Goal: Task Accomplishment & Management: Manage account settings

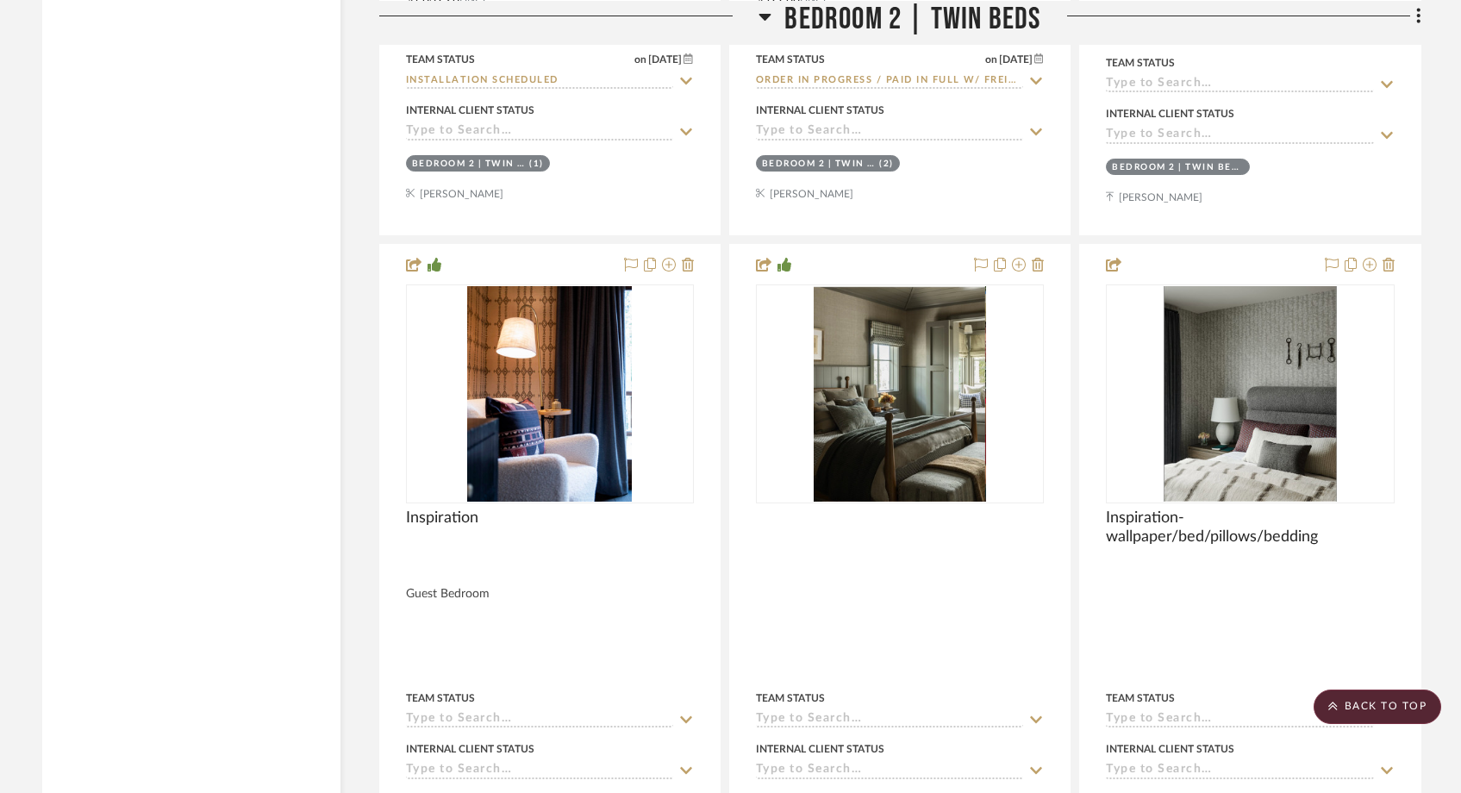
scroll to position [34370, 0]
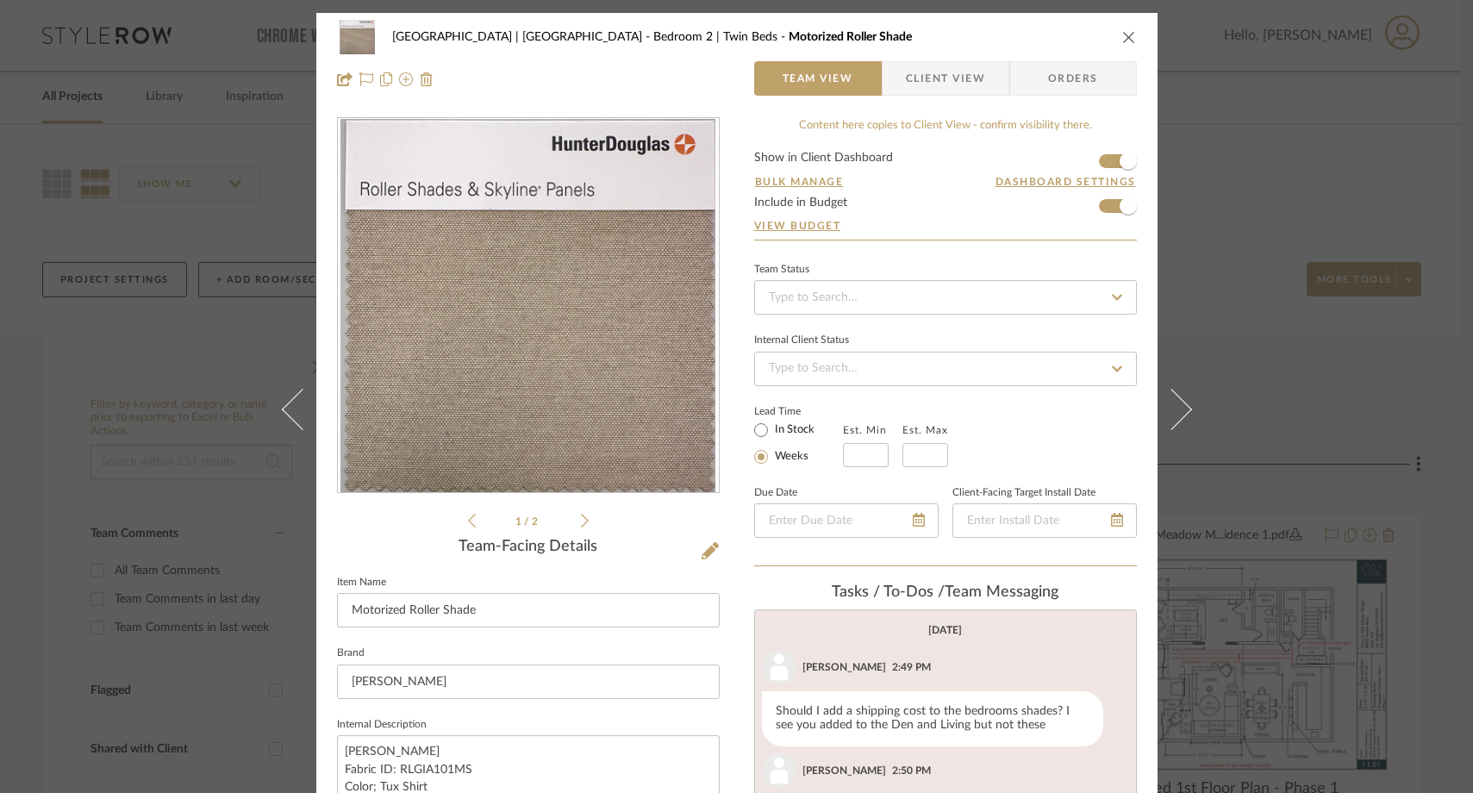
click at [1126, 34] on icon "close" at bounding box center [1129, 37] width 14 height 14
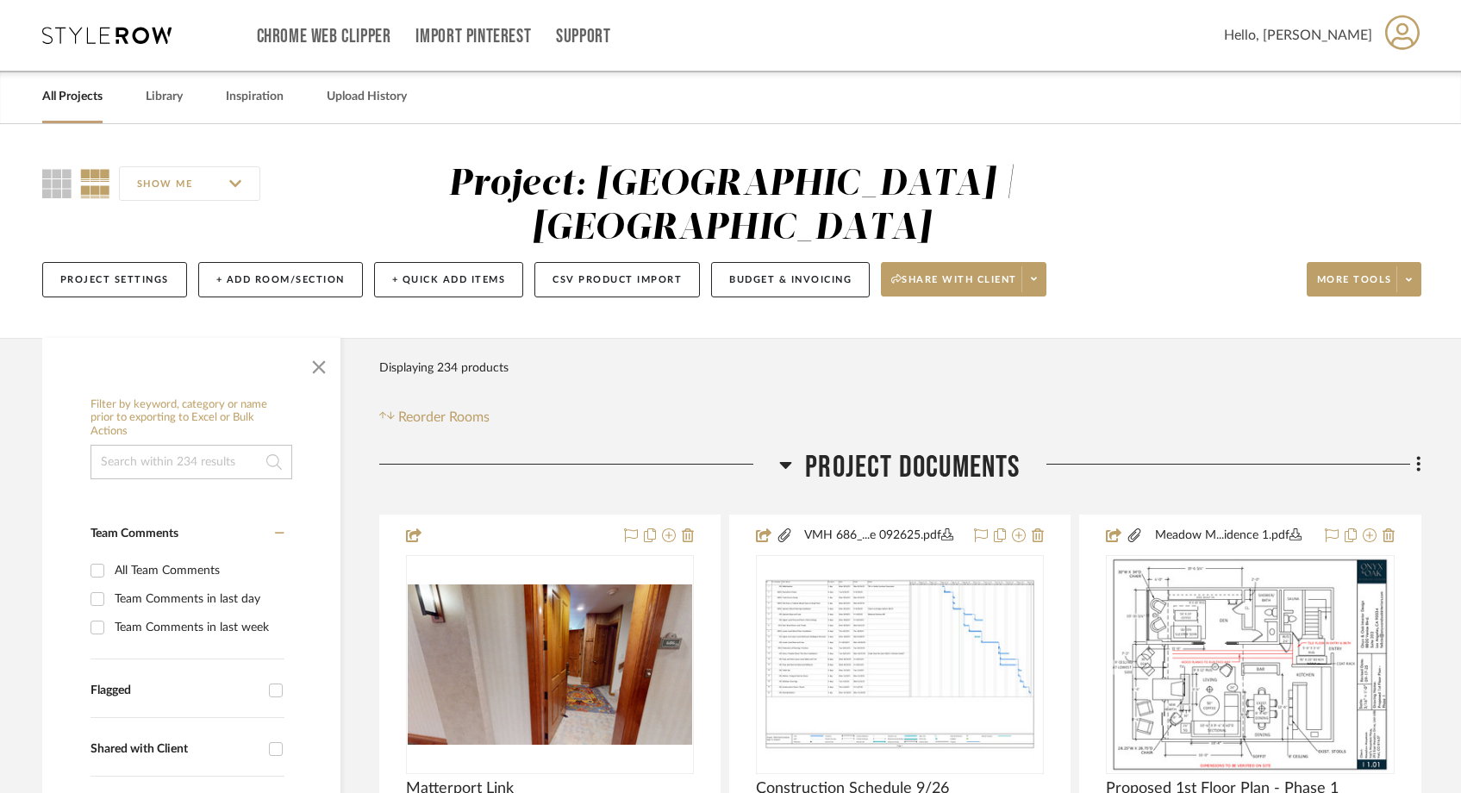
click at [65, 98] on link "All Projects" at bounding box center [72, 96] width 60 height 23
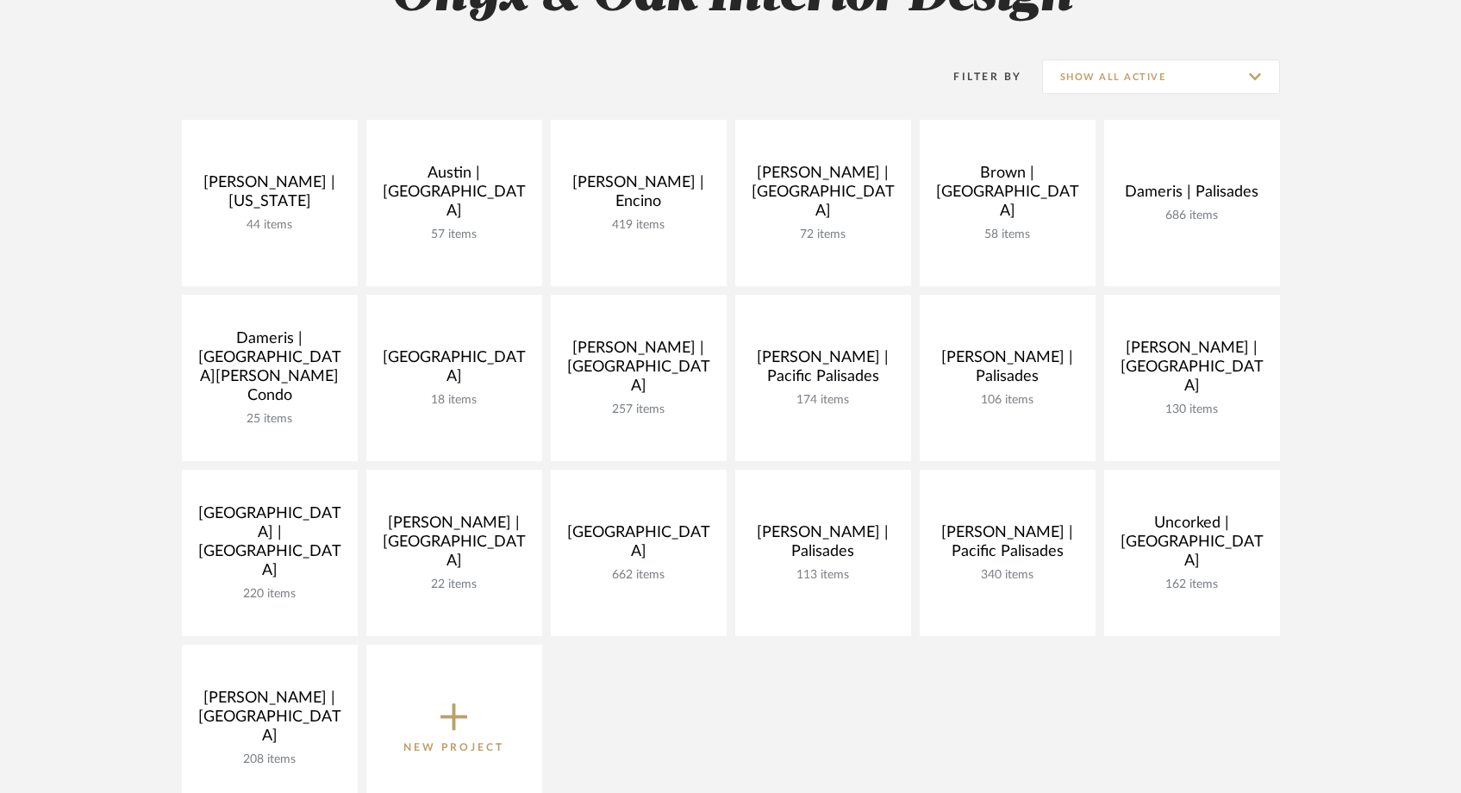
scroll to position [309, 0]
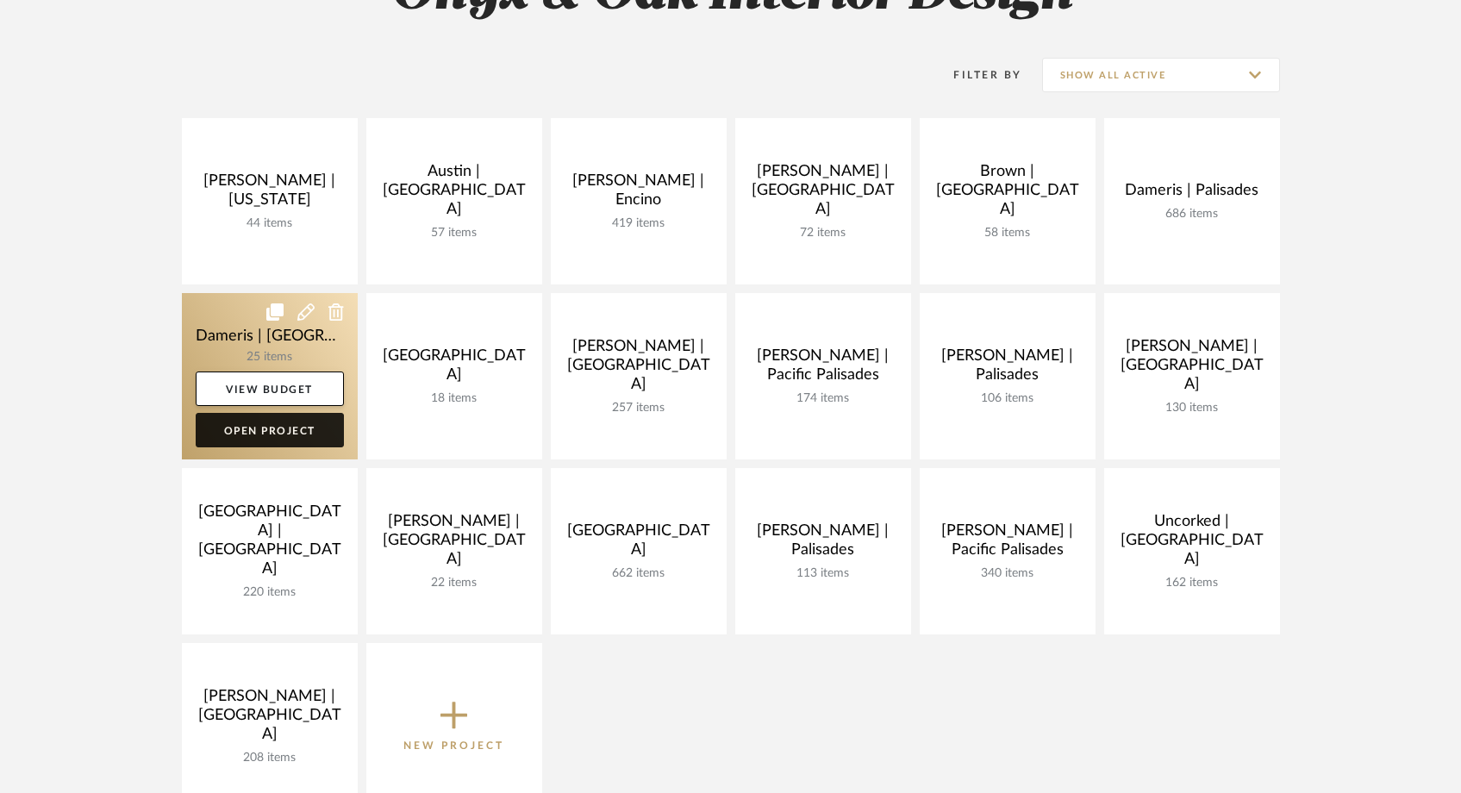
click at [246, 430] on link "Open Project" at bounding box center [270, 430] width 148 height 34
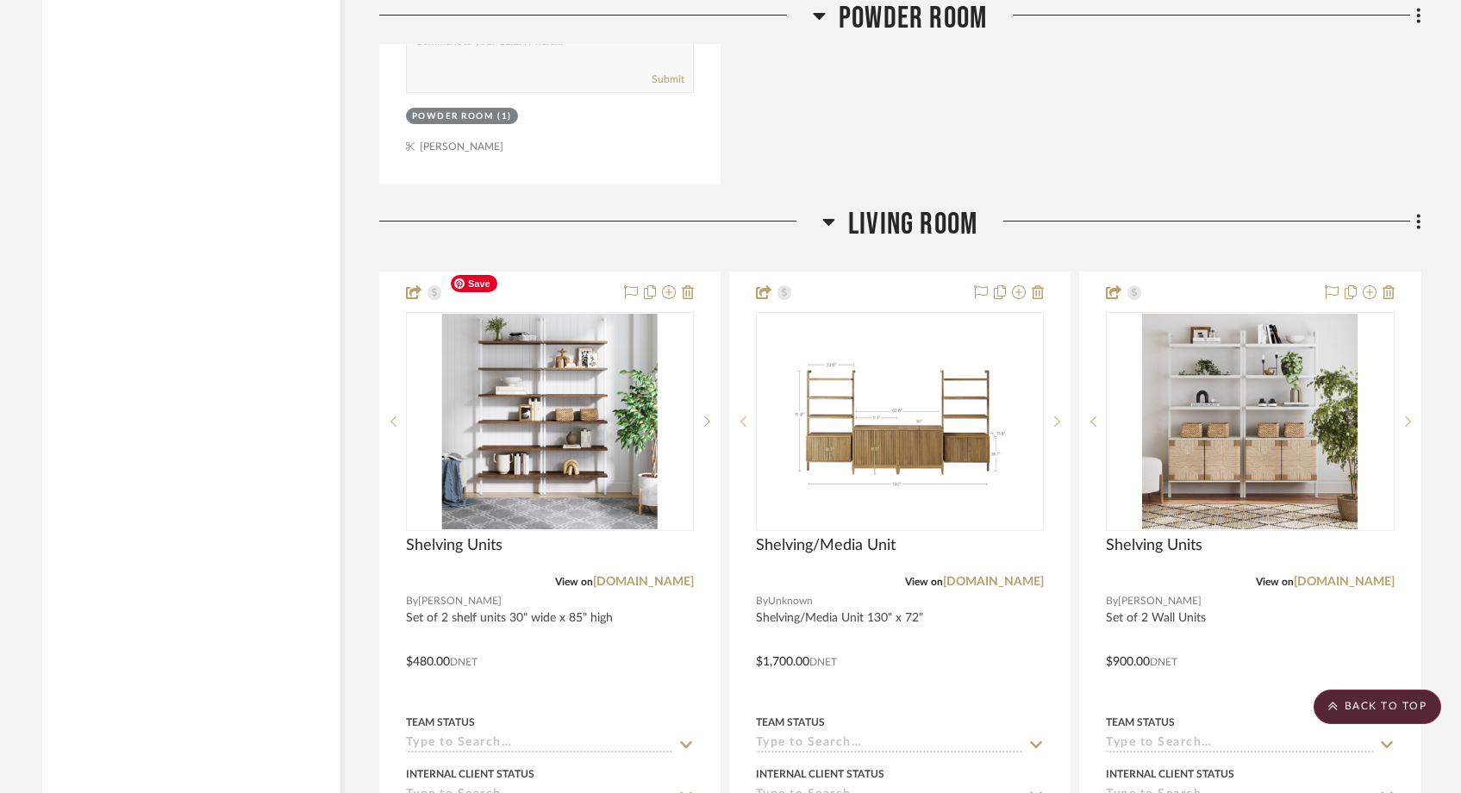
scroll to position [3536, 0]
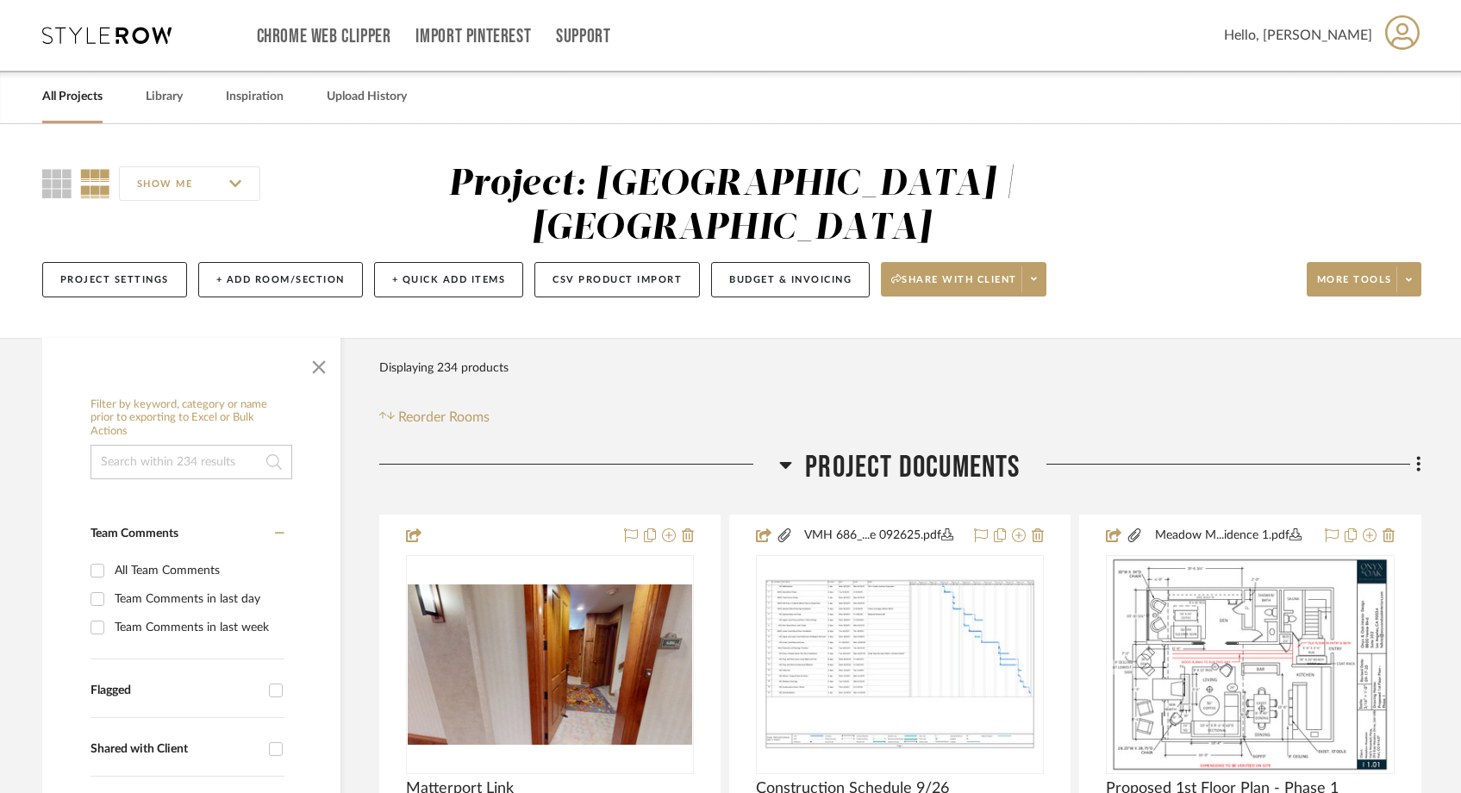
click at [80, 101] on link "All Projects" at bounding box center [72, 96] width 60 height 23
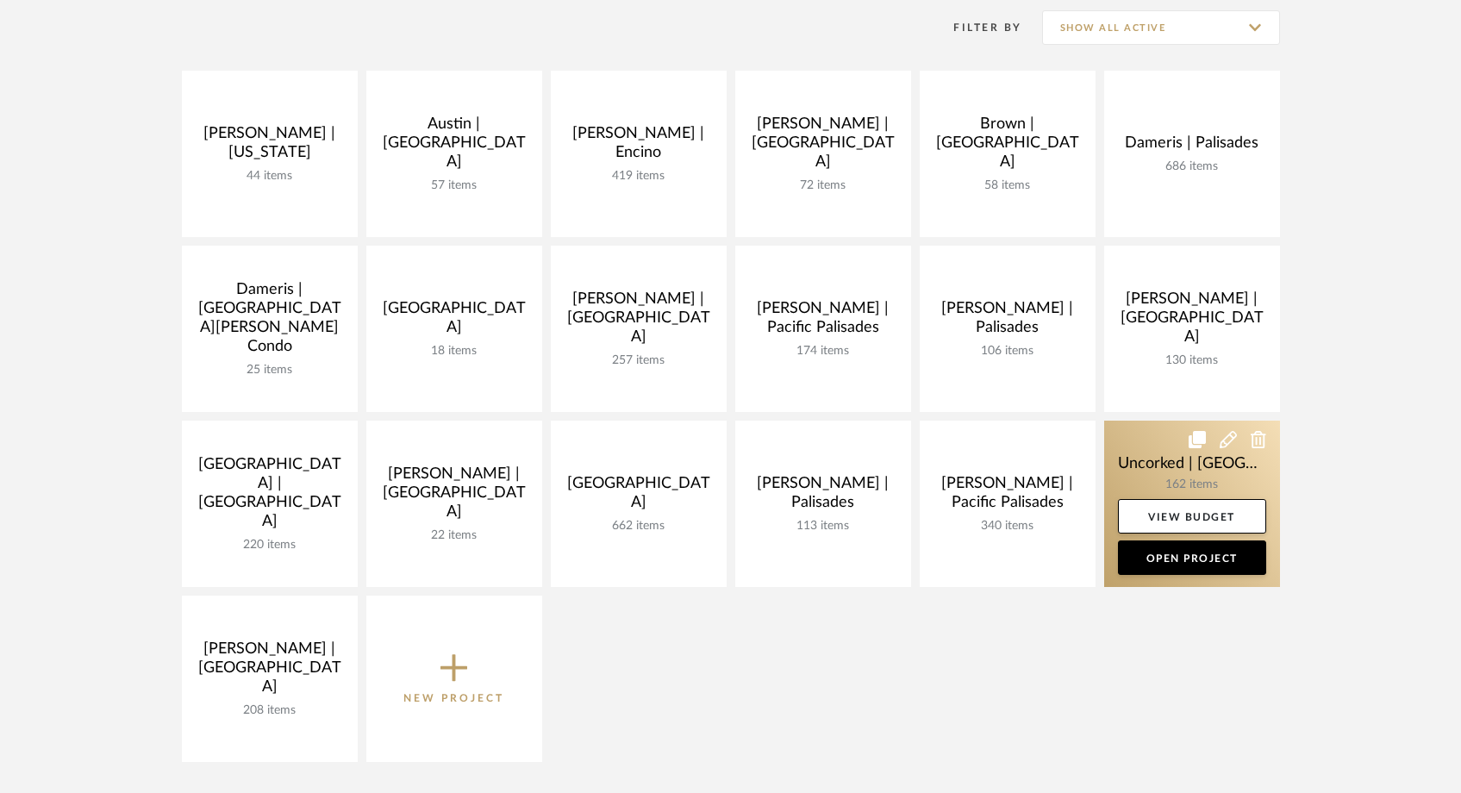
scroll to position [359, 0]
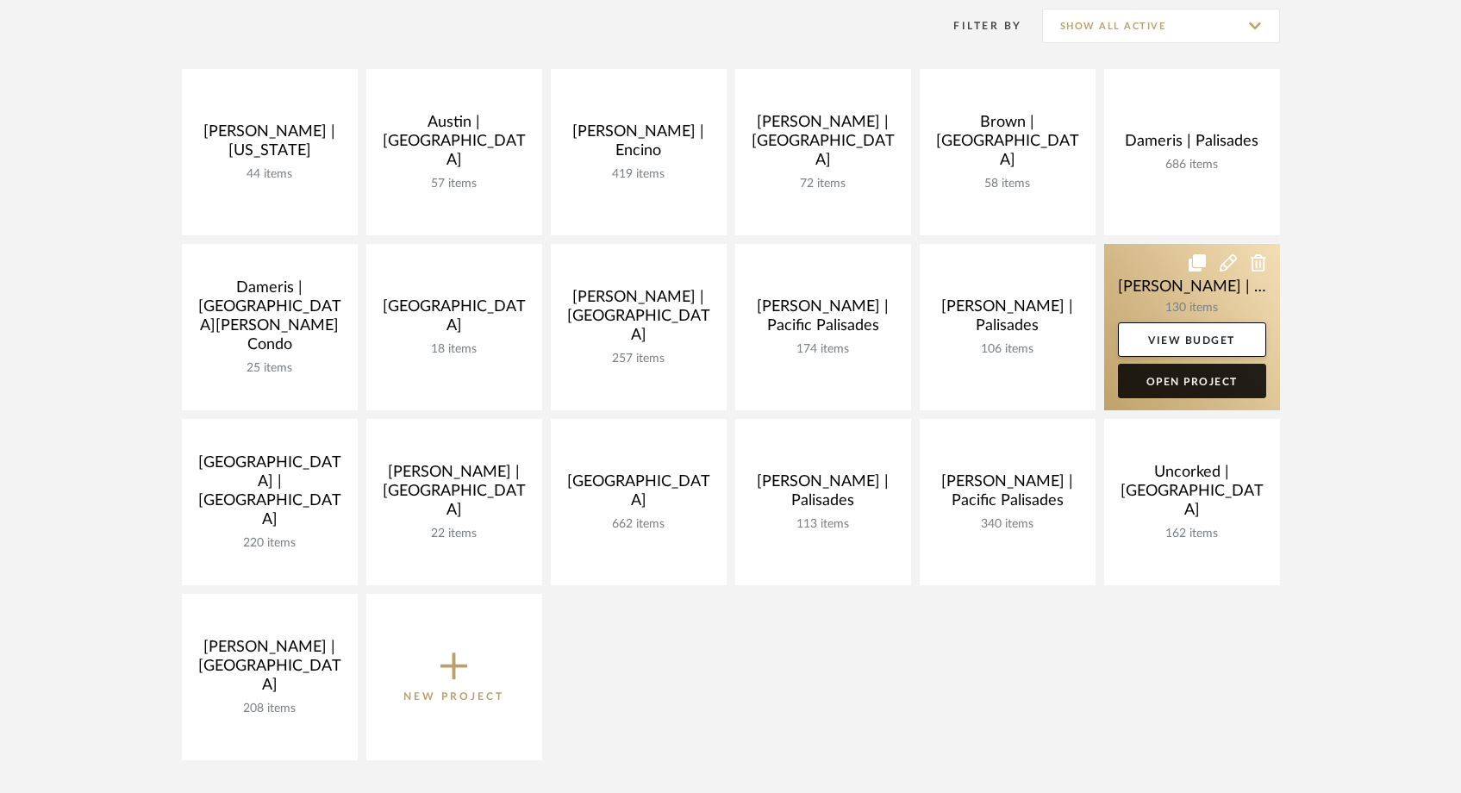
click at [1225, 375] on link "Open Project" at bounding box center [1192, 381] width 148 height 34
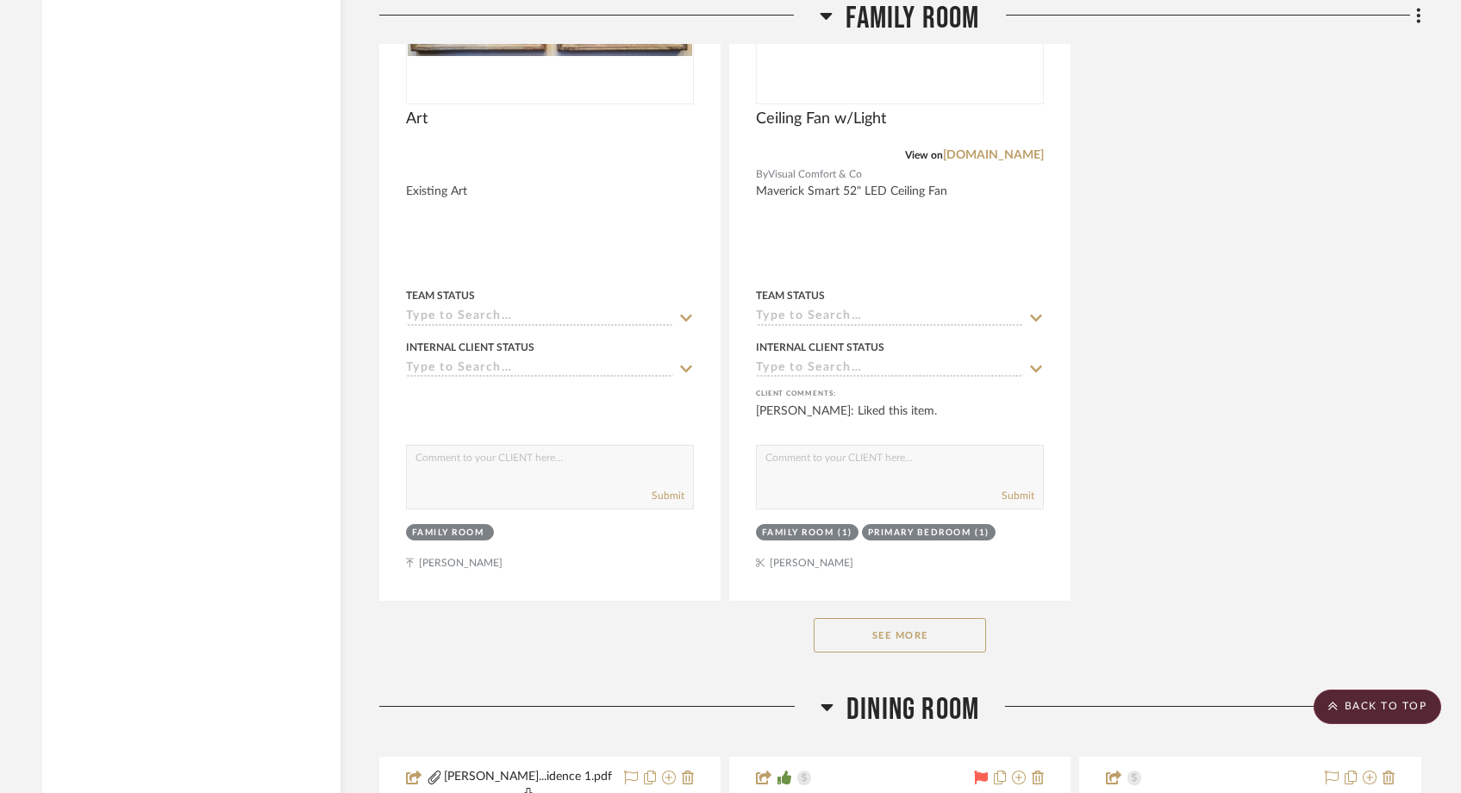
scroll to position [5567, 0]
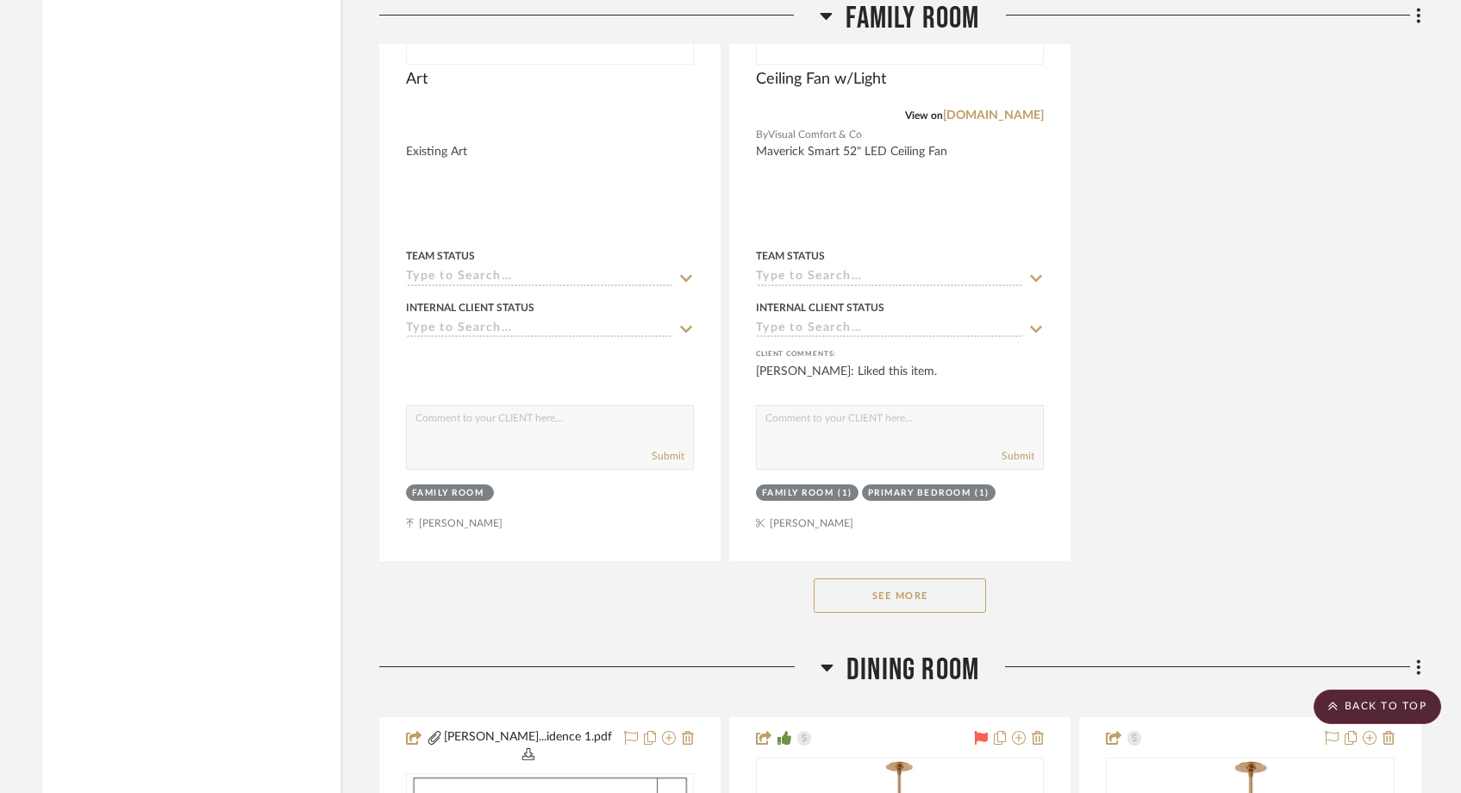
click at [937, 578] on button "See More" at bounding box center [900, 595] width 172 height 34
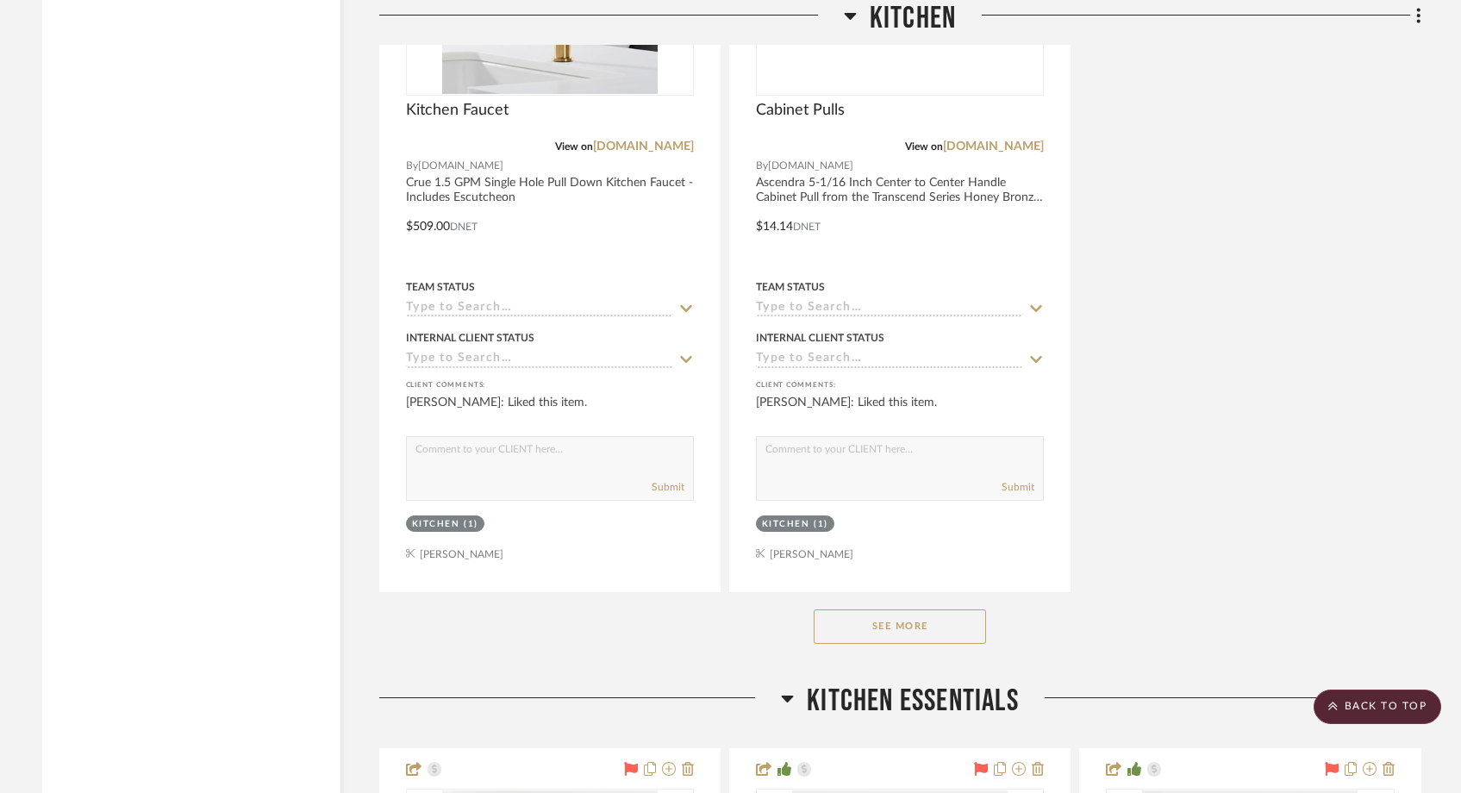
scroll to position [8919, 0]
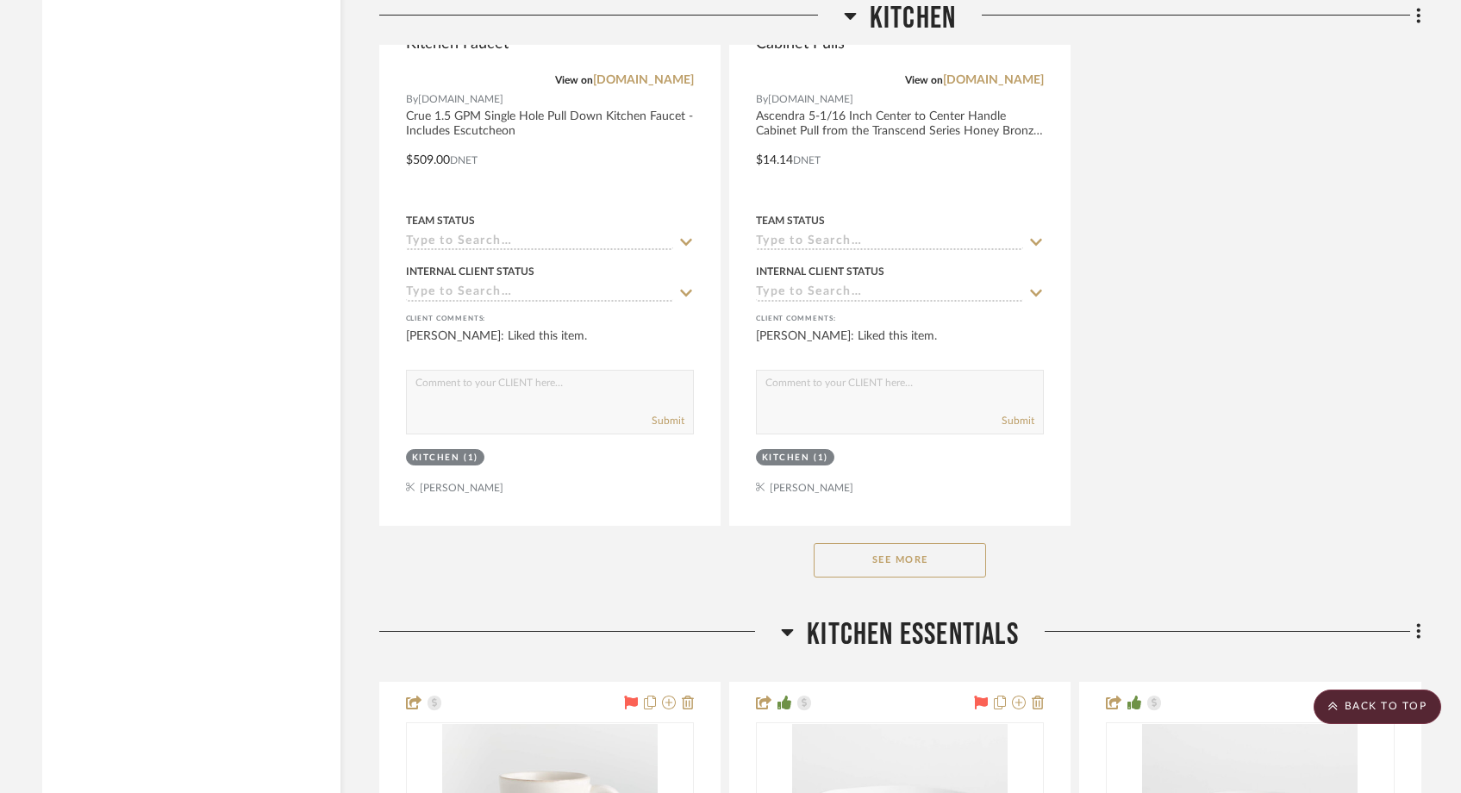
click at [920, 543] on button "See More" at bounding box center [900, 560] width 172 height 34
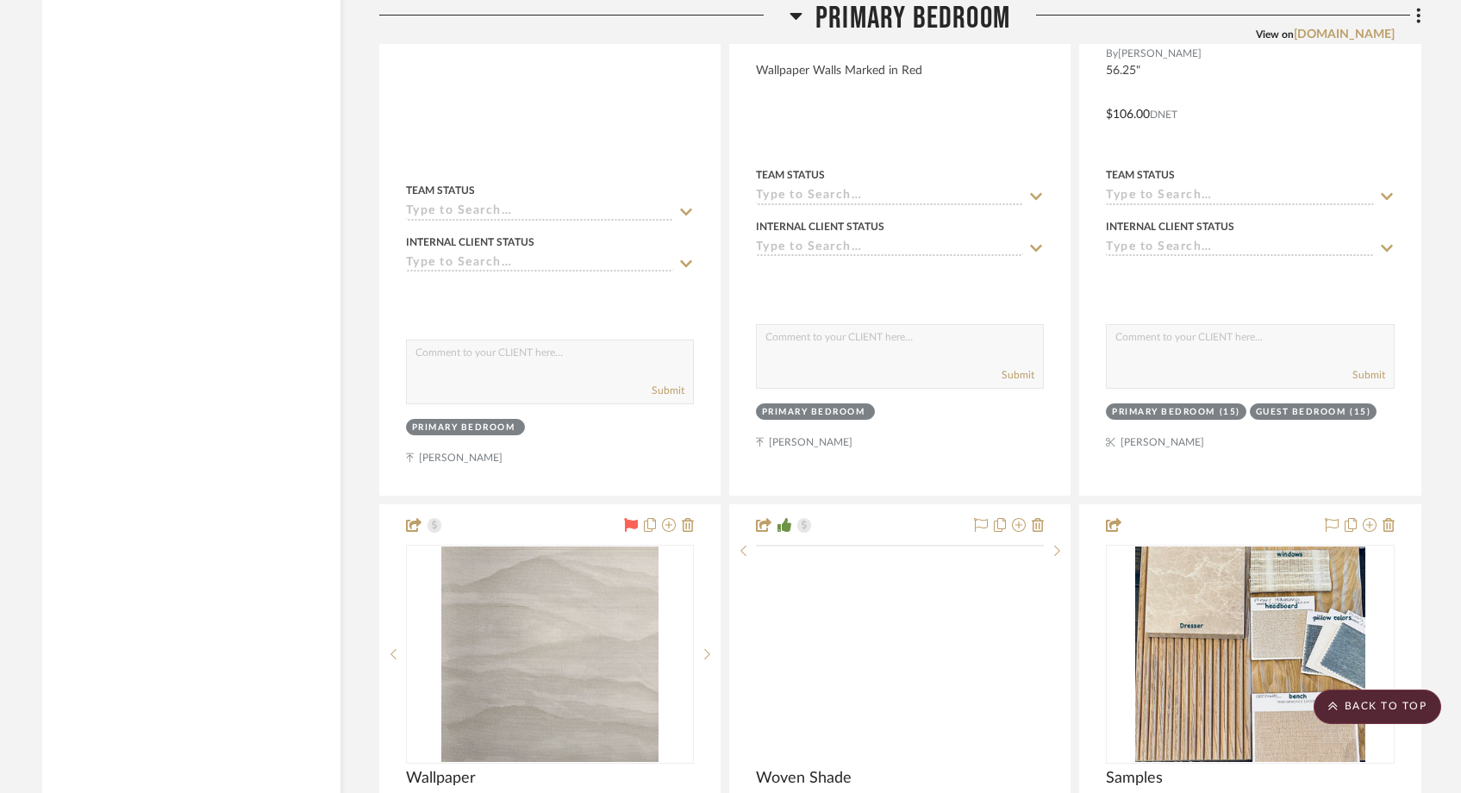
scroll to position [12360, 0]
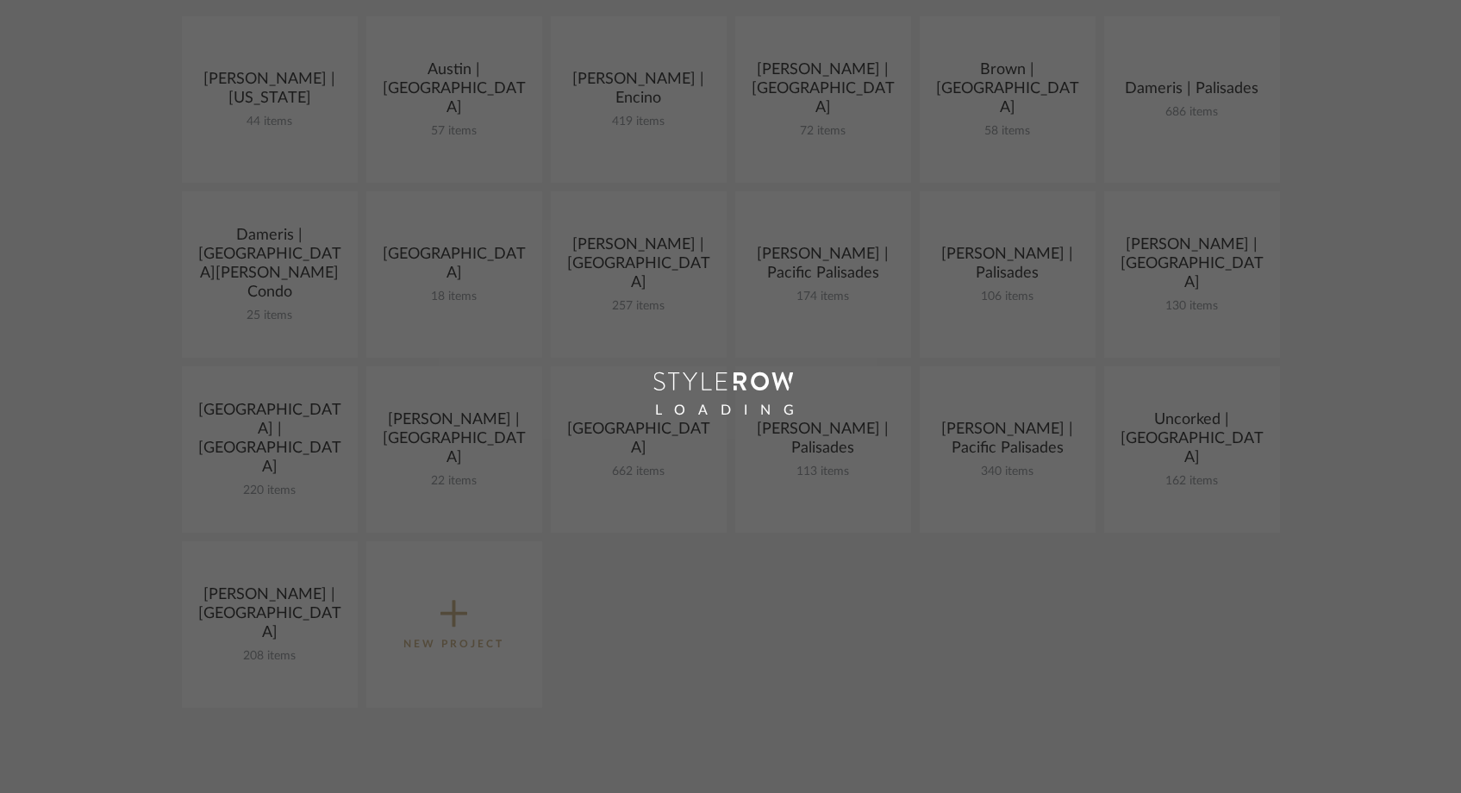
scroll to position [359, 0]
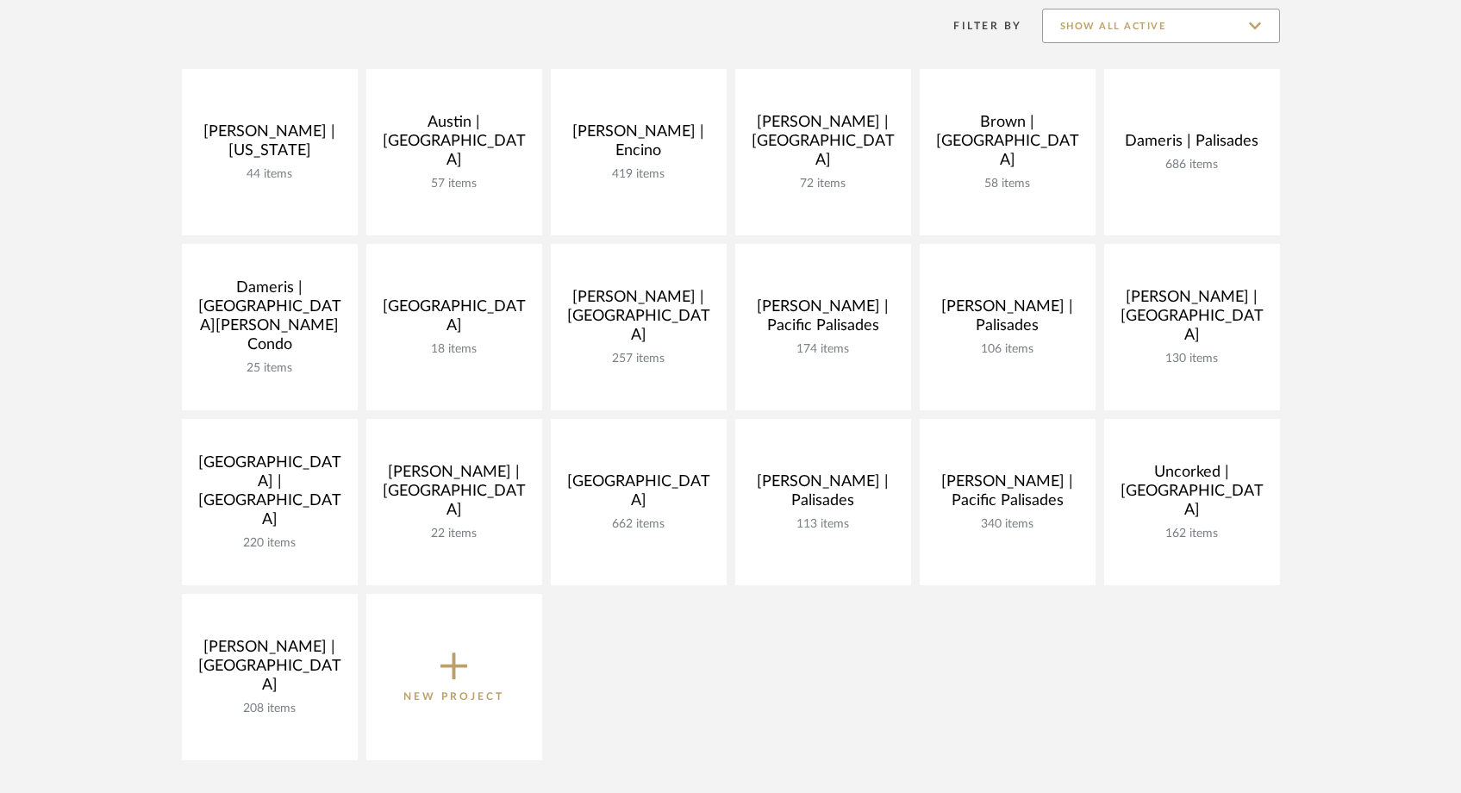
click at [1209, 25] on input "Show All Active" at bounding box center [1161, 26] width 238 height 34
click at [1108, 149] on span "Archived" at bounding box center [1163, 151] width 204 height 15
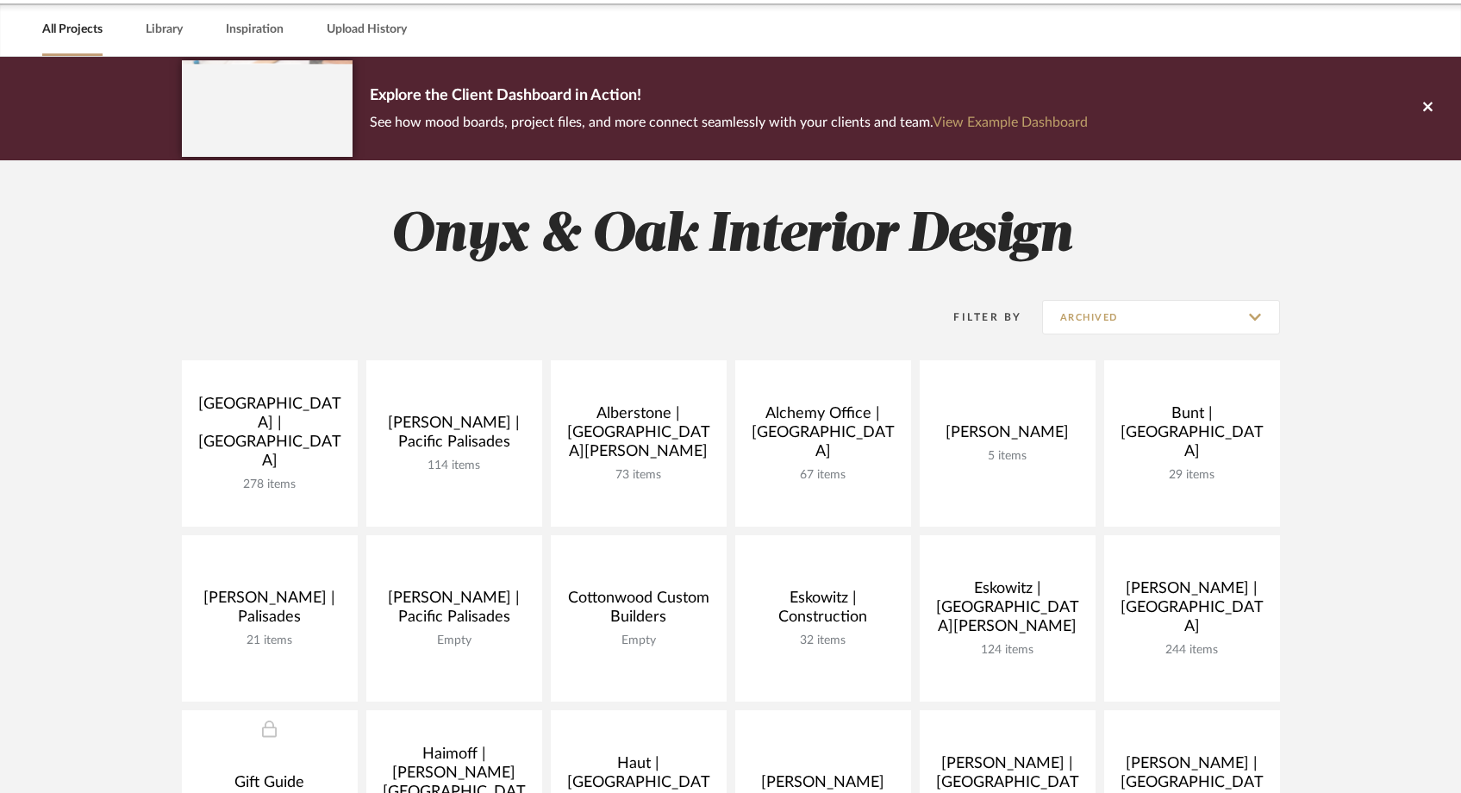
scroll to position [0, 0]
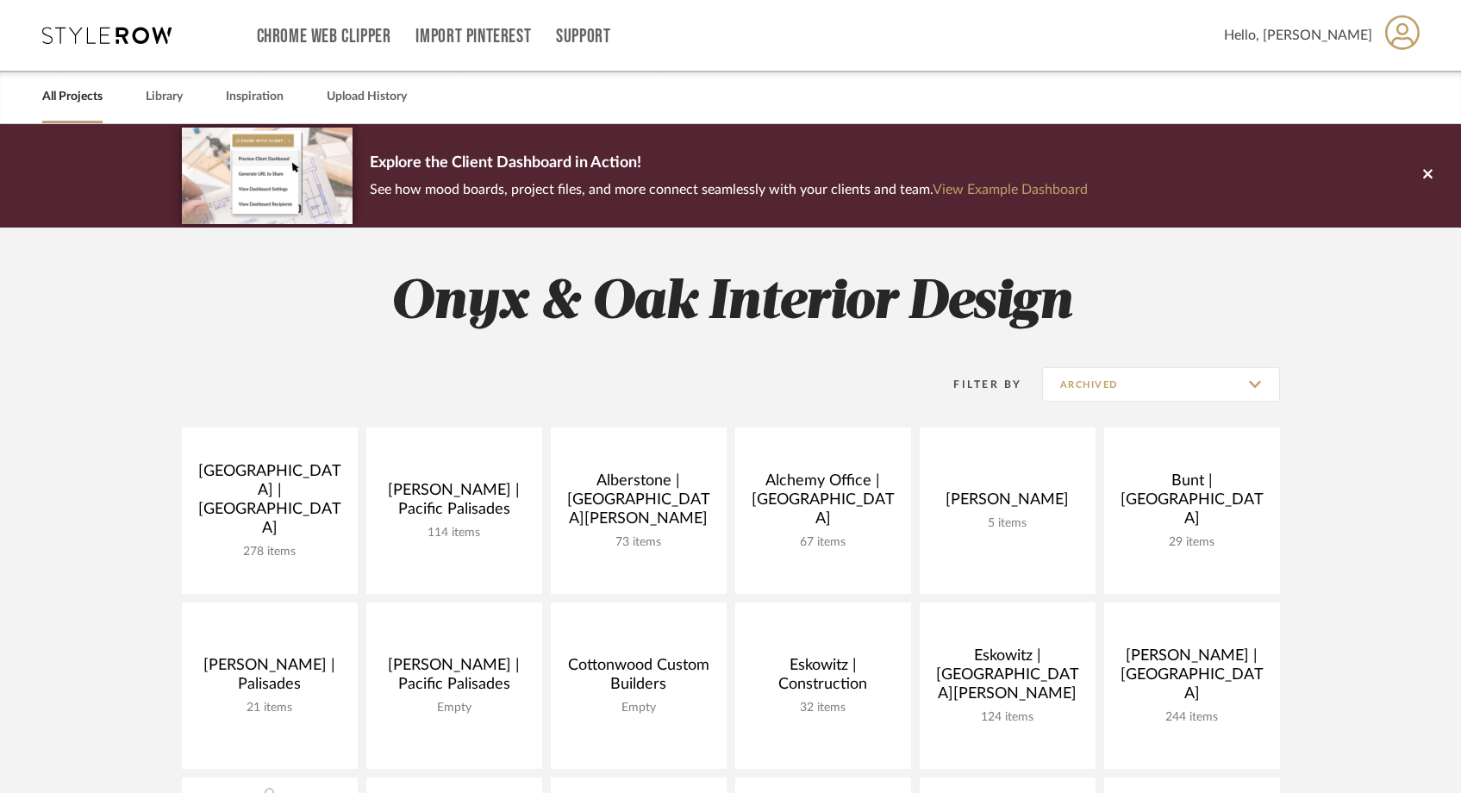
click at [68, 91] on link "All Projects" at bounding box center [72, 96] width 60 height 23
click at [1128, 385] on input "Archived" at bounding box center [1161, 384] width 238 height 34
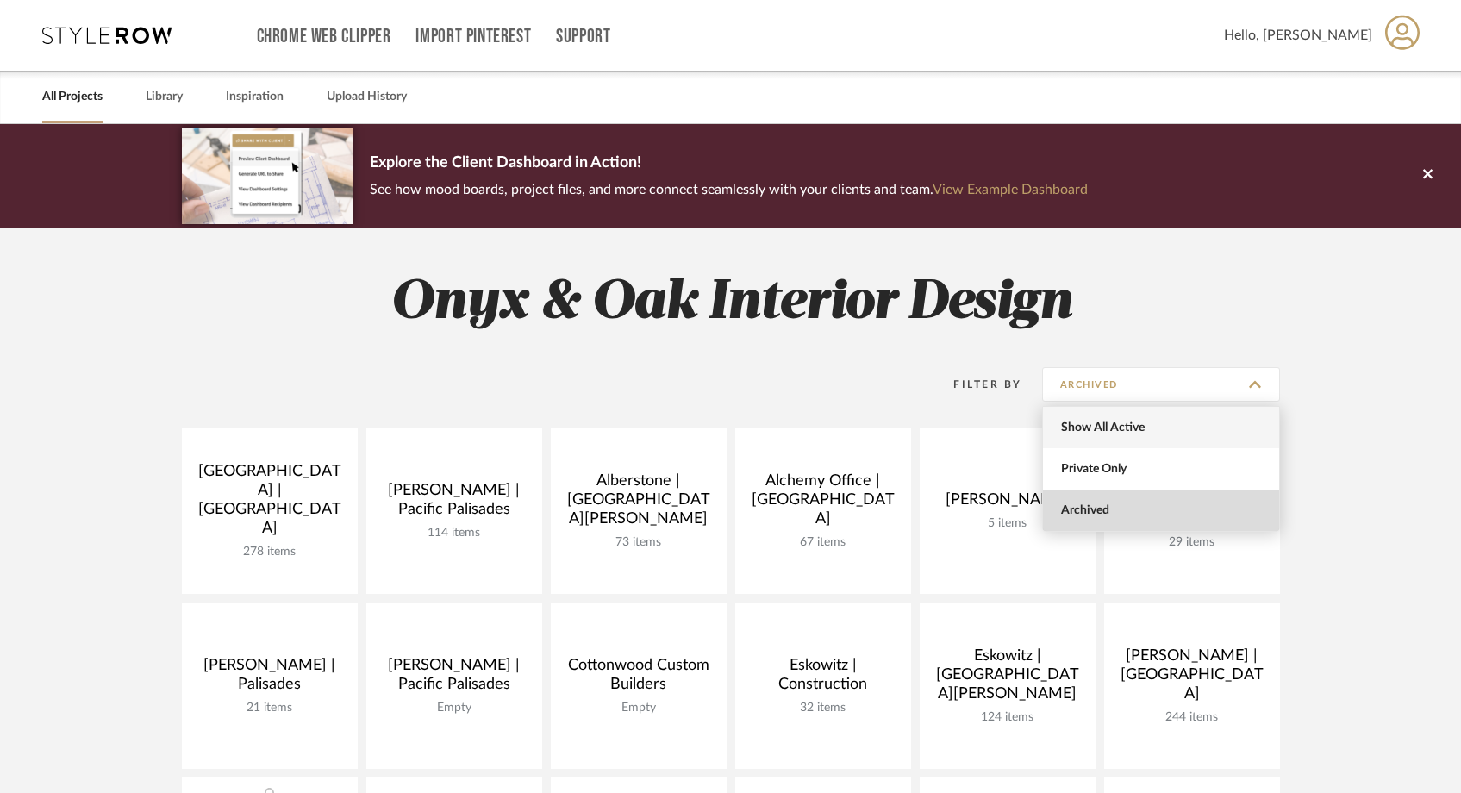
click at [1100, 424] on span "Show All Active" at bounding box center [1163, 428] width 204 height 15
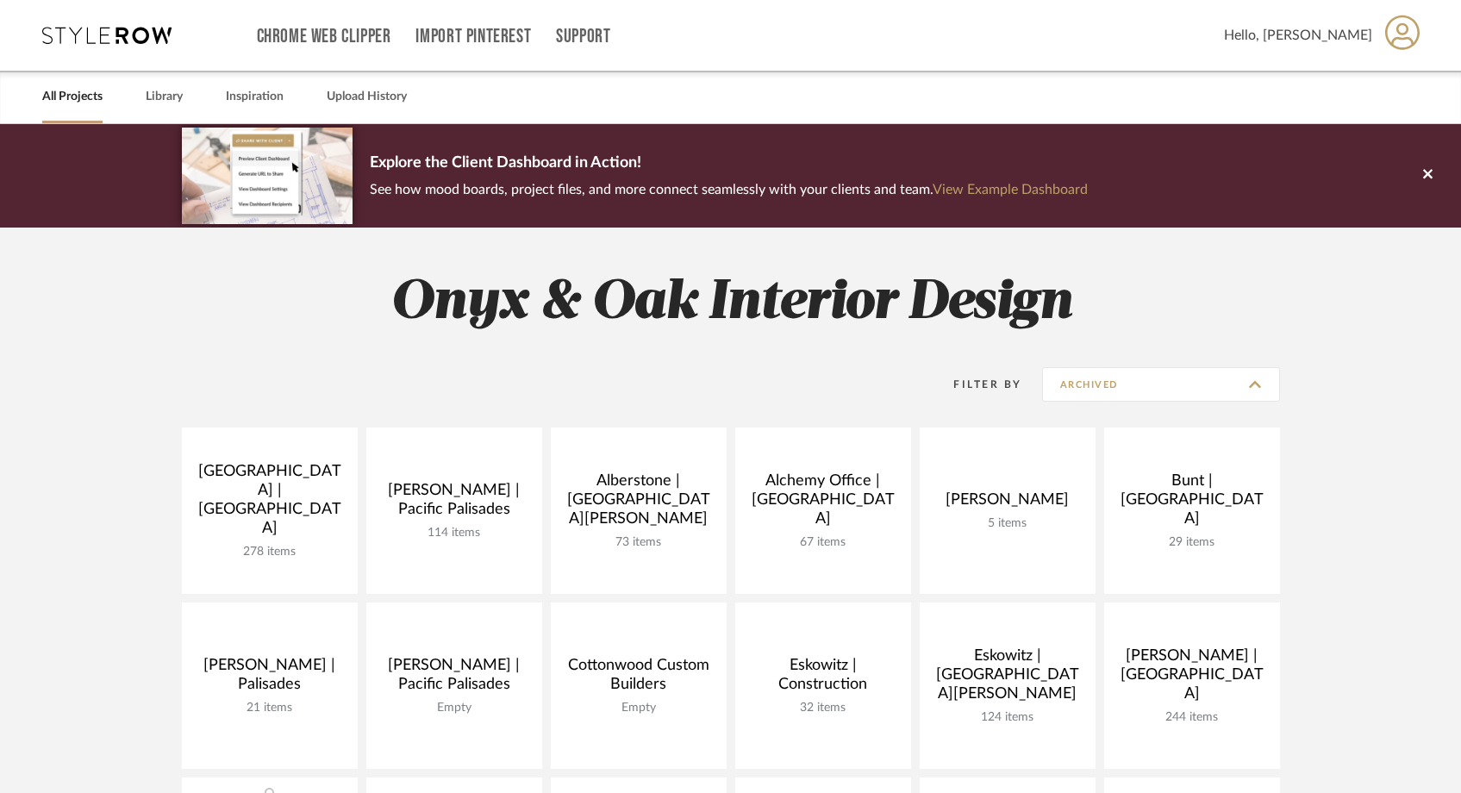
type input "Show All Active"
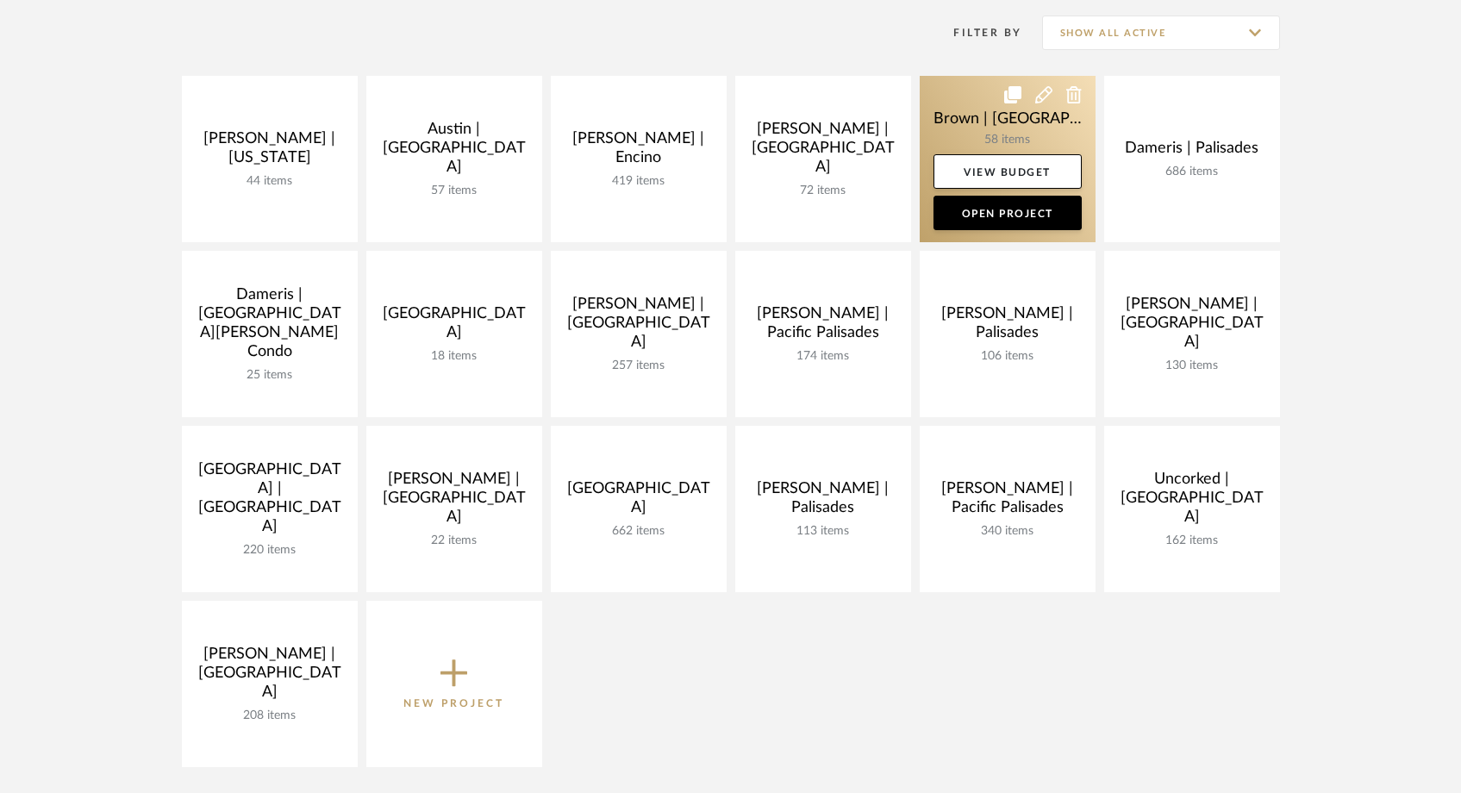
scroll to position [378, 0]
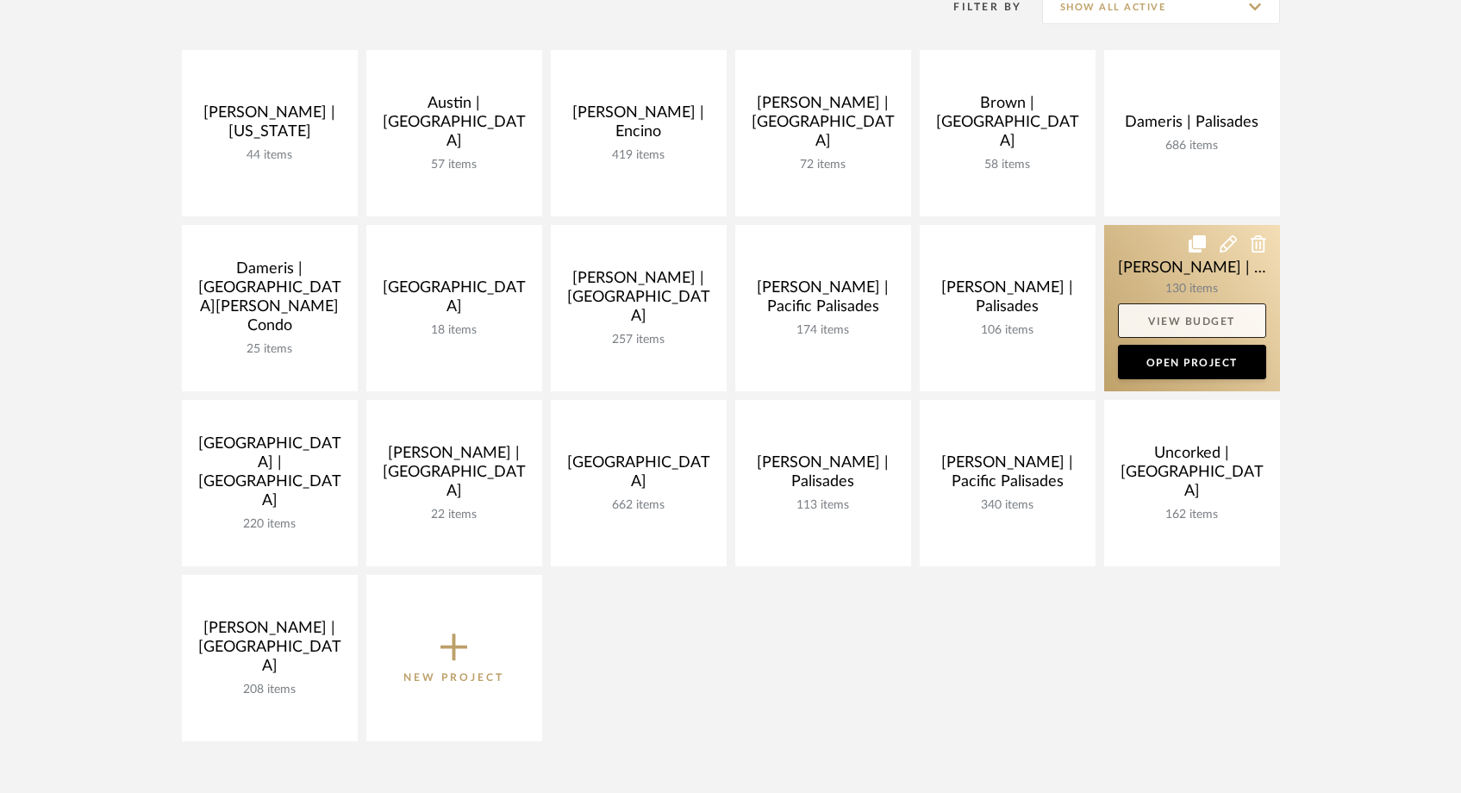
click at [1162, 326] on link "View Budget" at bounding box center [1192, 320] width 148 height 34
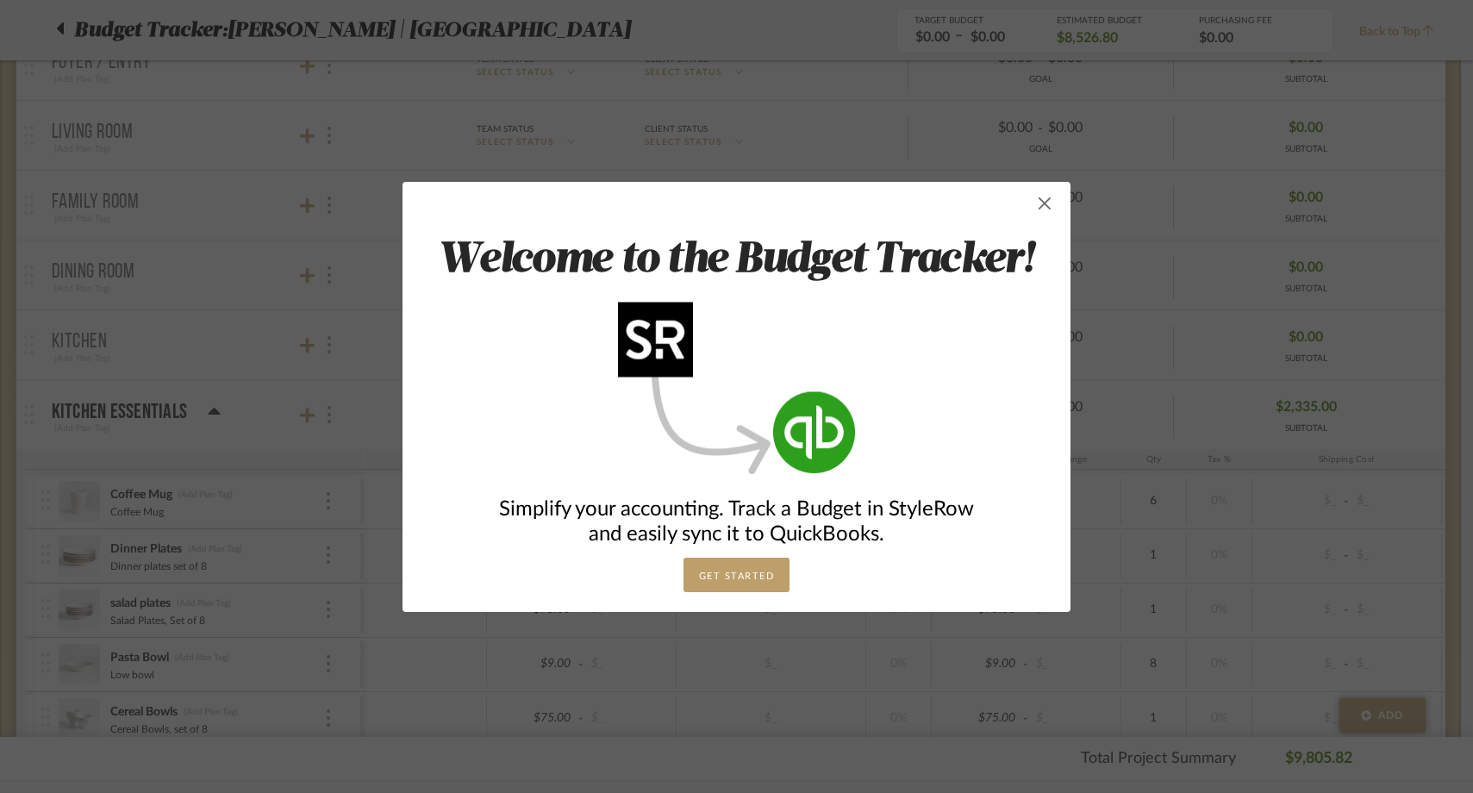
click at [1043, 210] on span "button" at bounding box center [1045, 203] width 34 height 34
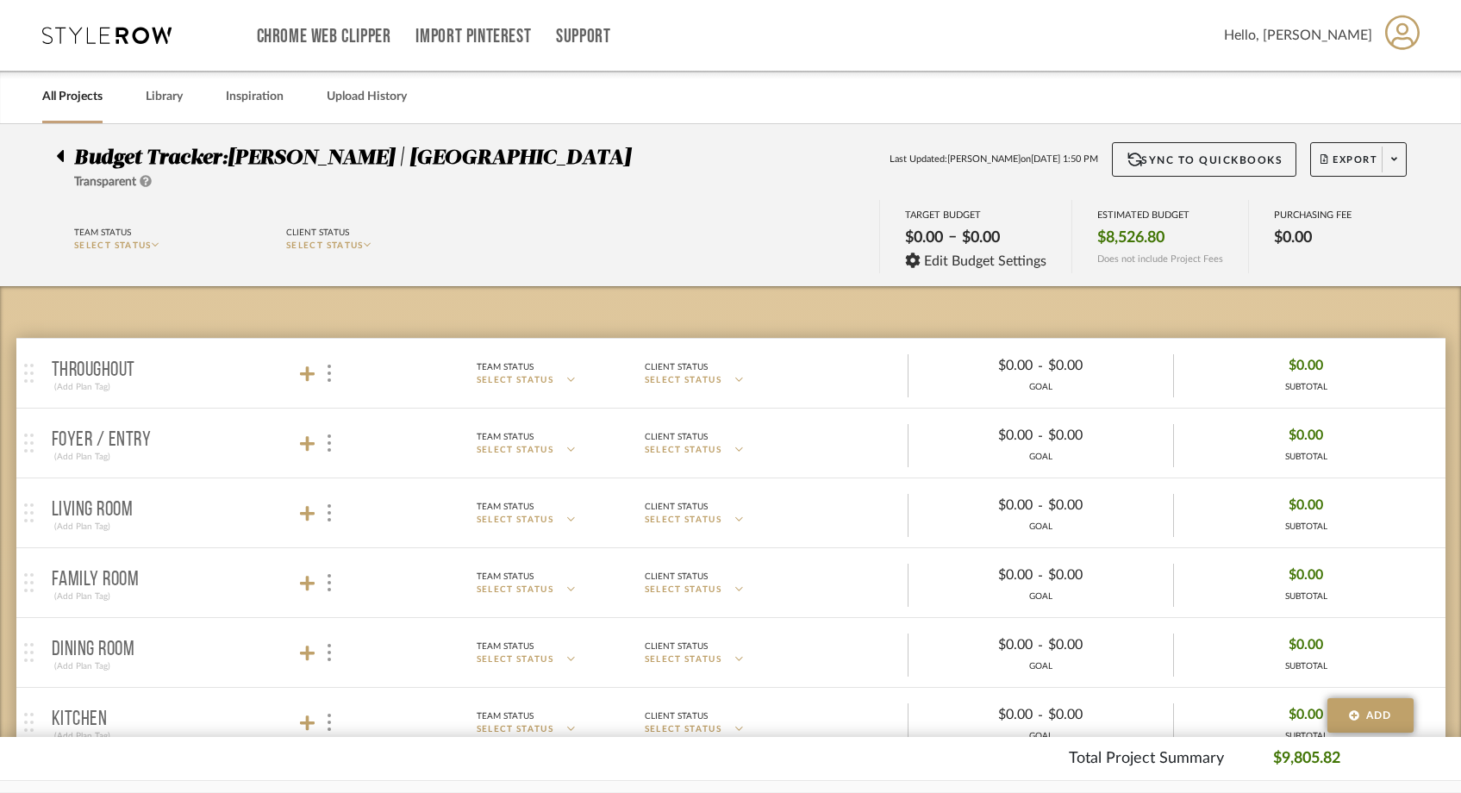
click at [63, 153] on icon at bounding box center [60, 156] width 7 height 12
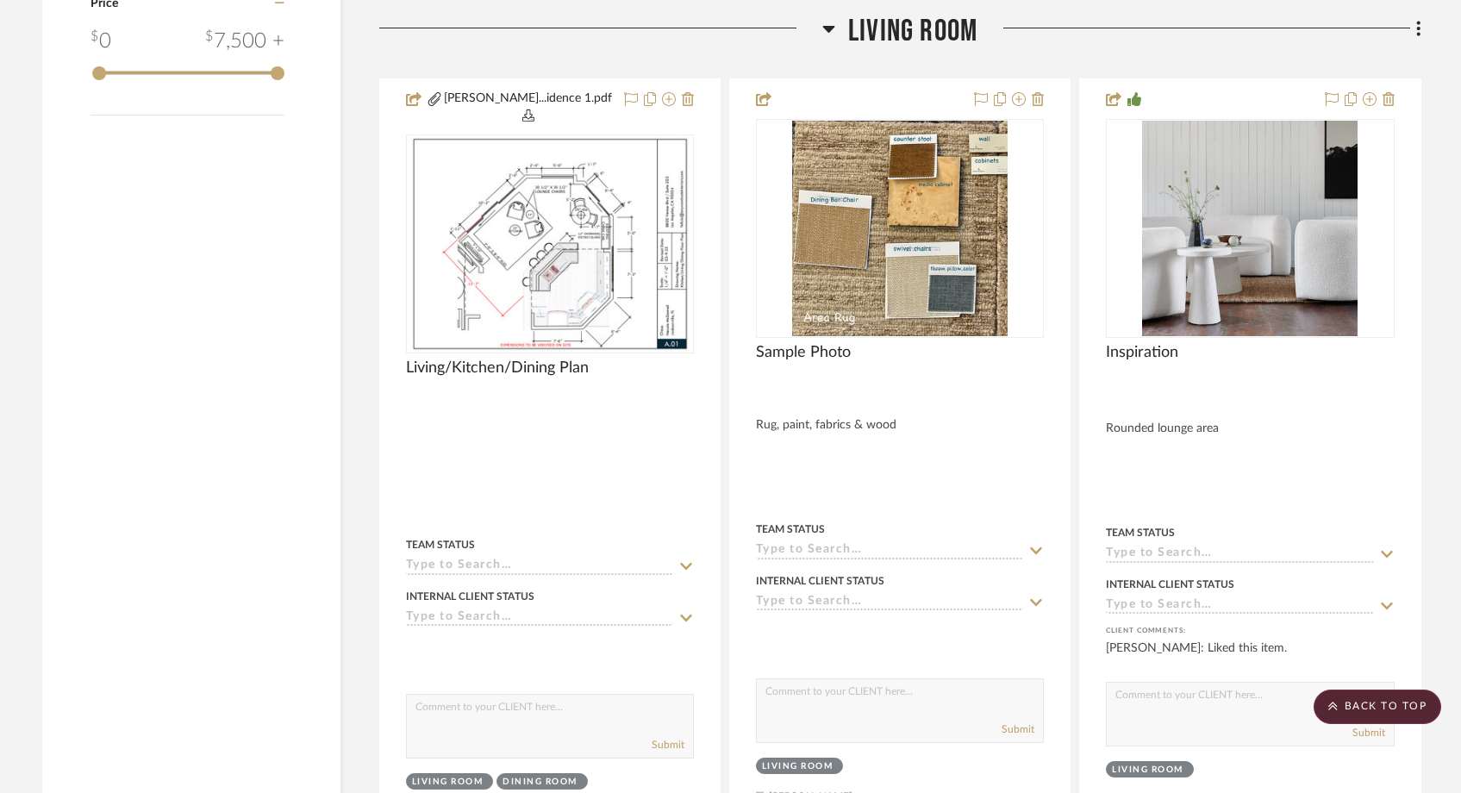
scroll to position [2884, 0]
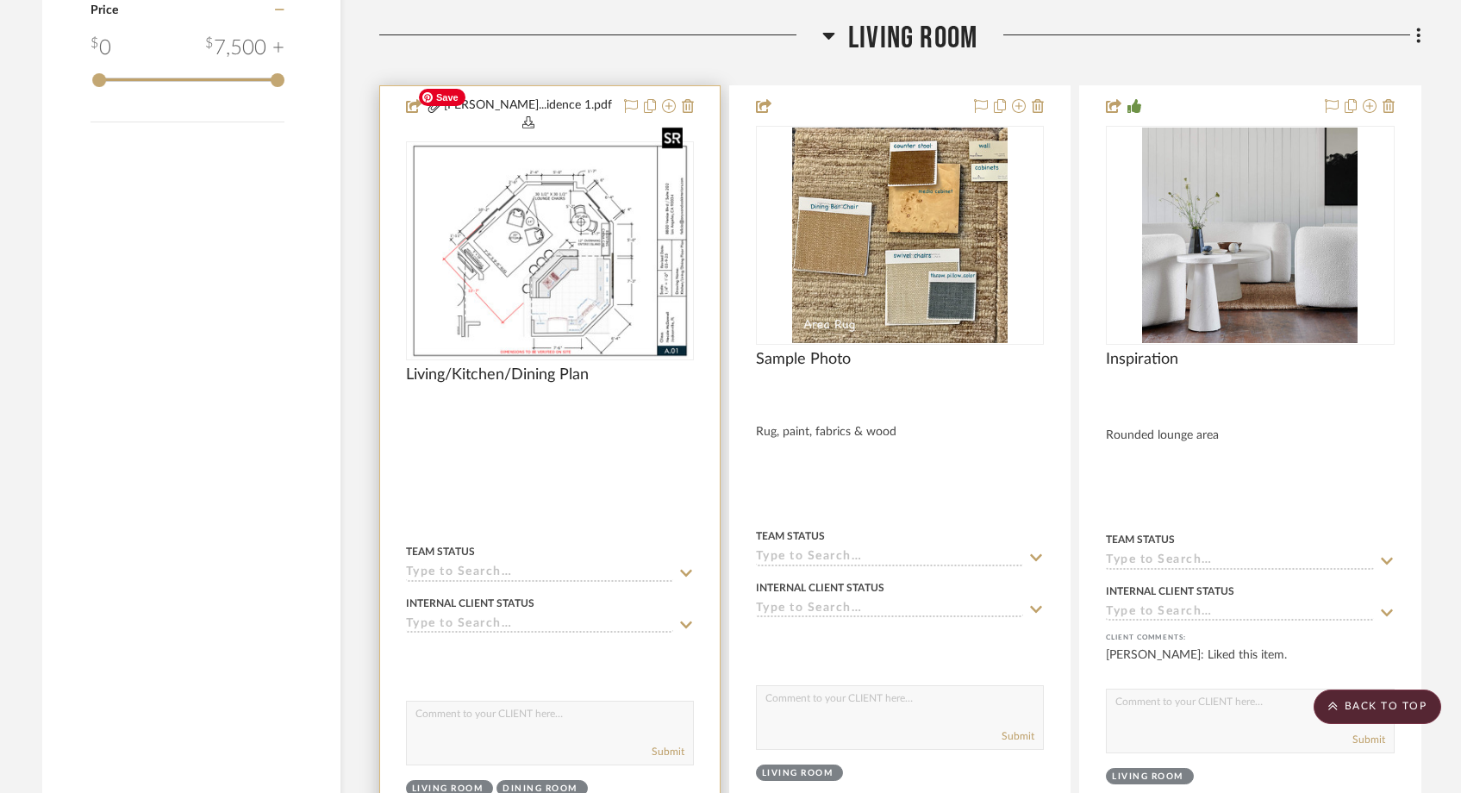
click at [531, 215] on img "0" at bounding box center [549, 251] width 279 height 216
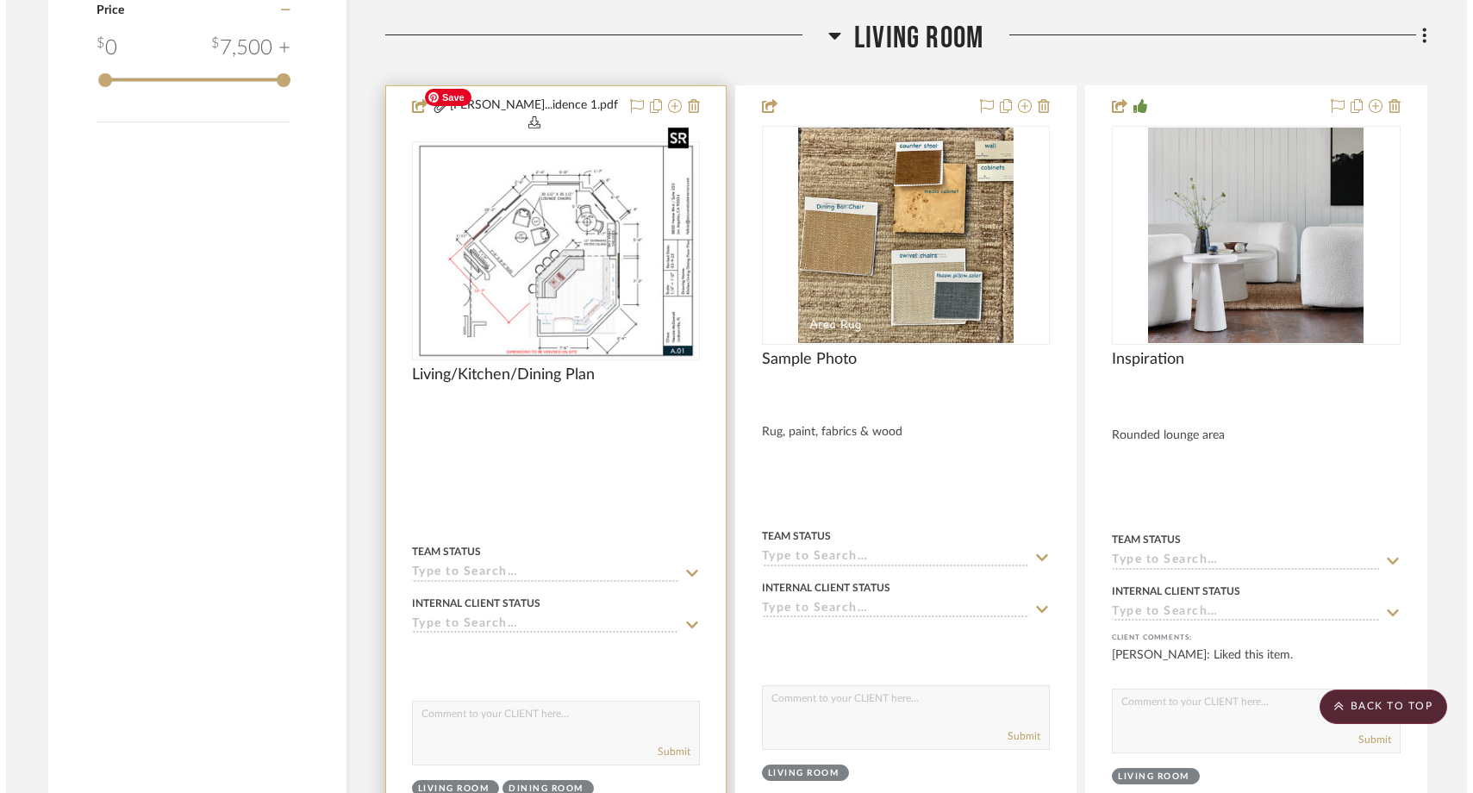
scroll to position [0, 0]
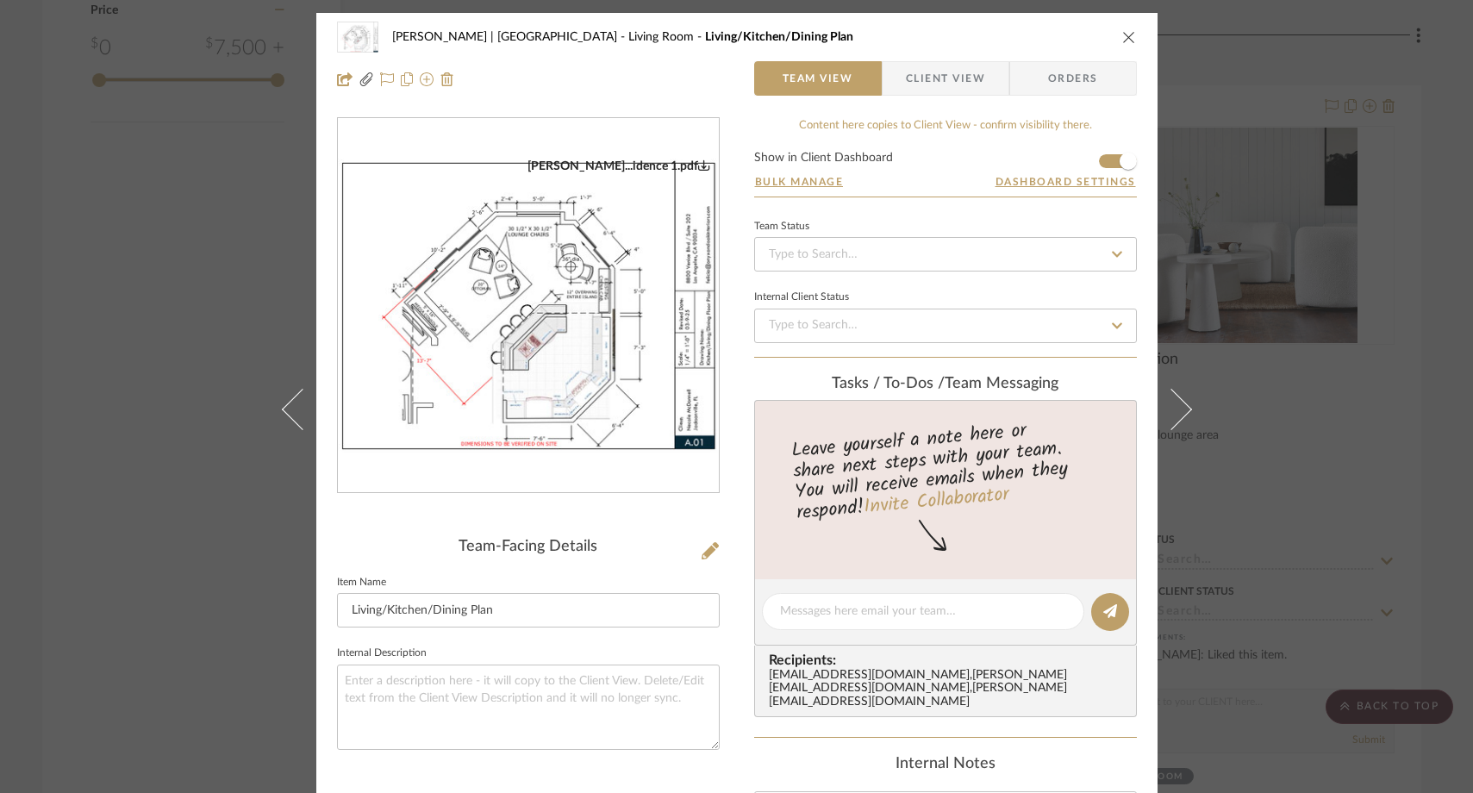
click at [520, 262] on img "0" at bounding box center [528, 306] width 381 height 295
click at [1127, 37] on icon "close" at bounding box center [1129, 37] width 14 height 14
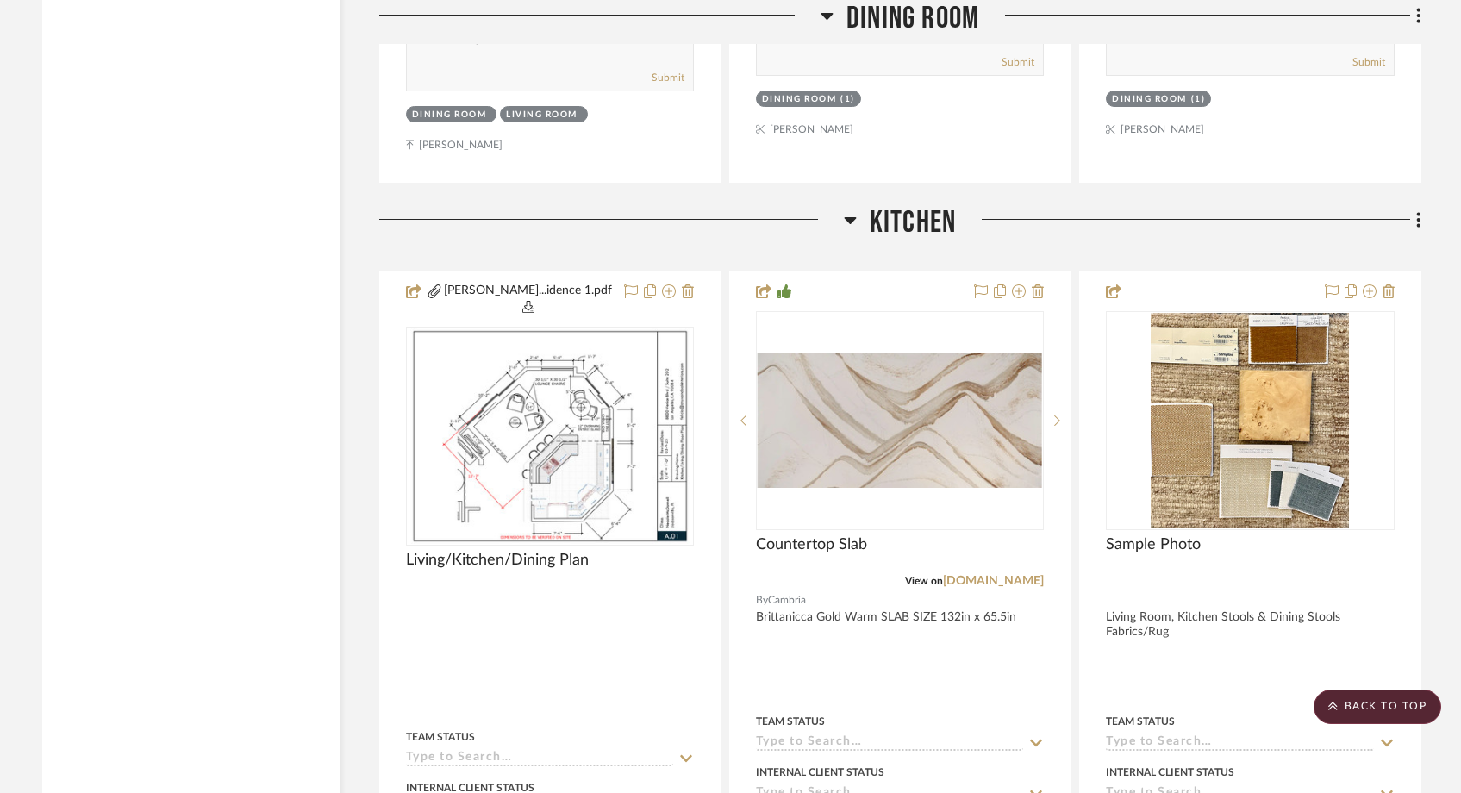
scroll to position [6889, 0]
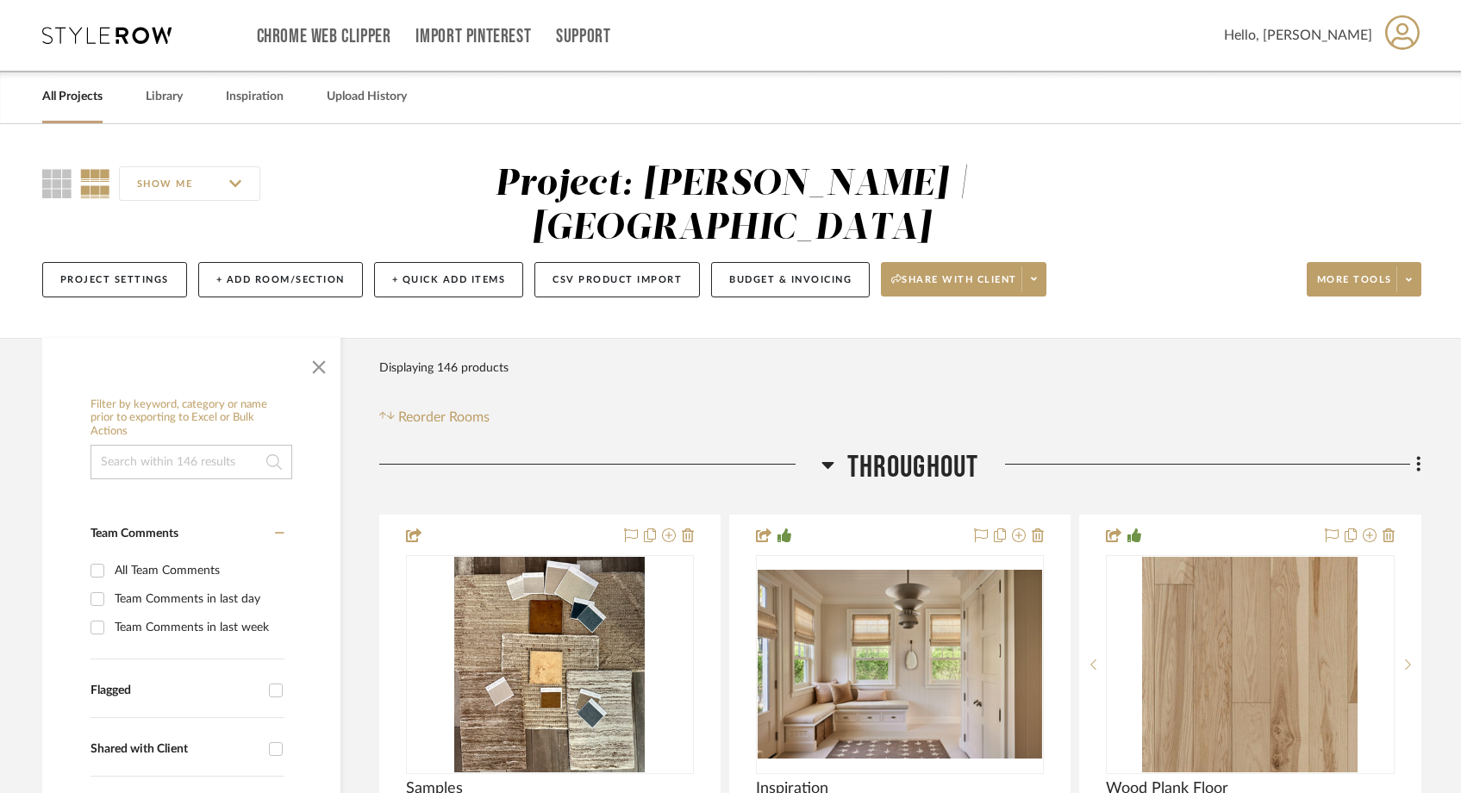
click at [72, 93] on link "All Projects" at bounding box center [72, 96] width 60 height 23
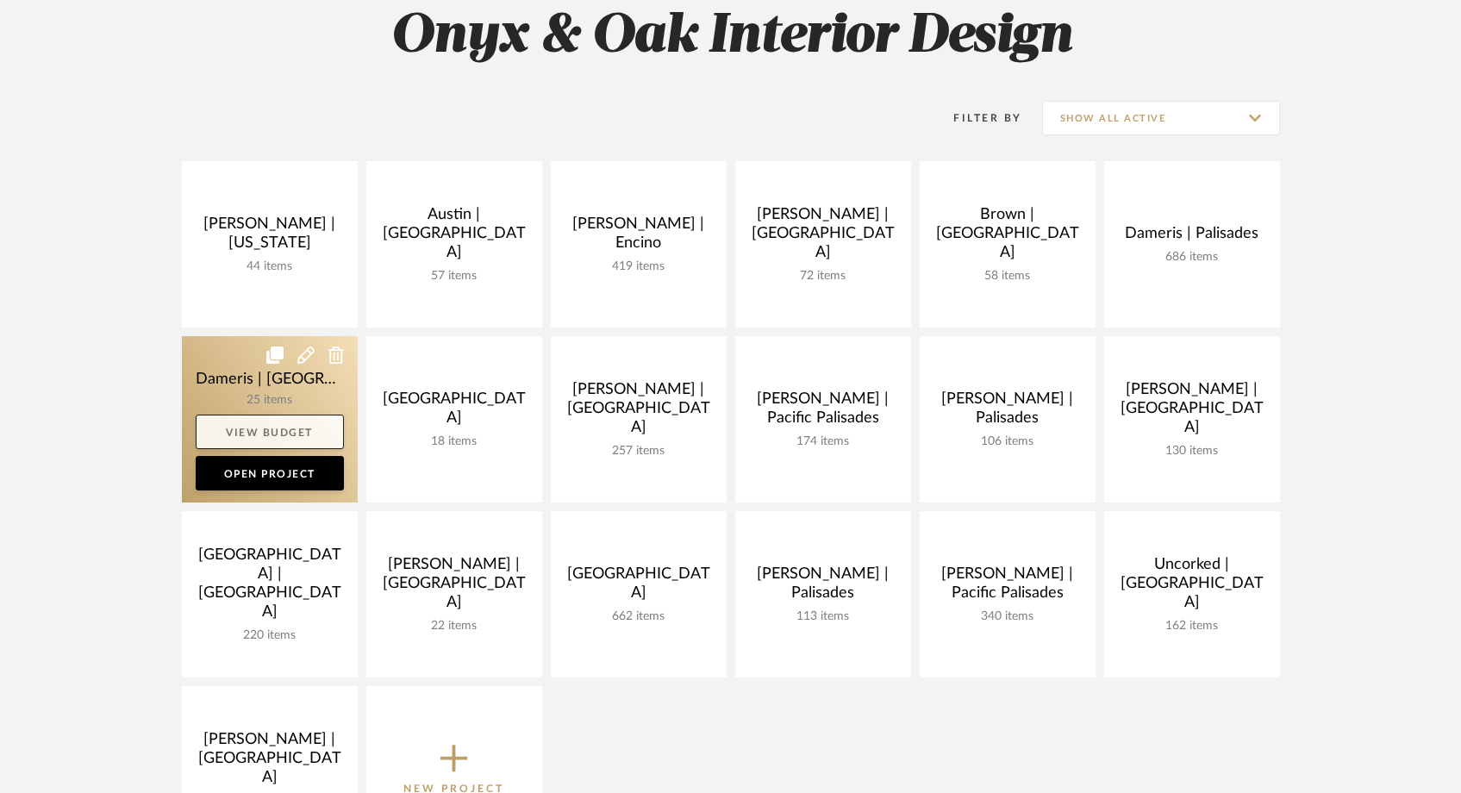
scroll to position [265, 0]
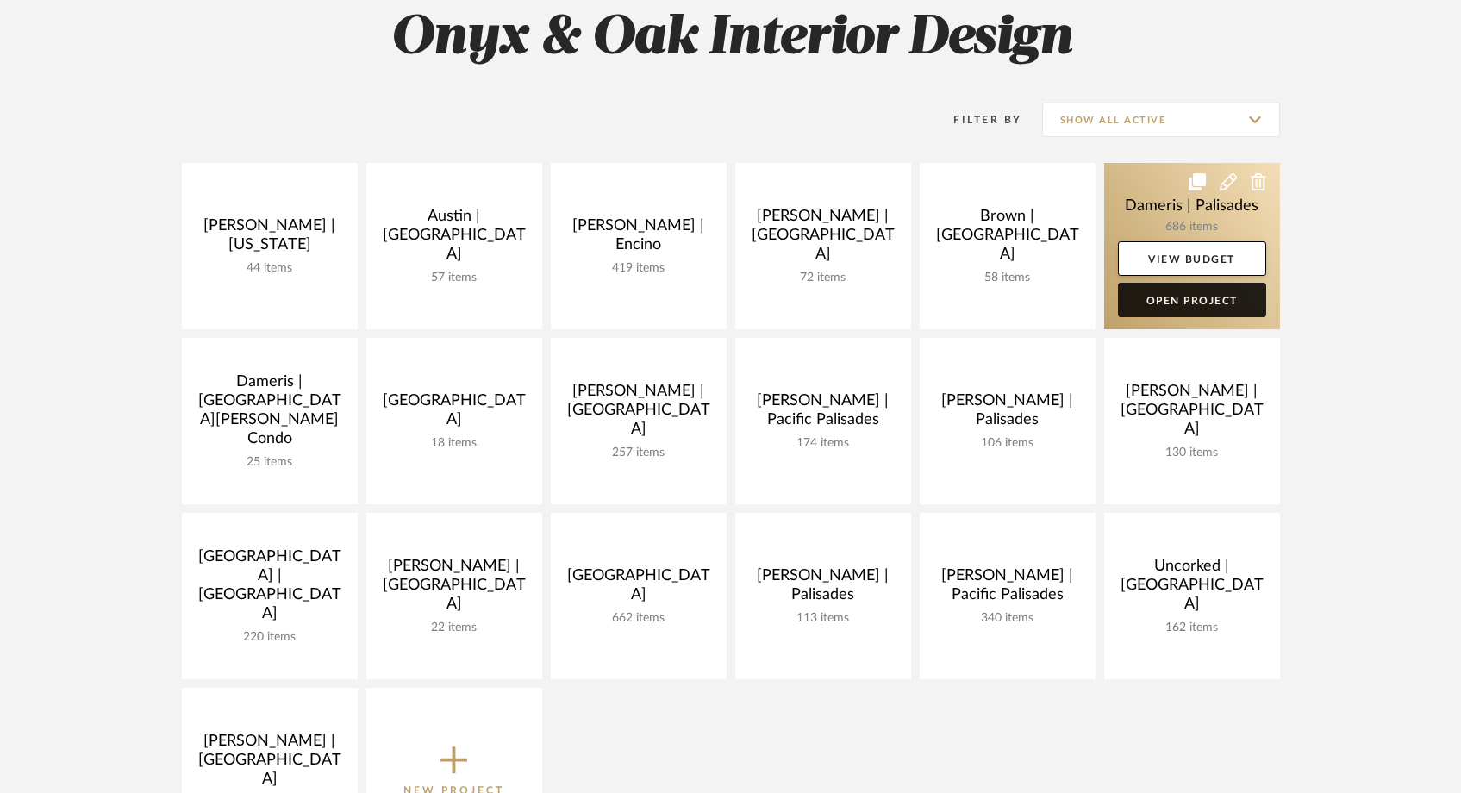
click at [1179, 306] on link "Open Project" at bounding box center [1192, 300] width 148 height 34
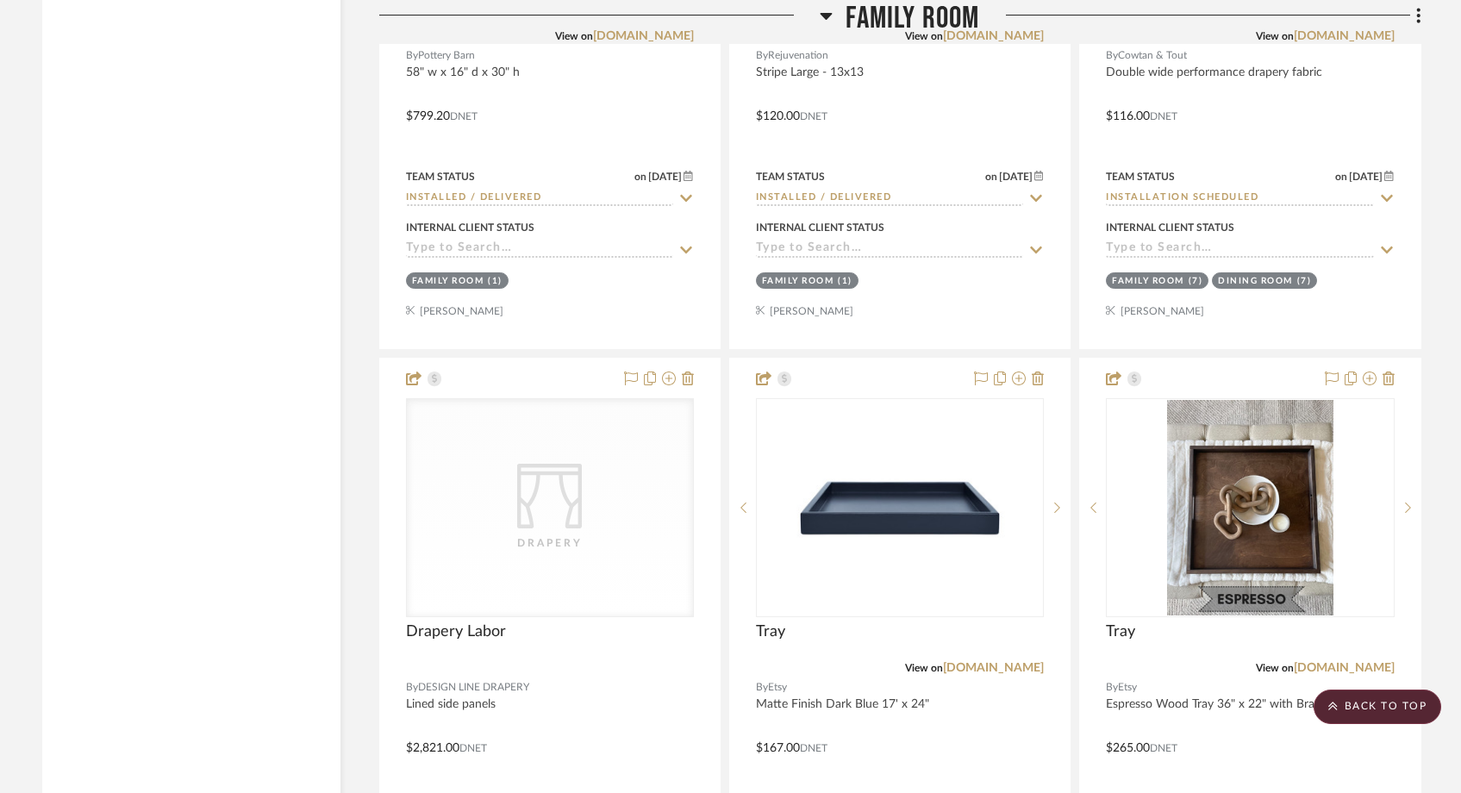
scroll to position [24609, 0]
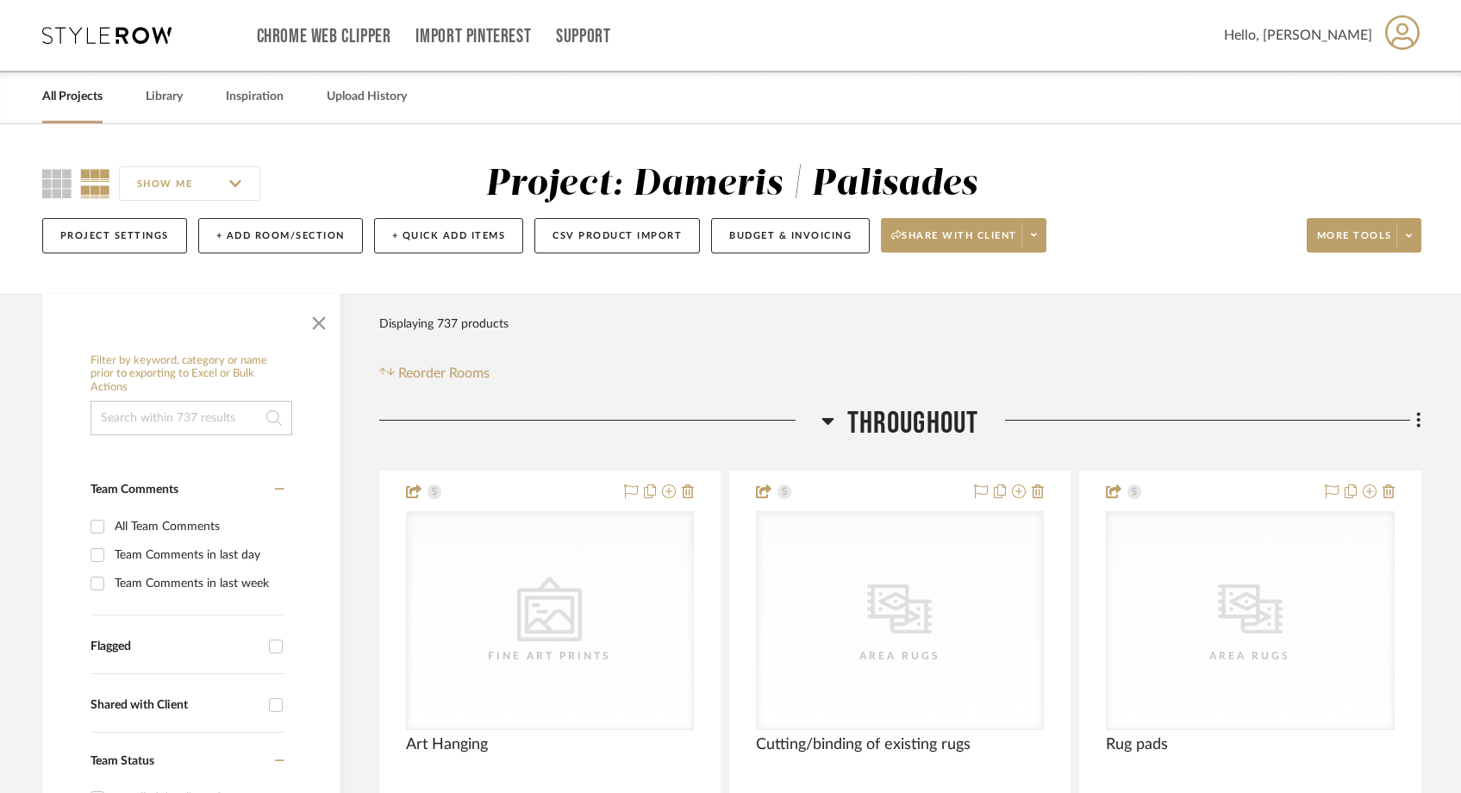
click at [63, 91] on link "All Projects" at bounding box center [72, 96] width 60 height 23
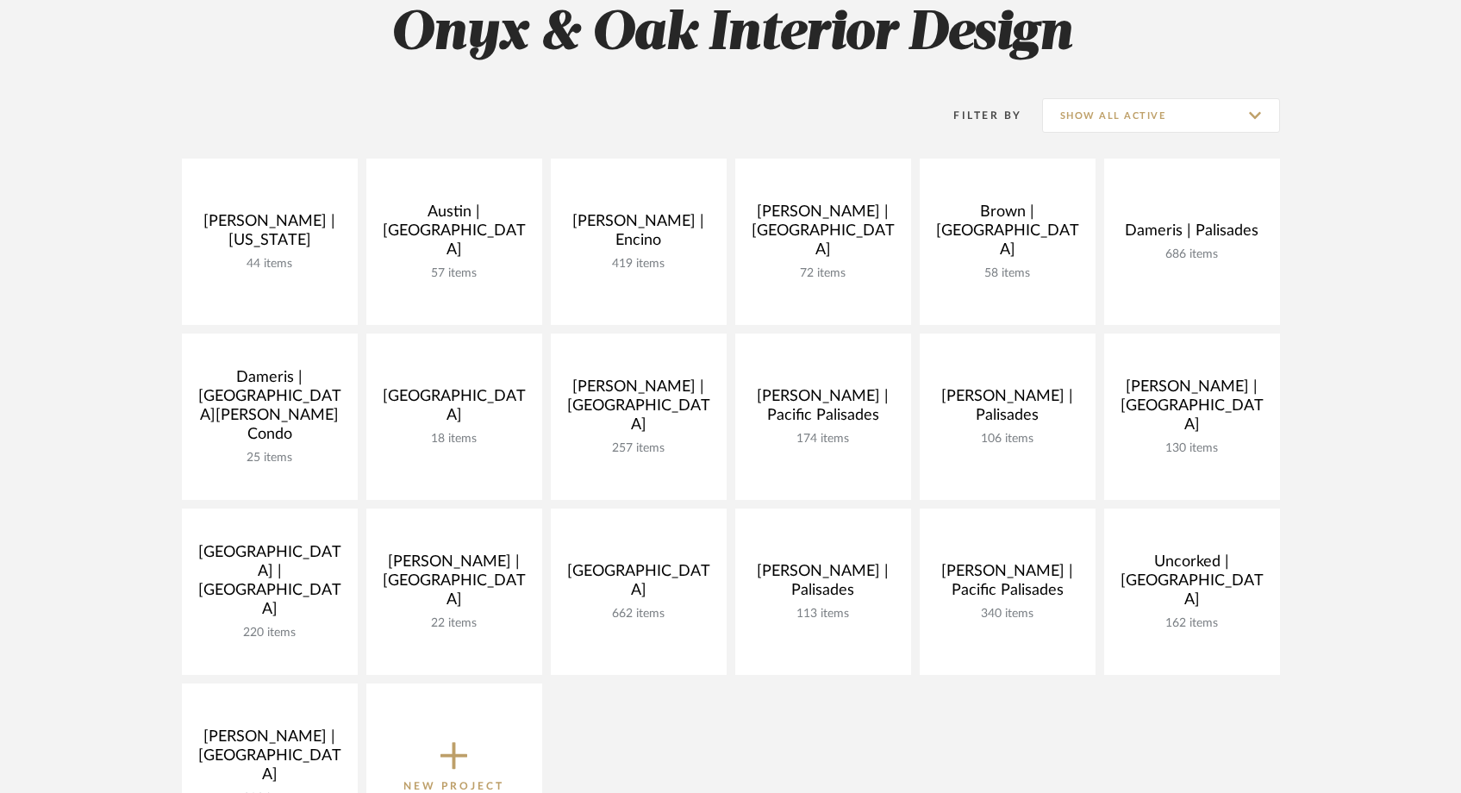
scroll to position [273, 0]
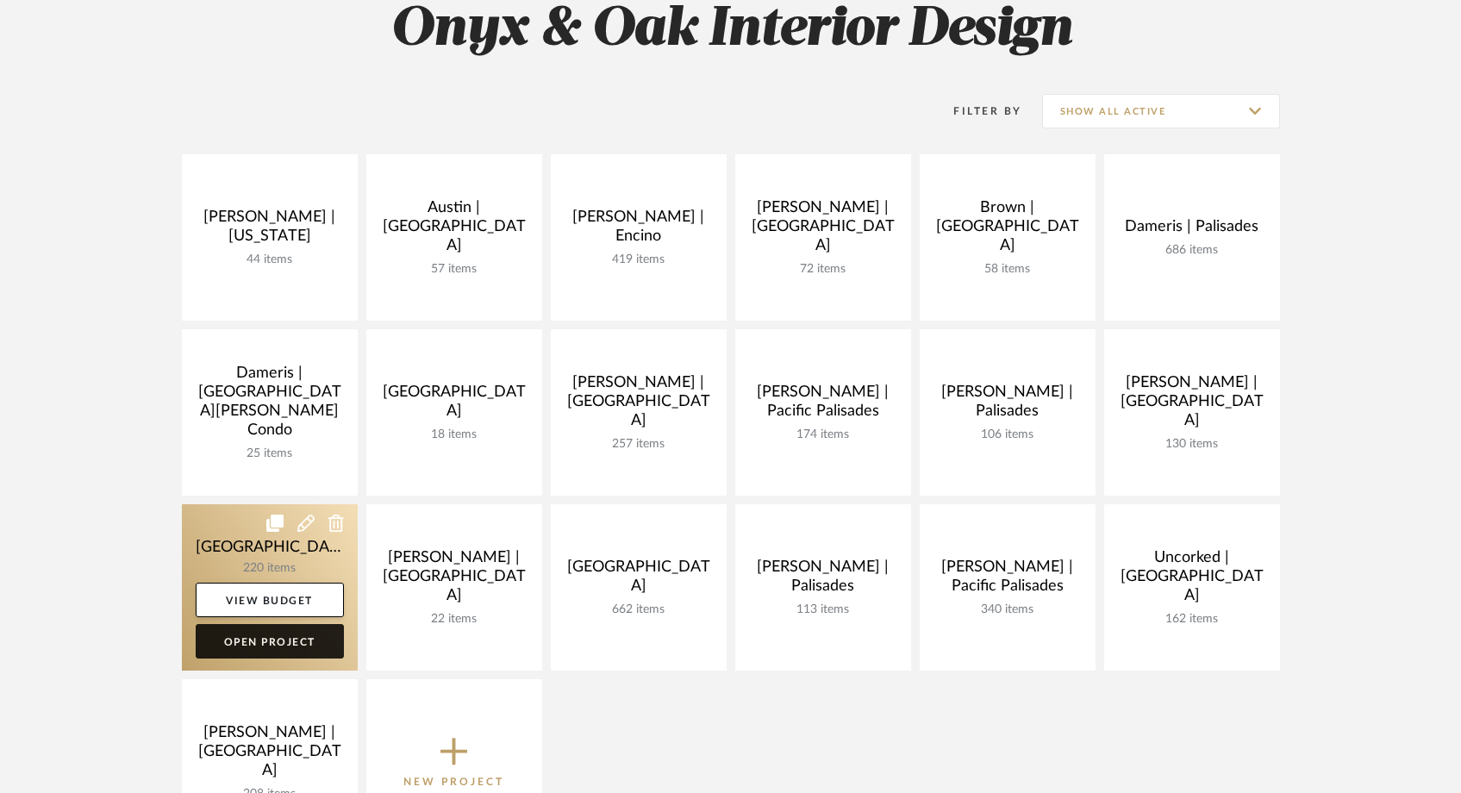
click at [297, 645] on link "Open Project" at bounding box center [270, 641] width 148 height 34
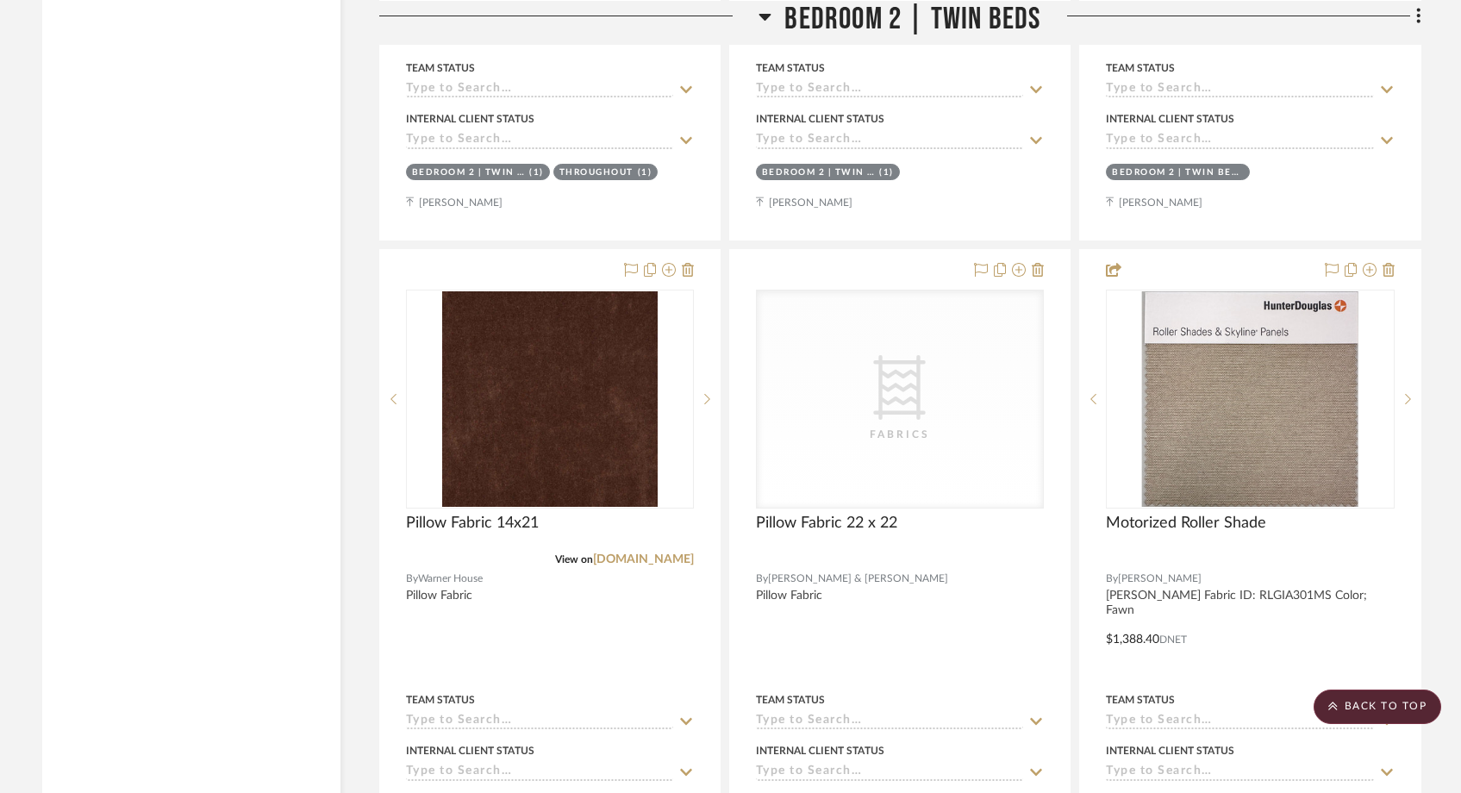
scroll to position [27619, 0]
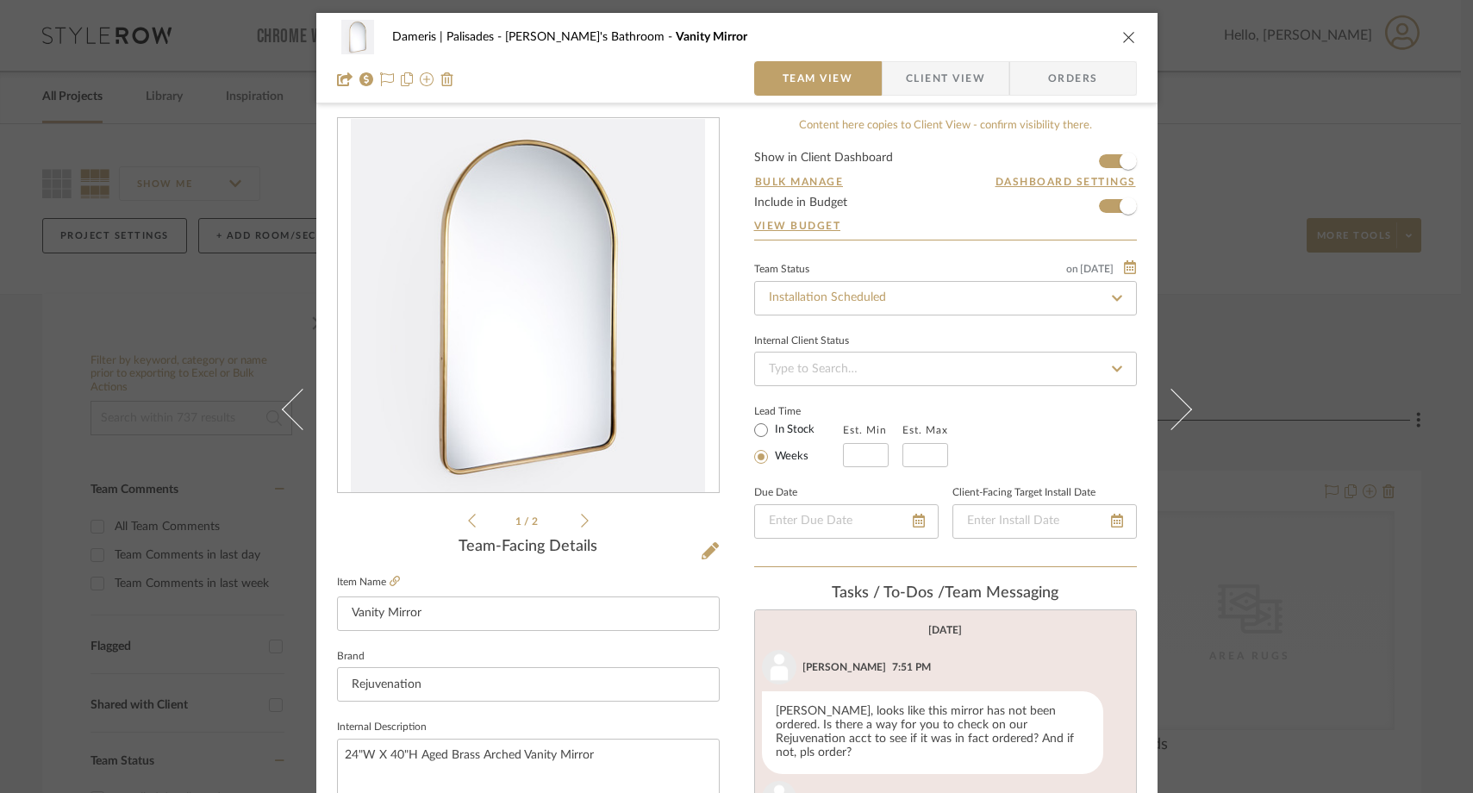
scroll to position [553, 0]
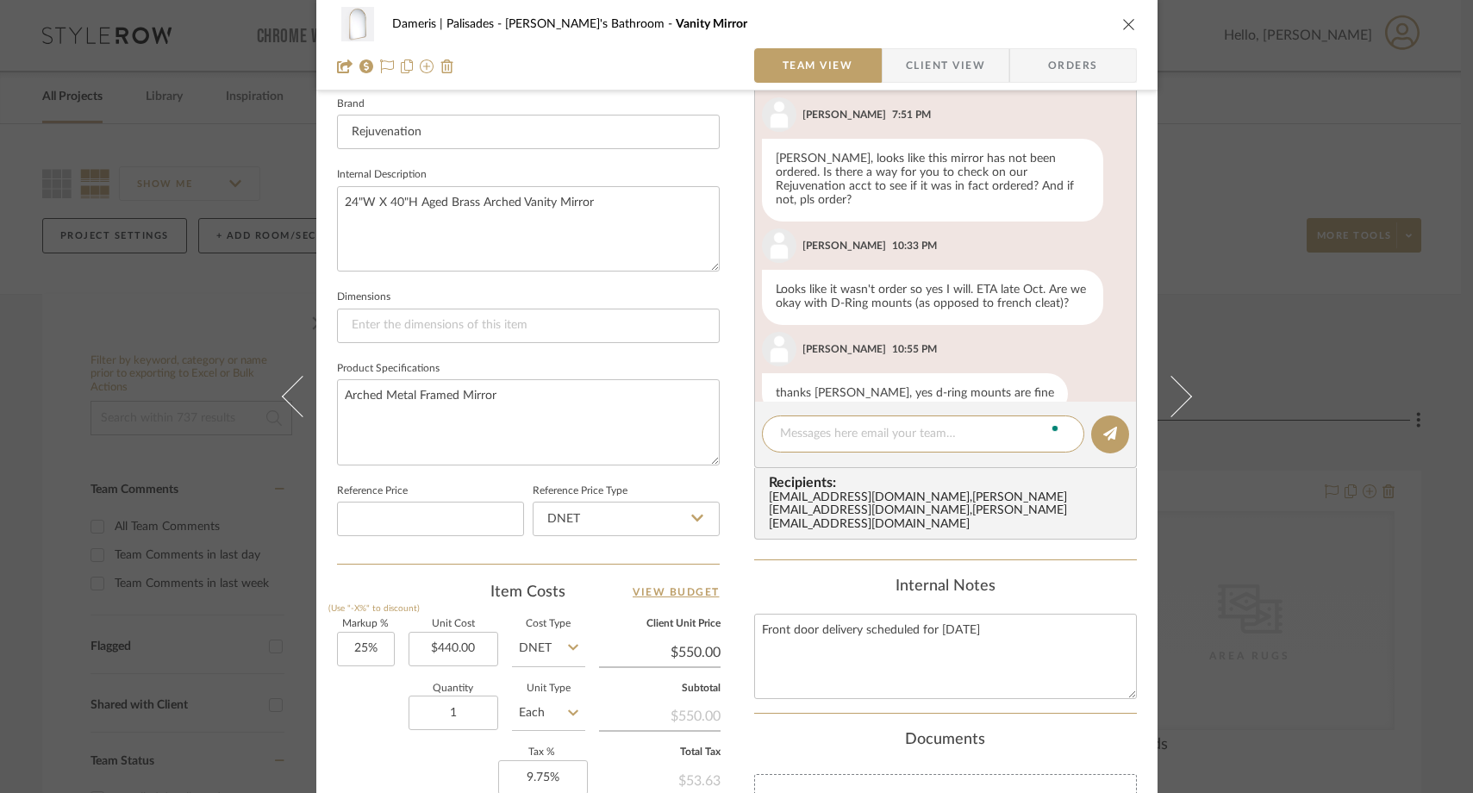
click at [235, 137] on div "Dameris | Palisades [PERSON_NAME]'s Bathroom Vanity Mirror Team View Client Vie…" at bounding box center [736, 396] width 1473 height 793
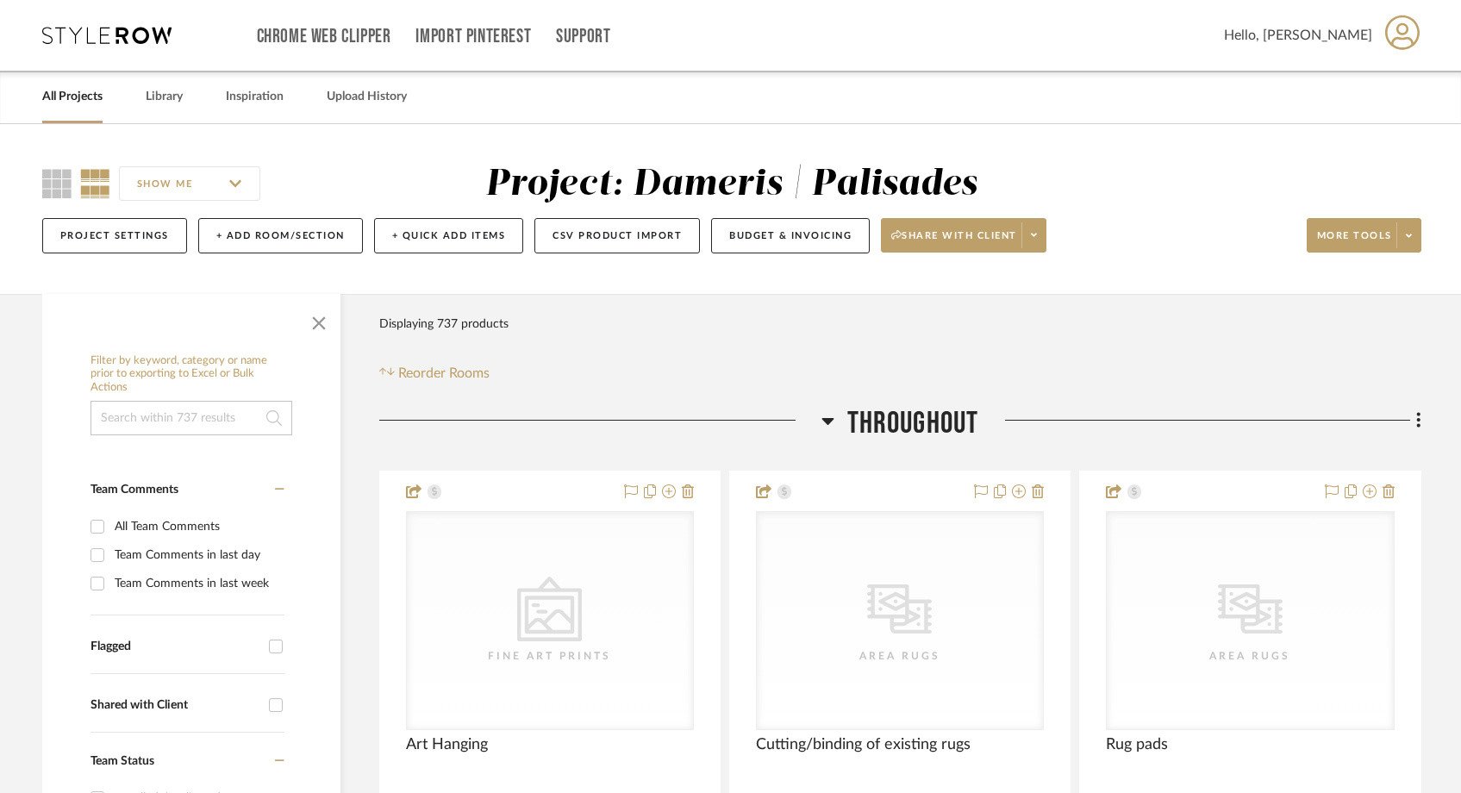
click at [64, 97] on link "All Projects" at bounding box center [72, 96] width 60 height 23
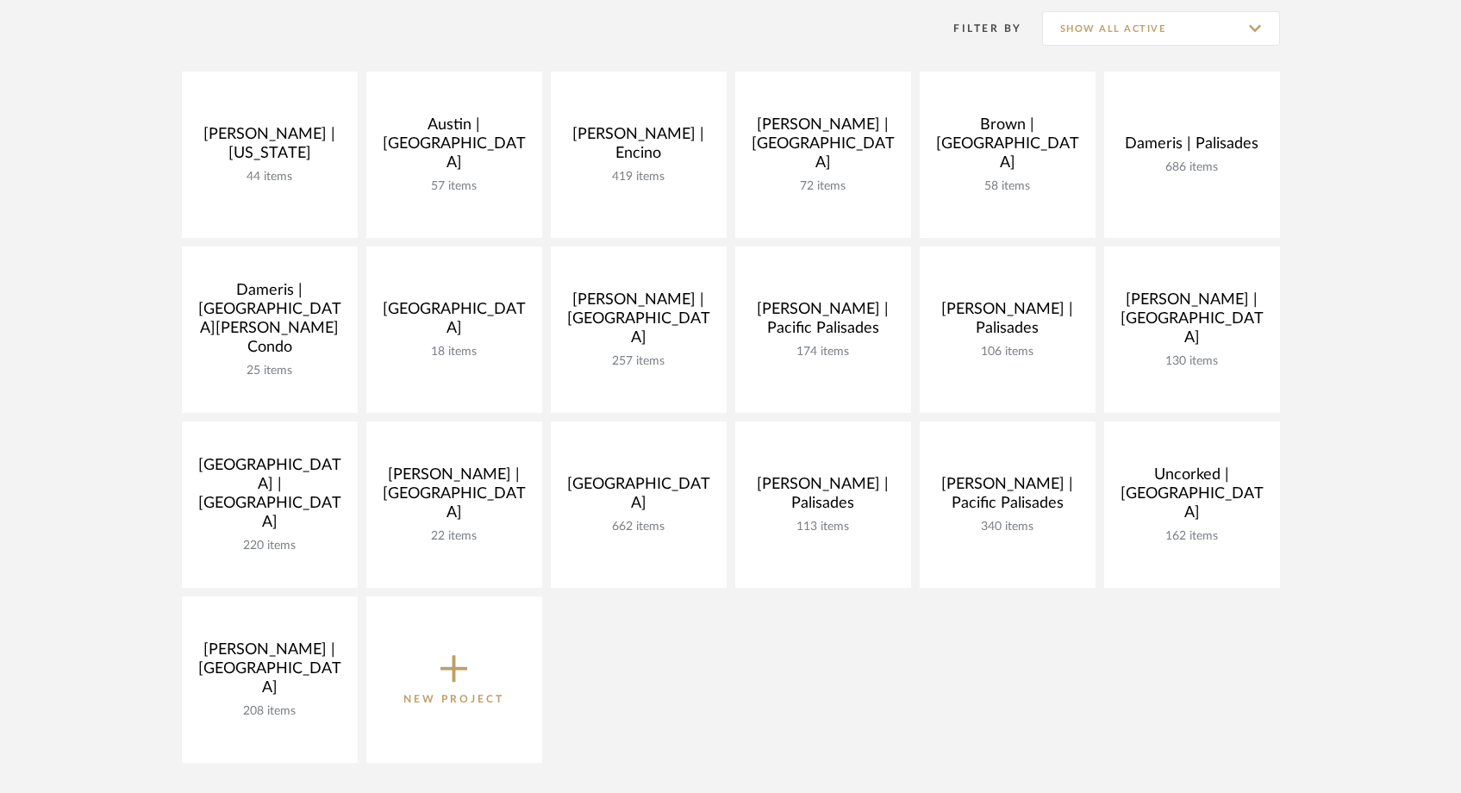
scroll to position [358, 0]
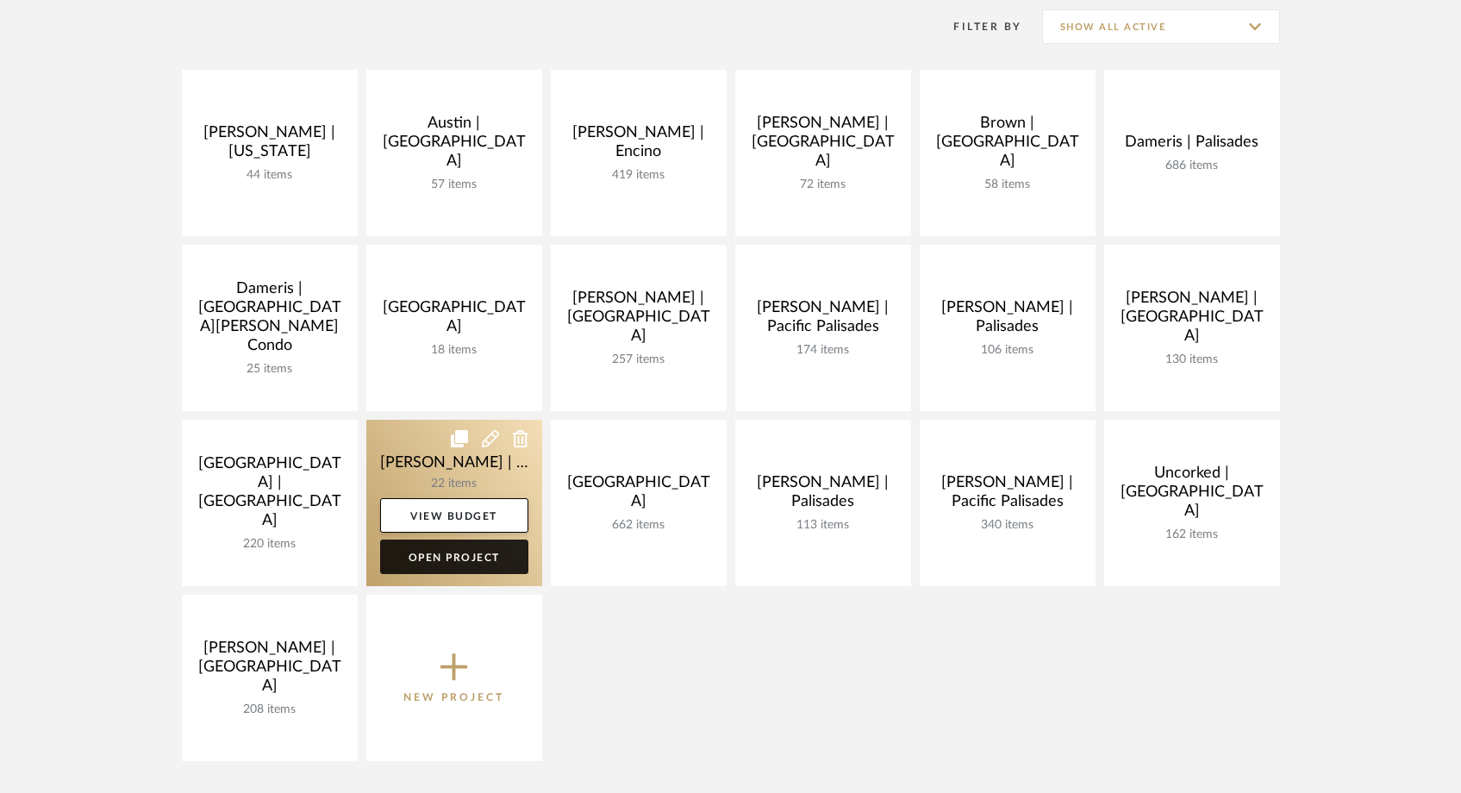
click at [475, 559] on link "Open Project" at bounding box center [454, 557] width 148 height 34
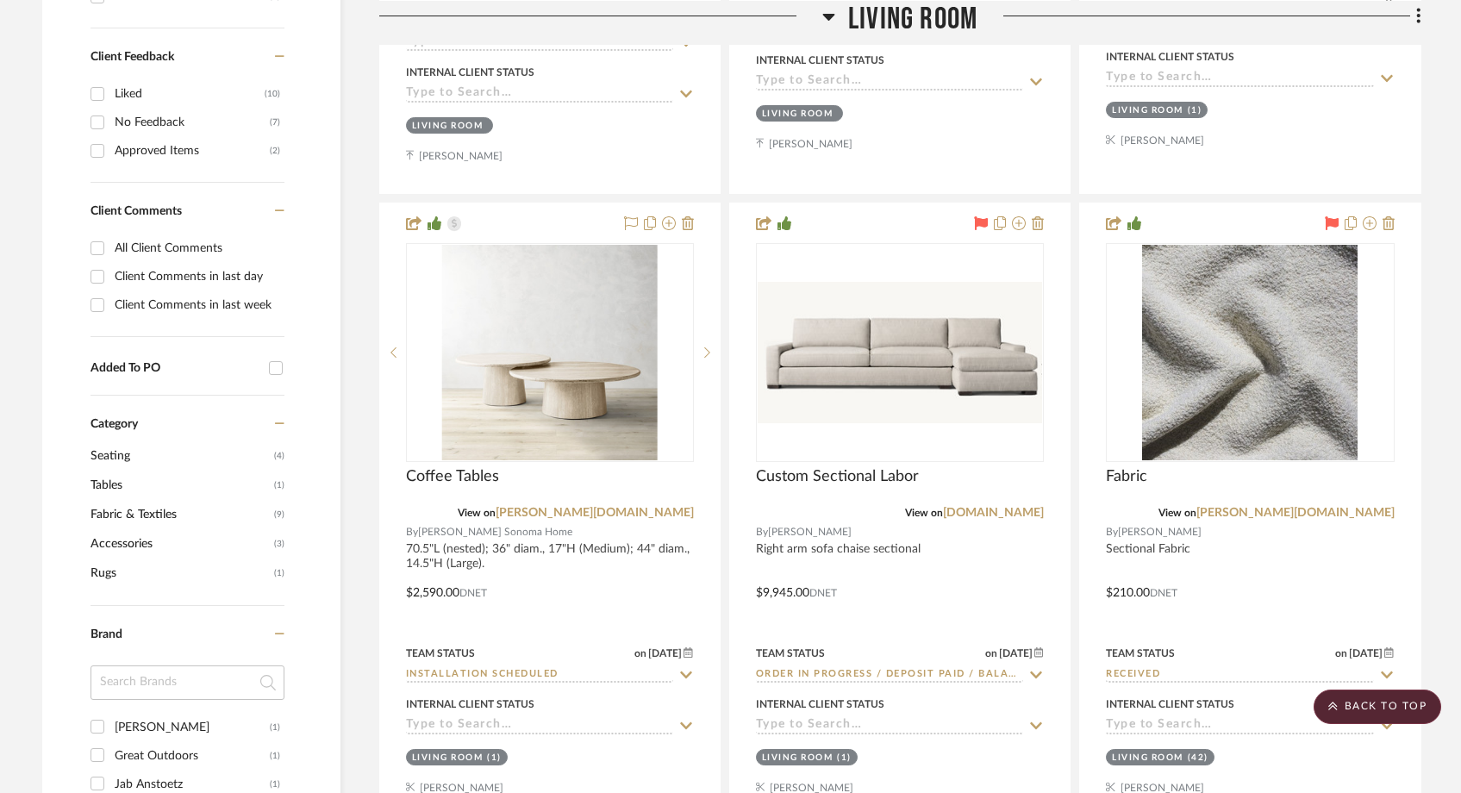
scroll to position [960, 0]
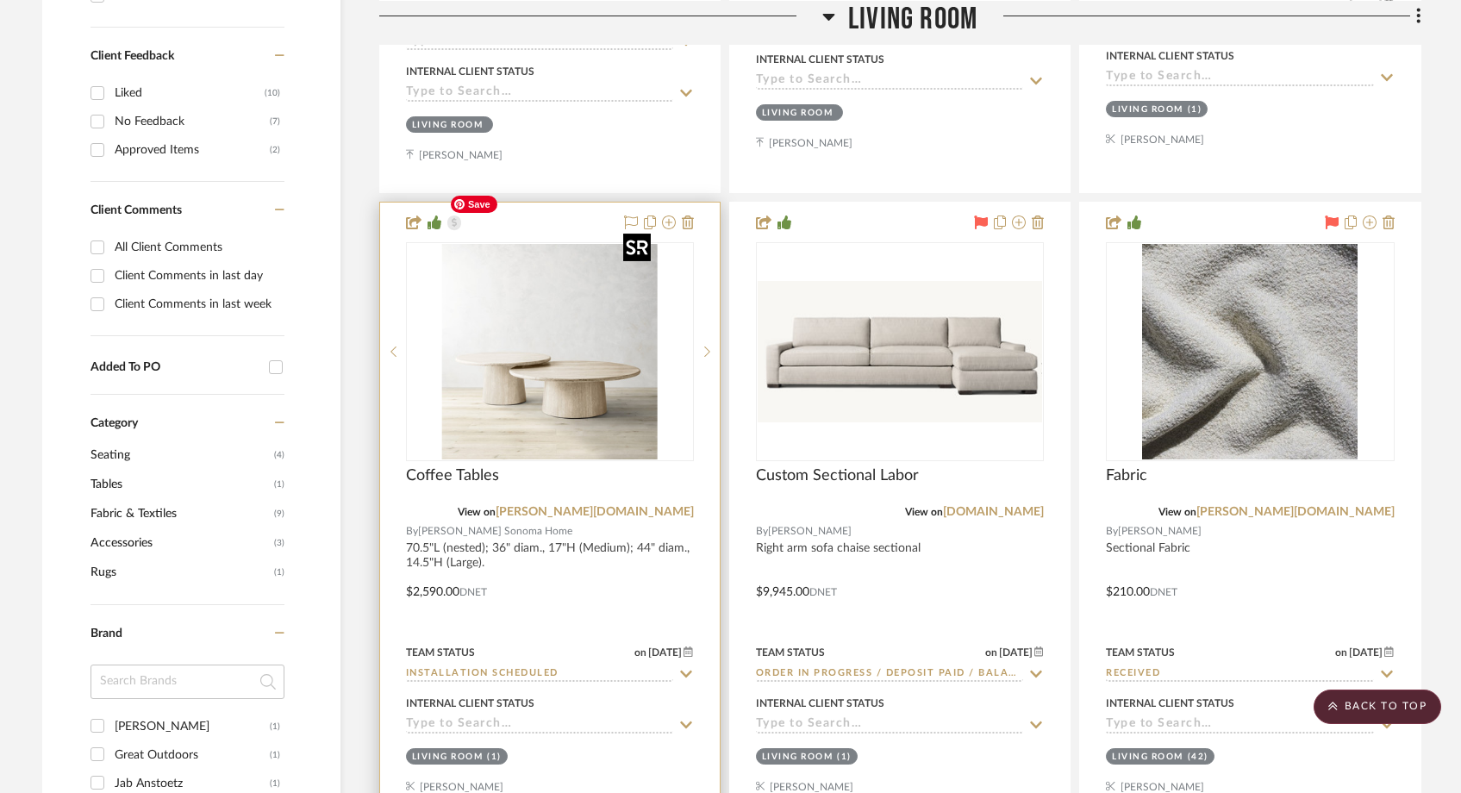
click at [528, 332] on img "0" at bounding box center [550, 352] width 216 height 216
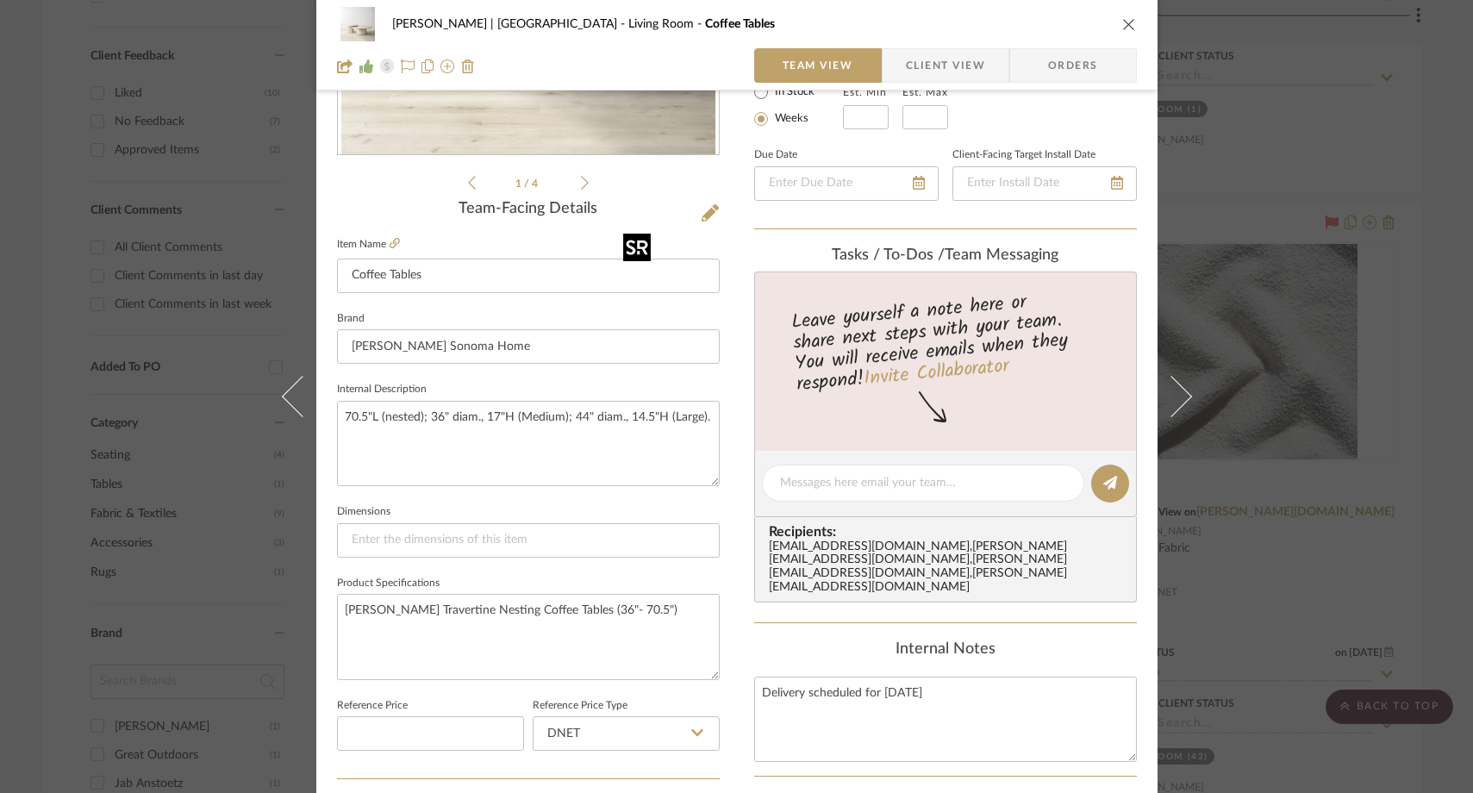
scroll to position [342, 0]
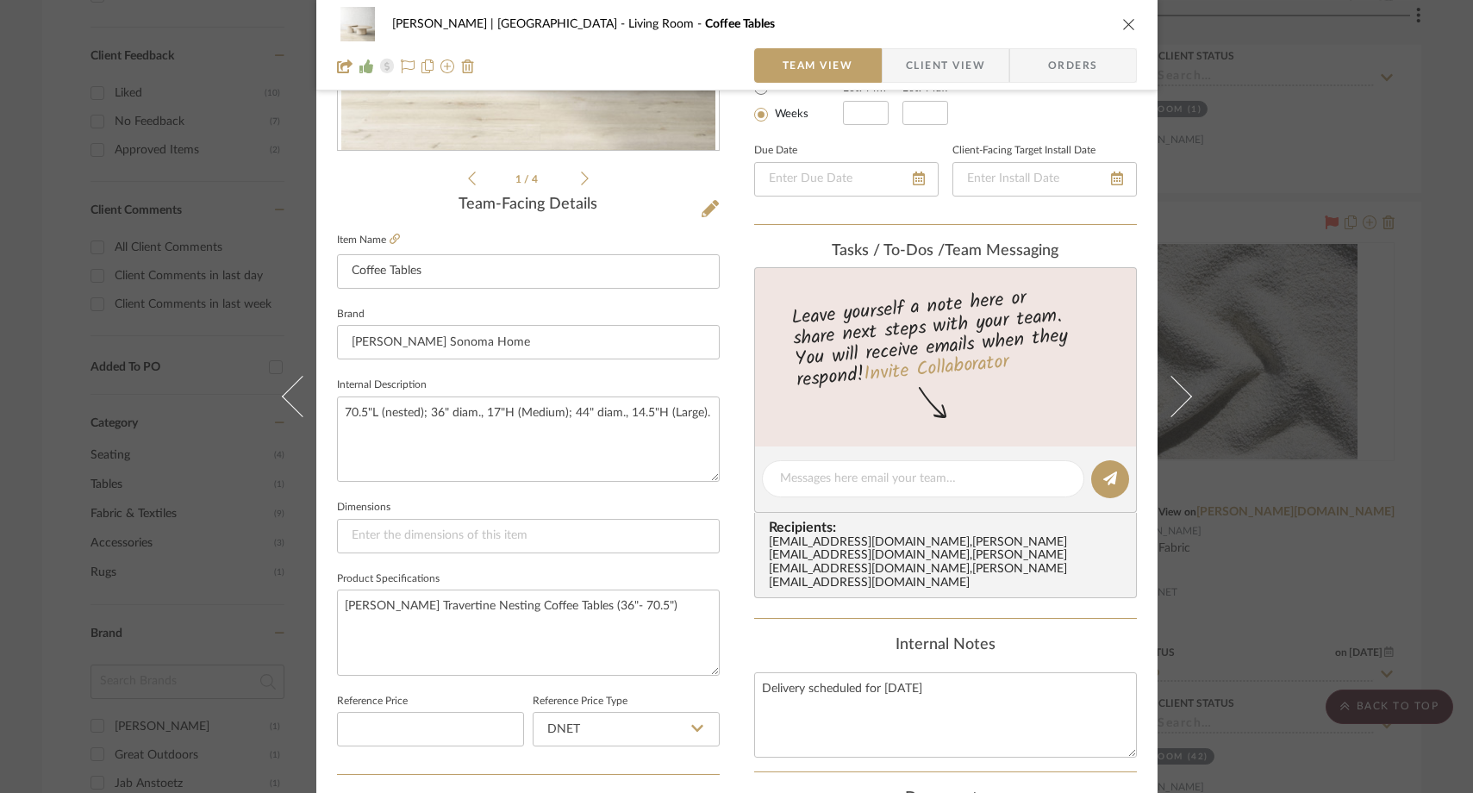
click at [1124, 23] on icon "close" at bounding box center [1129, 24] width 14 height 14
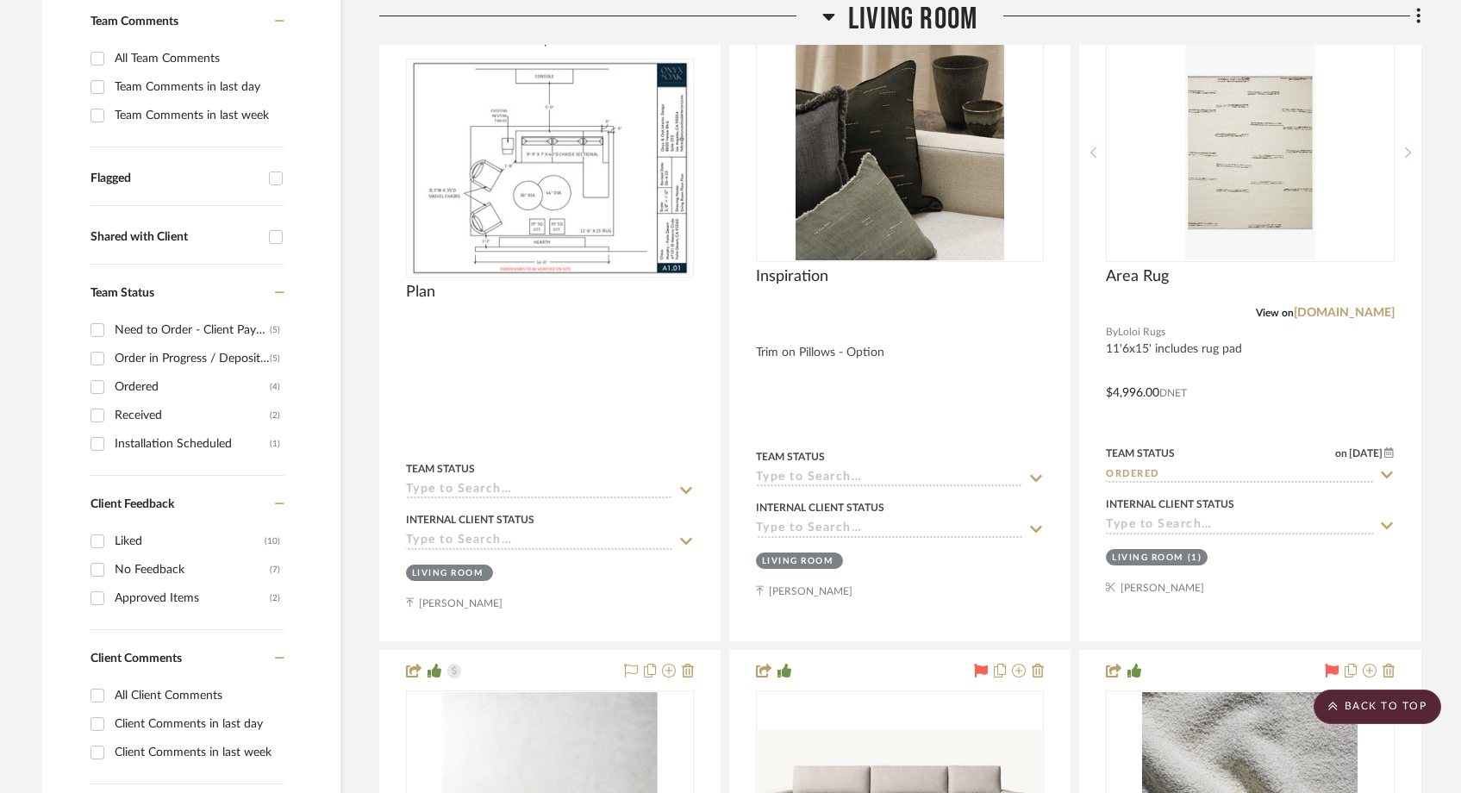
scroll to position [0, 0]
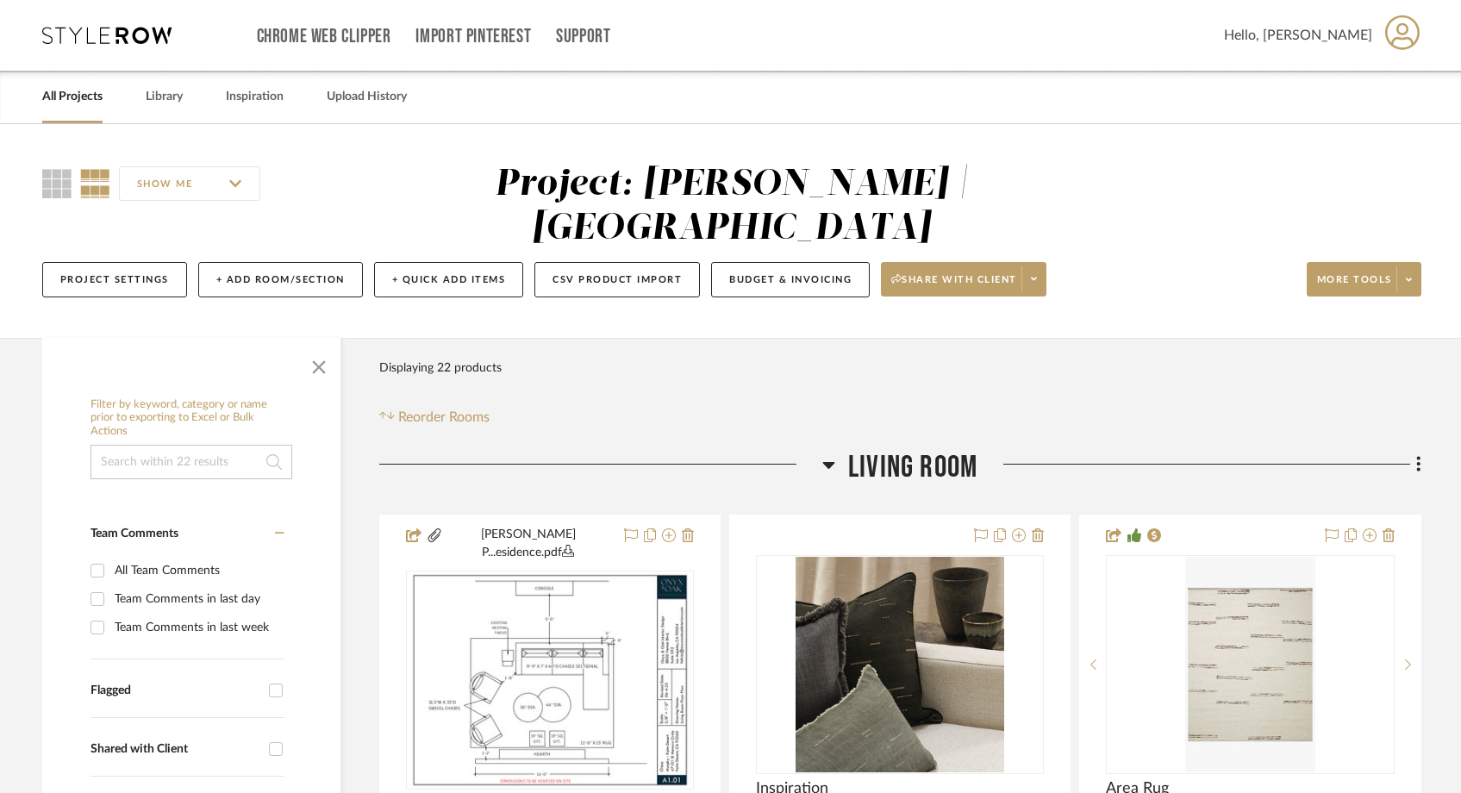
click at [91, 99] on link "All Projects" at bounding box center [72, 96] width 60 height 23
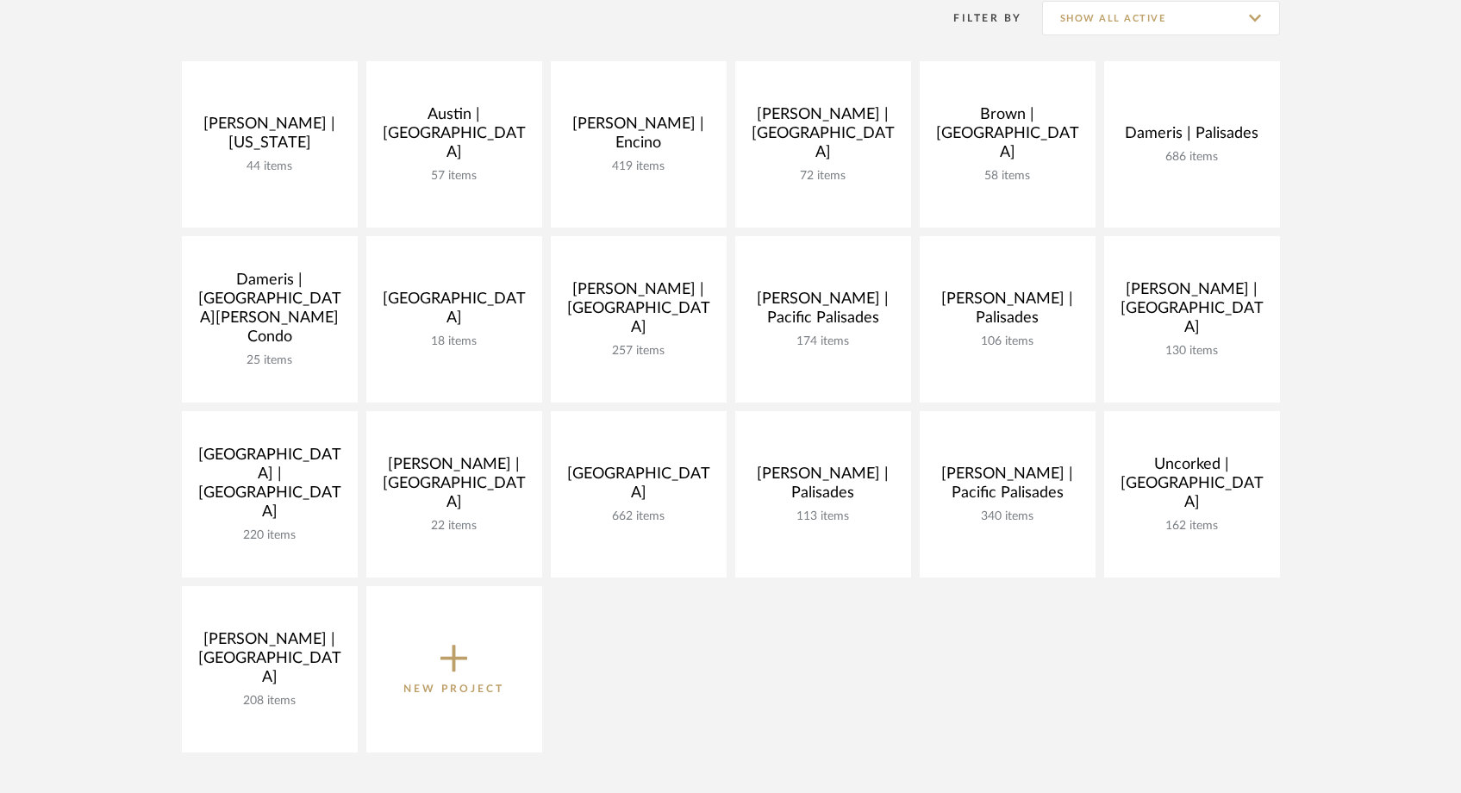
scroll to position [373, 0]
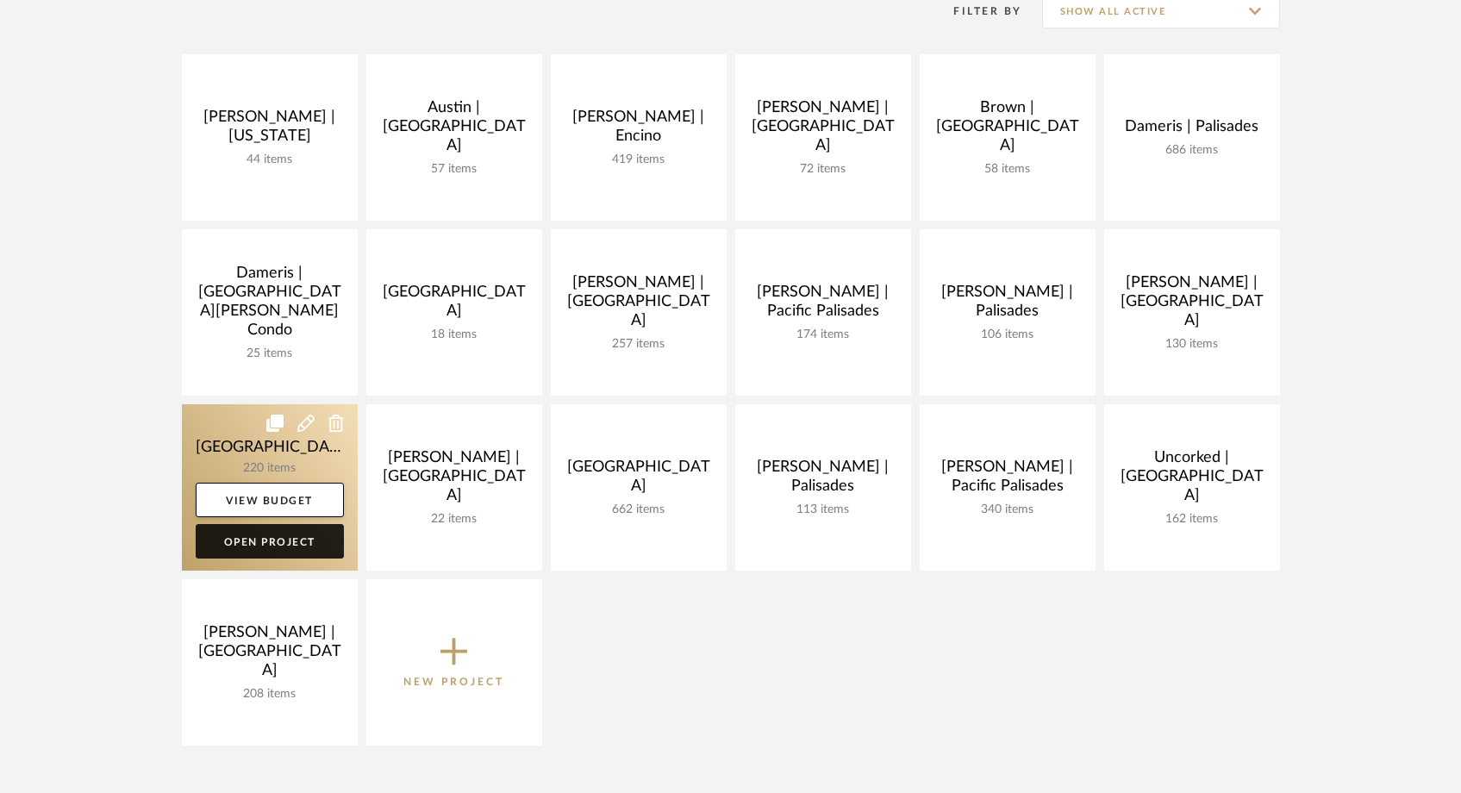
click at [278, 540] on link "Open Project" at bounding box center [270, 541] width 148 height 34
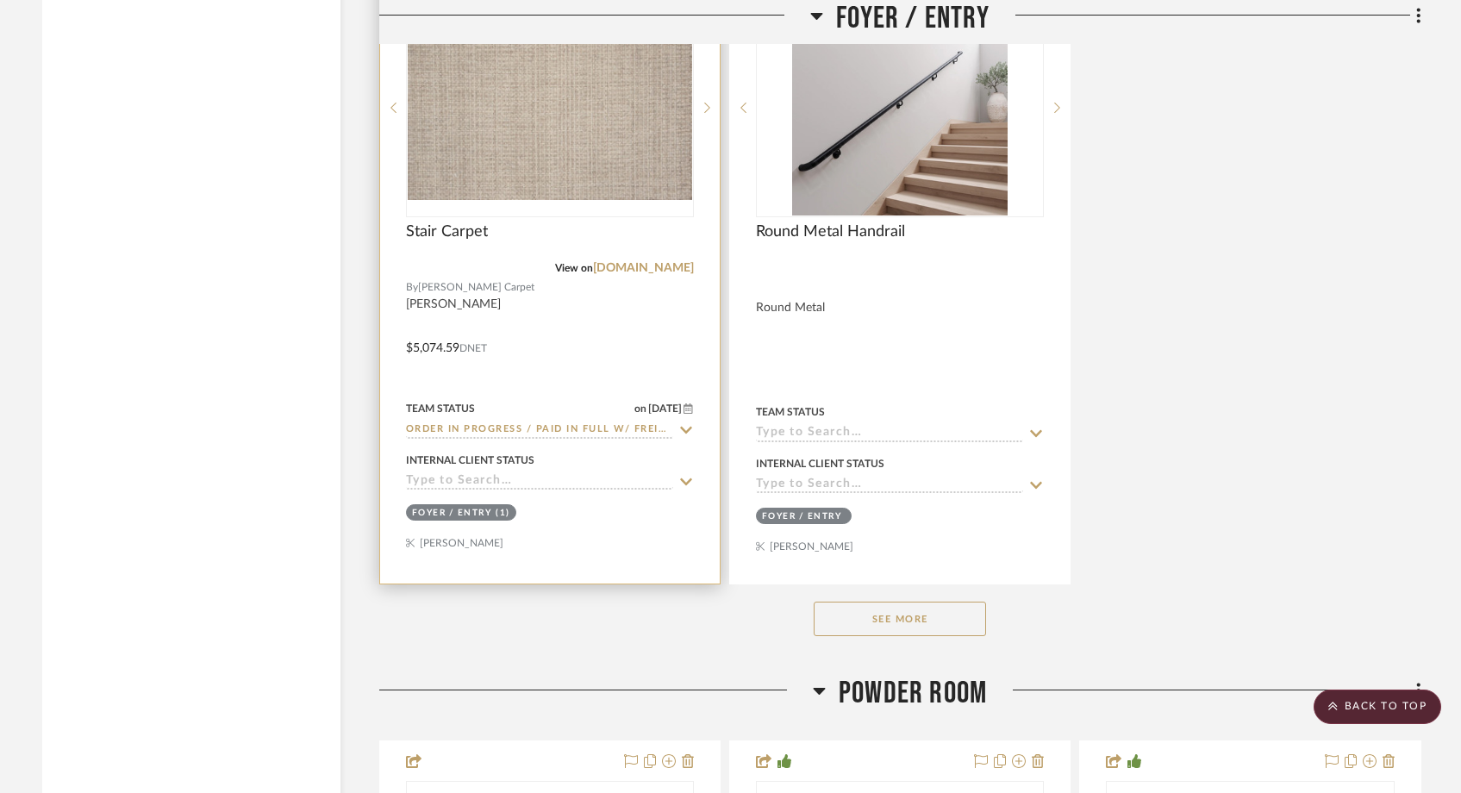
scroll to position [5927, 0]
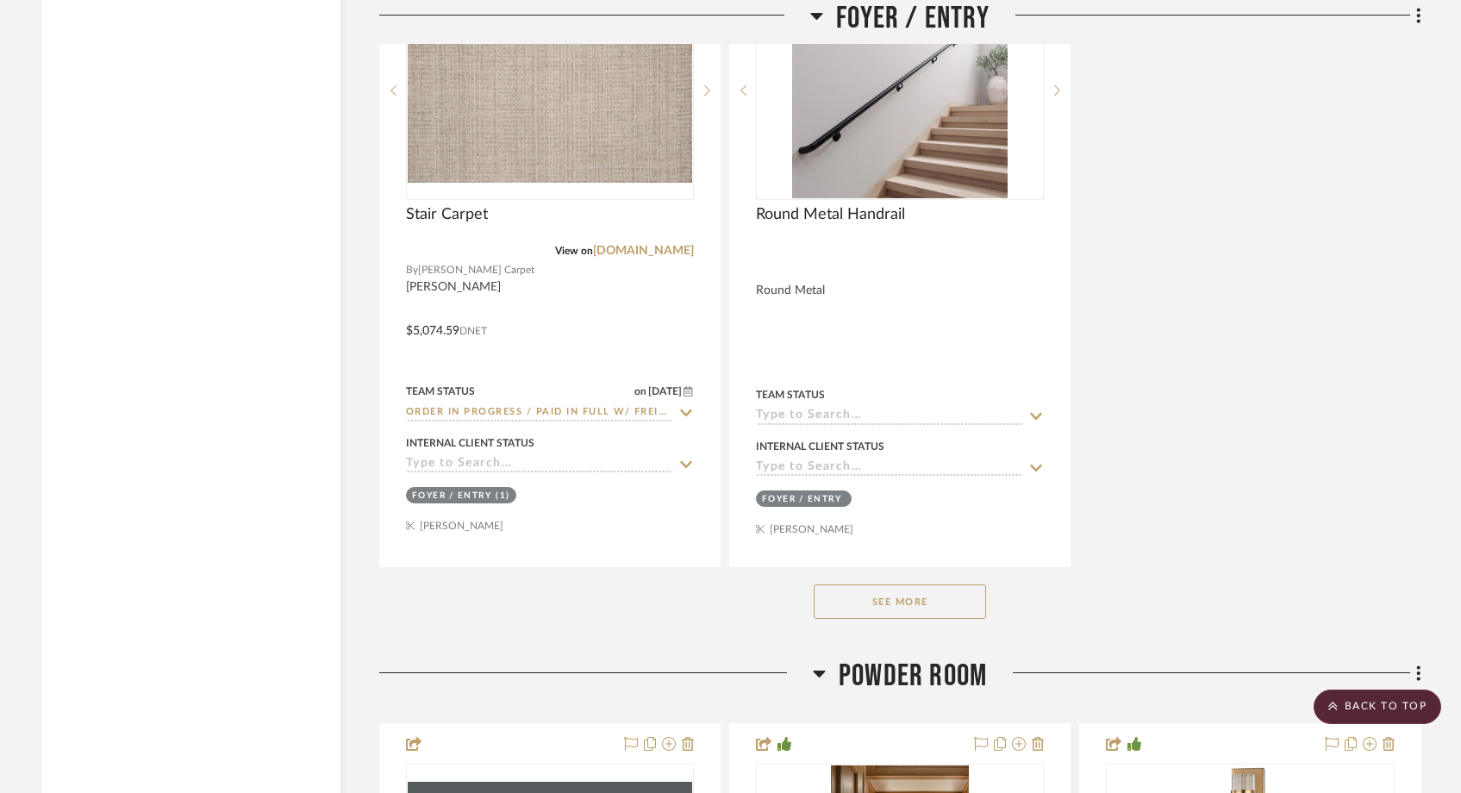
click at [869, 584] on button "See More" at bounding box center [900, 601] width 172 height 34
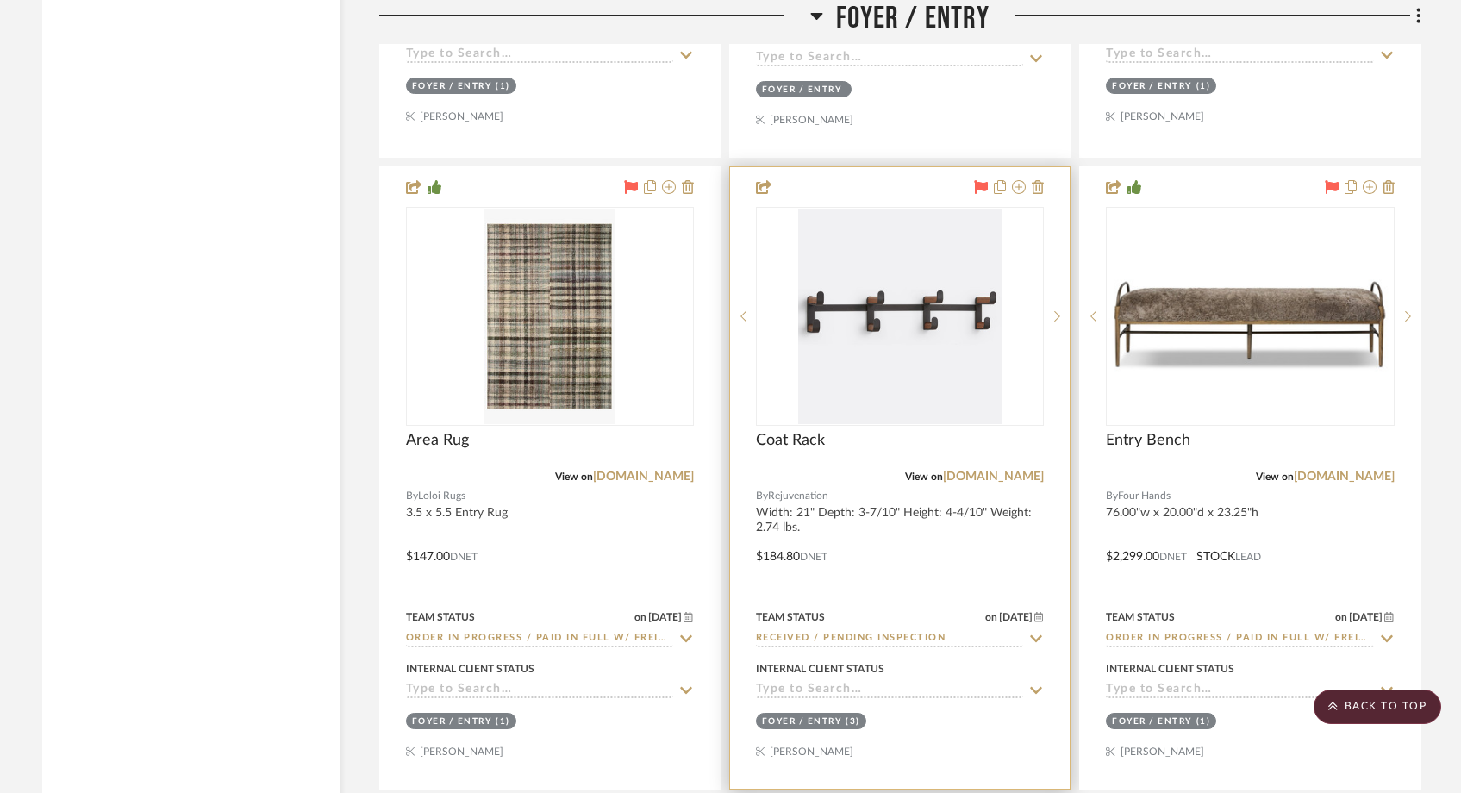
scroll to position [6340, 0]
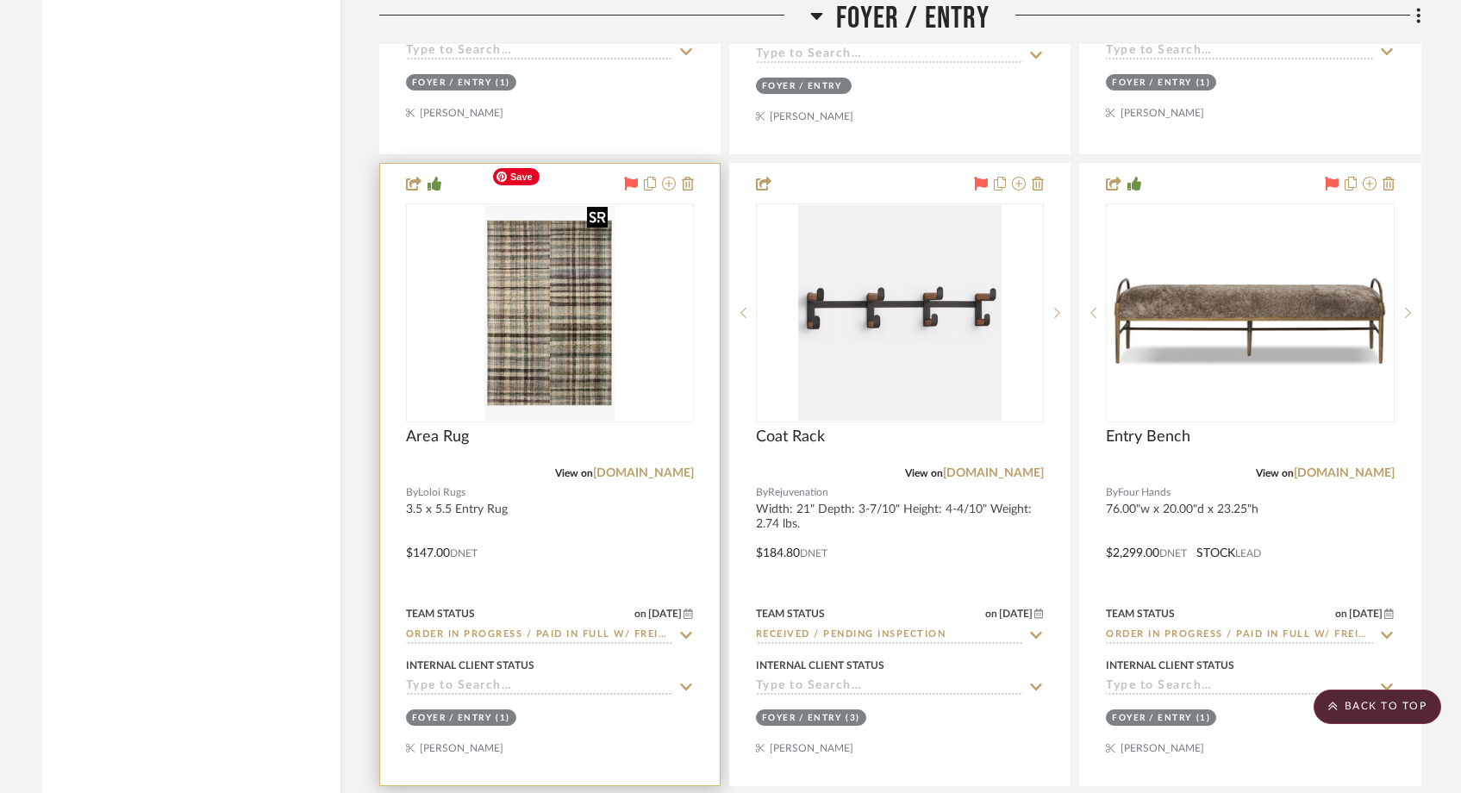
click at [0, 0] on img at bounding box center [0, 0] width 0 height 0
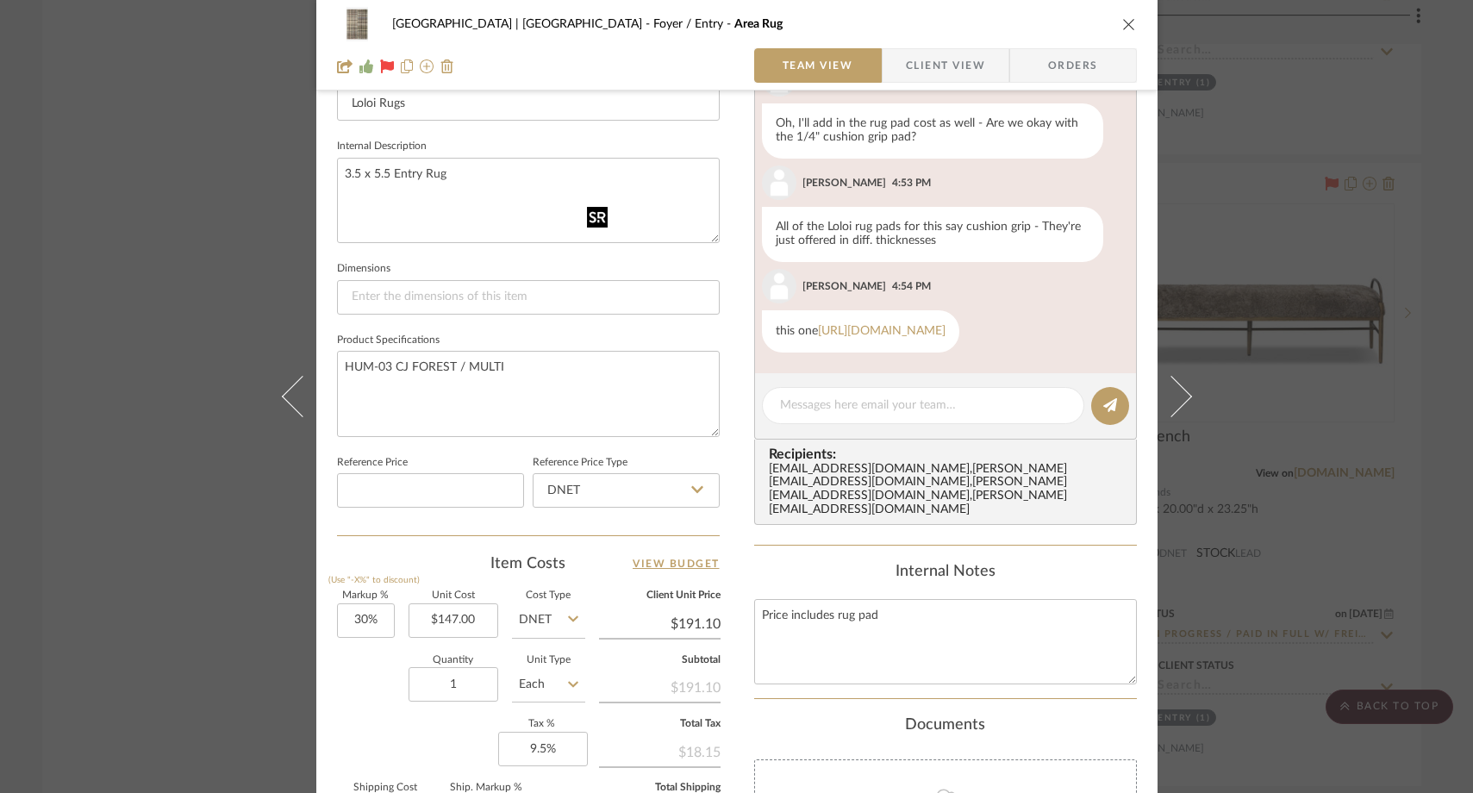
scroll to position [594, 0]
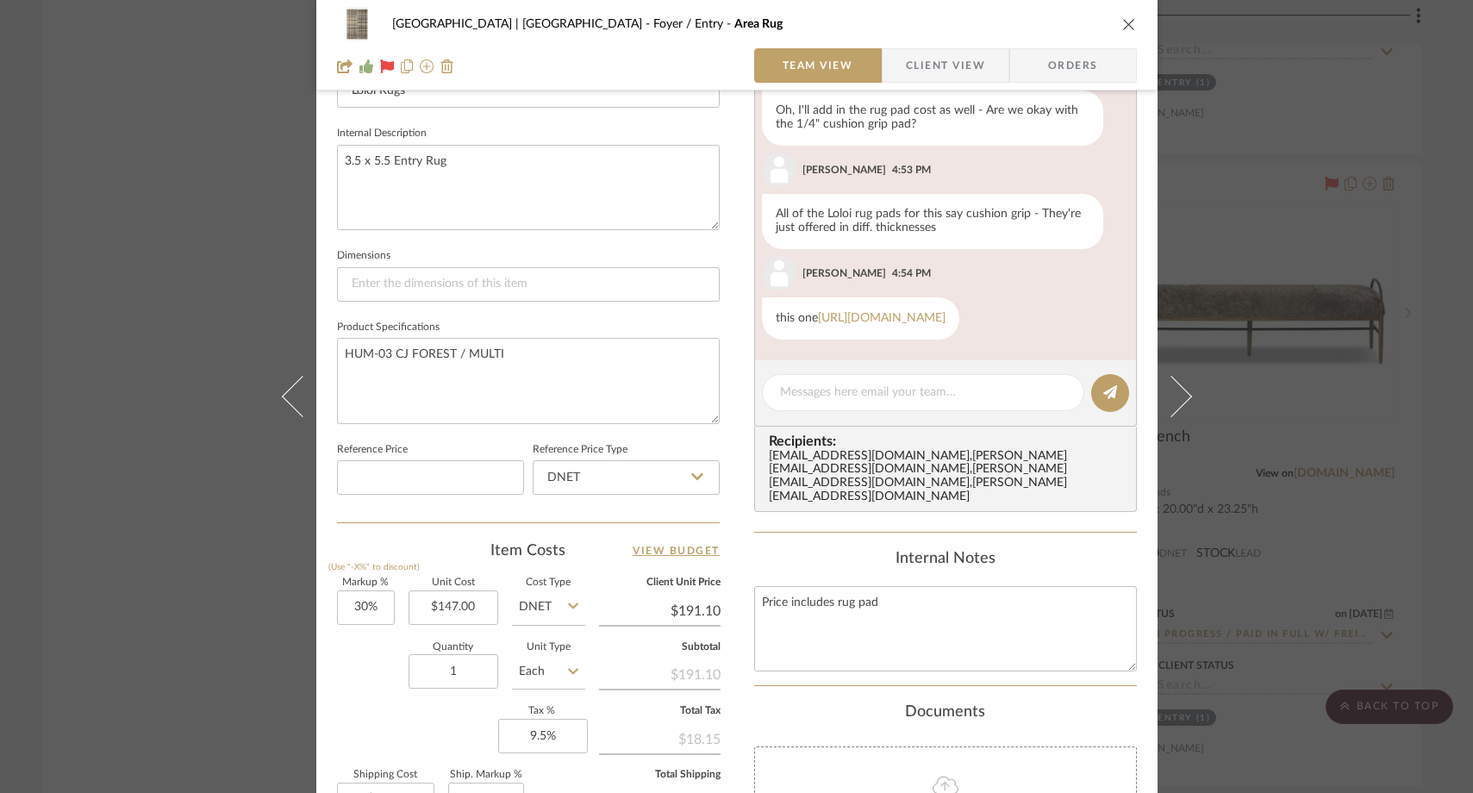
click at [165, 197] on div "[GEOGRAPHIC_DATA] | [GEOGRAPHIC_DATA] Foyer / Entry Area Rug Team View Client V…" at bounding box center [736, 396] width 1473 height 793
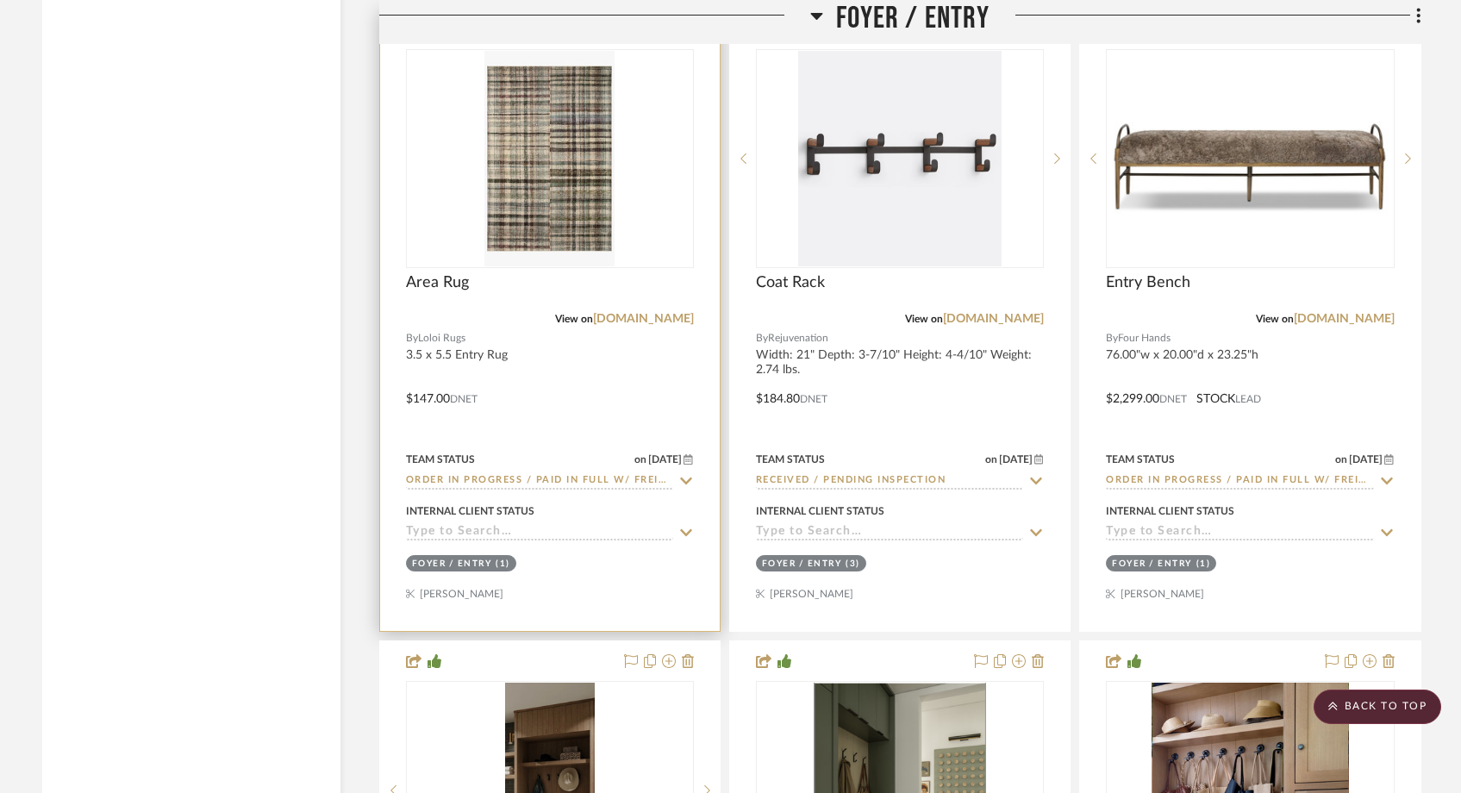
scroll to position [6576, 0]
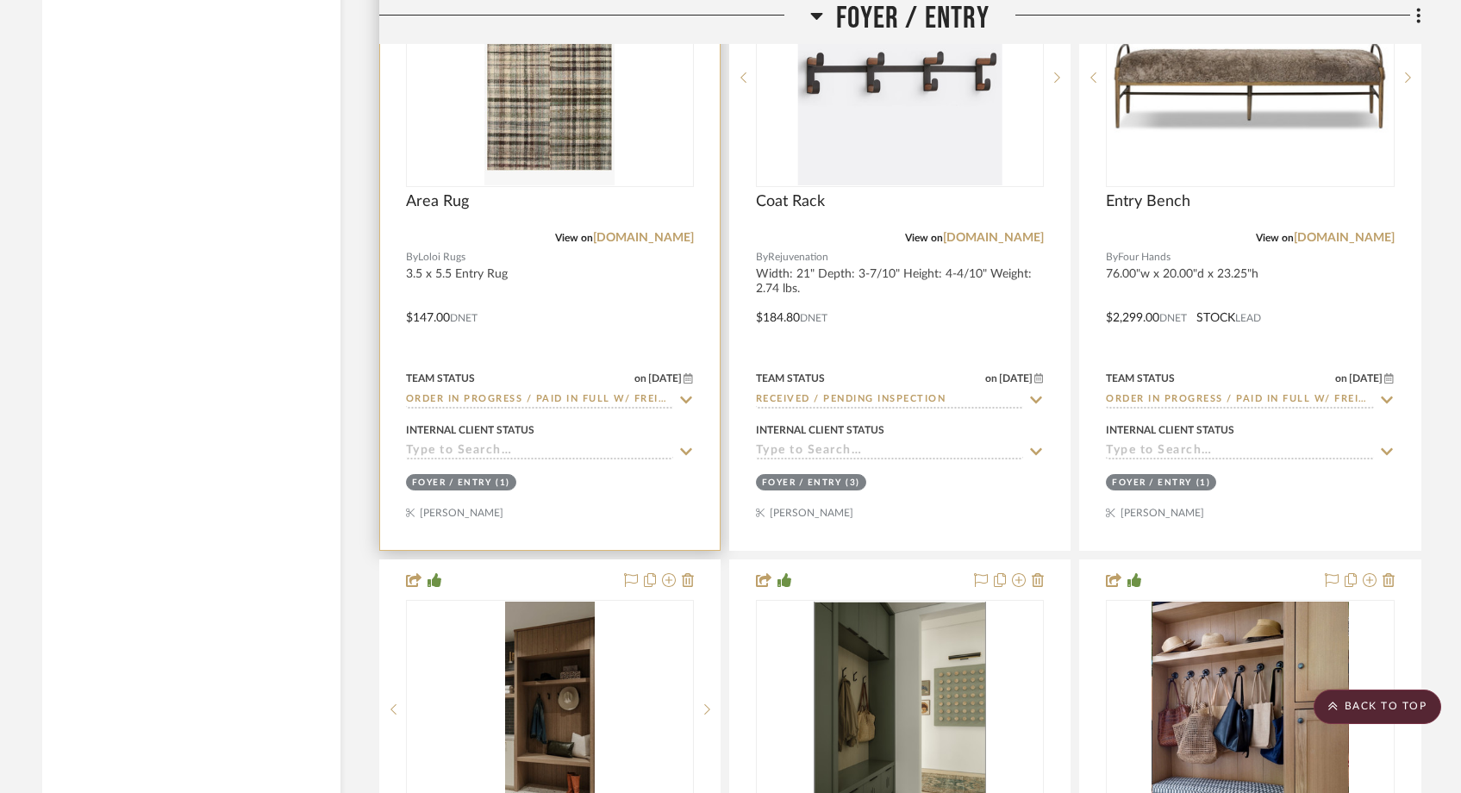
click at [446, 392] on input "Order In Progress / Paid In Full w/ Freight, No Balance due" at bounding box center [539, 400] width 267 height 16
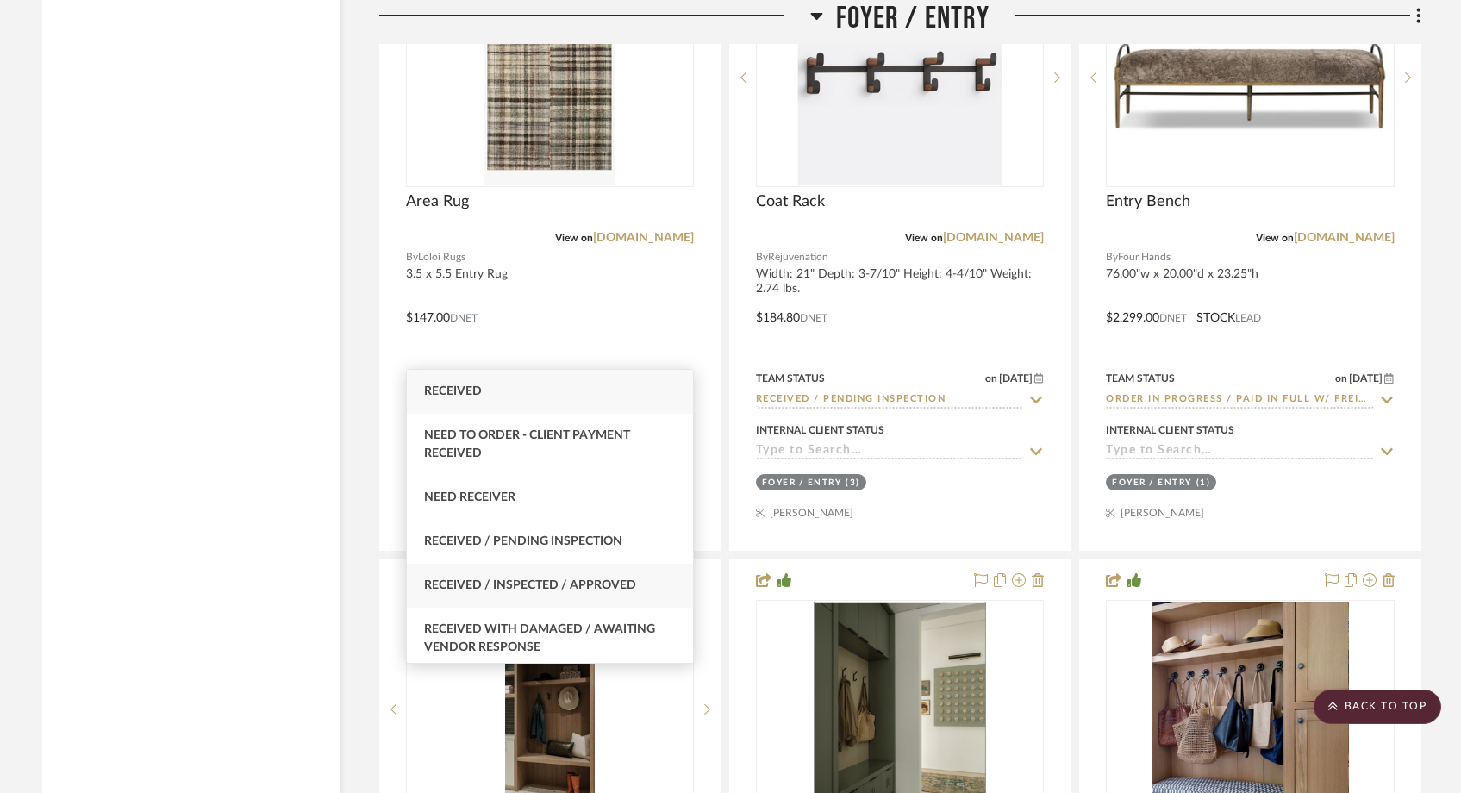
type input "receive"
click at [478, 588] on span "Received / Inspected / Approved" at bounding box center [530, 585] width 212 height 12
type input "[DATE]"
type input "Received / Inspected / Approved"
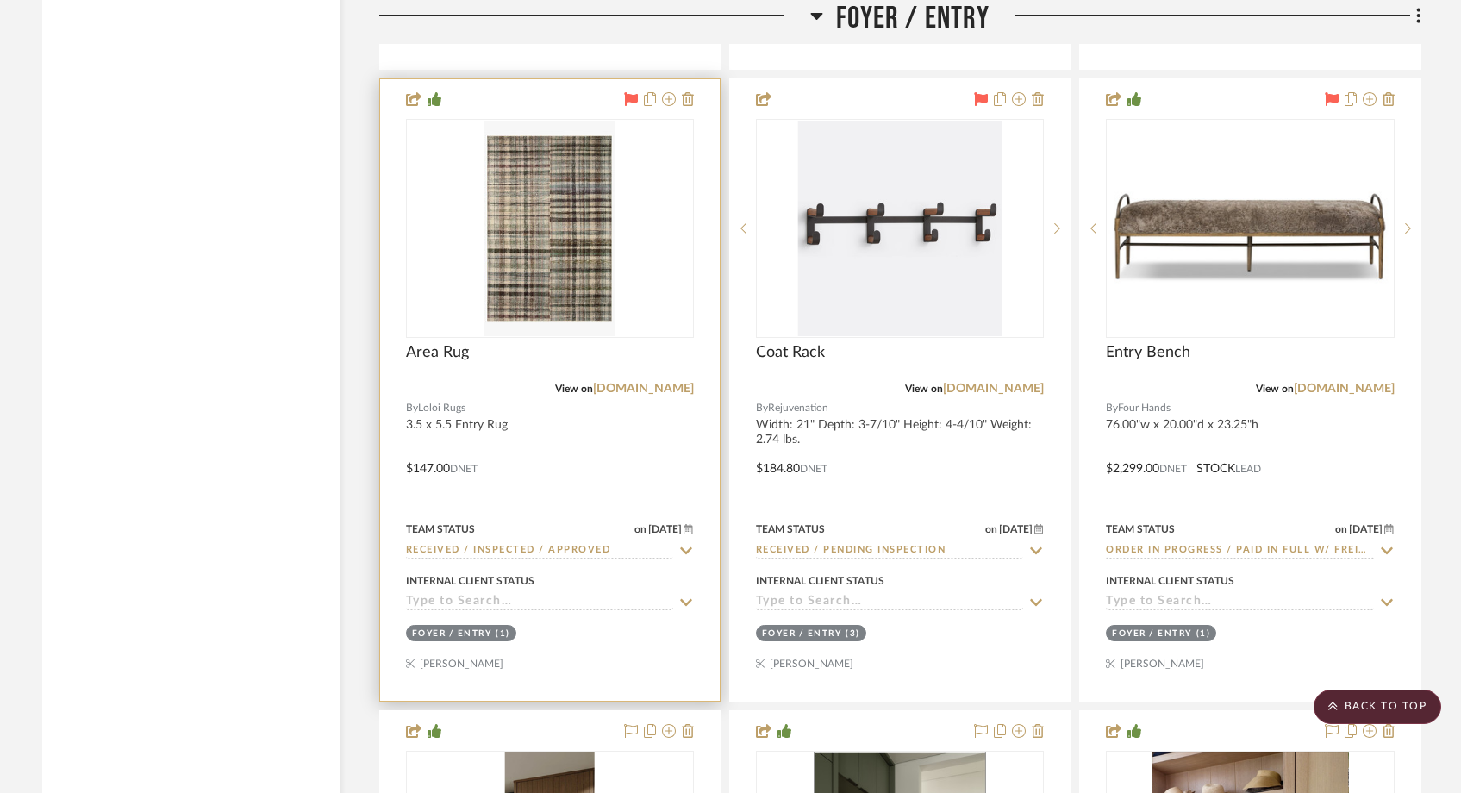
scroll to position [6411, 0]
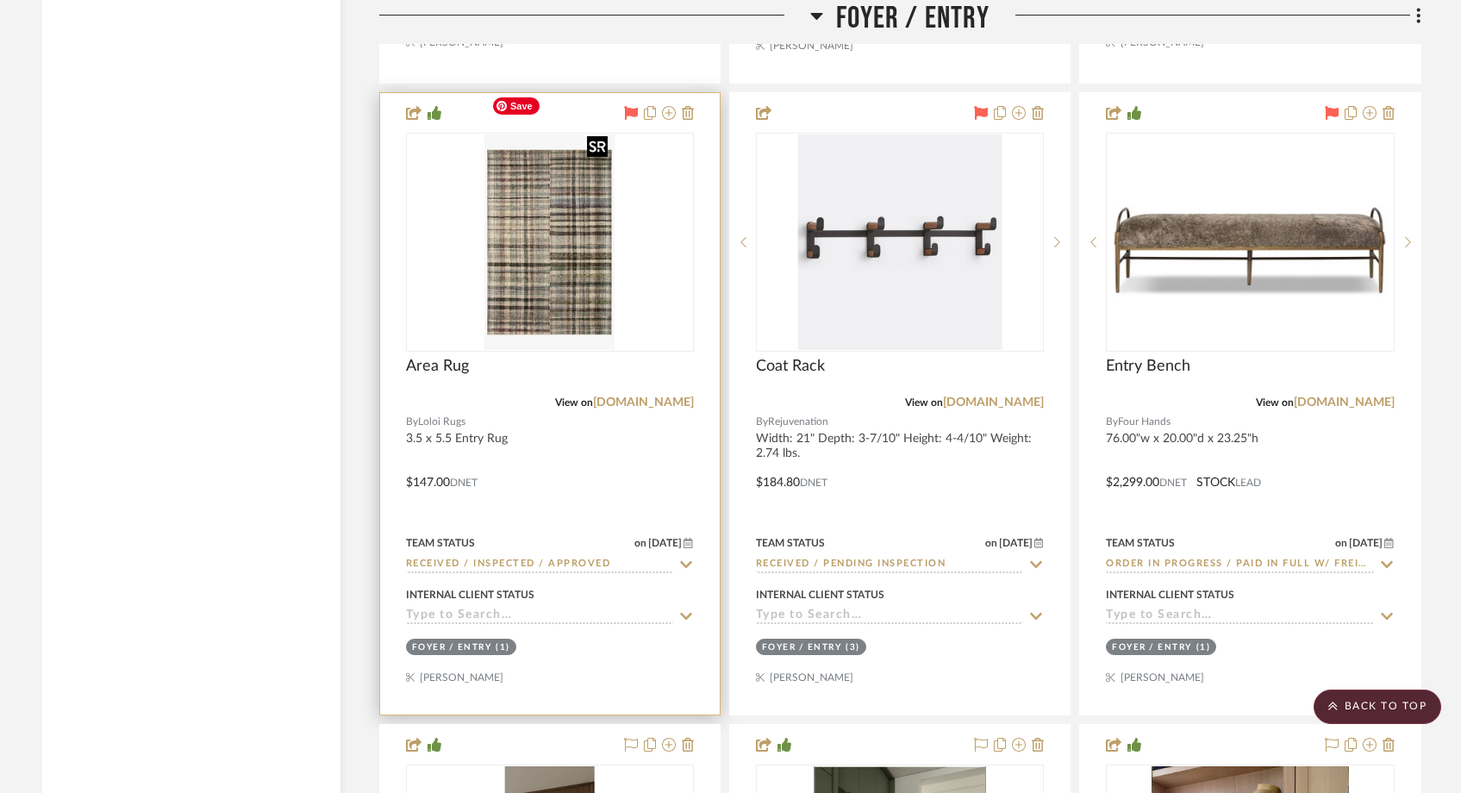
click at [567, 216] on img "0" at bounding box center [549, 242] width 130 height 216
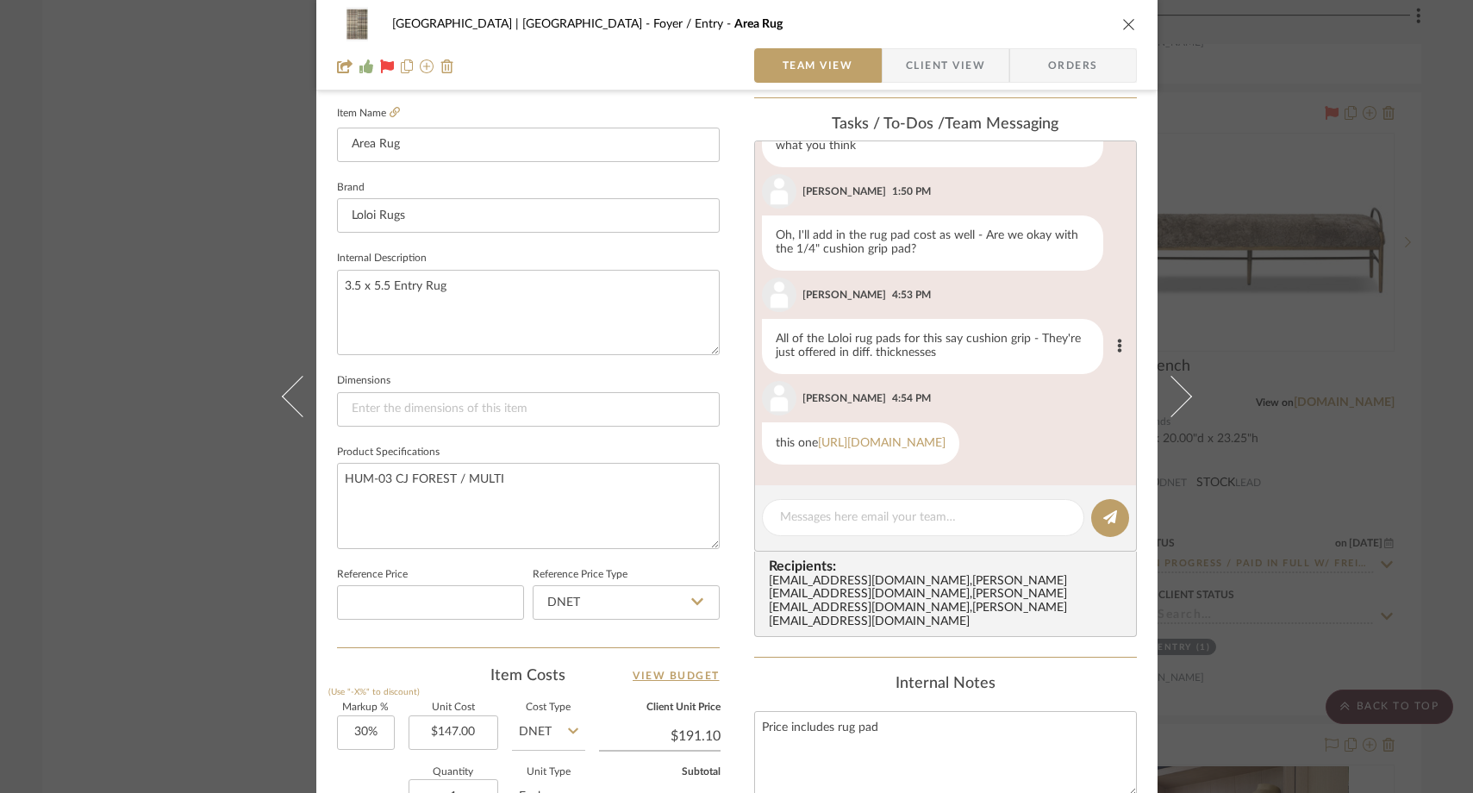
scroll to position [470, 0]
click at [834, 520] on textarea at bounding box center [923, 517] width 286 height 18
type textarea "W"
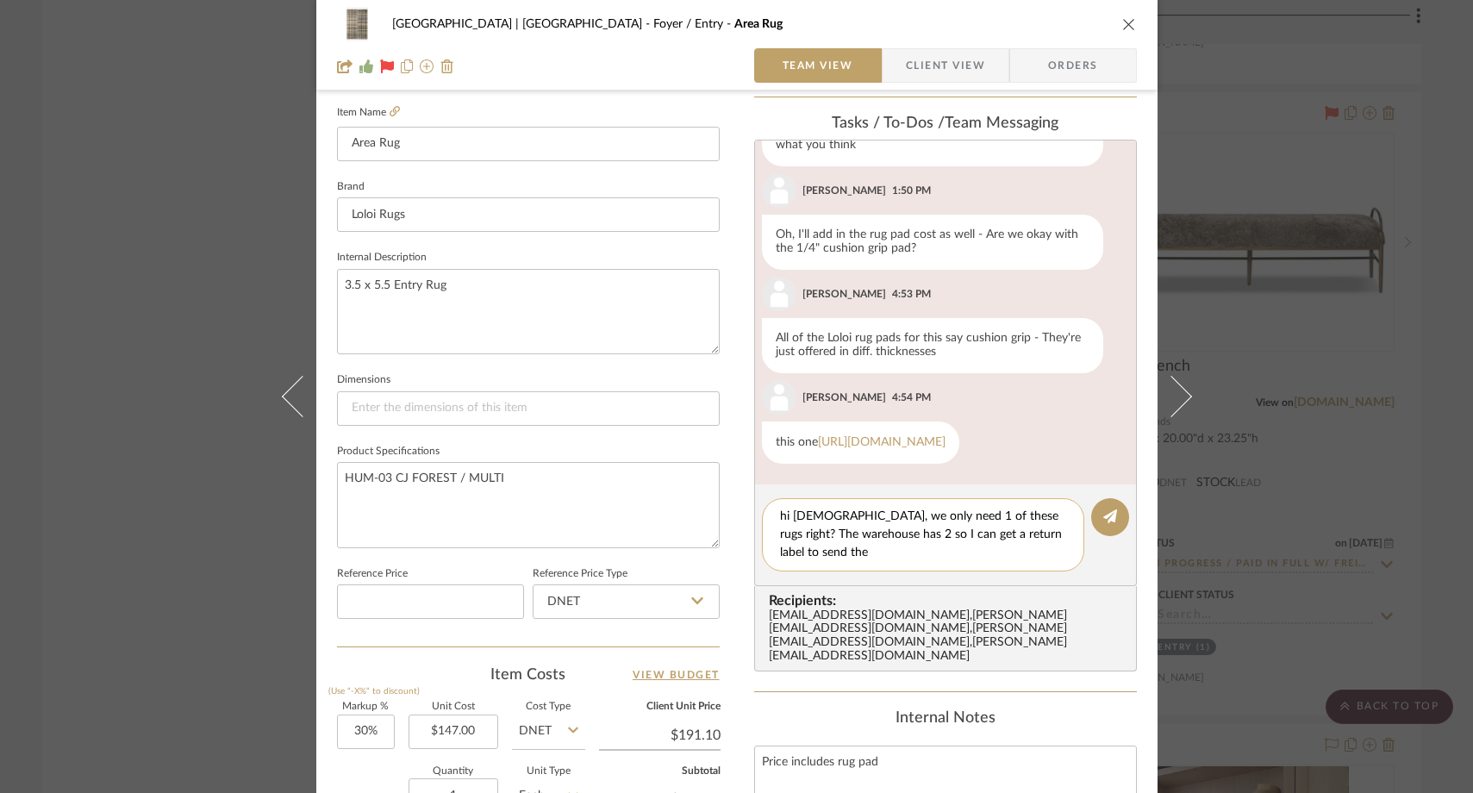
scroll to position [0, 0]
type textarea "hi [DEMOGRAPHIC_DATA], we only need 1 of these rugs right? The warehouse has 2 …"
click at [1105, 513] on icon at bounding box center [1110, 516] width 14 height 14
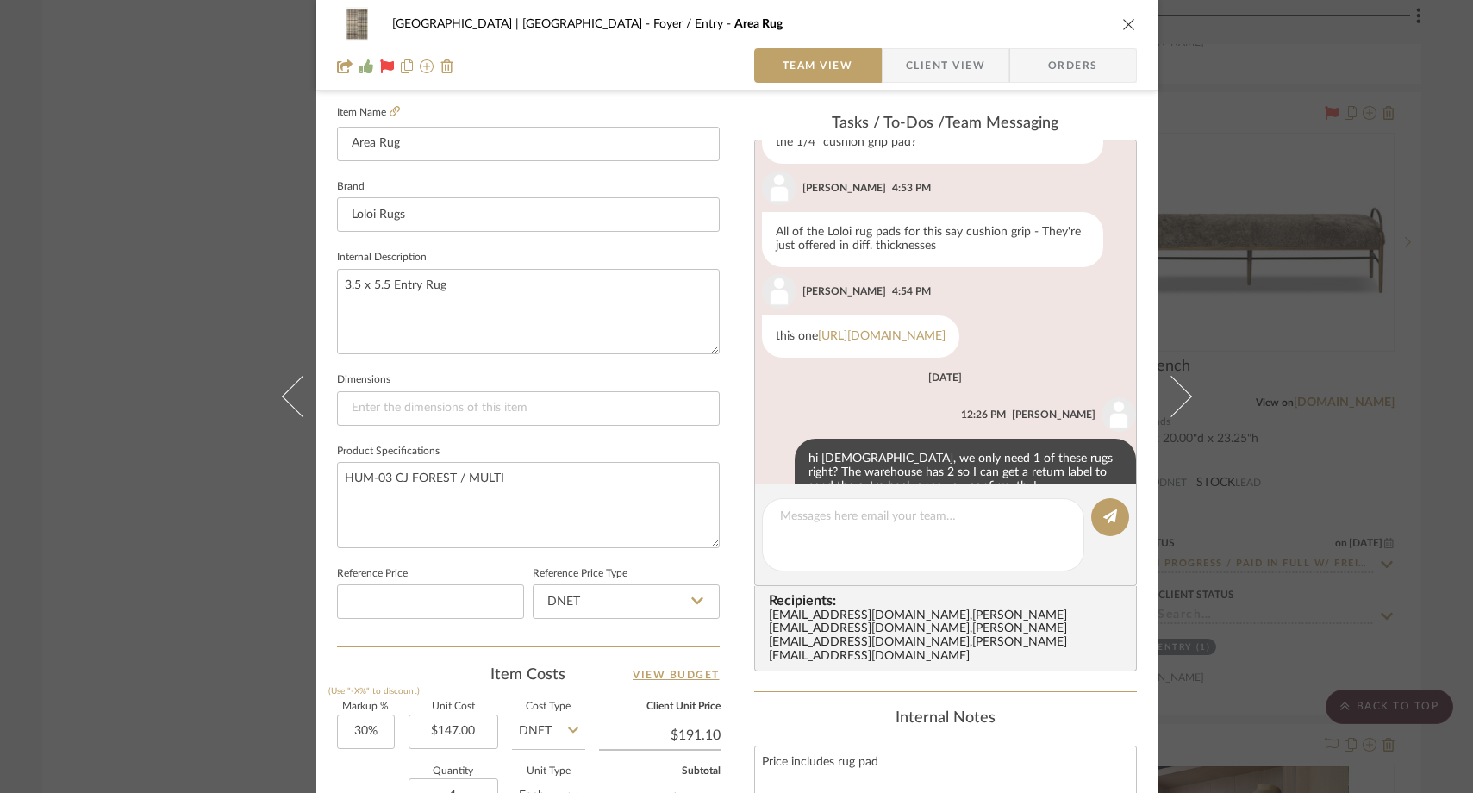
scroll to position [425, 0]
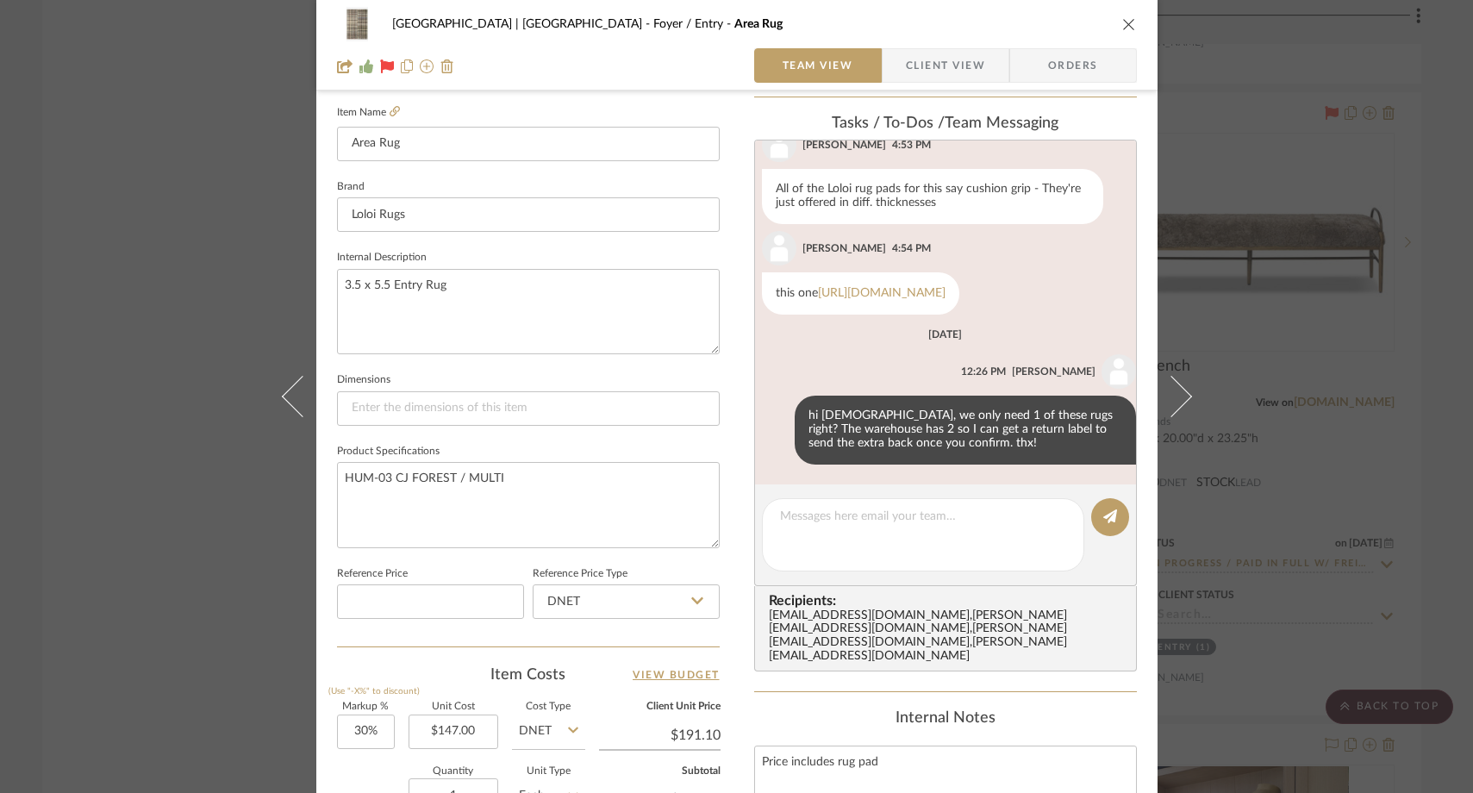
click at [172, 146] on div "[GEOGRAPHIC_DATA] | [GEOGRAPHIC_DATA] Foyer / Entry Area Rug Team View Client V…" at bounding box center [736, 396] width 1473 height 793
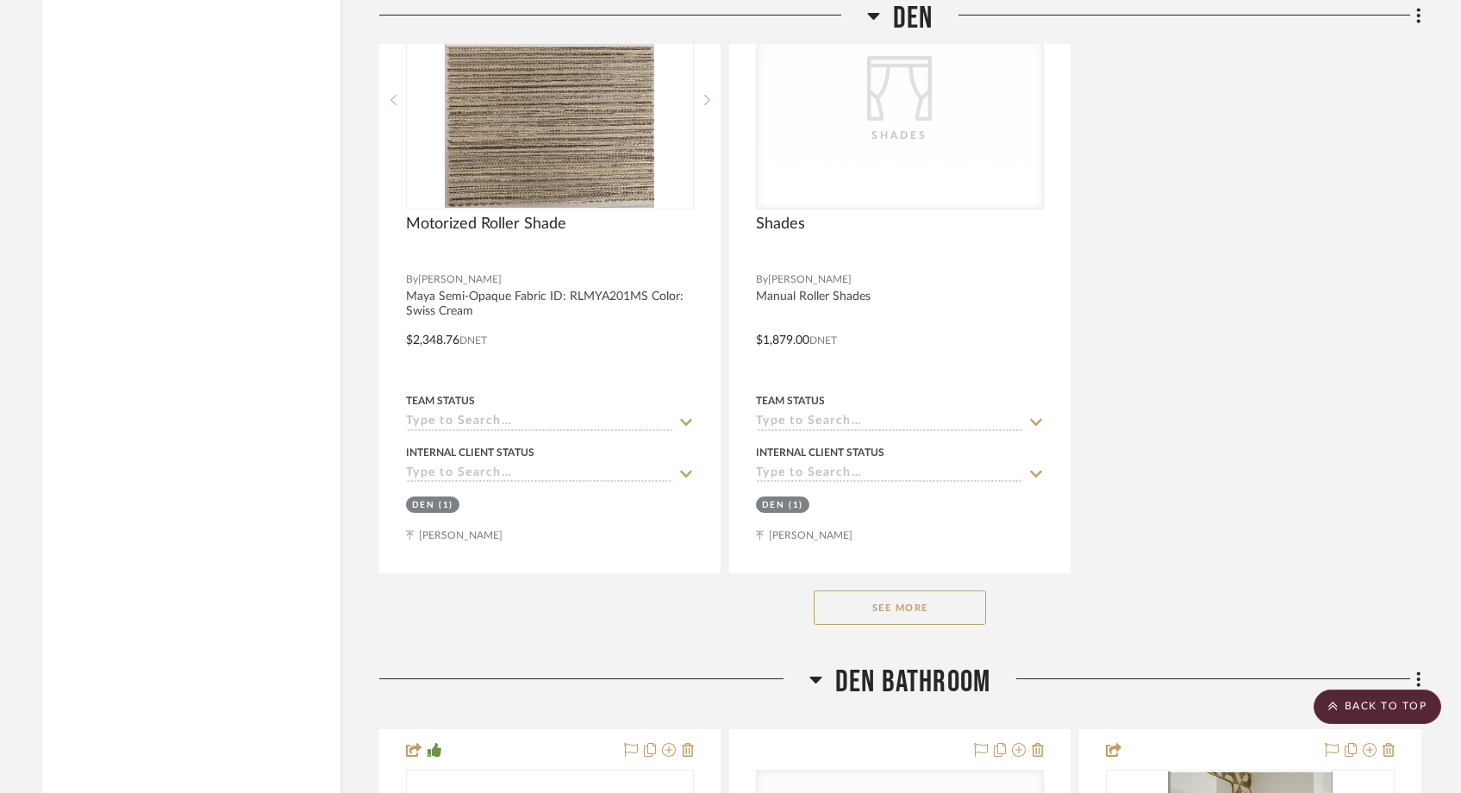
scroll to position [17661, 0]
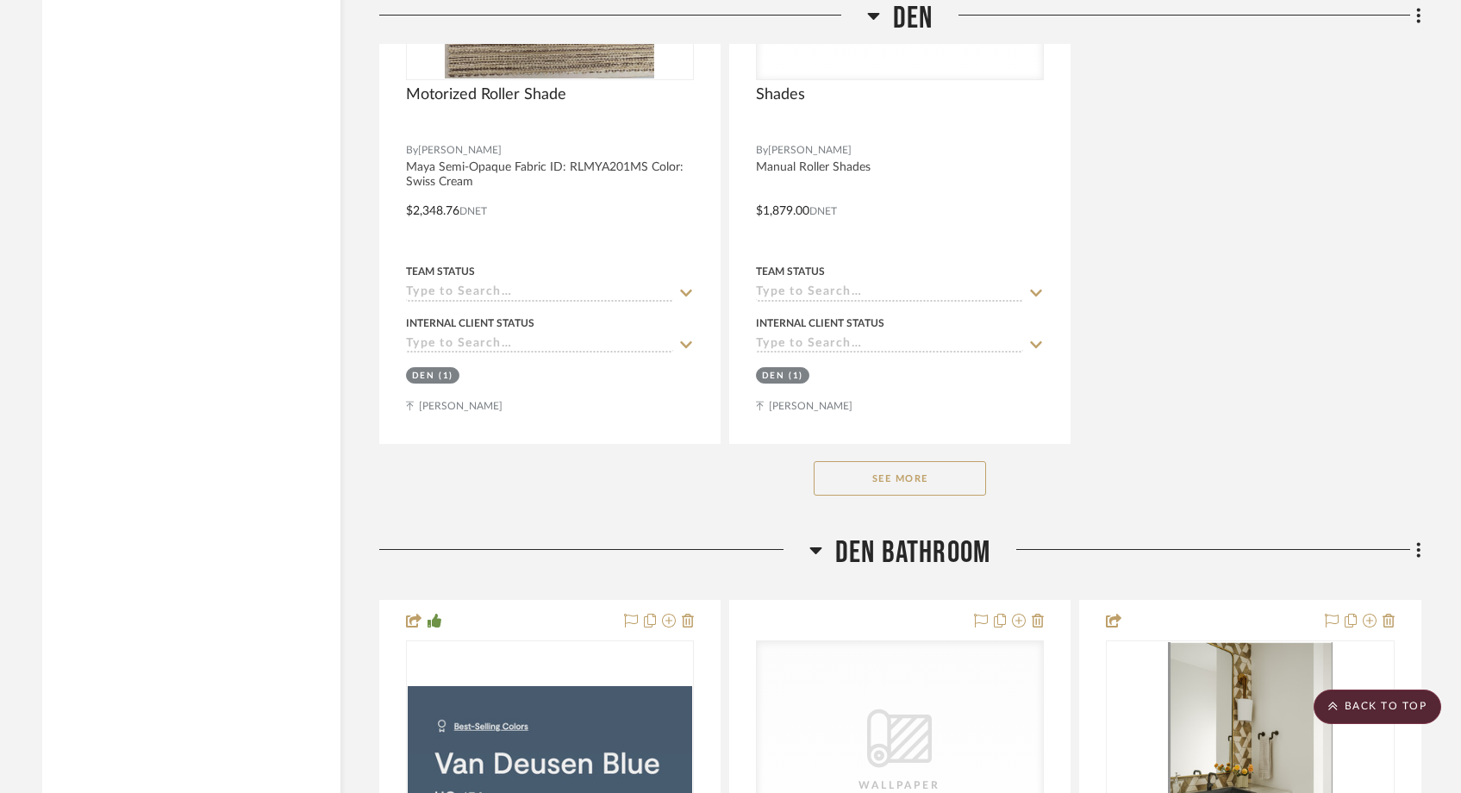
click at [879, 461] on button "See More" at bounding box center [900, 478] width 172 height 34
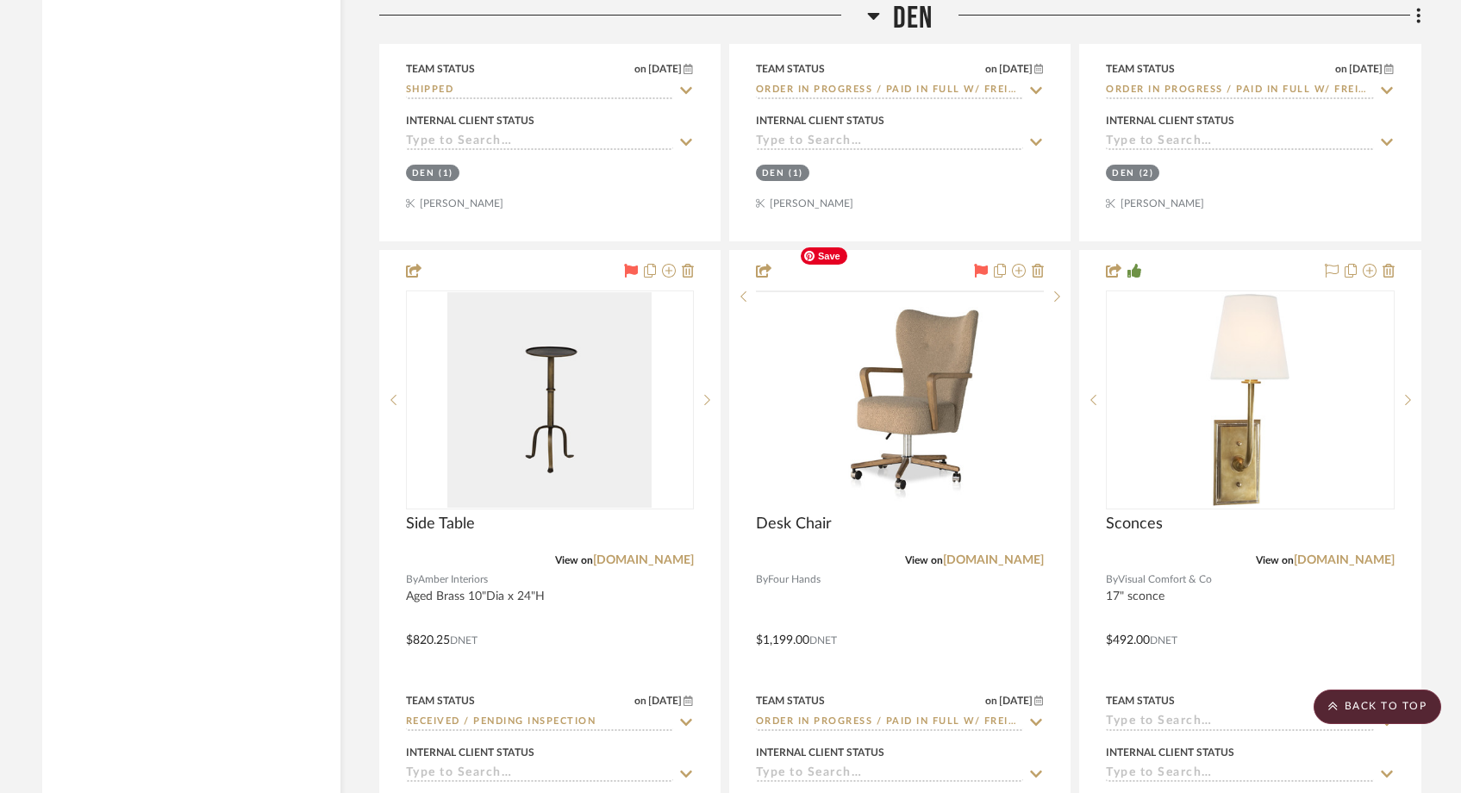
scroll to position [20435, 0]
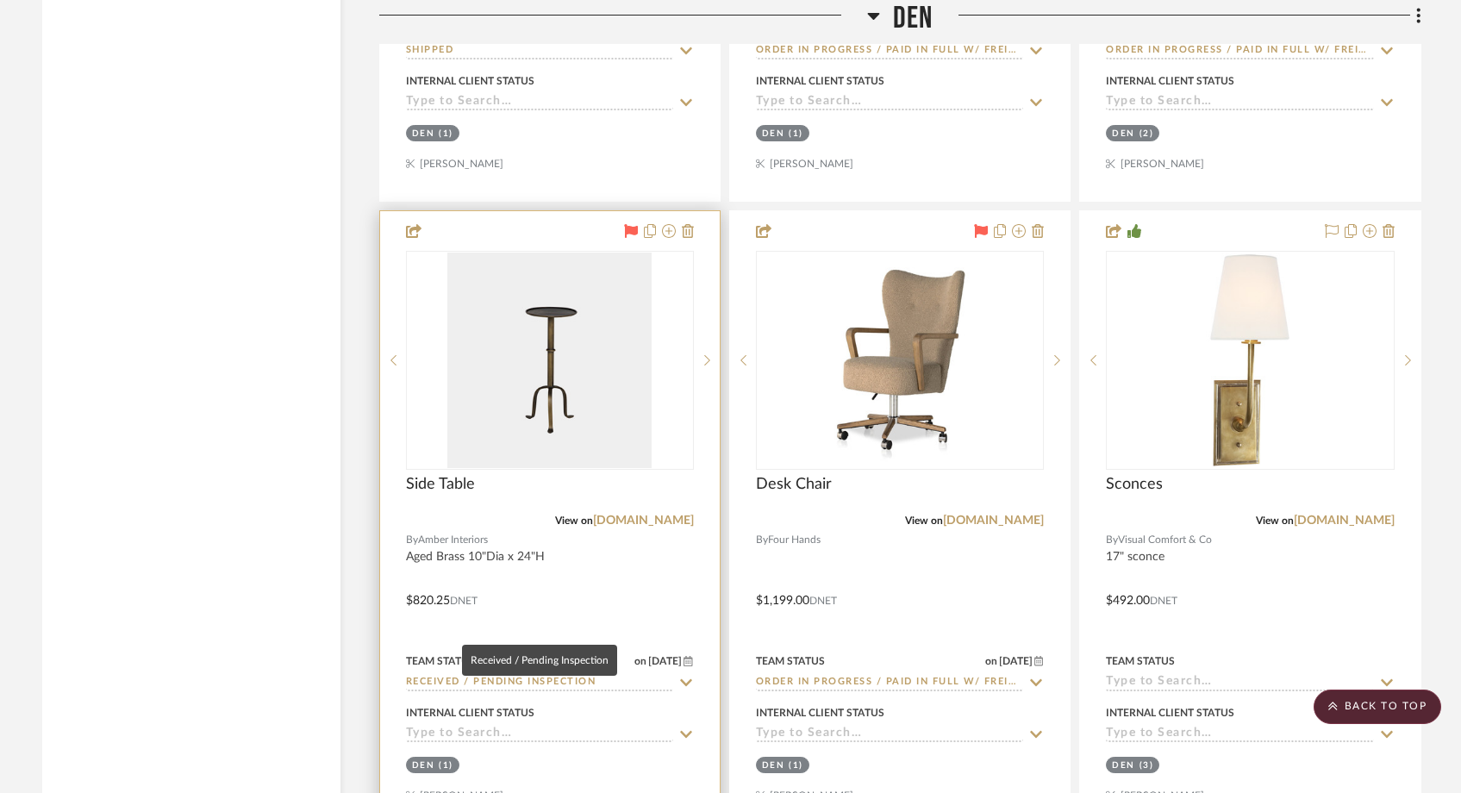
click at [542, 675] on input "Received / Pending Inspection" at bounding box center [539, 683] width 267 height 16
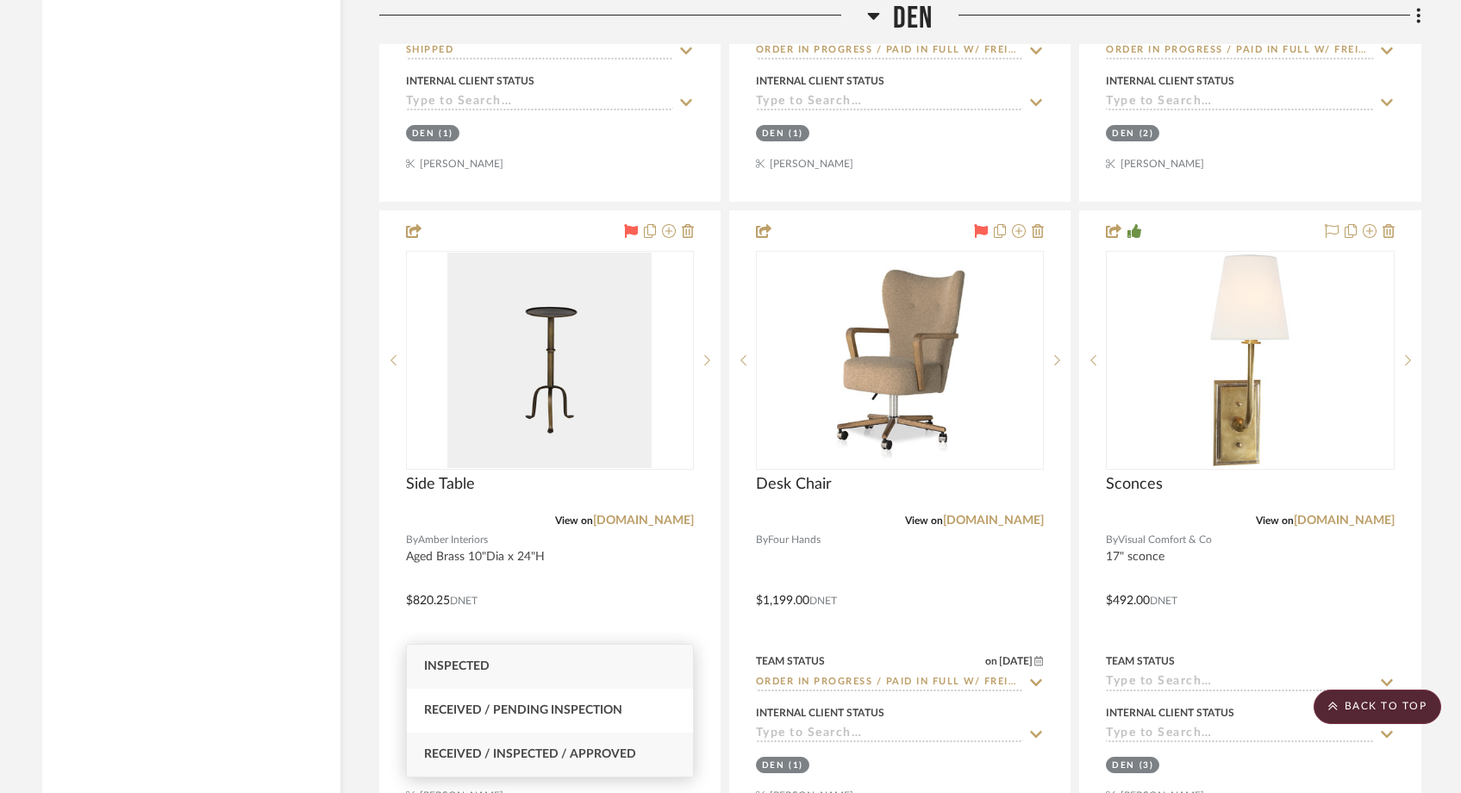
type input "inspec"
click at [522, 758] on span "Received / Inspected / Approved" at bounding box center [530, 754] width 212 height 12
type input "[DATE]"
type input "Received / Inspected / Approved"
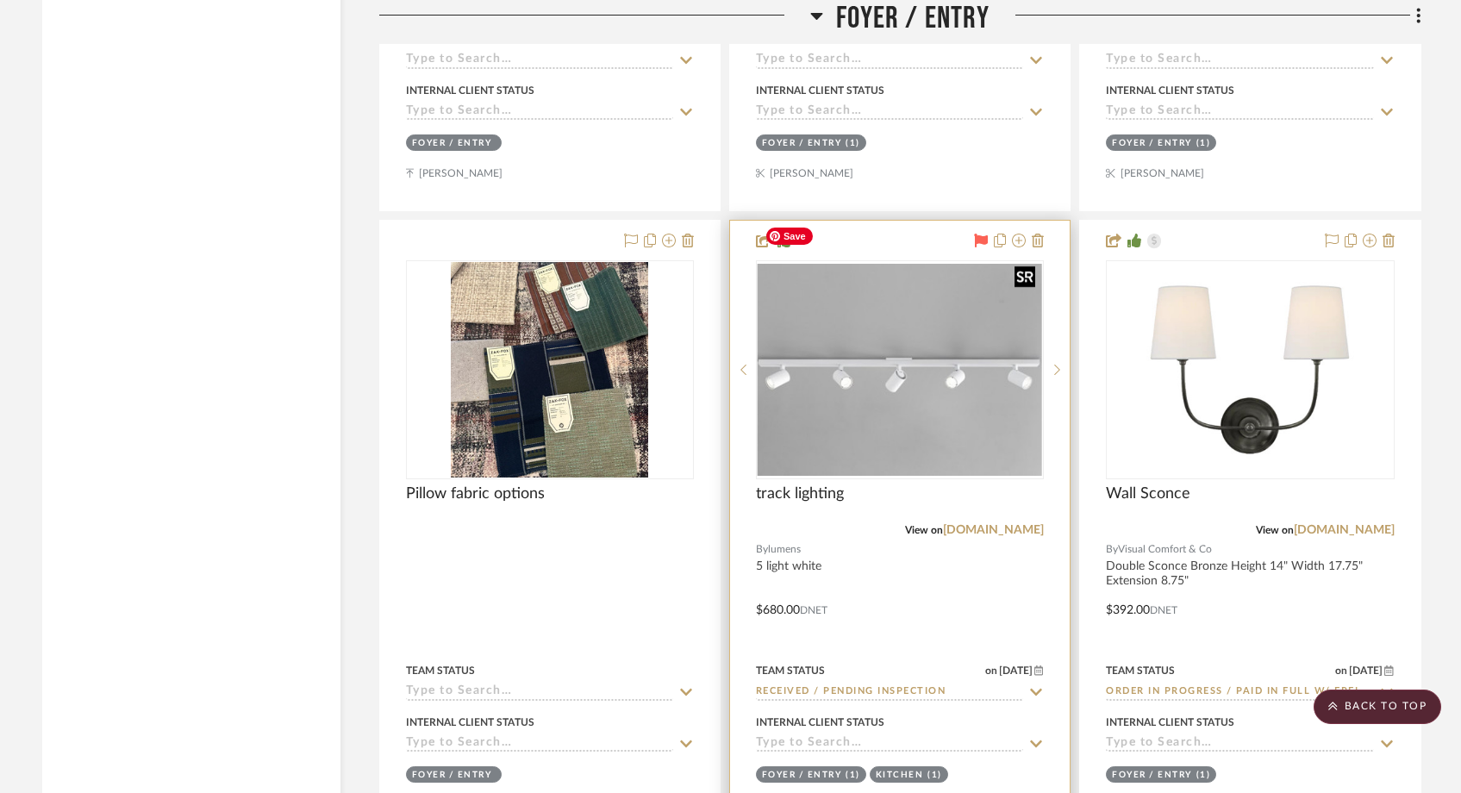
scroll to position [5020, 0]
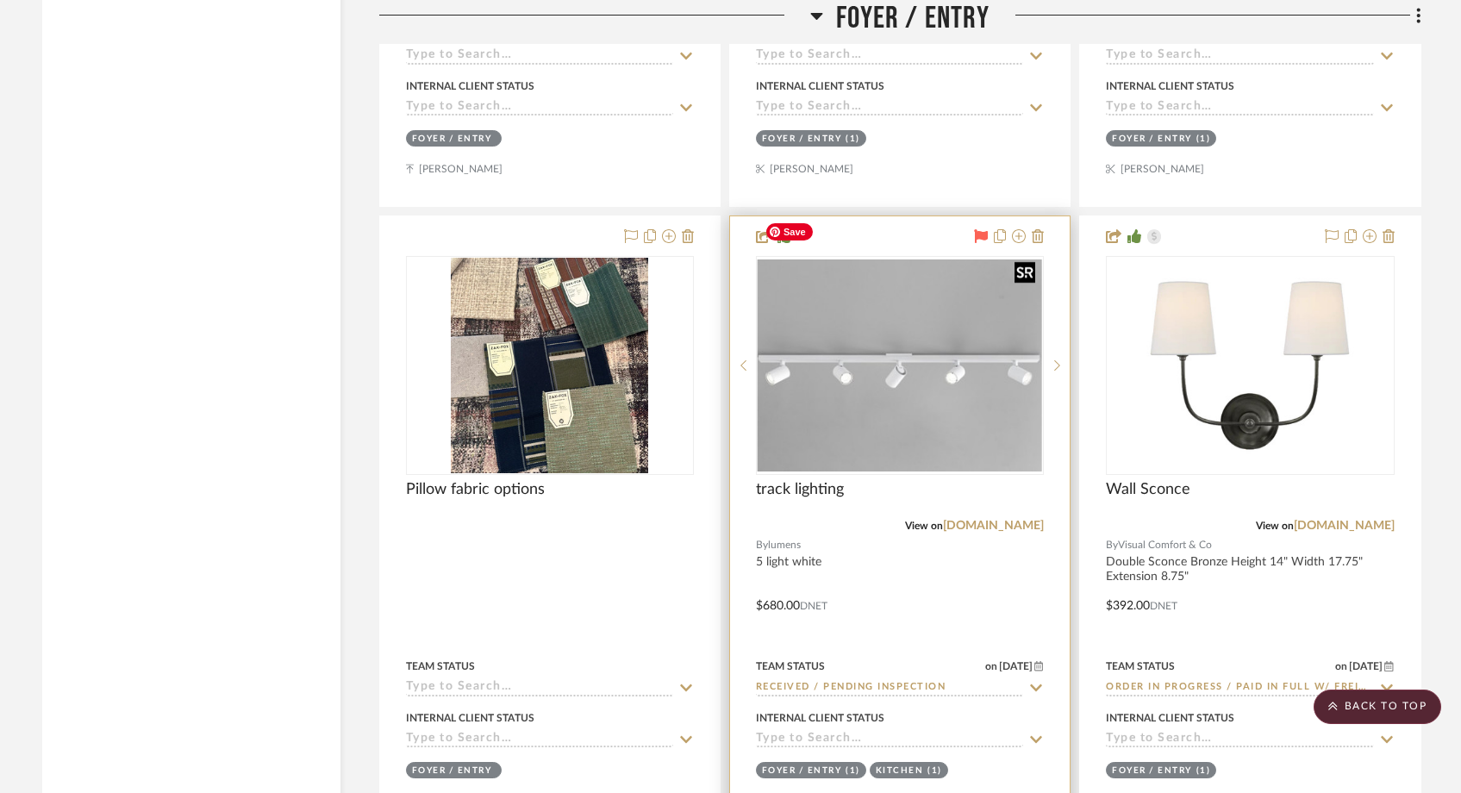
click at [909, 316] on img "0" at bounding box center [900, 364] width 284 height 211
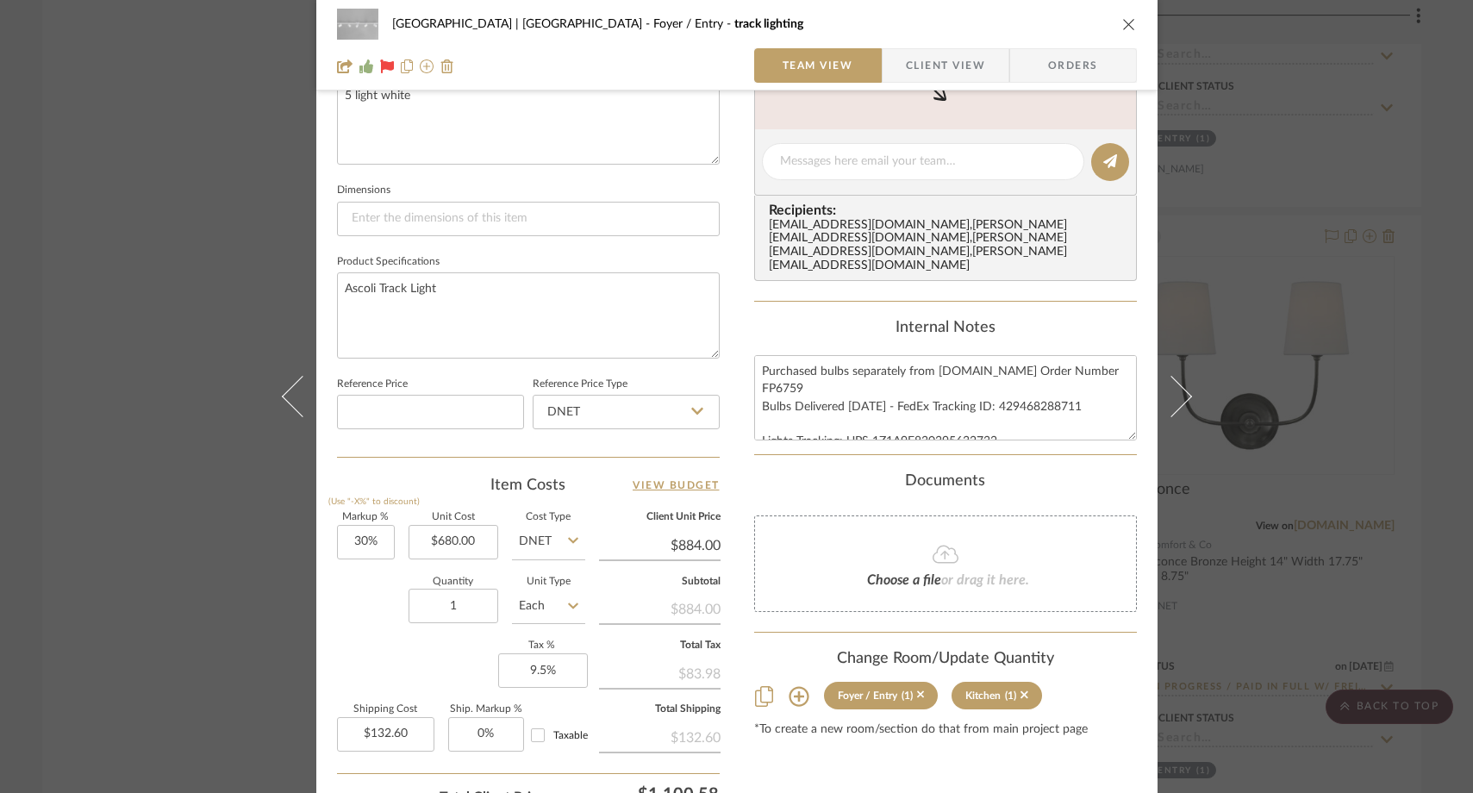
scroll to position [665, 0]
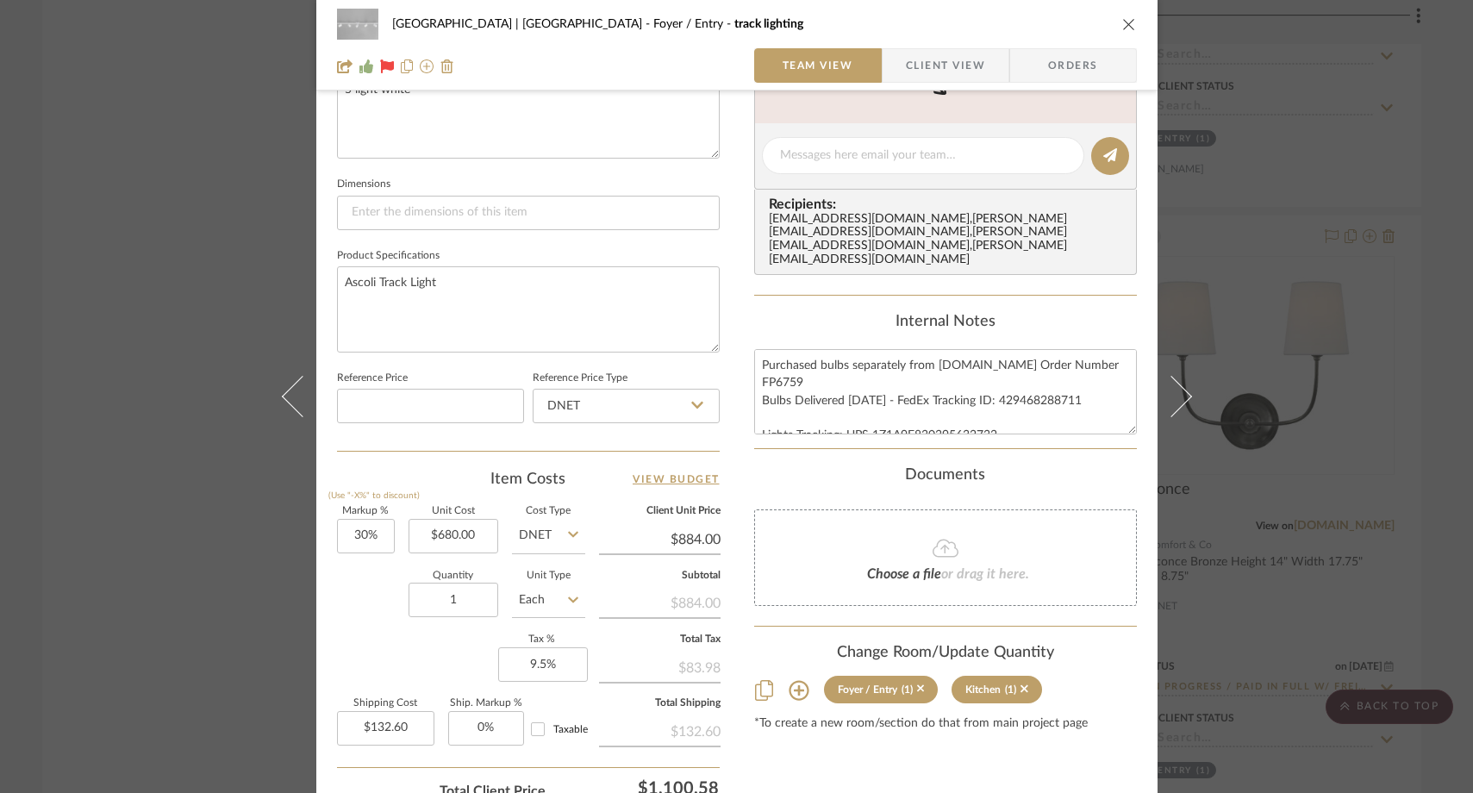
click at [151, 175] on div "Meadow Mountain | [GEOGRAPHIC_DATA] Foyer / Entry track lighting Team View Clie…" at bounding box center [736, 396] width 1473 height 793
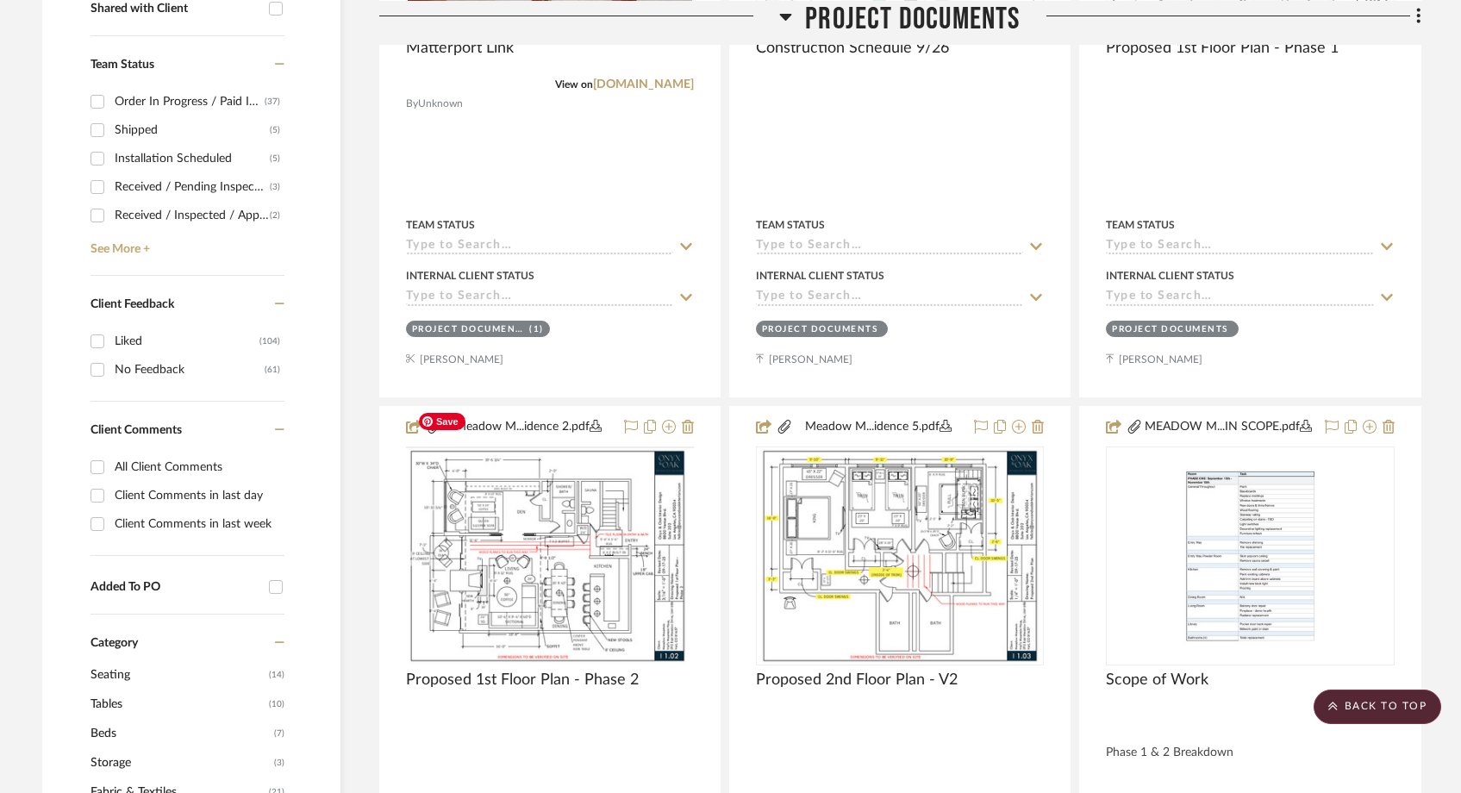
scroll to position [0, 0]
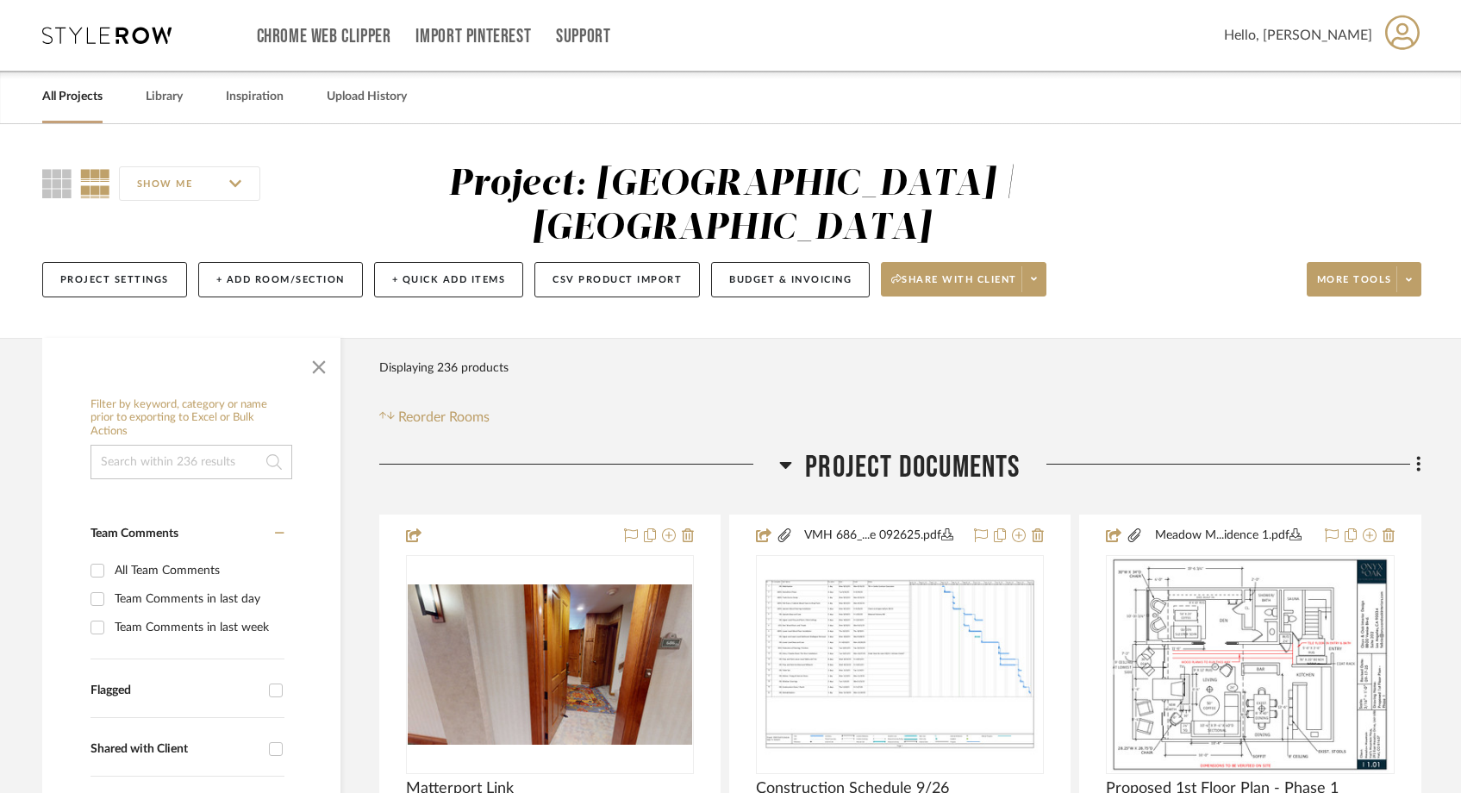
click at [172, 445] on input at bounding box center [192, 462] width 202 height 34
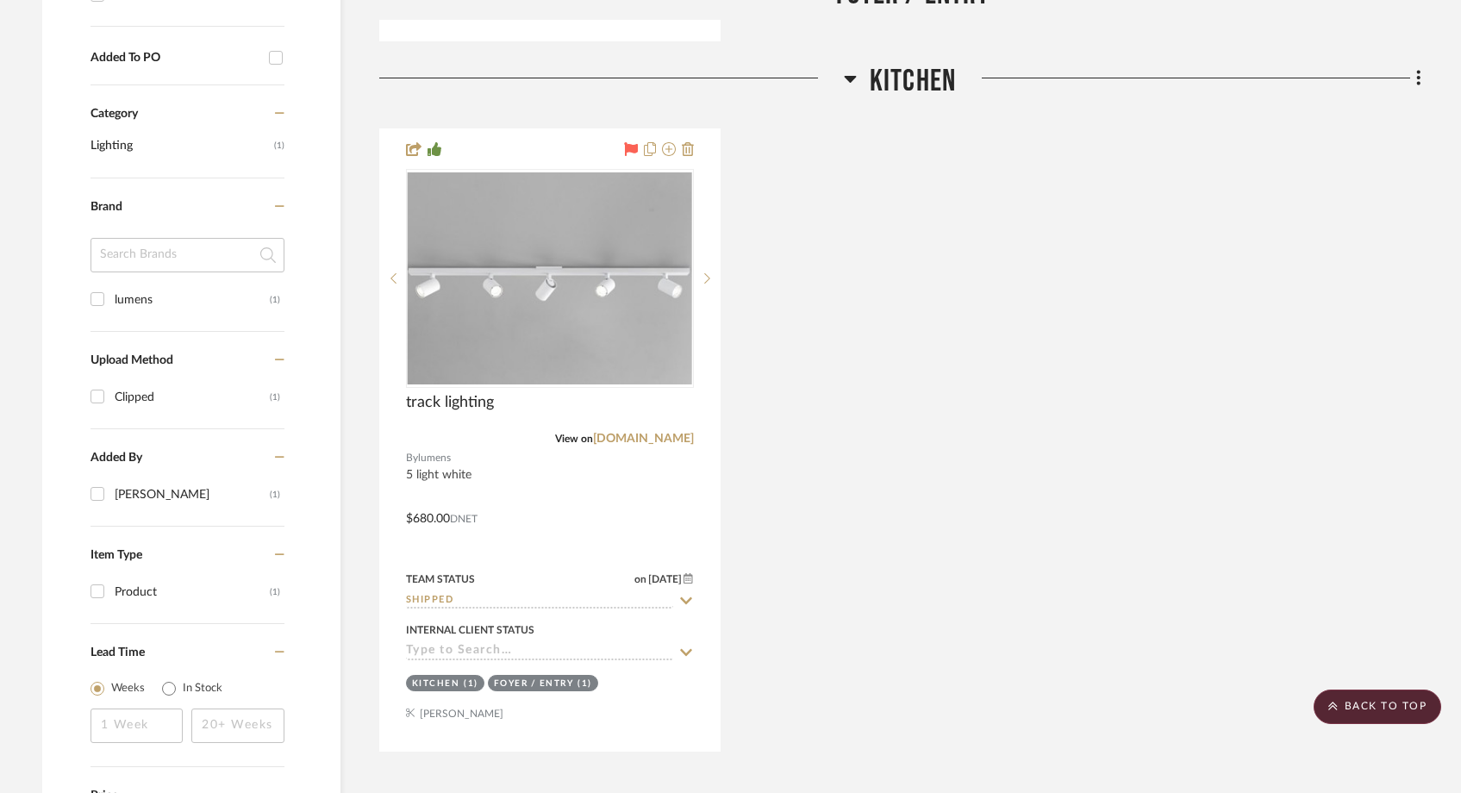
scroll to position [1144, 0]
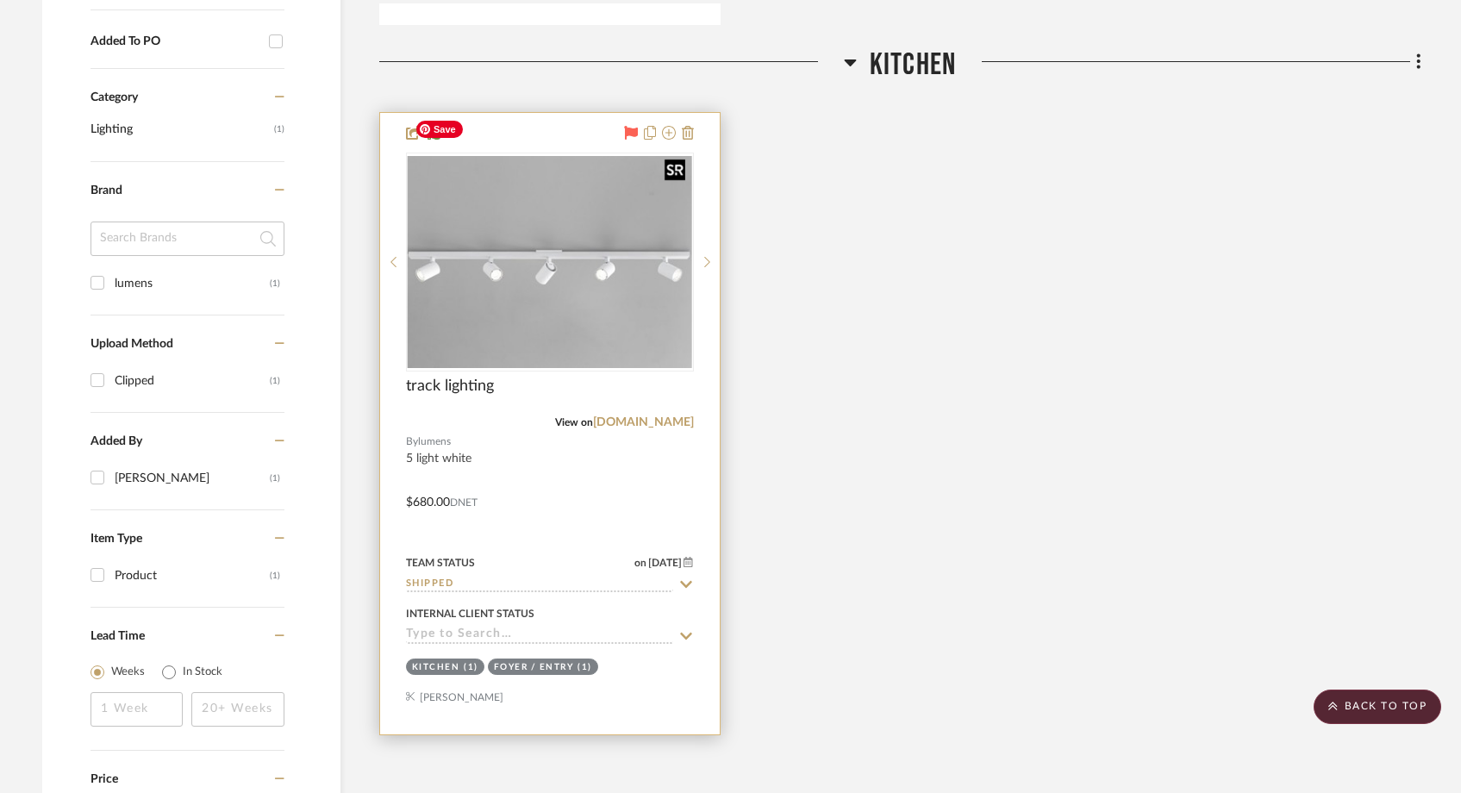
type input "track"
click at [588, 253] on img "0" at bounding box center [550, 261] width 284 height 211
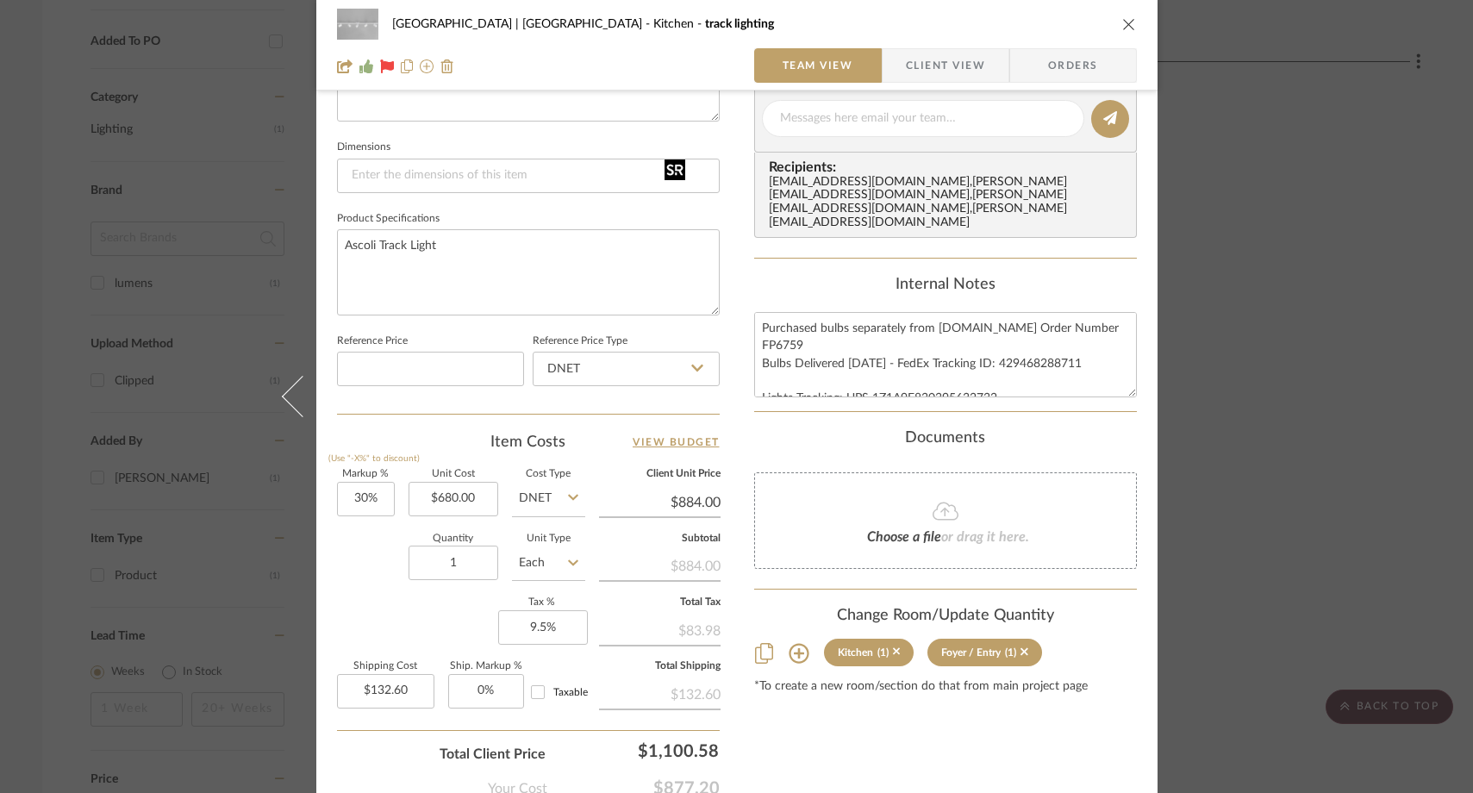
scroll to position [704, 0]
click at [1122, 24] on icon "close" at bounding box center [1129, 24] width 14 height 14
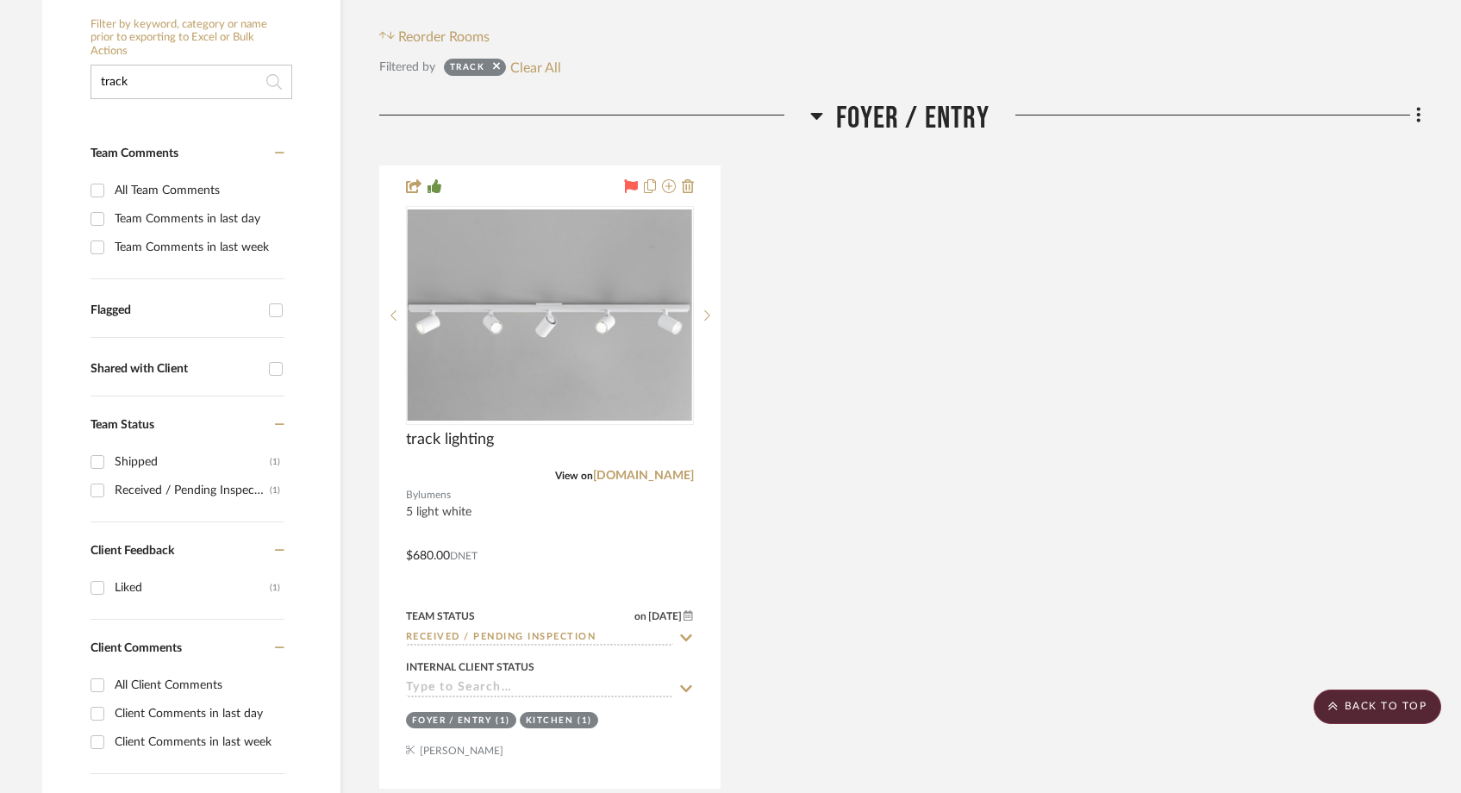
scroll to position [331, 0]
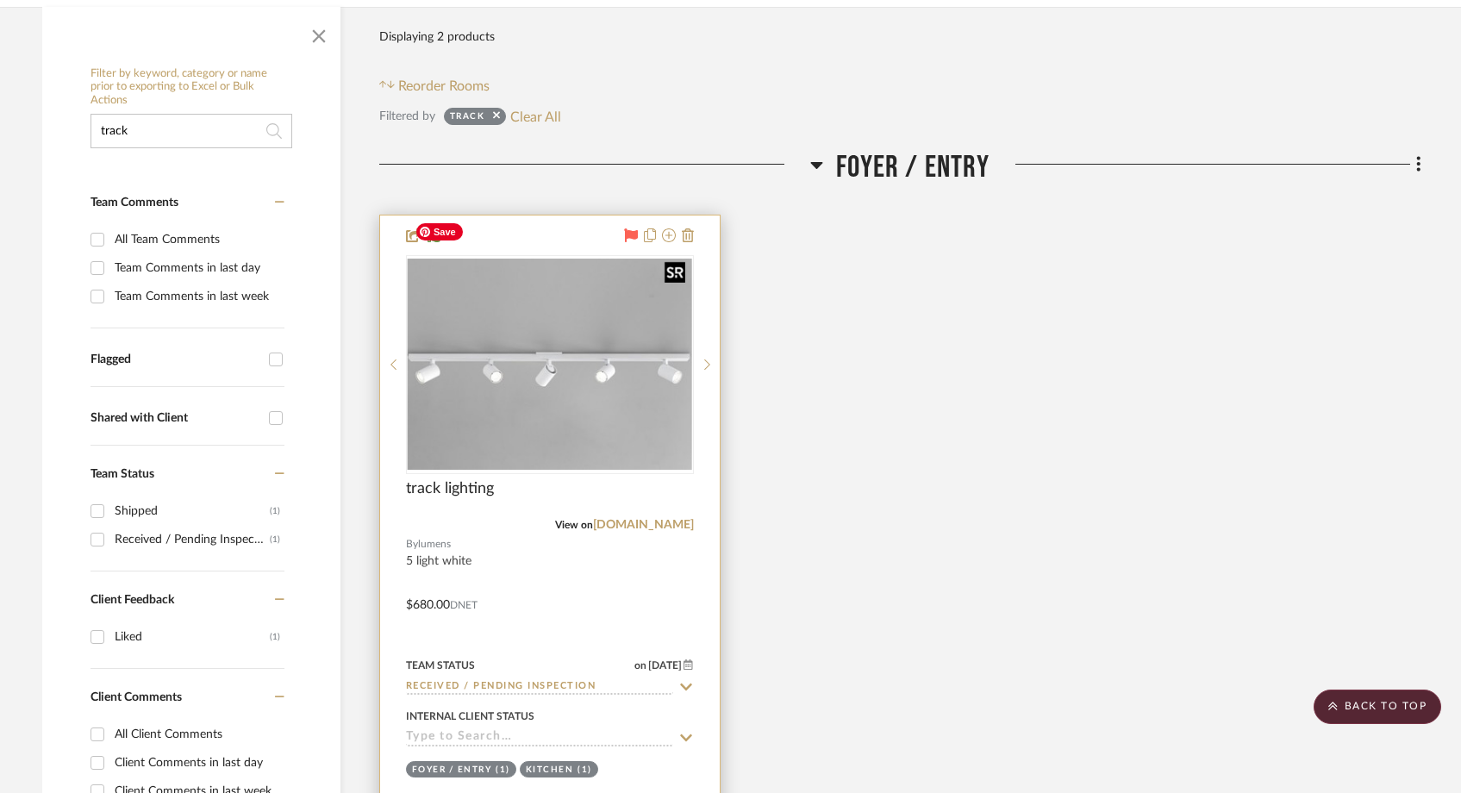
click at [553, 346] on img "0" at bounding box center [550, 364] width 284 height 211
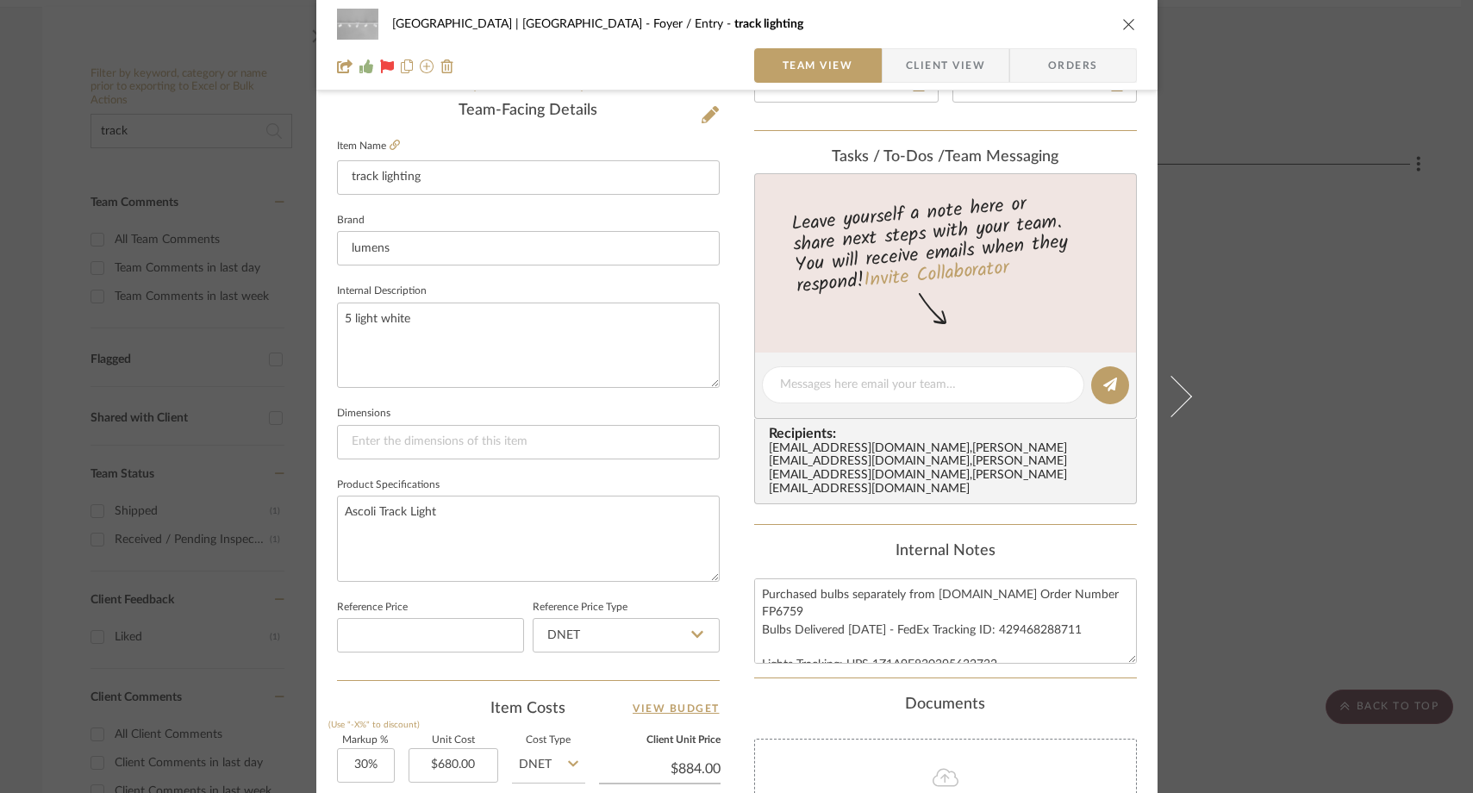
scroll to position [422, 0]
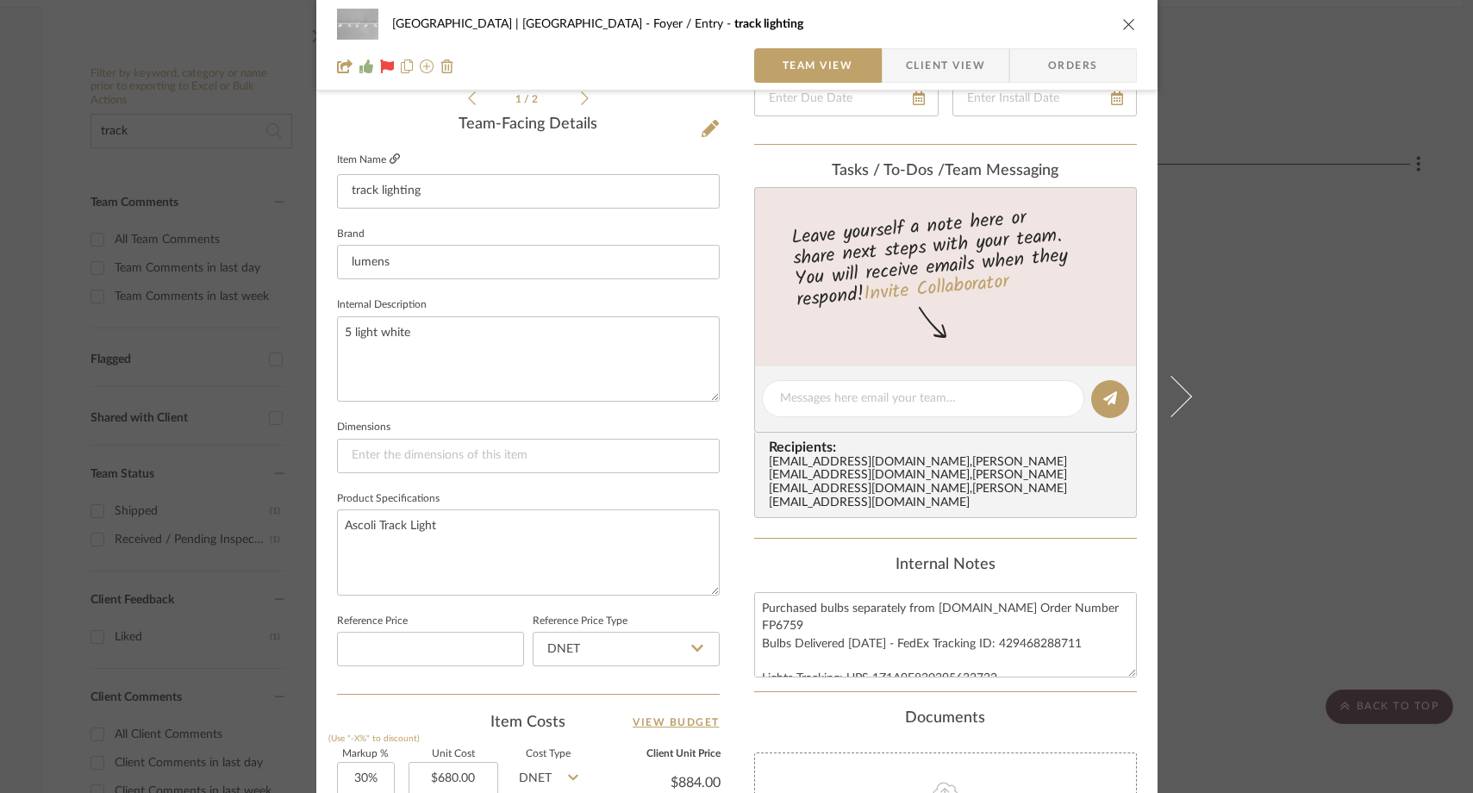
click at [390, 165] on fa-icon at bounding box center [395, 159] width 10 height 10
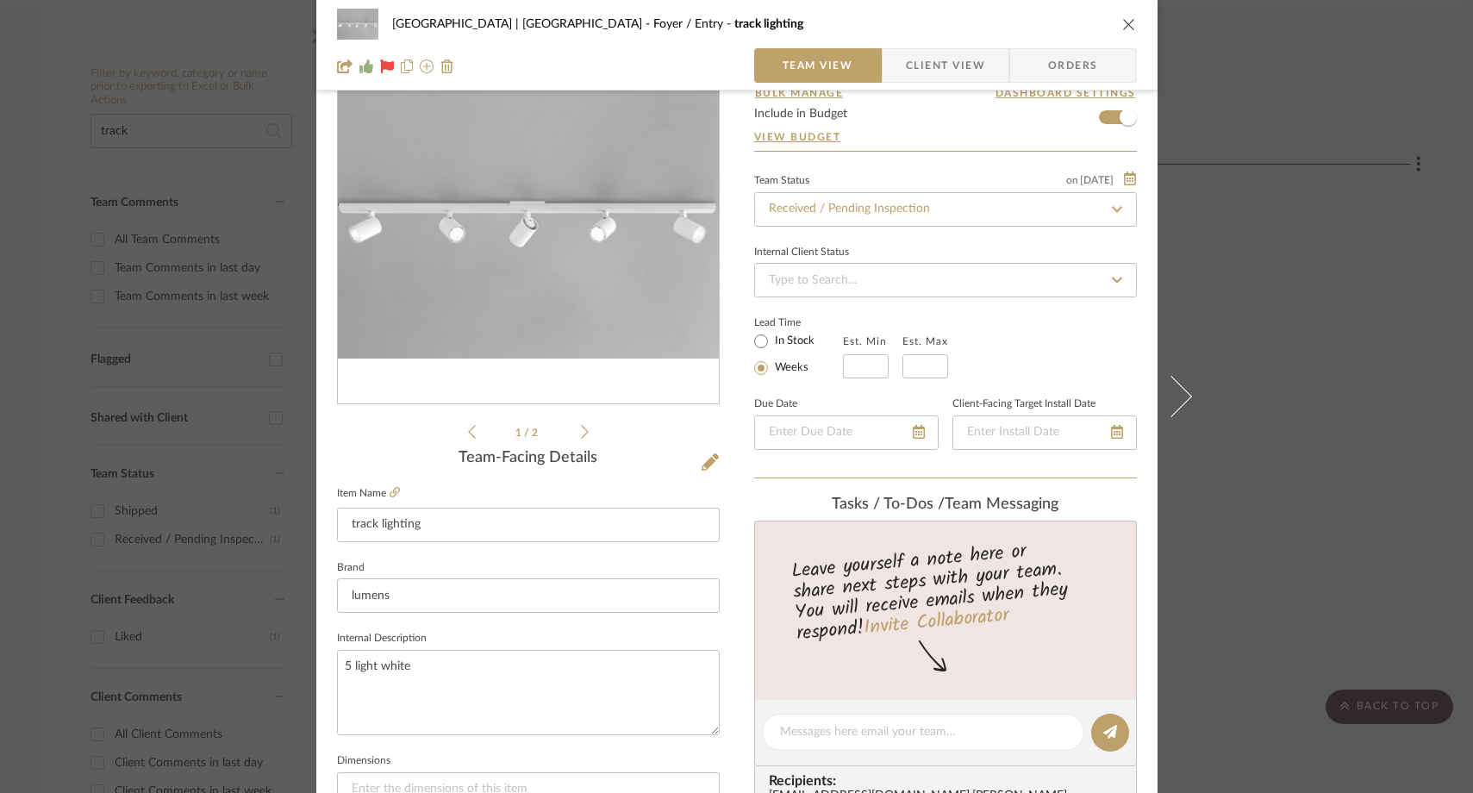
scroll to position [91, 0]
click at [856, 218] on input "Received / Pending Inspection" at bounding box center [945, 208] width 383 height 34
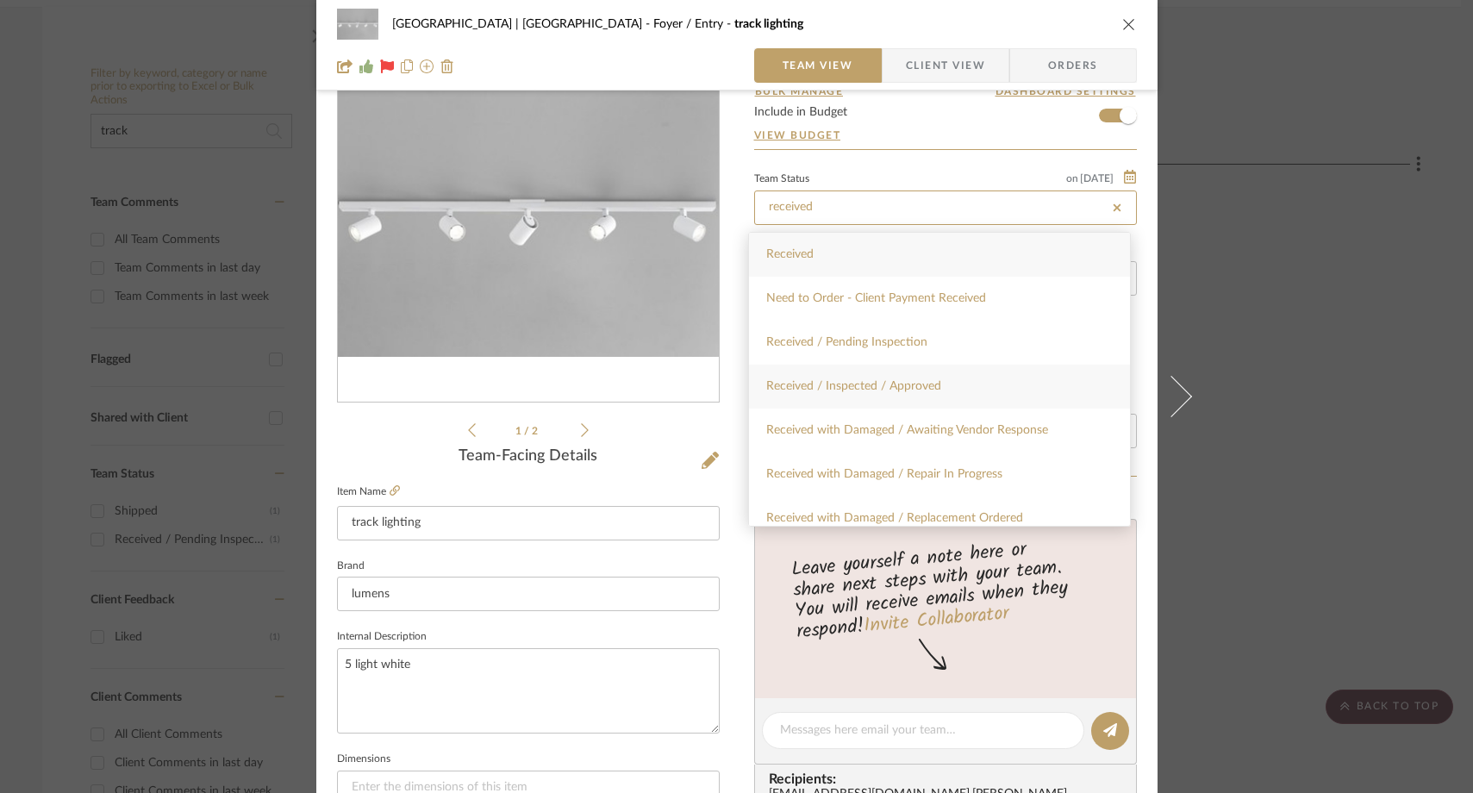
type input "received"
click at [858, 374] on div "Received / Inspected / Approved" at bounding box center [939, 387] width 381 height 44
type input "[DATE]"
type input "Received / Inspected / Approved"
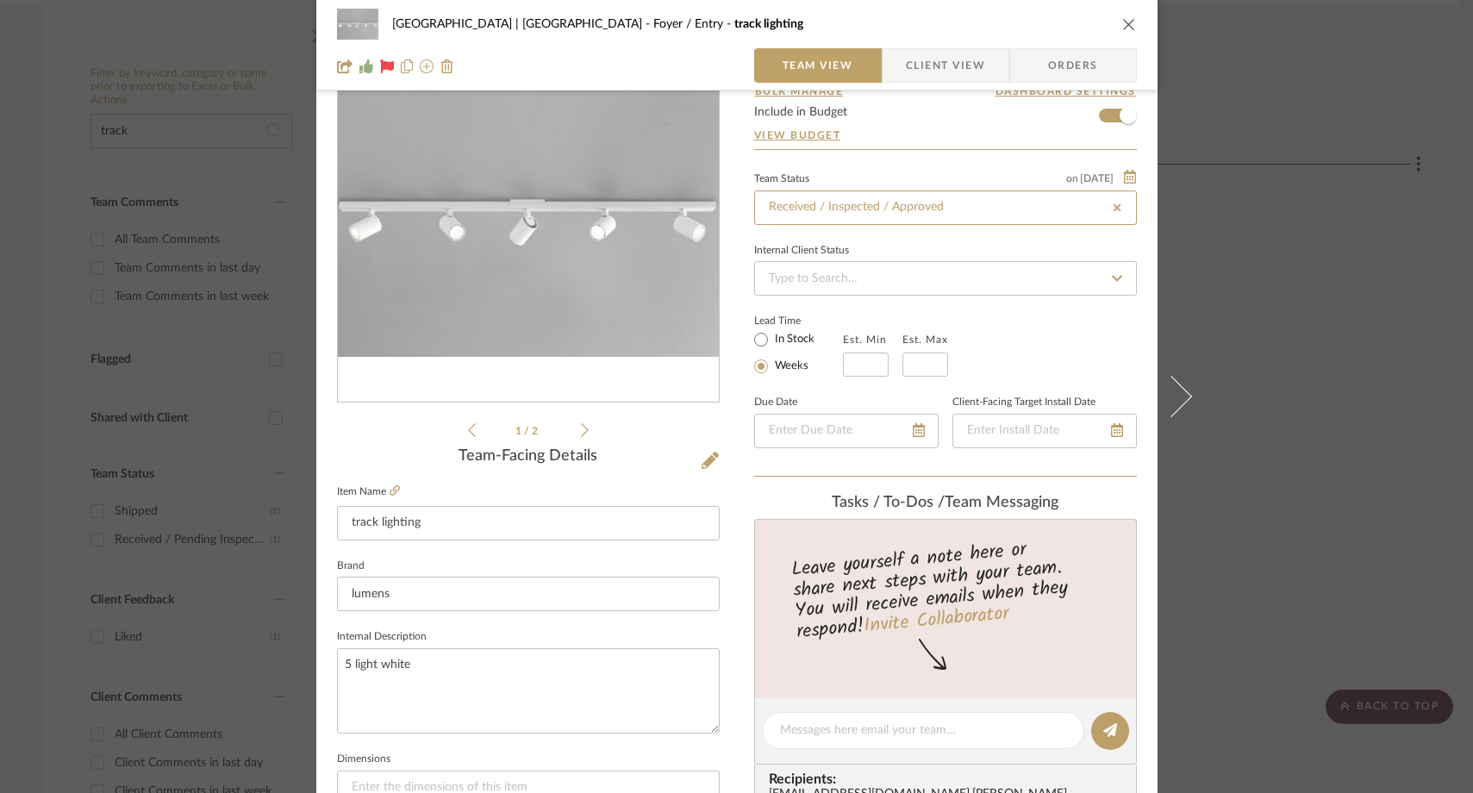
type input "[DATE]"
type input "Received / Inspected / Approved"
click at [1122, 27] on icon "close" at bounding box center [1129, 24] width 14 height 14
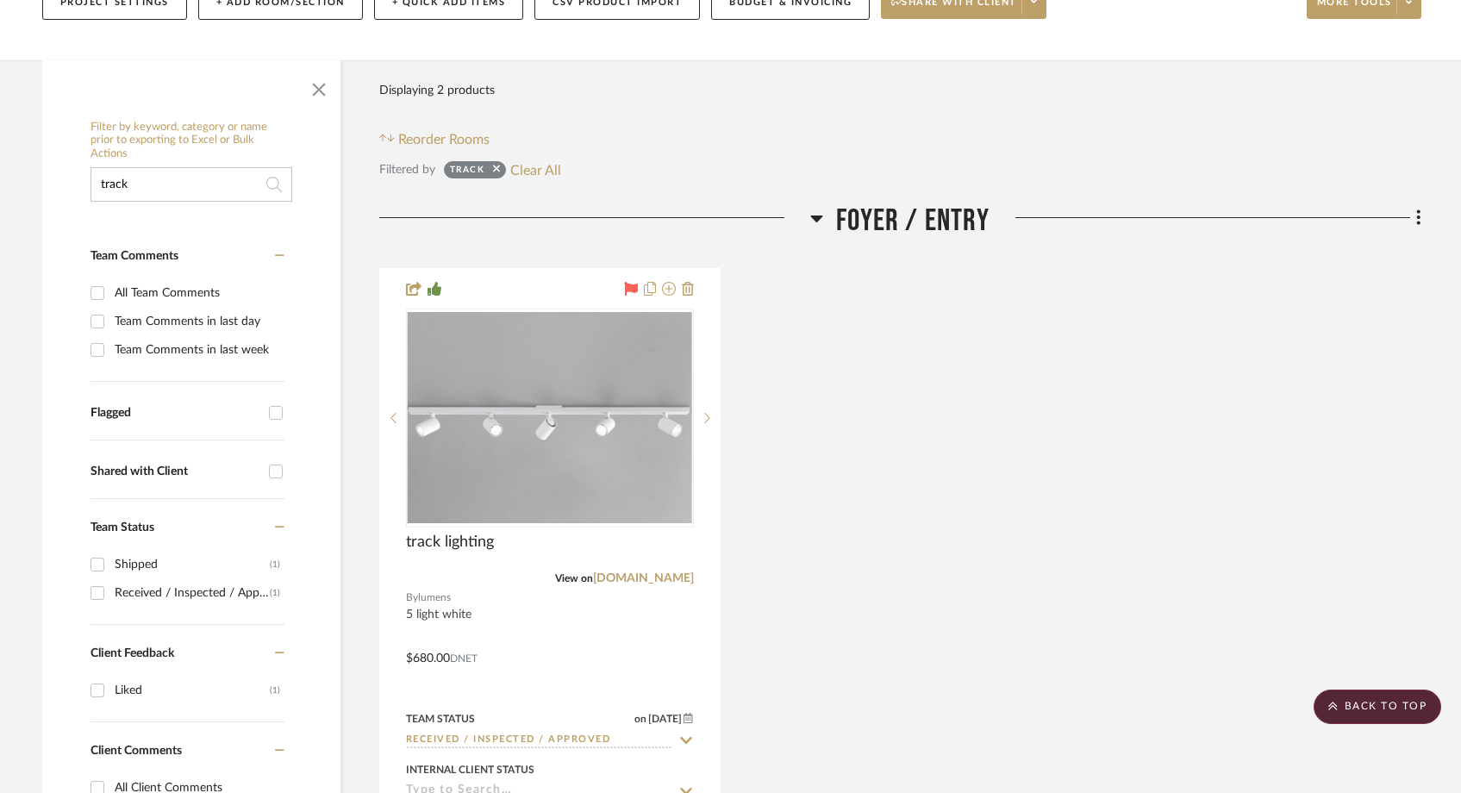
scroll to position [0, 0]
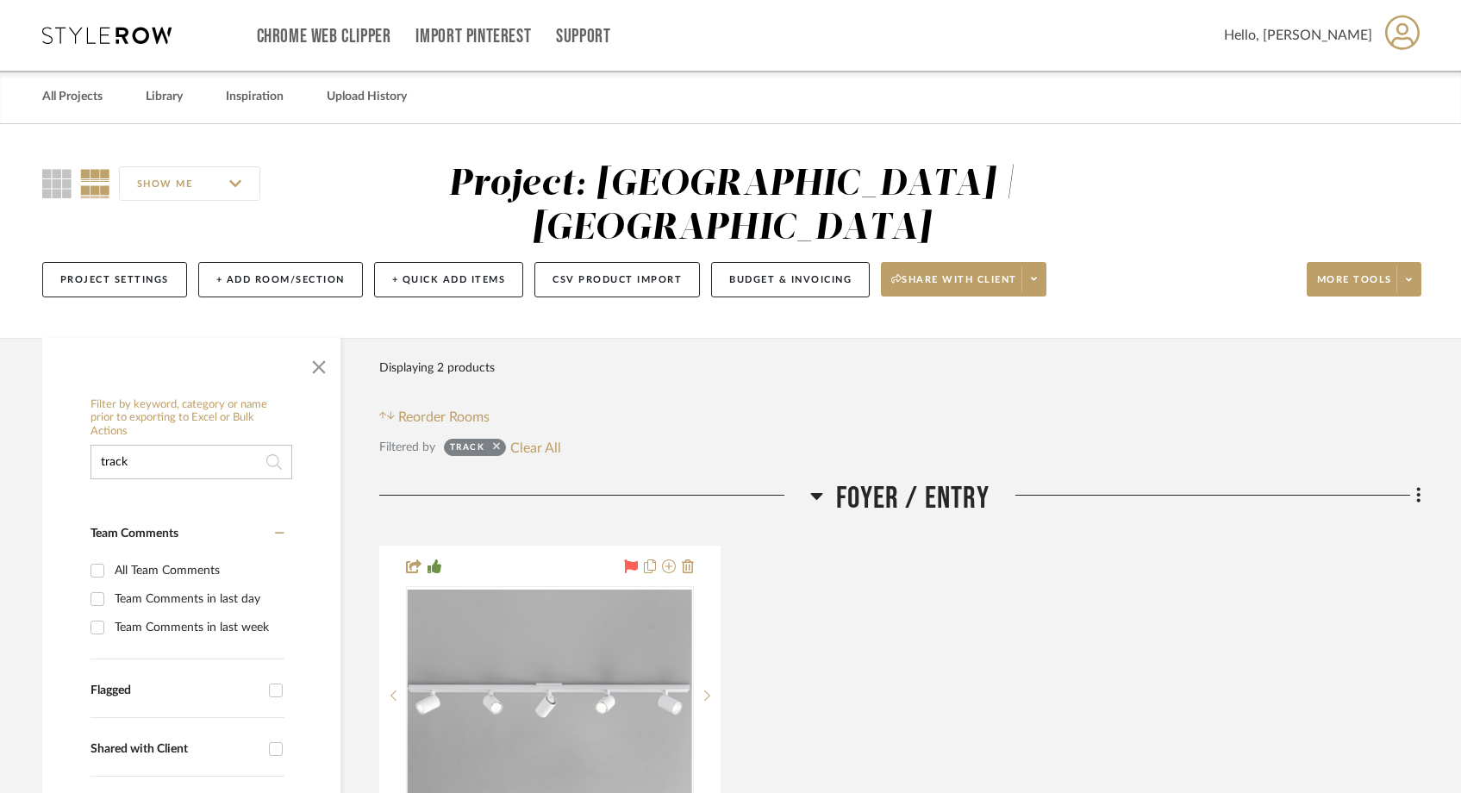
click at [500, 440] on icon at bounding box center [496, 445] width 7 height 11
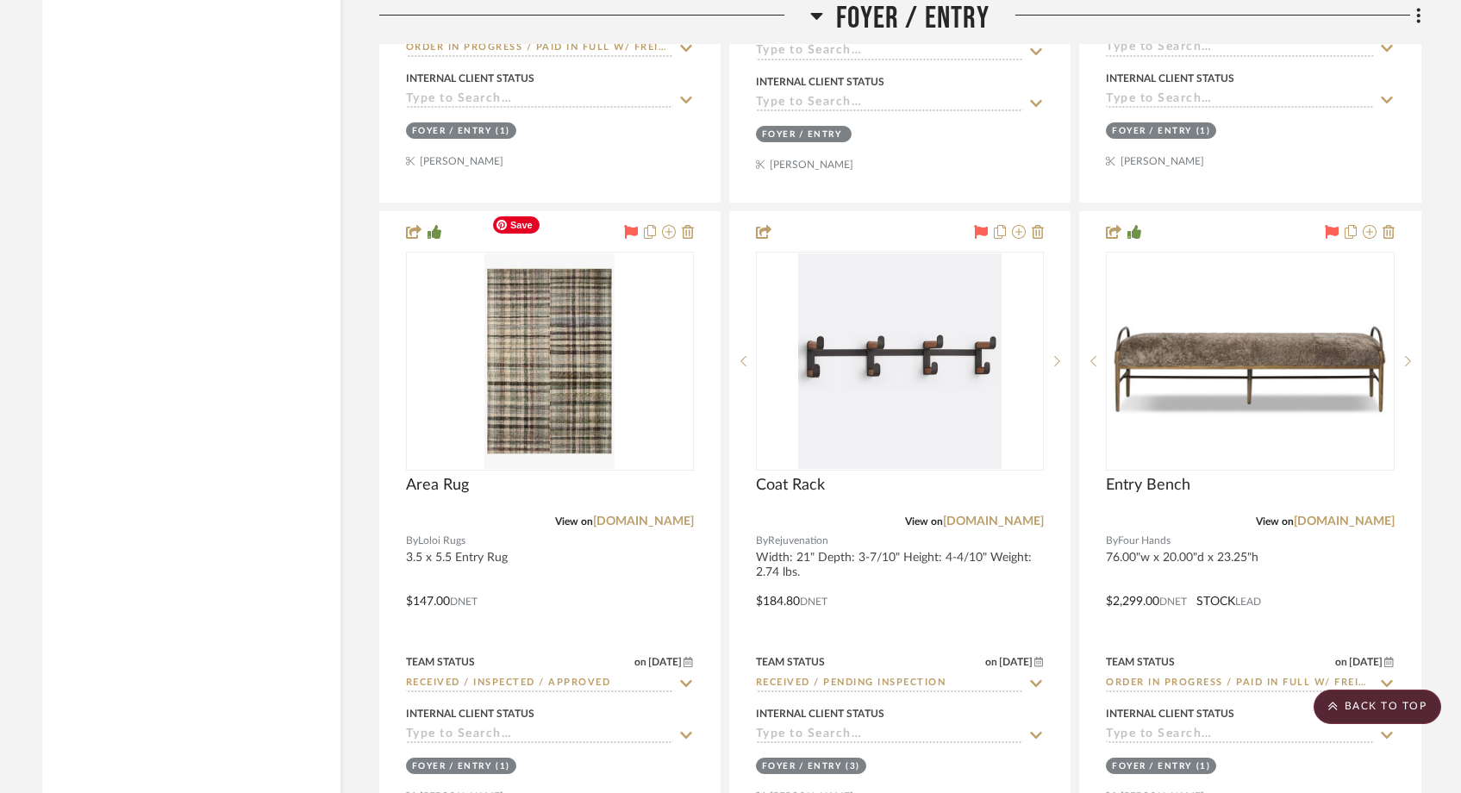
scroll to position [6376, 0]
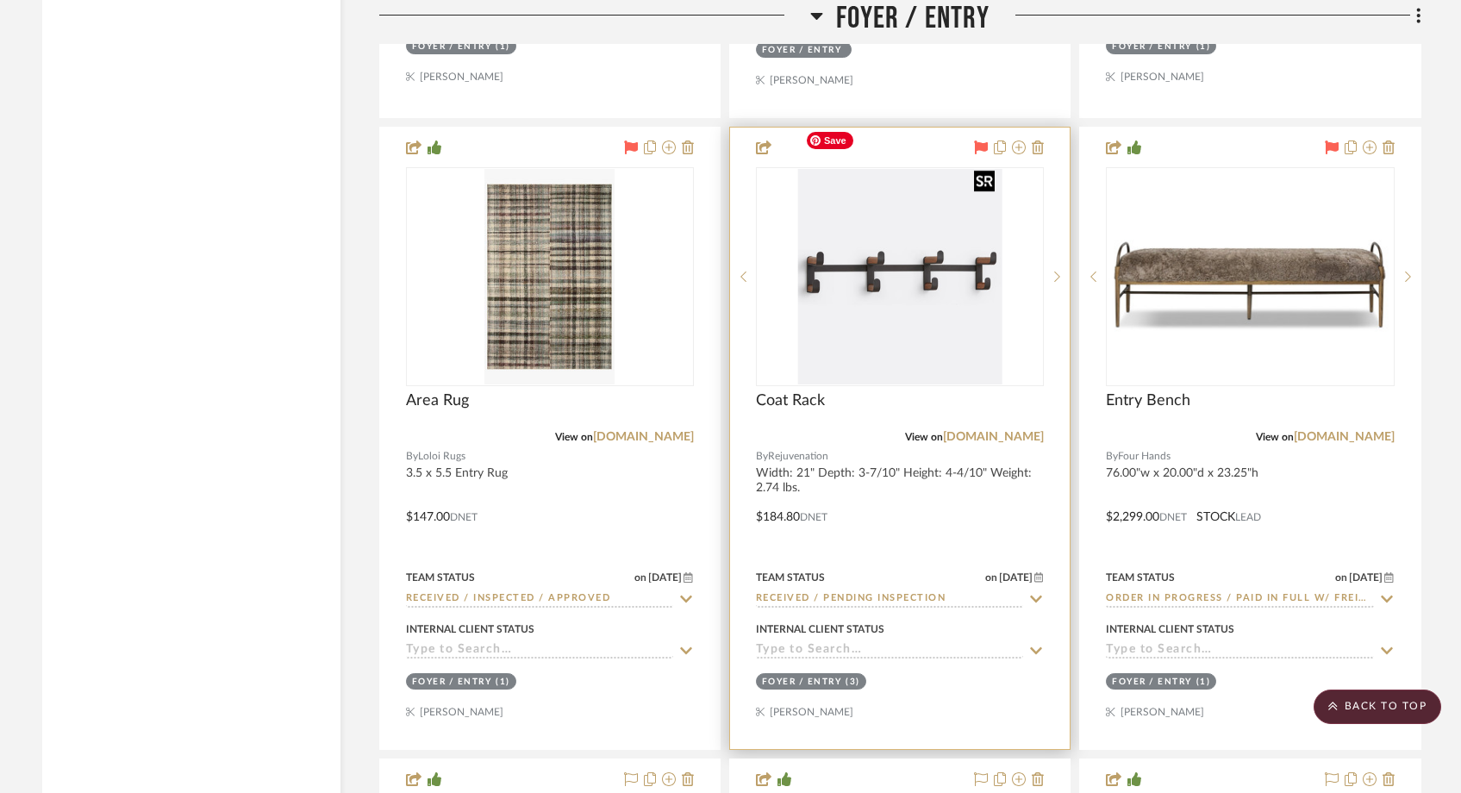
click at [945, 296] on img "0" at bounding box center [899, 277] width 203 height 216
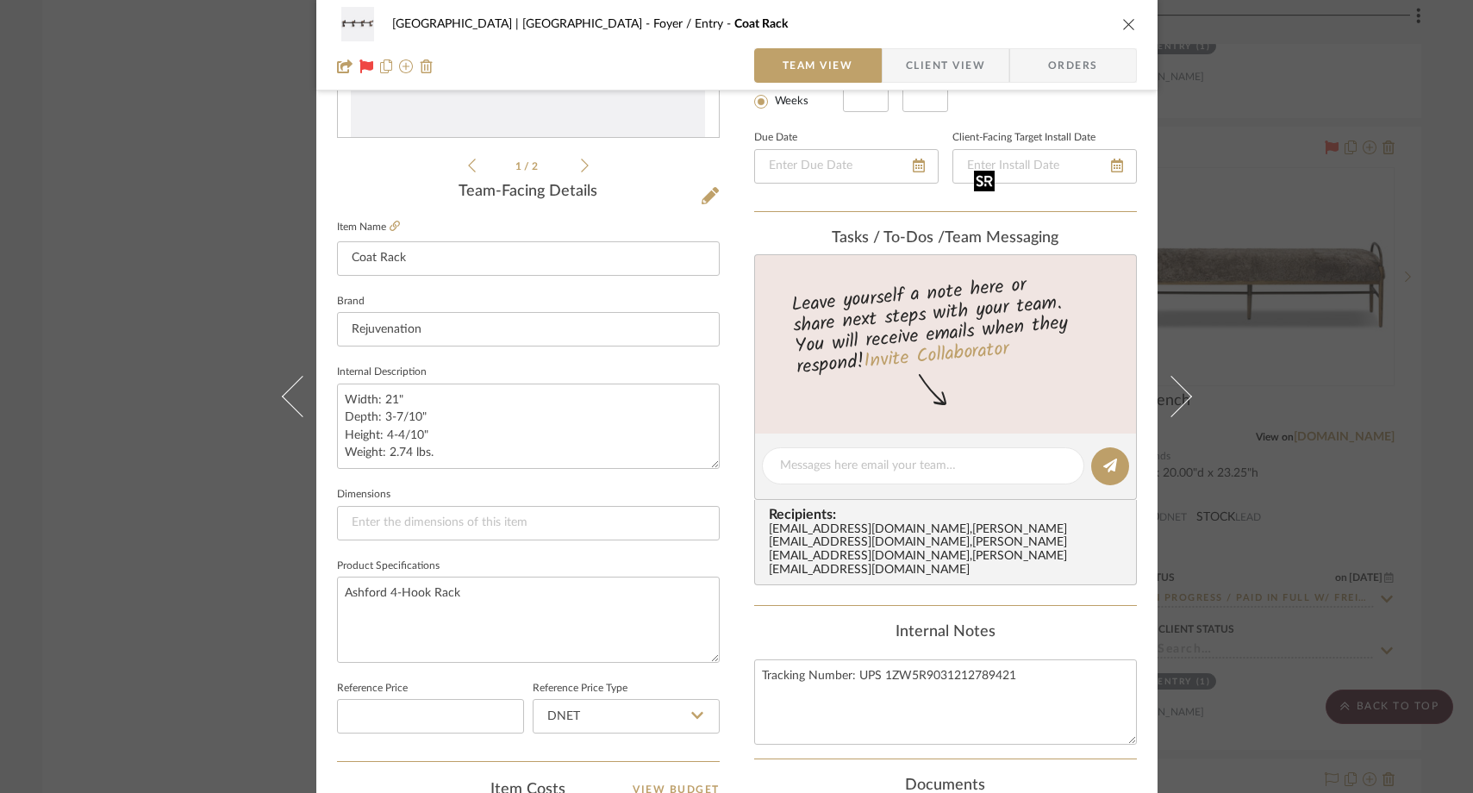
scroll to position [351, 0]
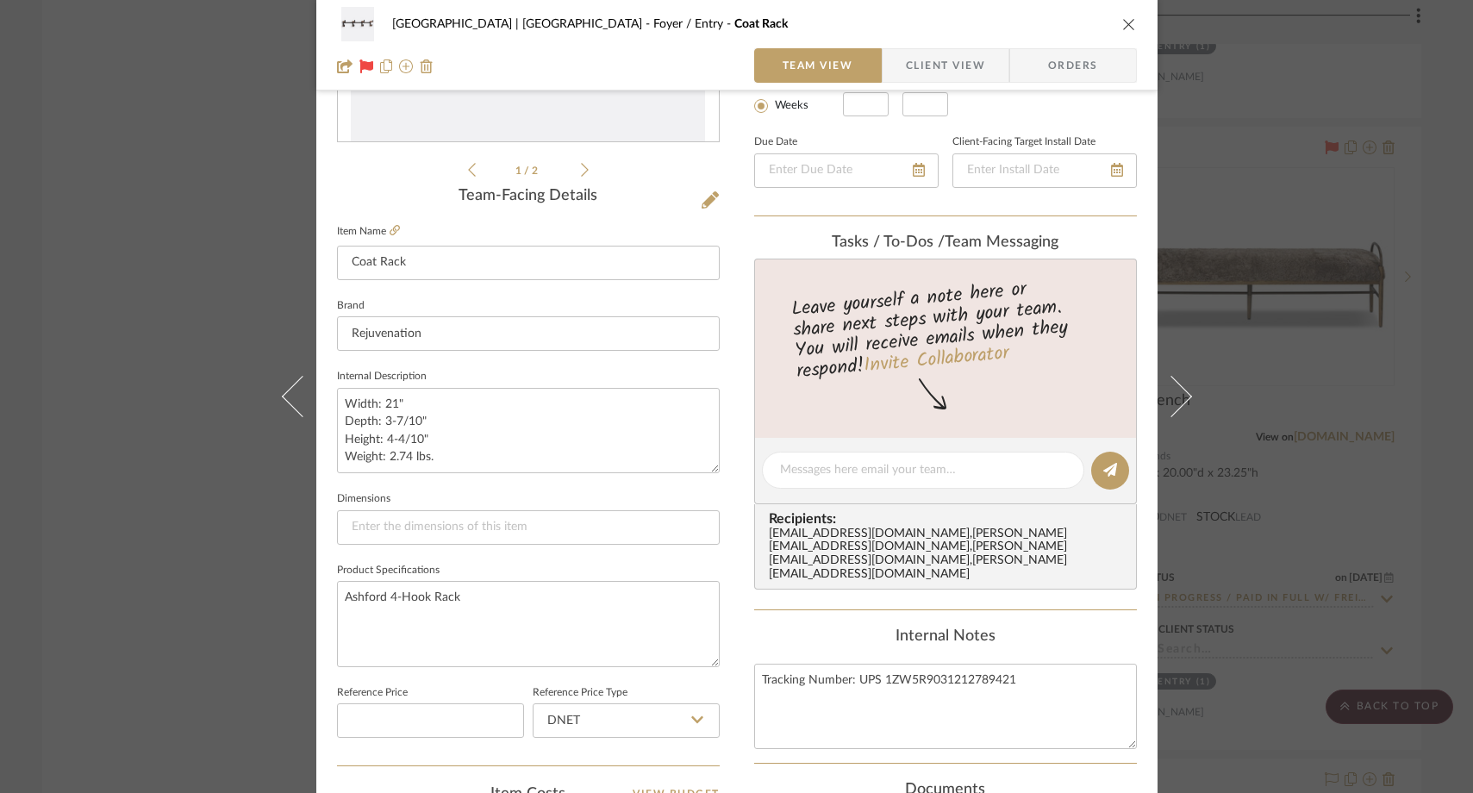
click at [135, 325] on div "Meadow Mountain | [GEOGRAPHIC_DATA] Foyer / Entry Coat Rack Team View Client Vi…" at bounding box center [736, 396] width 1473 height 793
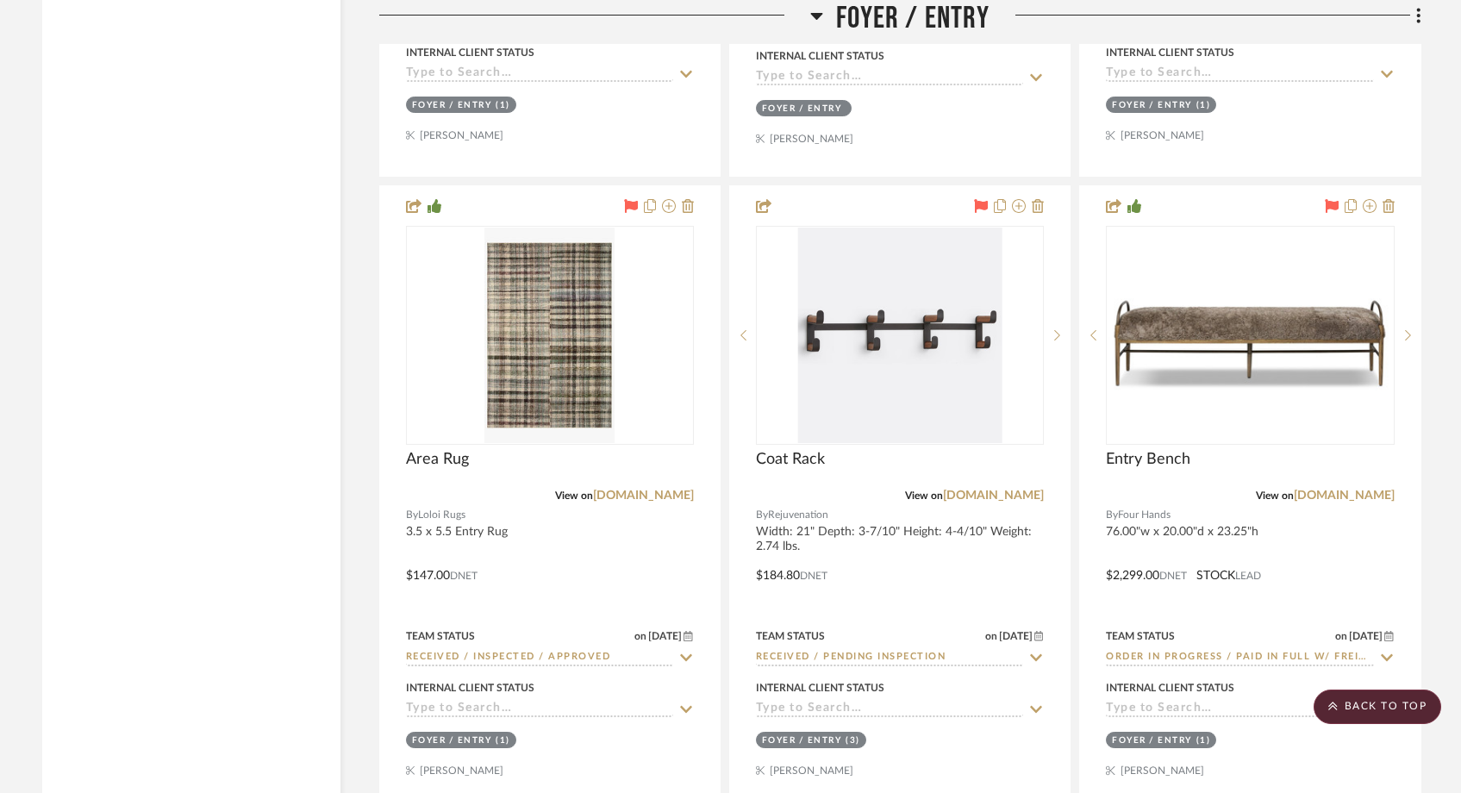
scroll to position [6319, 0]
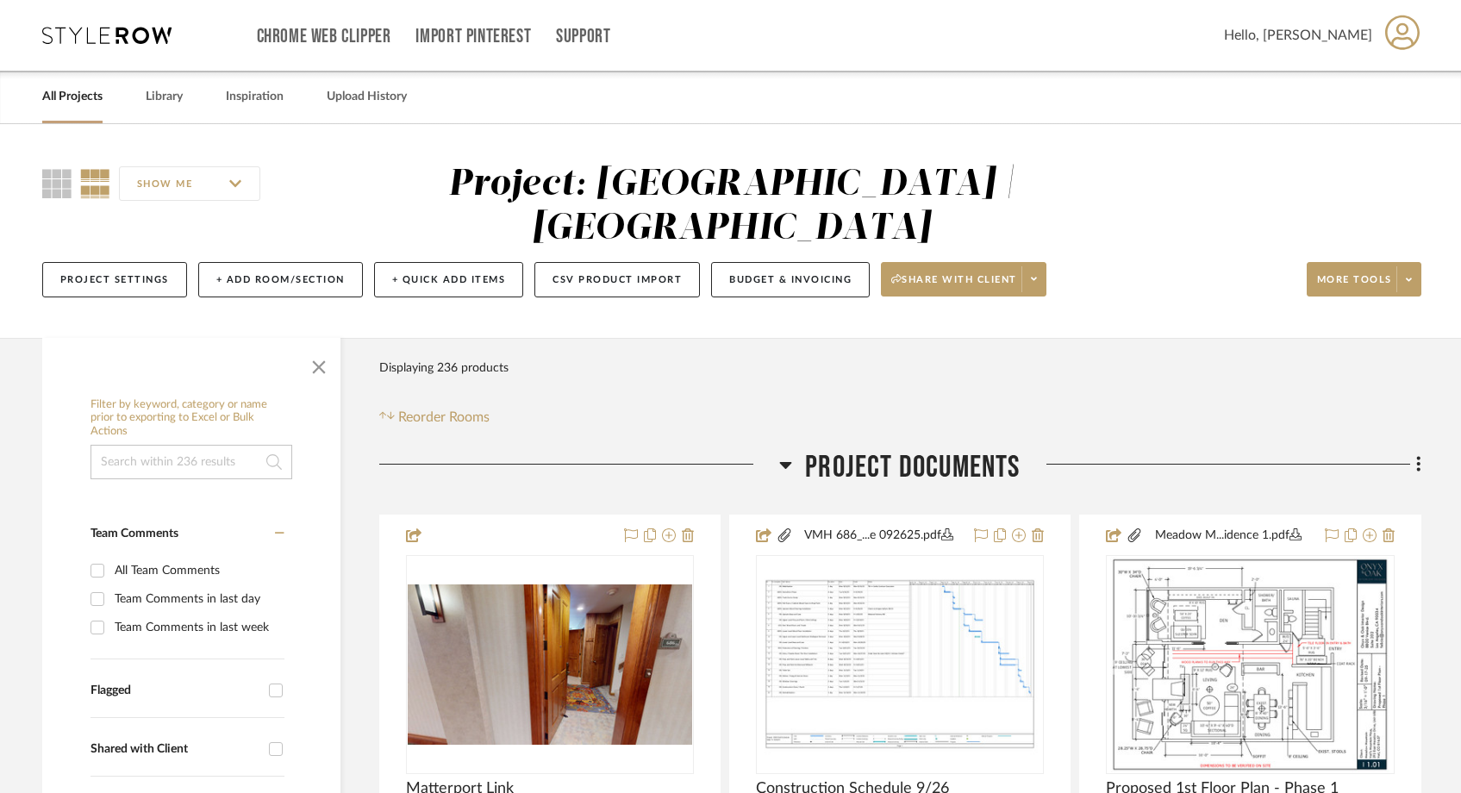
click at [74, 104] on link "All Projects" at bounding box center [72, 96] width 60 height 23
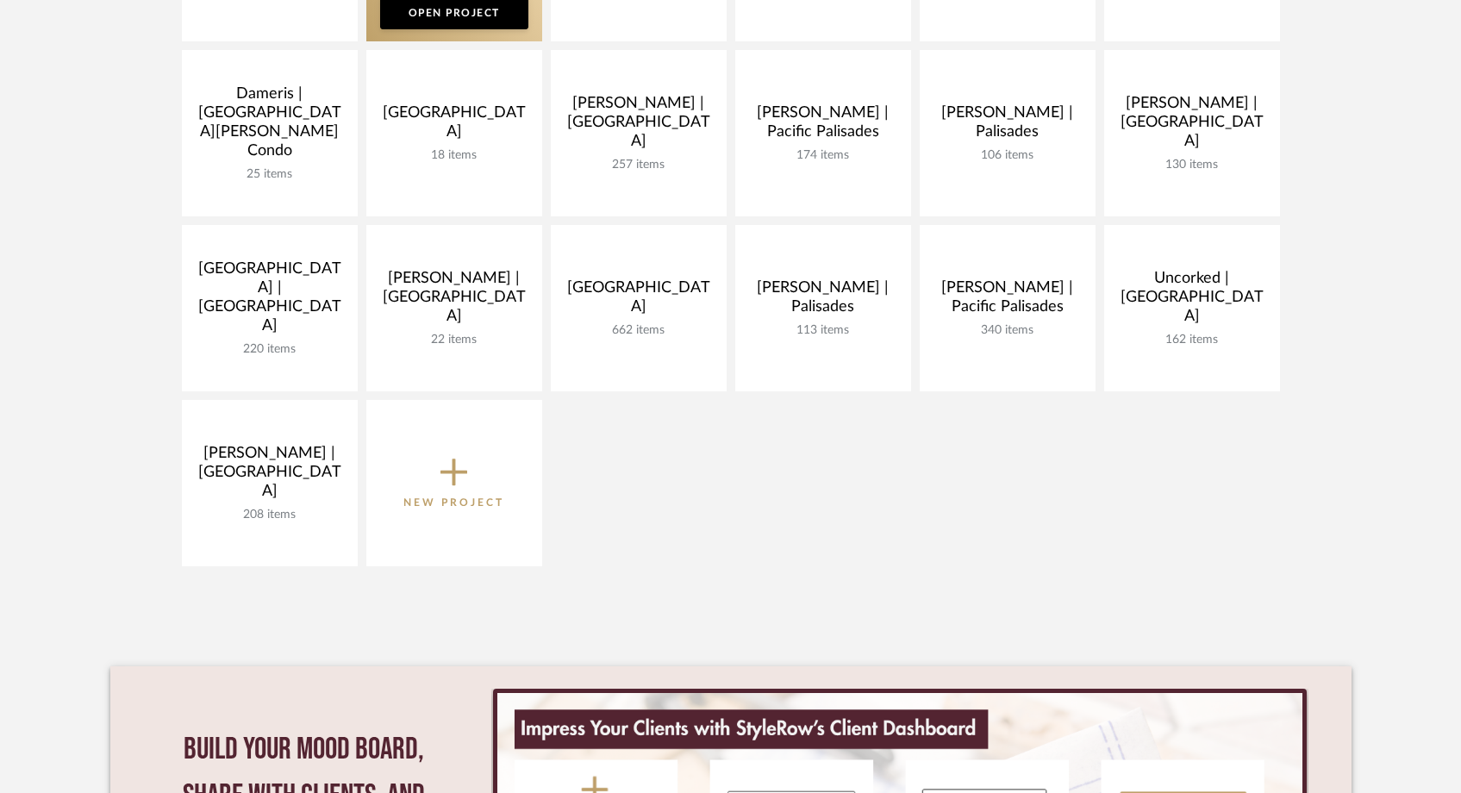
scroll to position [557, 0]
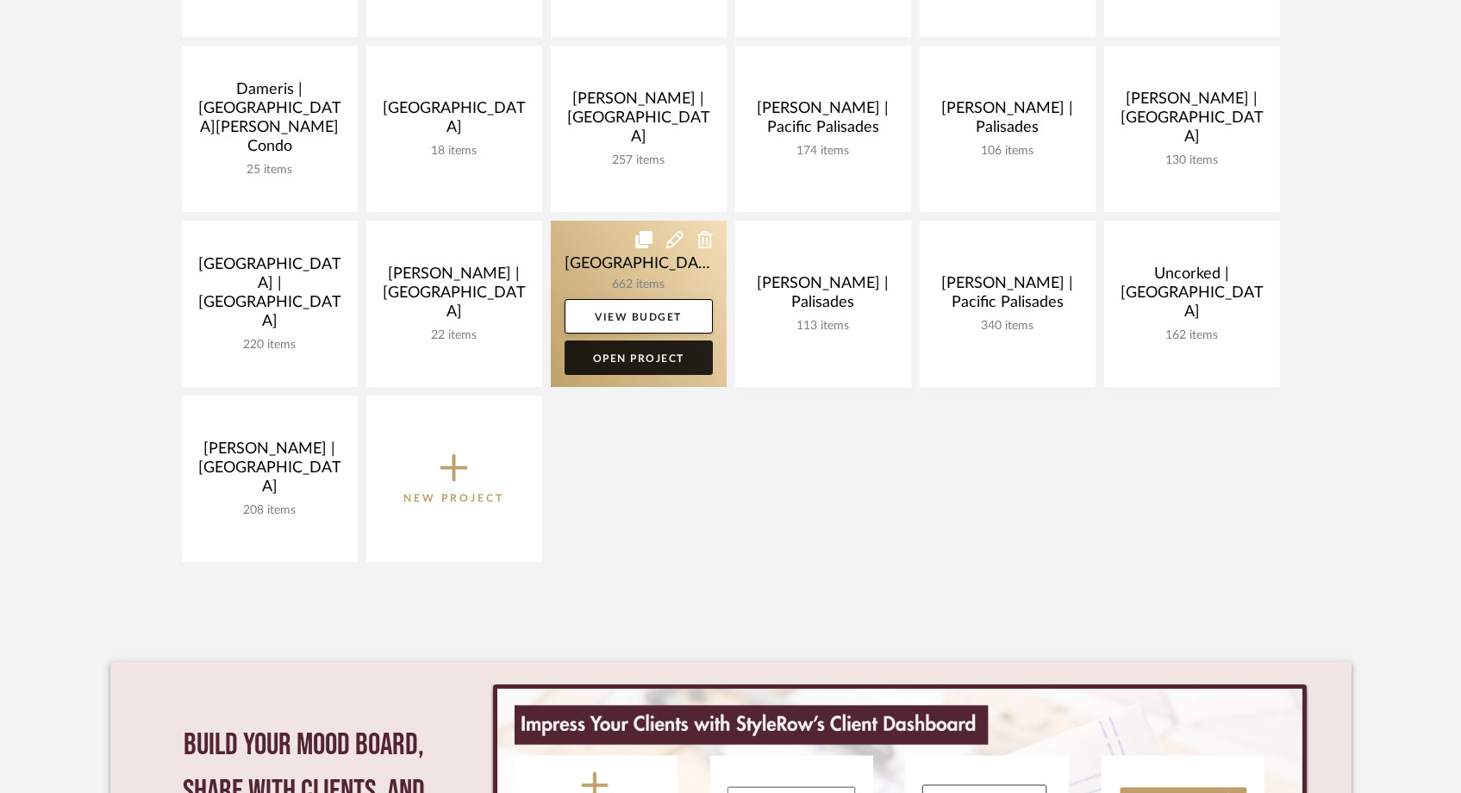
click at [628, 359] on link "Open Project" at bounding box center [639, 358] width 148 height 34
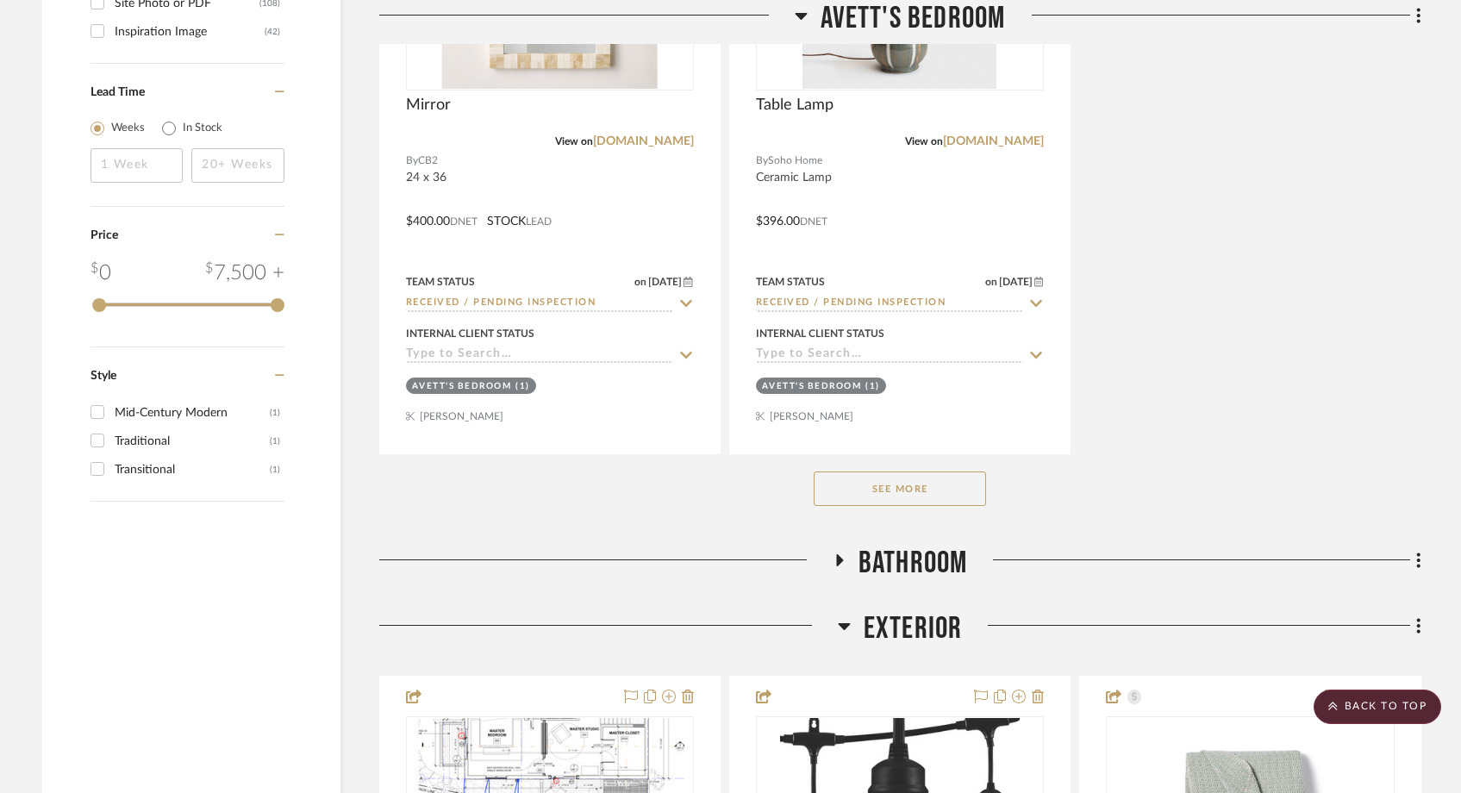
scroll to position [3088, 0]
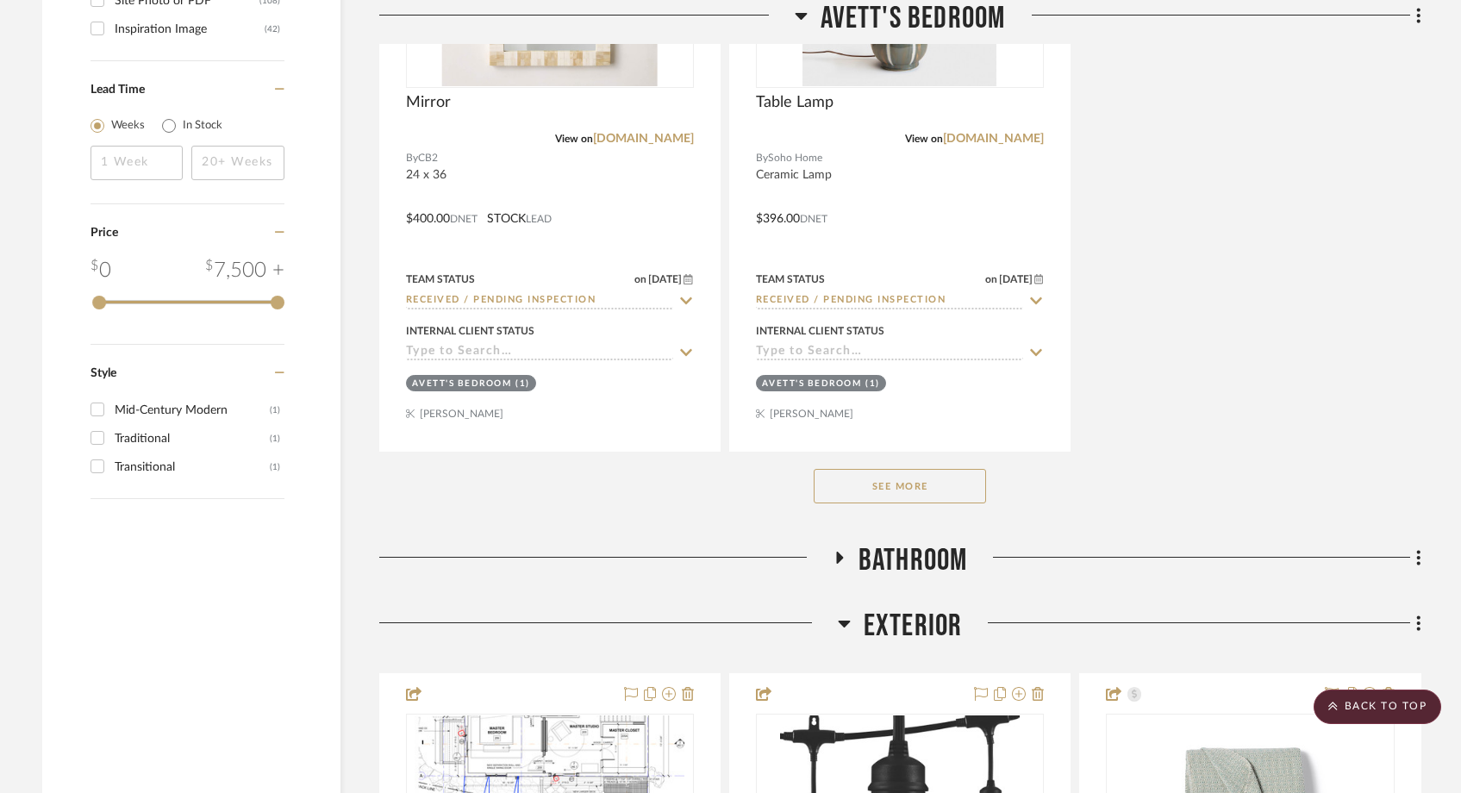
click at [915, 497] on button "See More" at bounding box center [900, 486] width 172 height 34
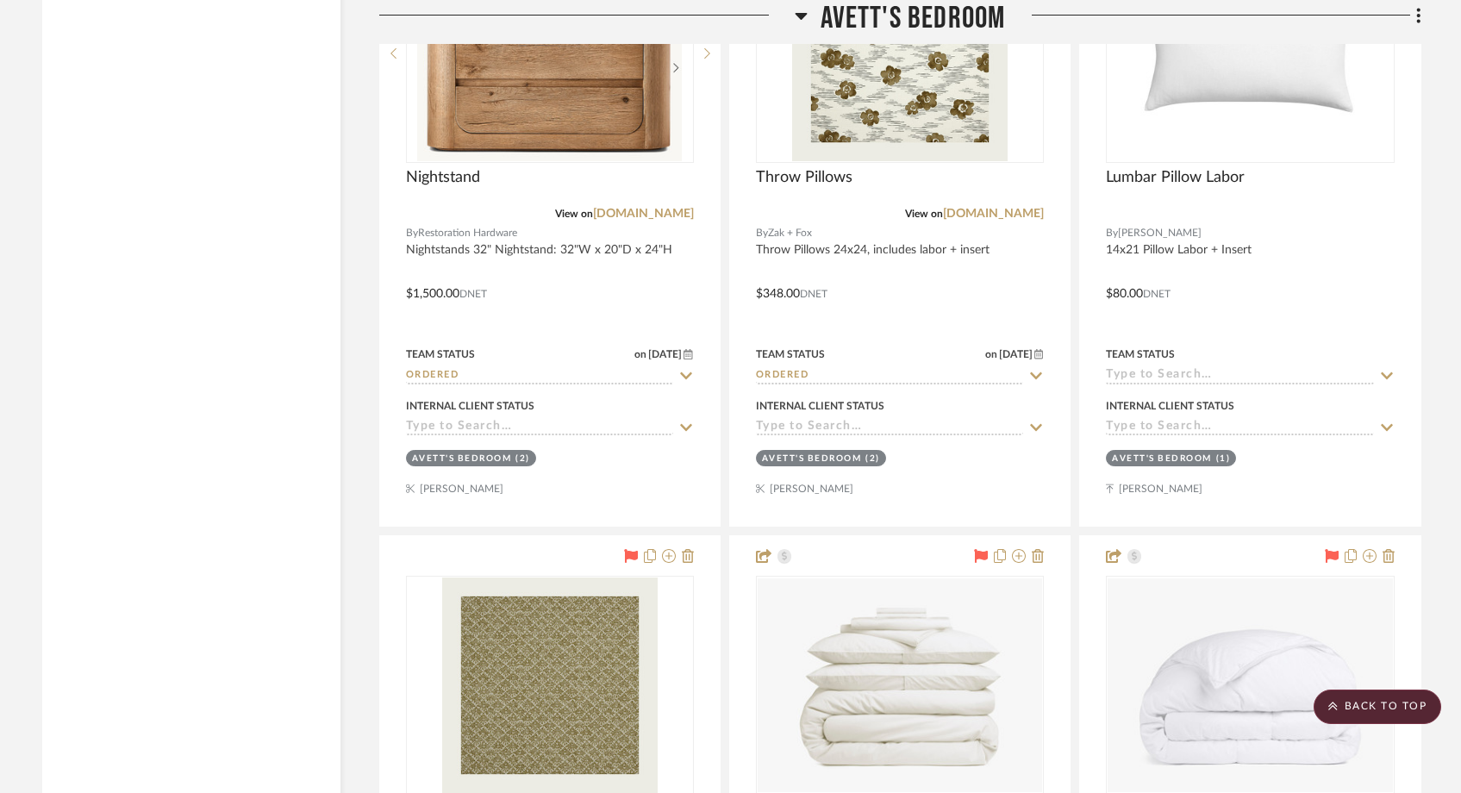
scroll to position [3586, 0]
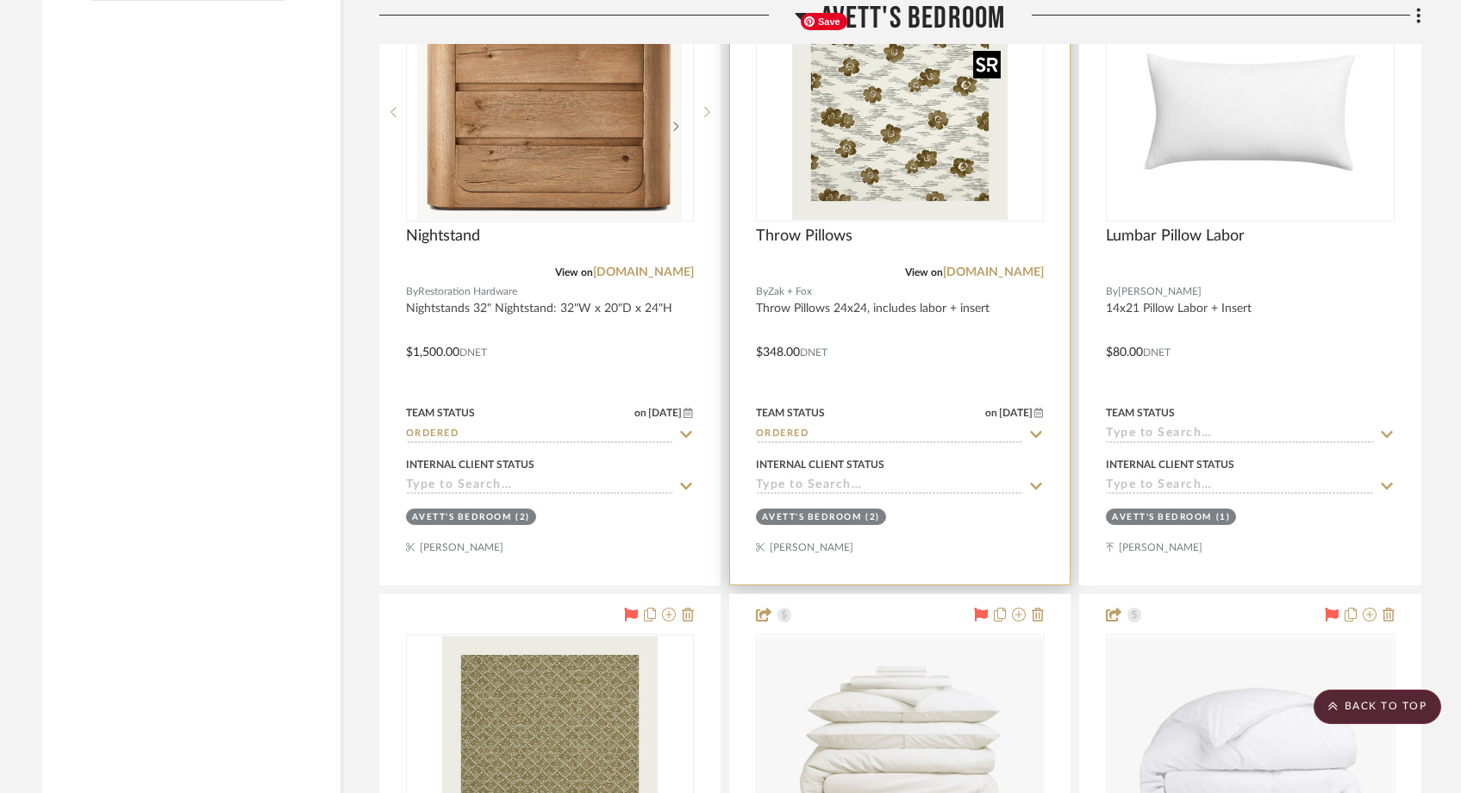
click at [908, 146] on img "0" at bounding box center [900, 112] width 216 height 216
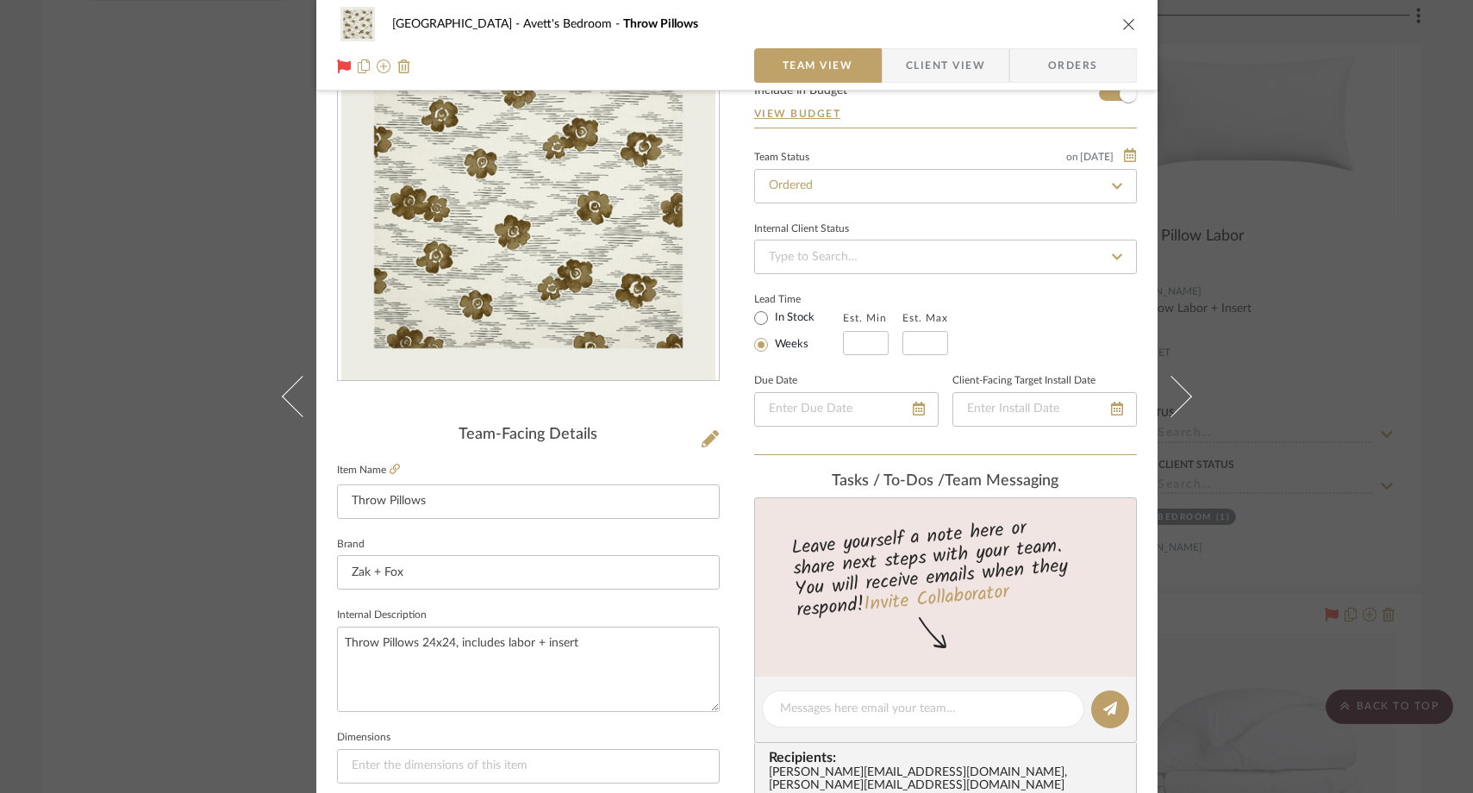
scroll to position [113, 0]
click at [820, 194] on input "Ordered" at bounding box center [945, 185] width 383 height 34
type input "shipped"
click at [793, 232] on span "Shipped" at bounding box center [787, 232] width 43 height 12
type input "[DATE]"
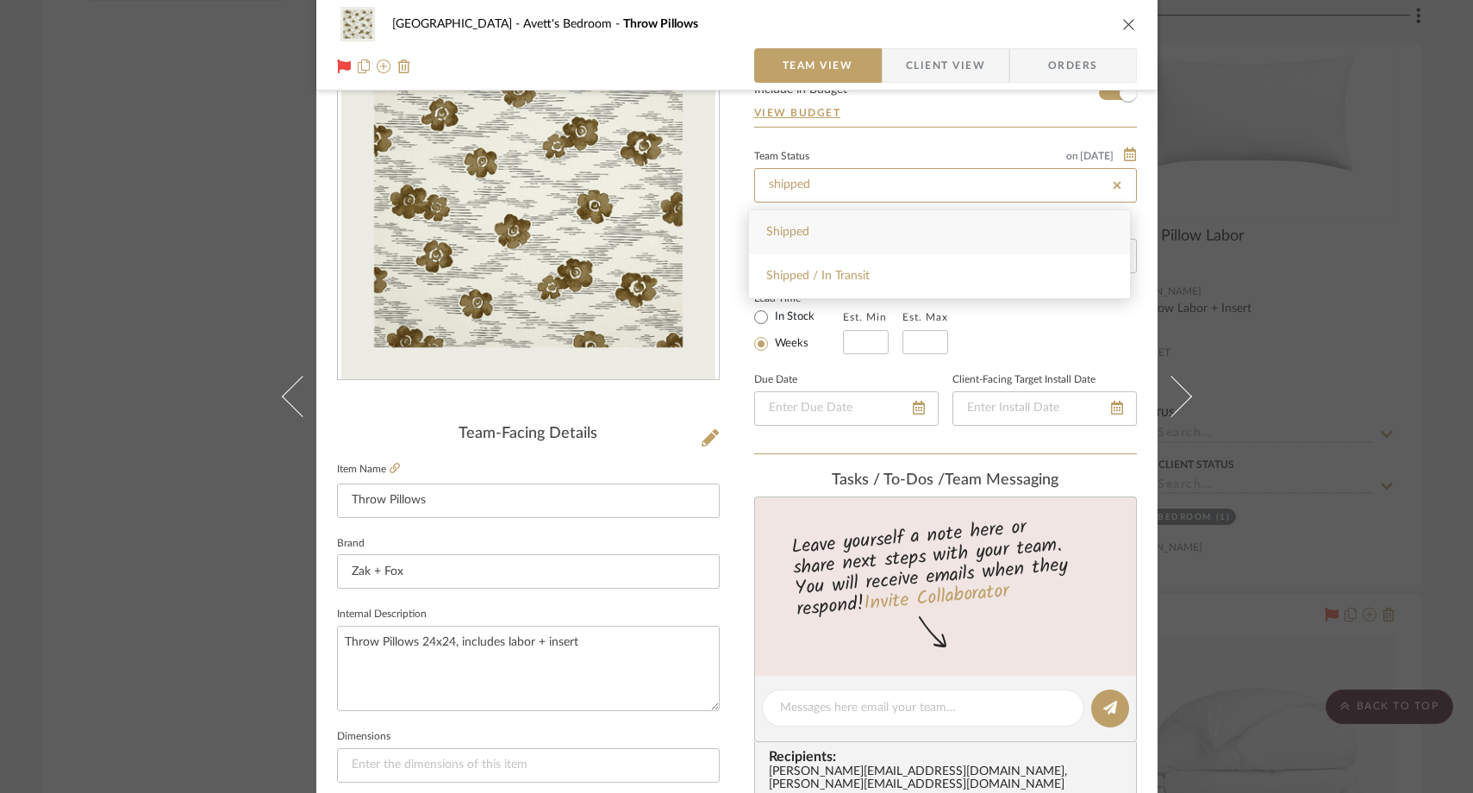
type input "Shipped"
type input "[DATE]"
type input "Shipped"
click at [165, 212] on div "NYC West Avett's Bedroom Throw Pillows Team View Client View Orders Team-Facing…" at bounding box center [736, 396] width 1473 height 793
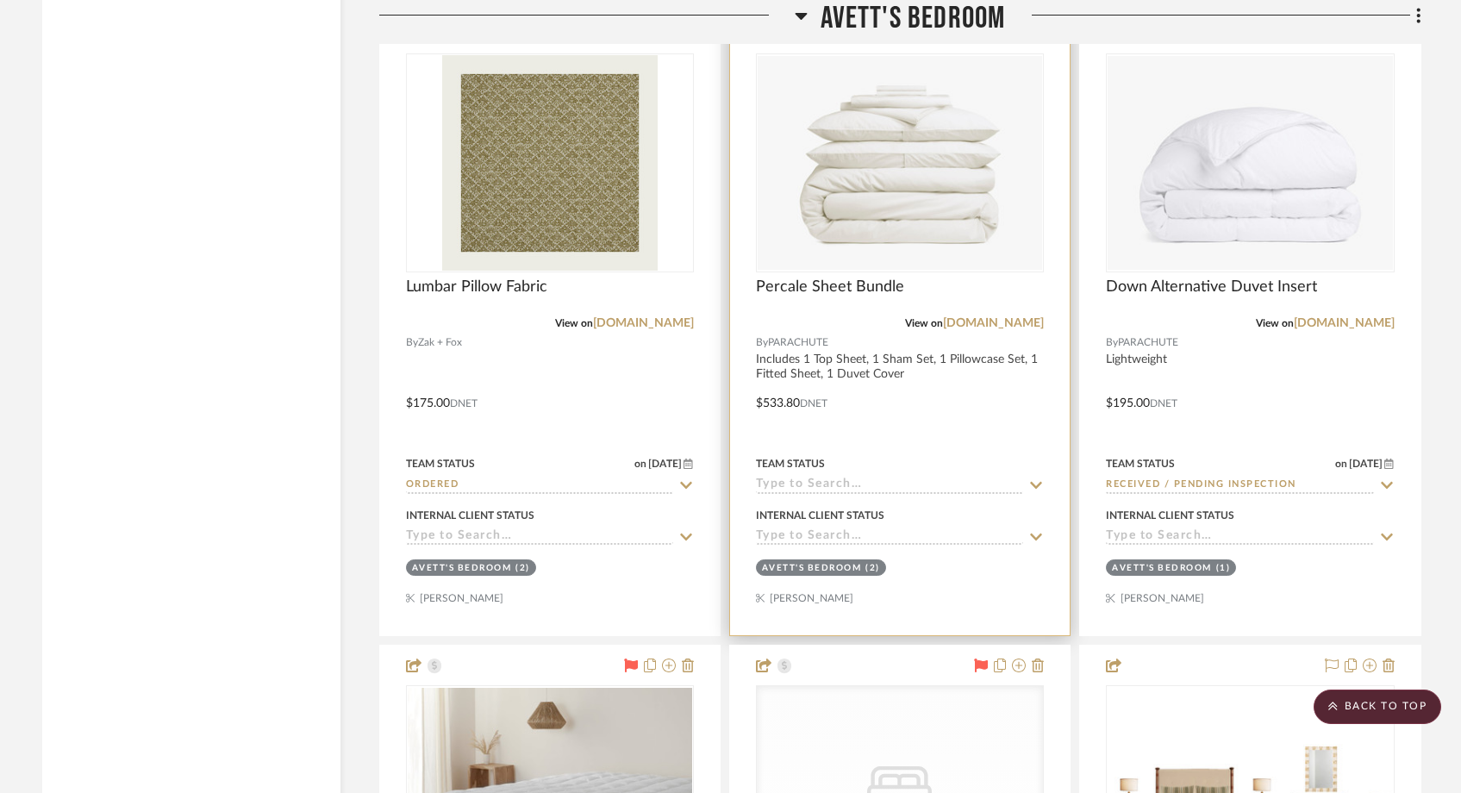
scroll to position [4172, 0]
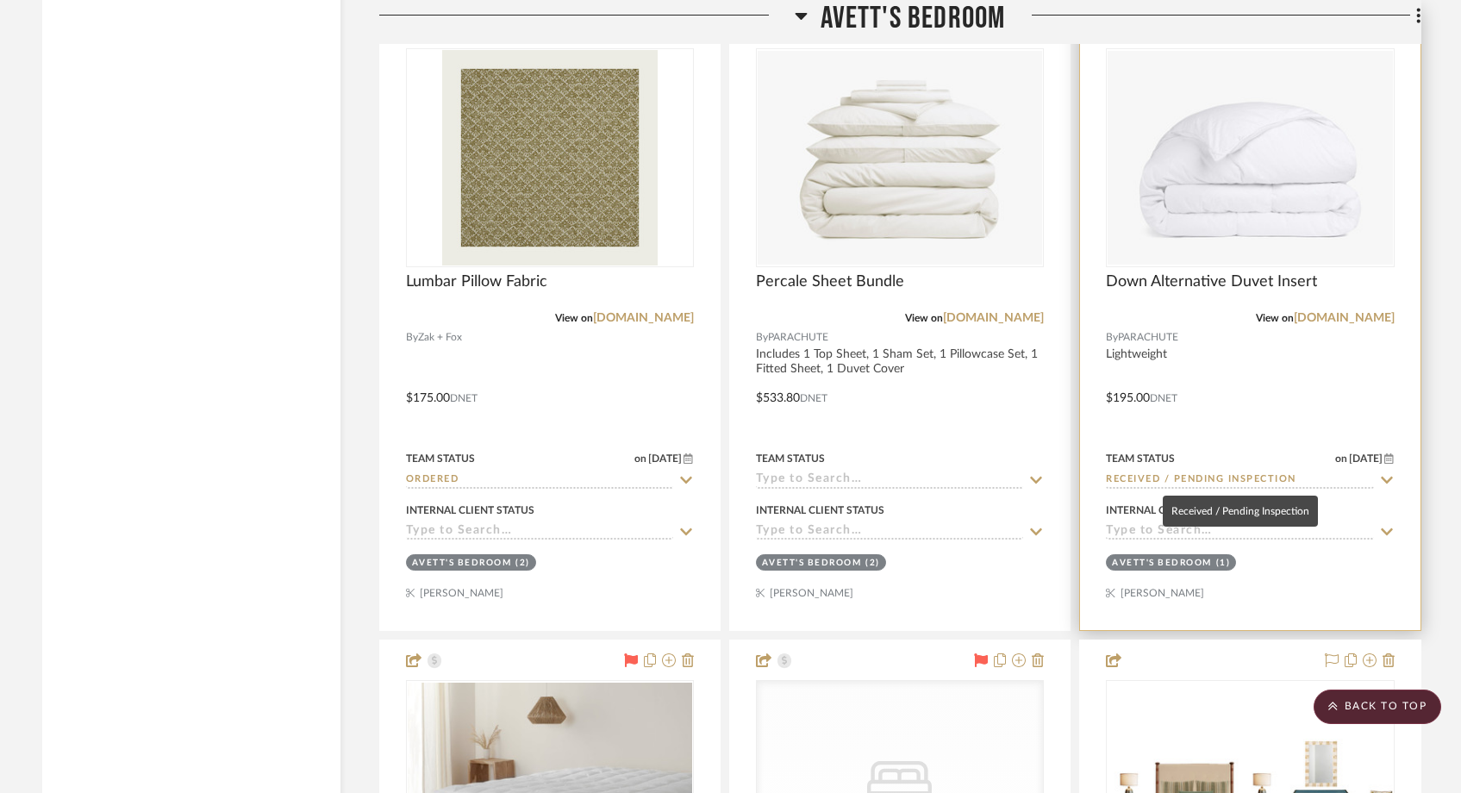
click at [1247, 478] on input "Received / Pending Inspection" at bounding box center [1239, 480] width 267 height 16
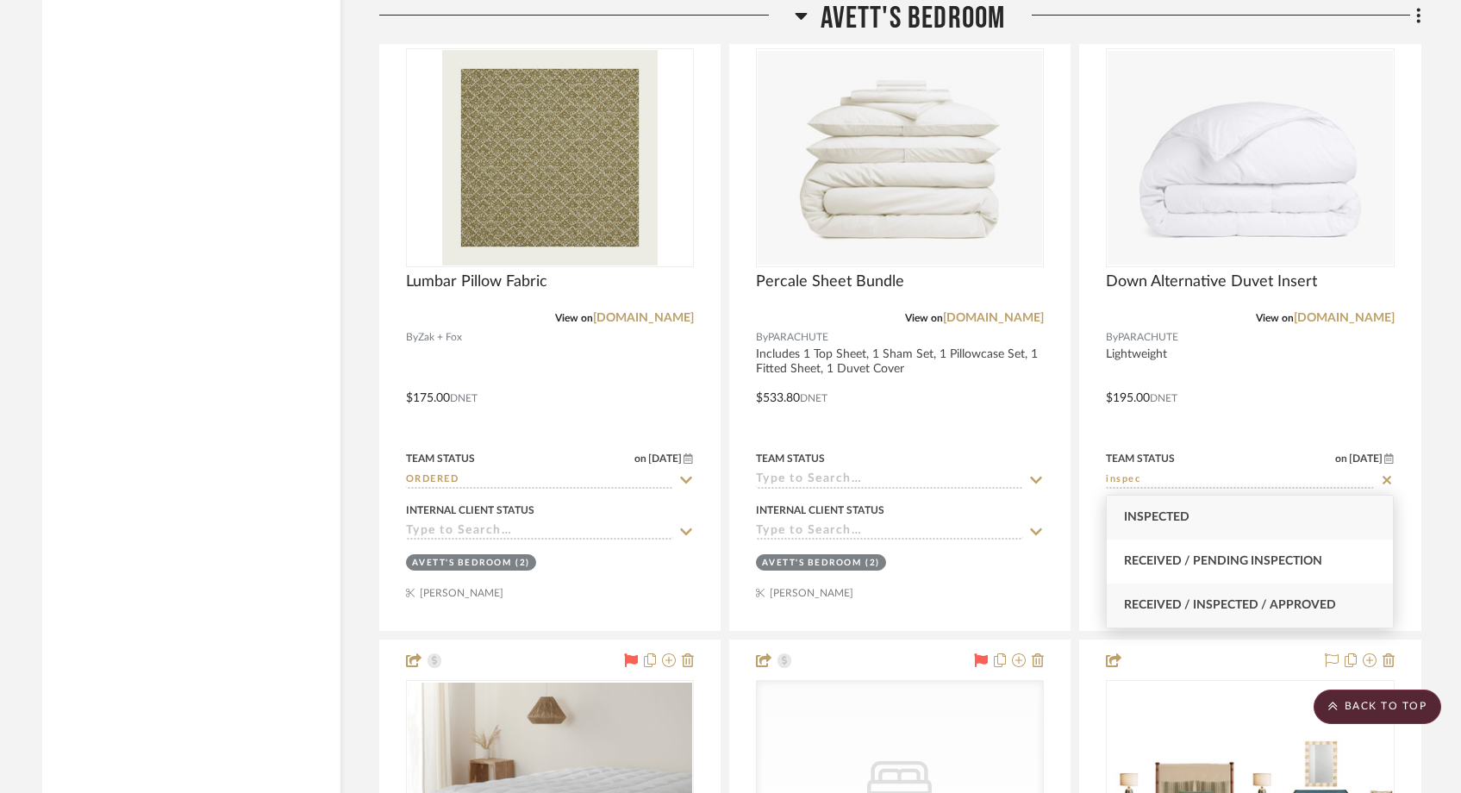
type input "inspec"
click at [1244, 594] on div "Received / Inspected / Approved" at bounding box center [1250, 606] width 286 height 44
type input "[DATE]"
type input "Received / Inspected / Approved"
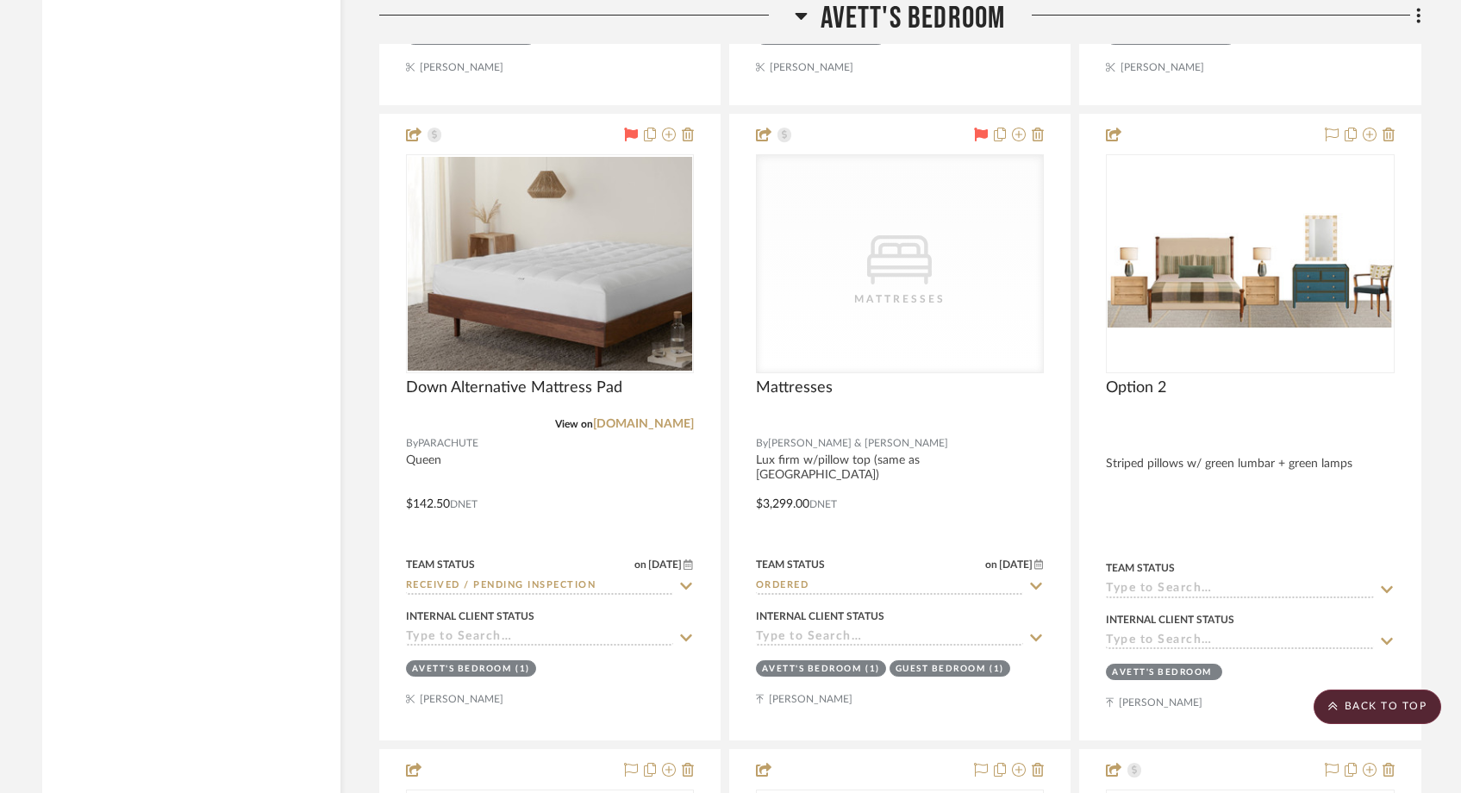
scroll to position [4725, 0]
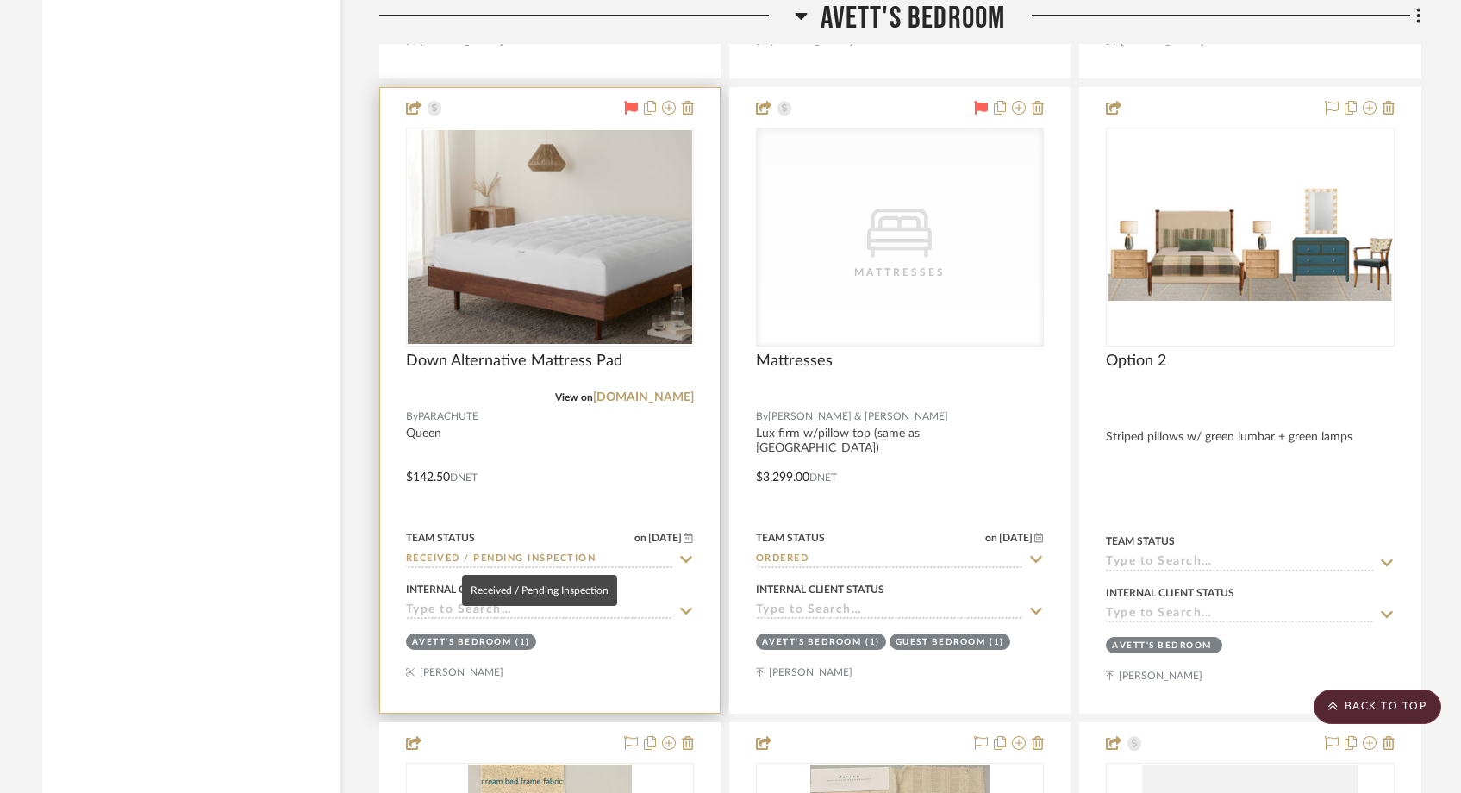
click at [564, 561] on input "Received / Pending Inspection" at bounding box center [539, 560] width 267 height 16
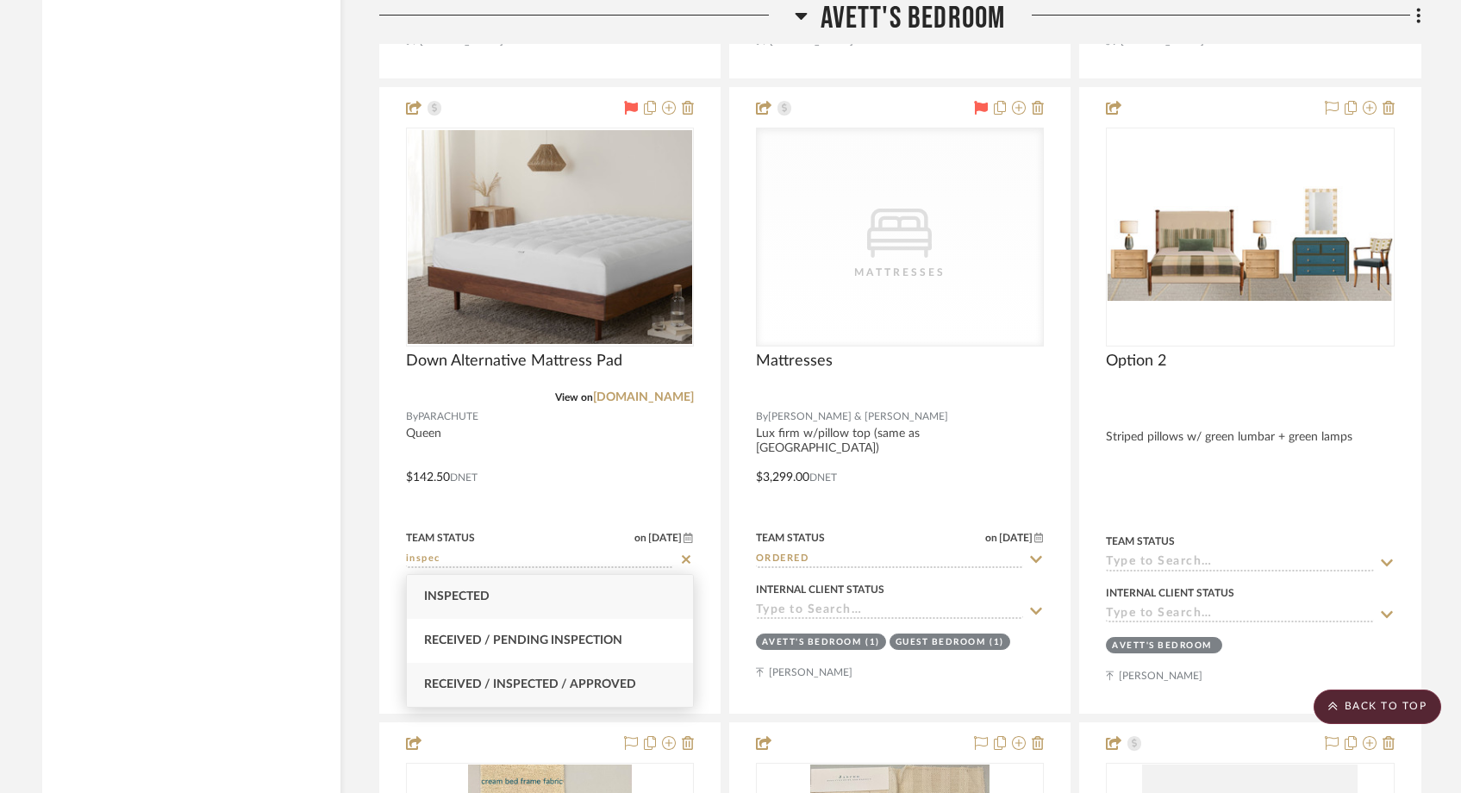
type input "inspec"
click at [510, 672] on div "Received / Inspected / Approved" at bounding box center [550, 685] width 286 height 44
type input "[DATE]"
type input "Received / Inspected / Approved"
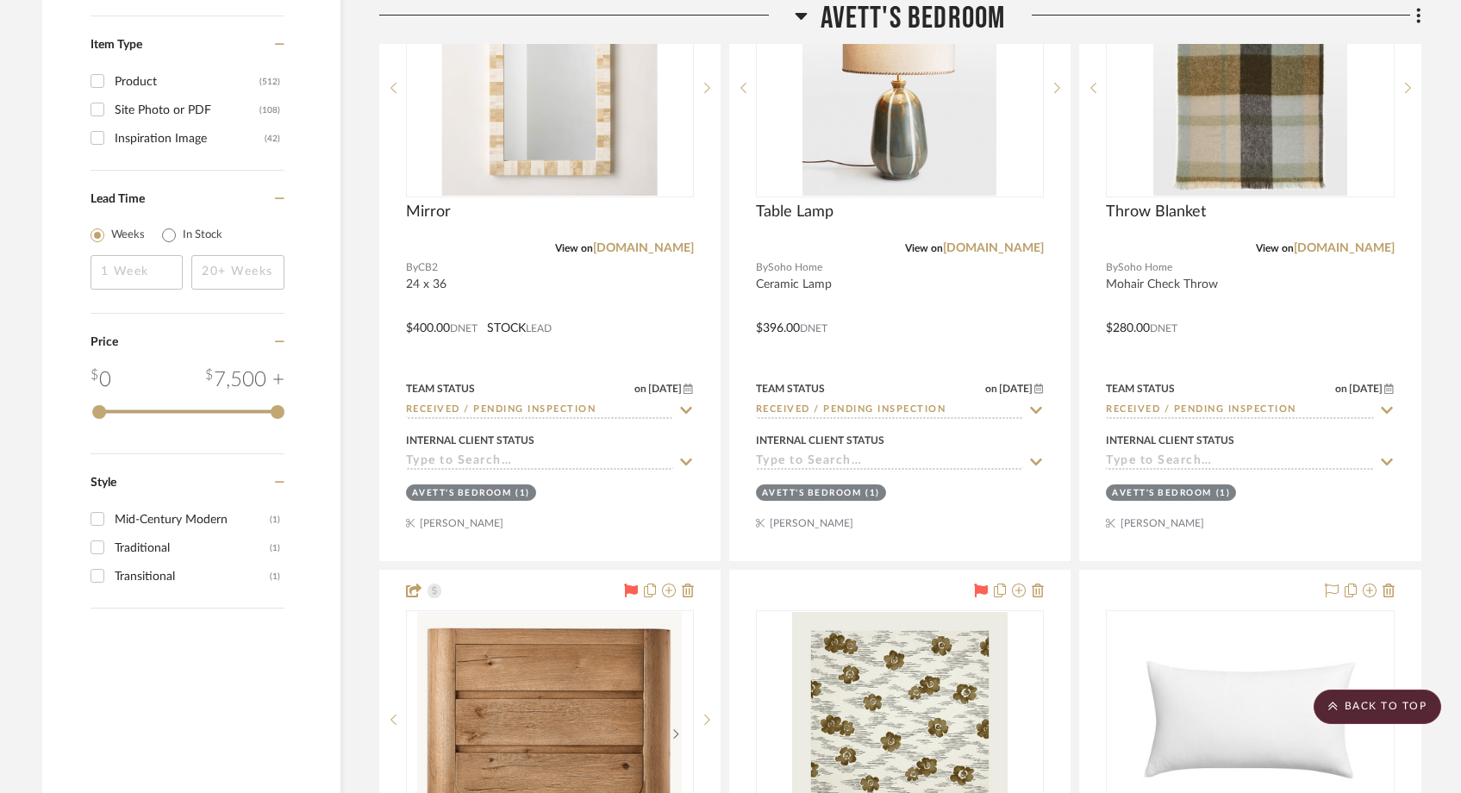
scroll to position [2984, 0]
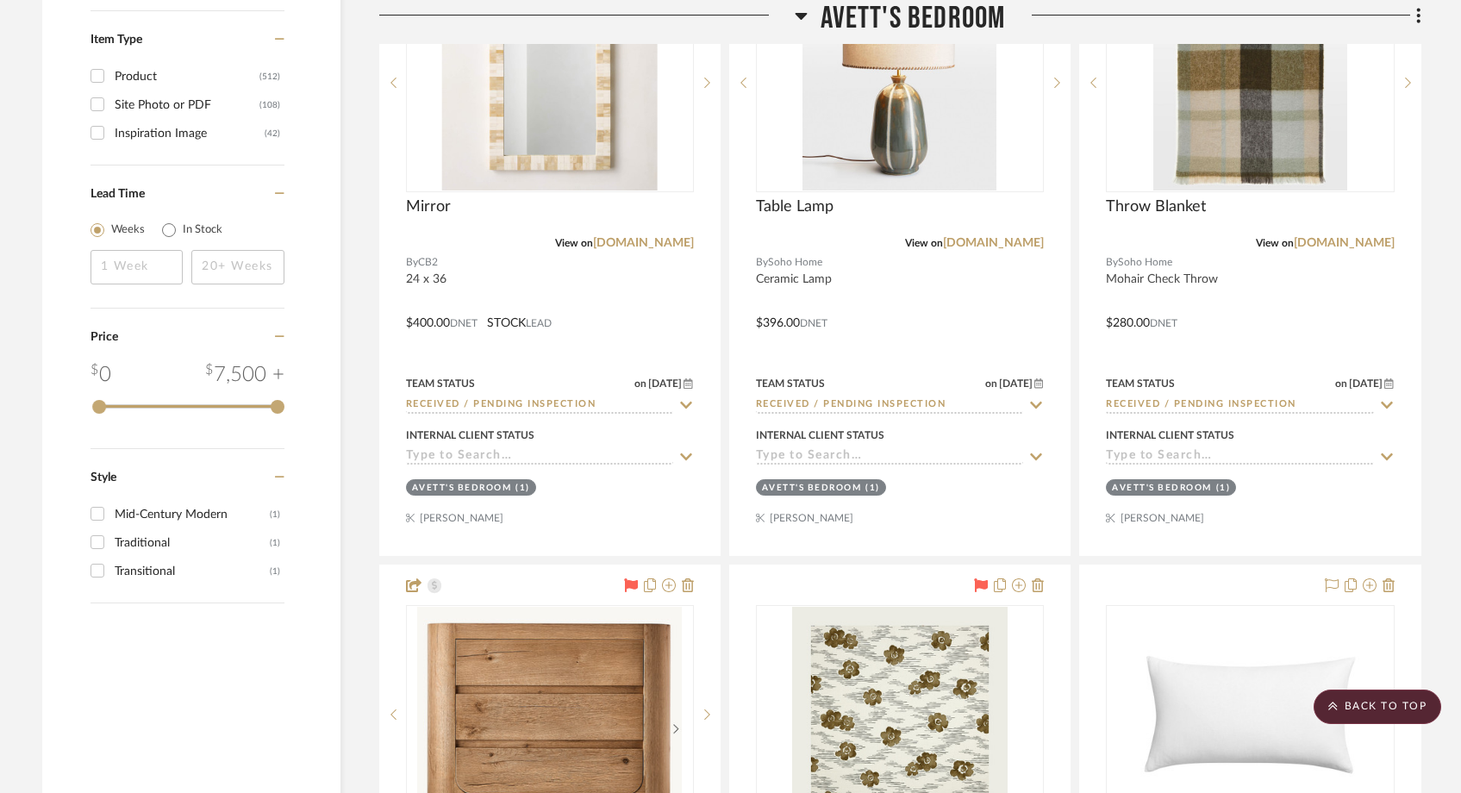
click at [497, 396] on div "Team Status on 9/29/2025 9/29/2025 Received / Pending Inspection" at bounding box center [550, 392] width 288 height 41
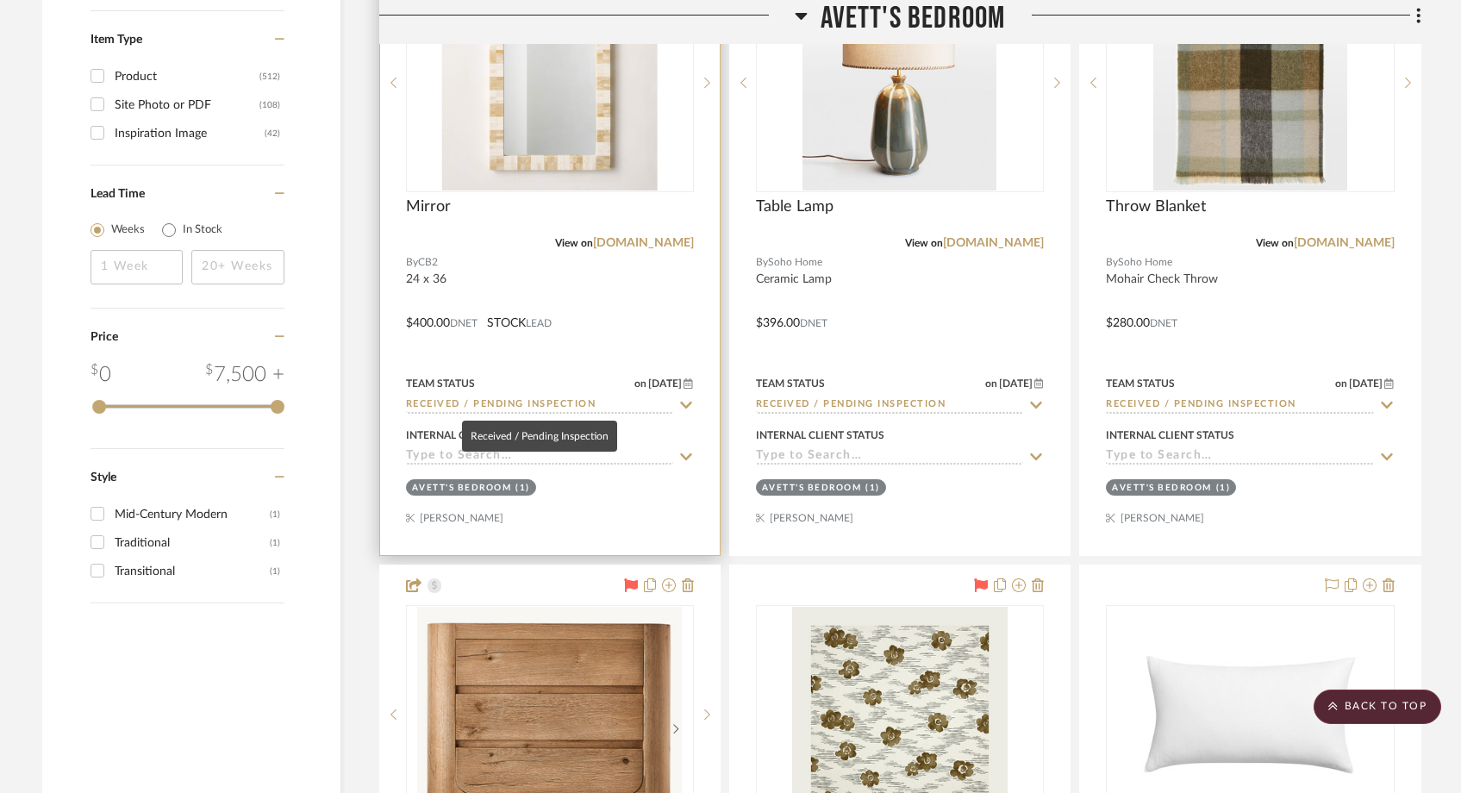
click at [496, 398] on input "Received / Pending Inspection" at bounding box center [539, 405] width 267 height 16
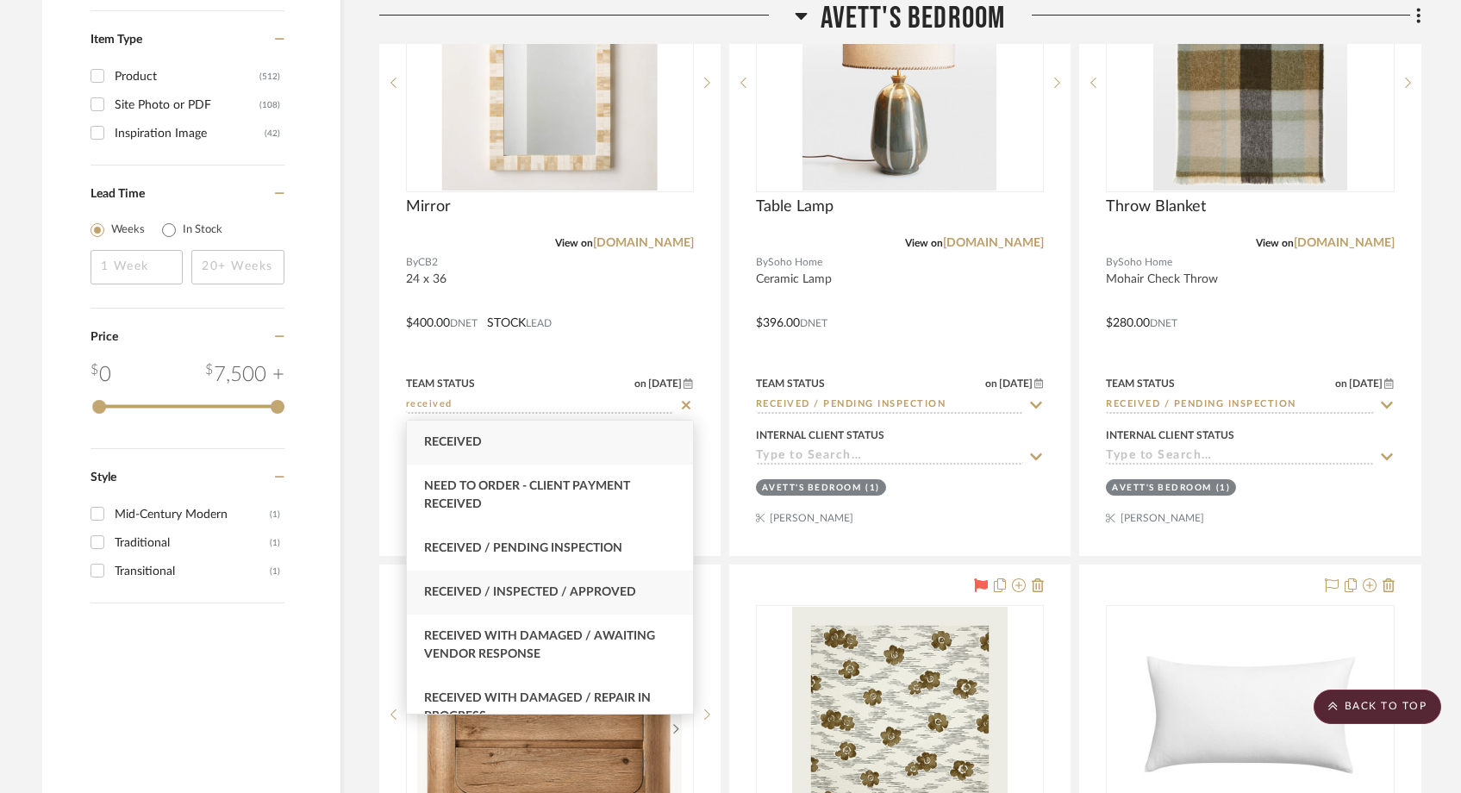
type input "received"
click at [509, 595] on span "Received / Inspected / Approved" at bounding box center [530, 592] width 212 height 12
type input "[DATE]"
type input "Received / Inspected / Approved"
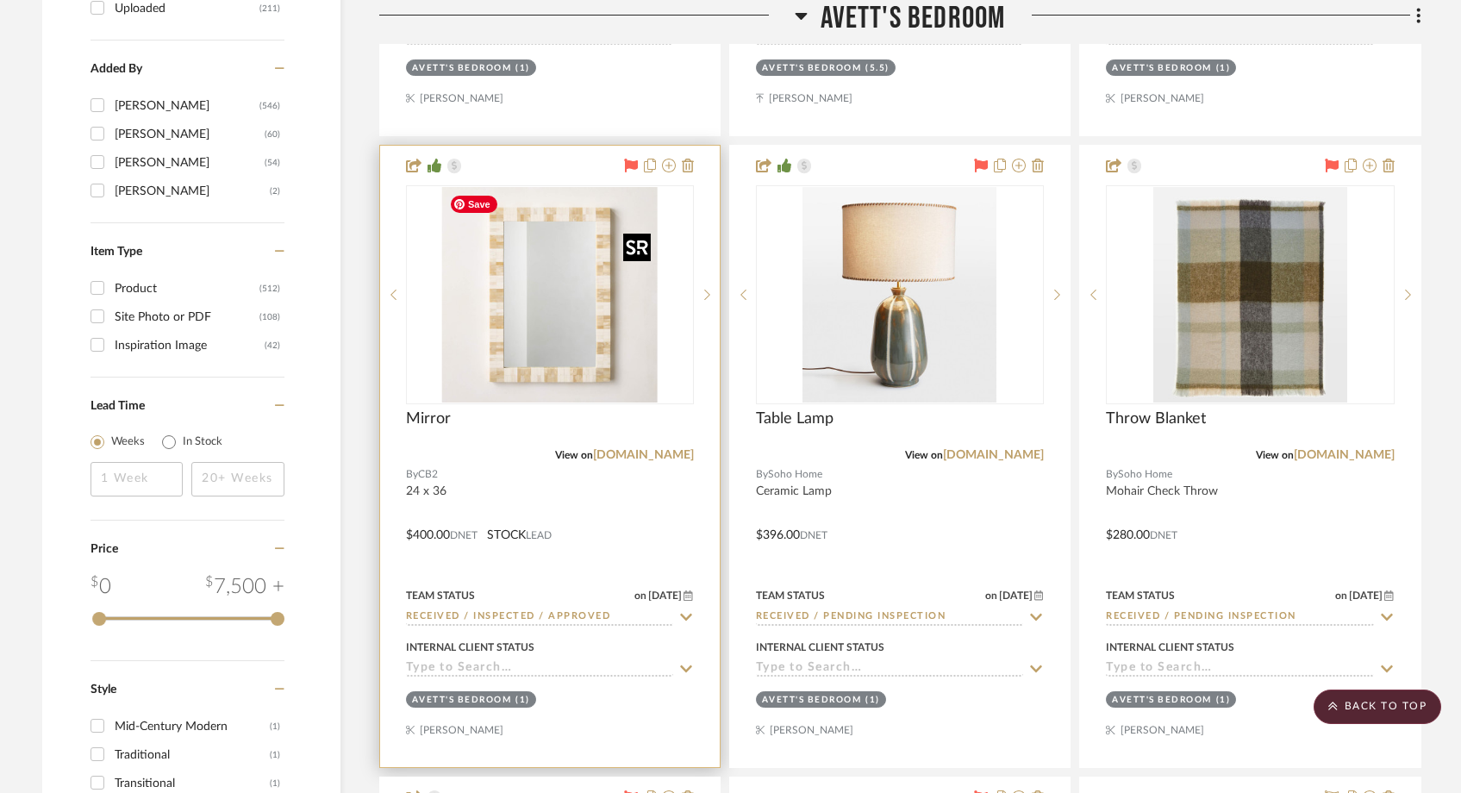
scroll to position [2804, 0]
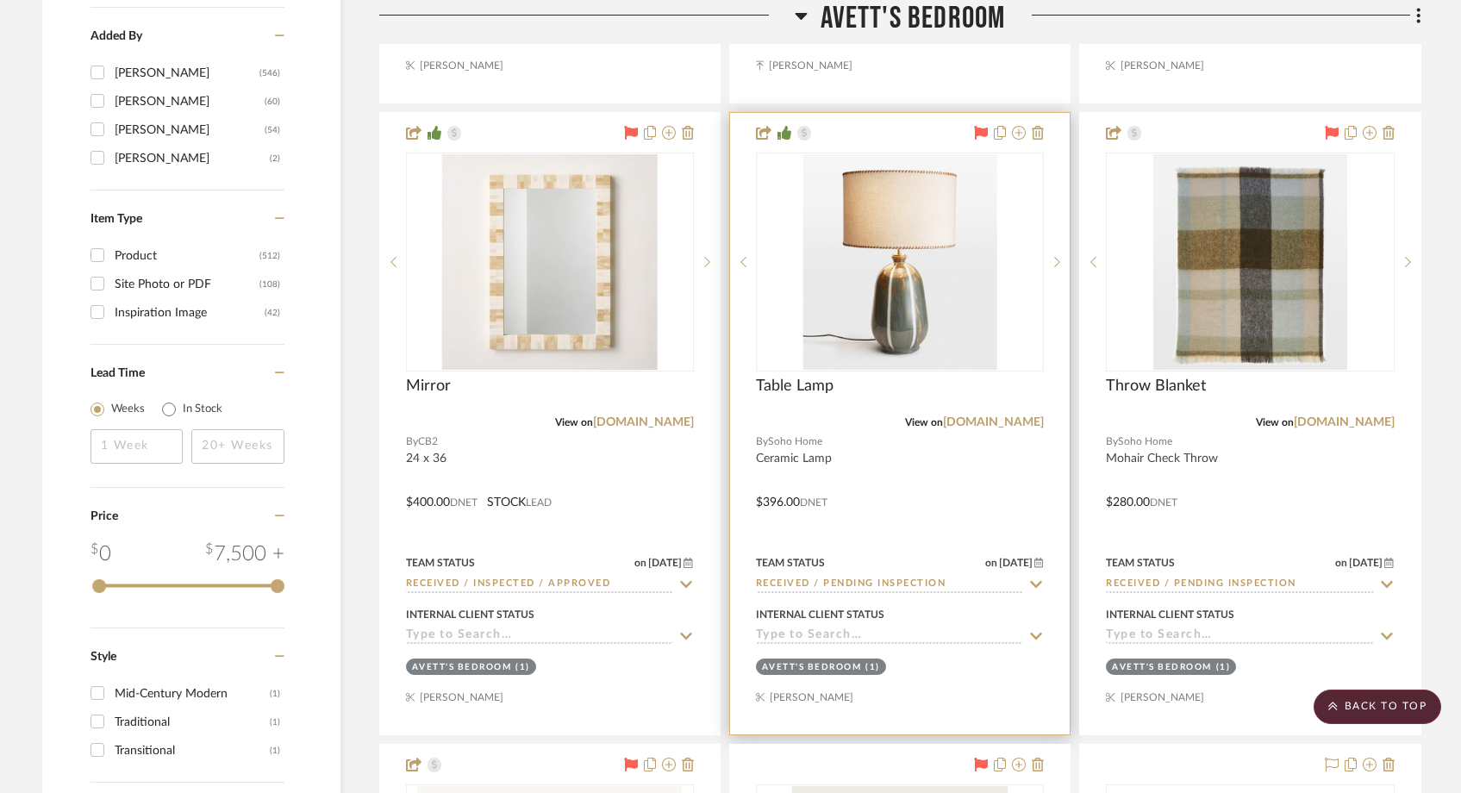
click at [0, 0] on div at bounding box center [0, 0] width 0 height 0
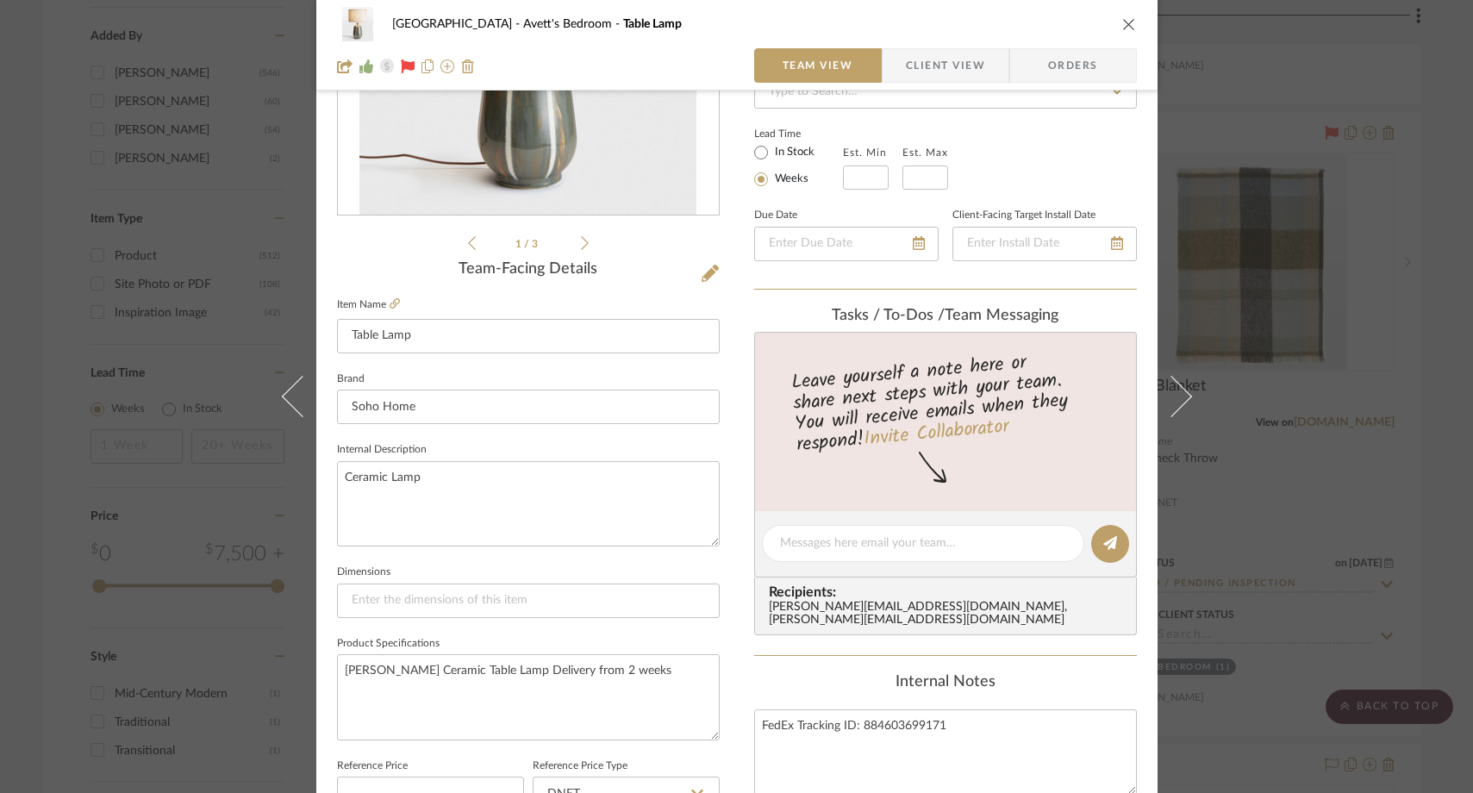
scroll to position [552, 0]
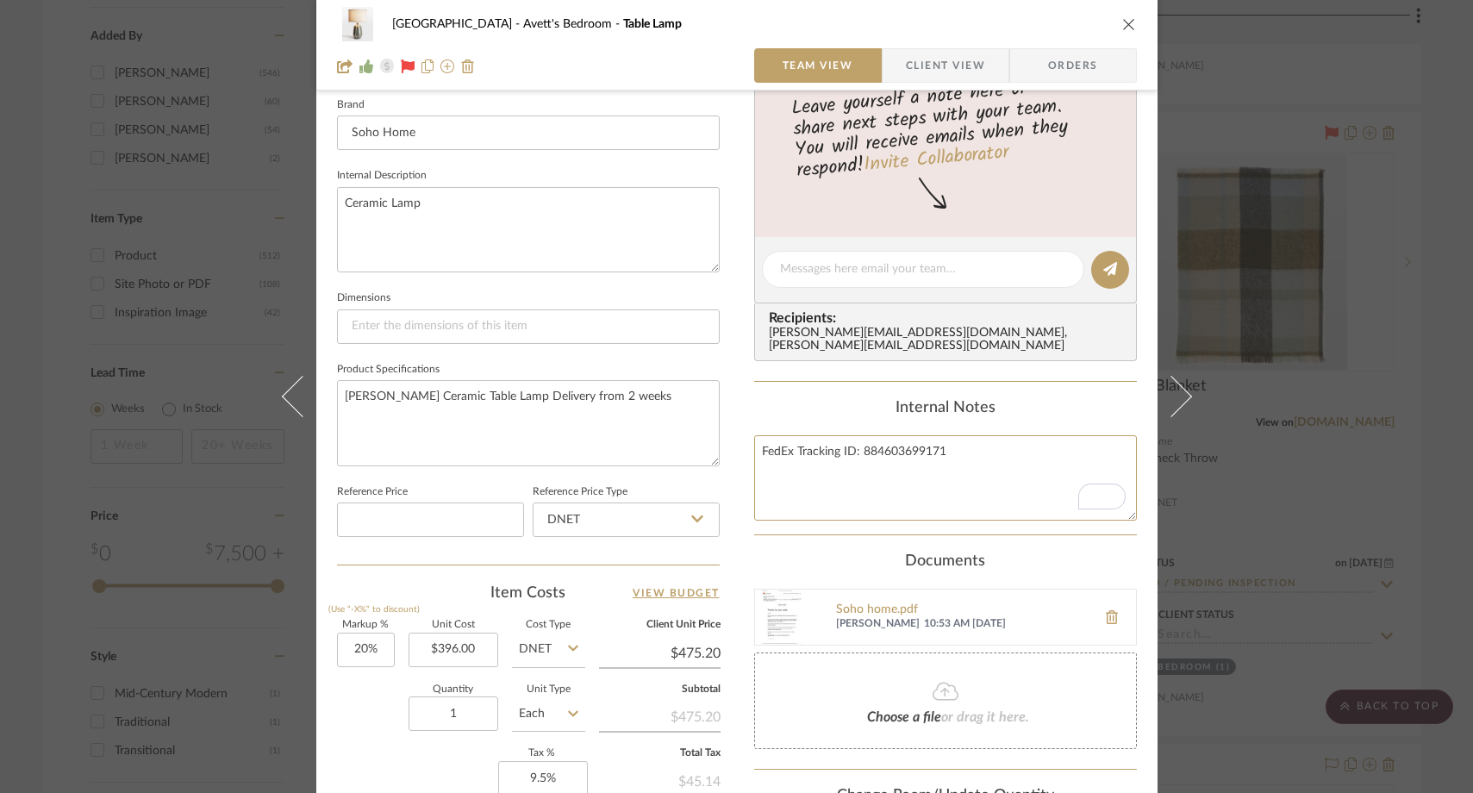
drag, startPoint x: 946, startPoint y: 437, endPoint x: 728, endPoint y: 436, distance: 217.2
click at [728, 436] on div "NYC West Avett's Bedroom Table Lamp Team View Client View Orders 1 / 3 Team-Fac…" at bounding box center [736, 257] width 841 height 1592
click at [1130, 22] on button "close" at bounding box center [1130, 24] width 16 height 16
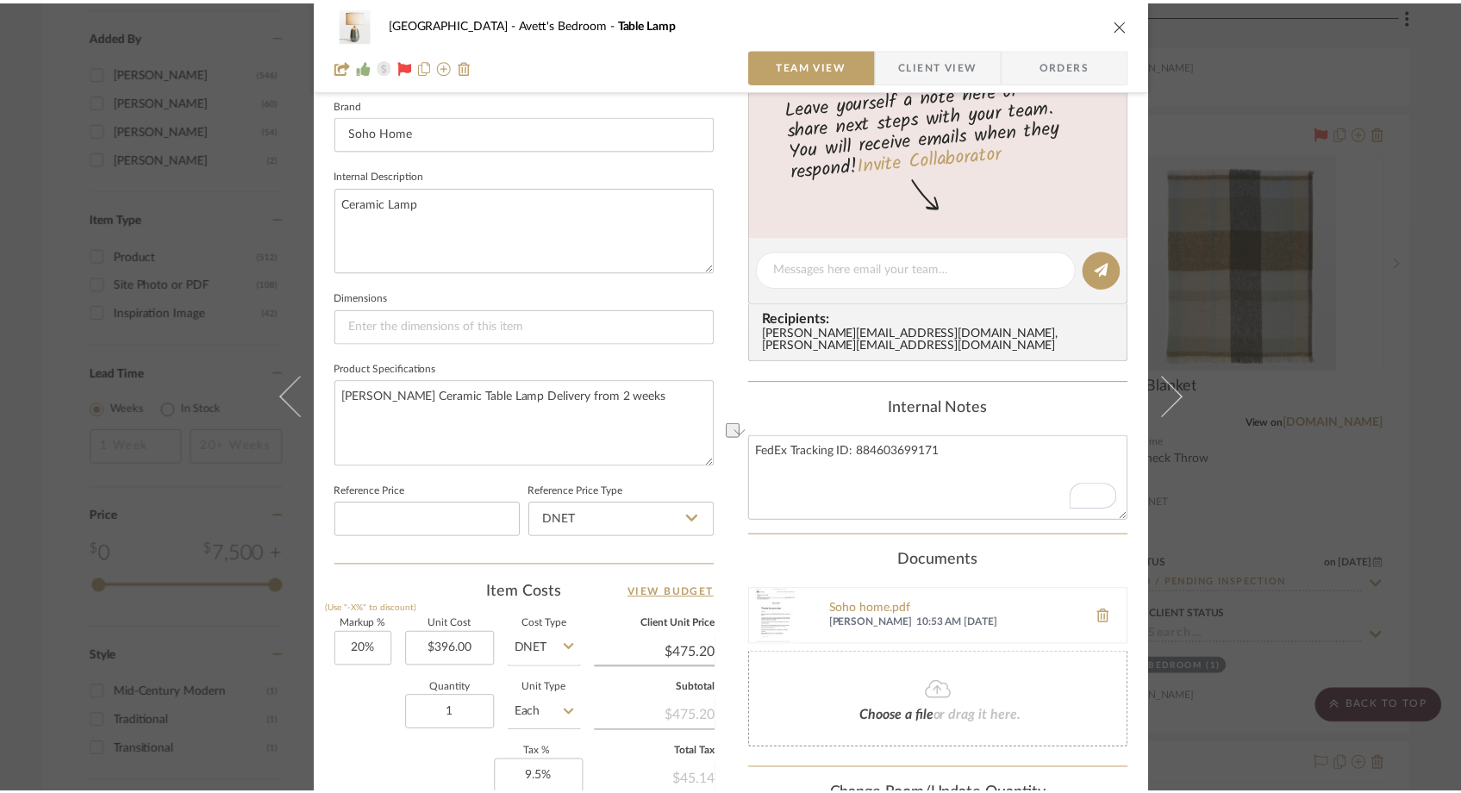
scroll to position [2804, 0]
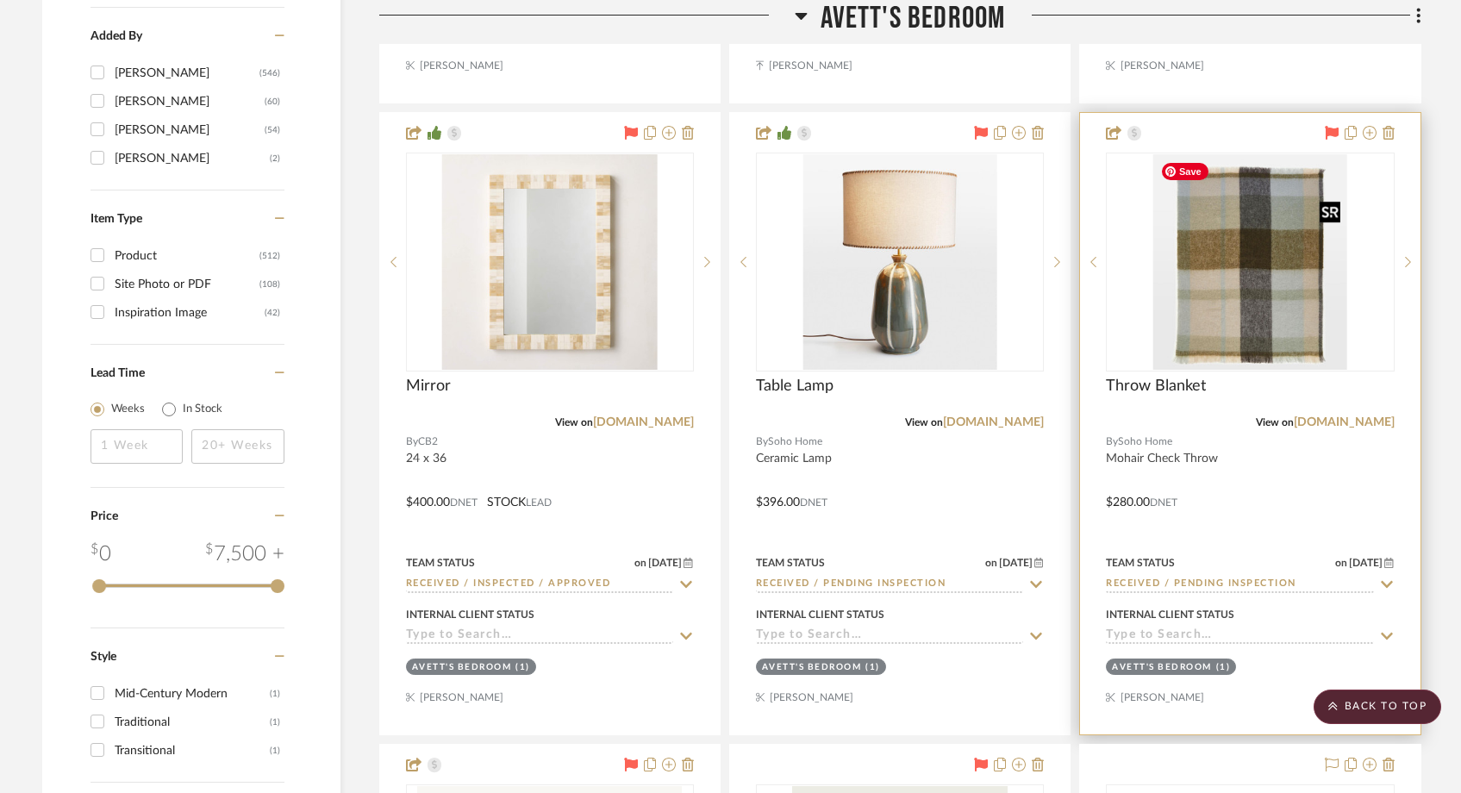
click at [0, 0] on img at bounding box center [0, 0] width 0 height 0
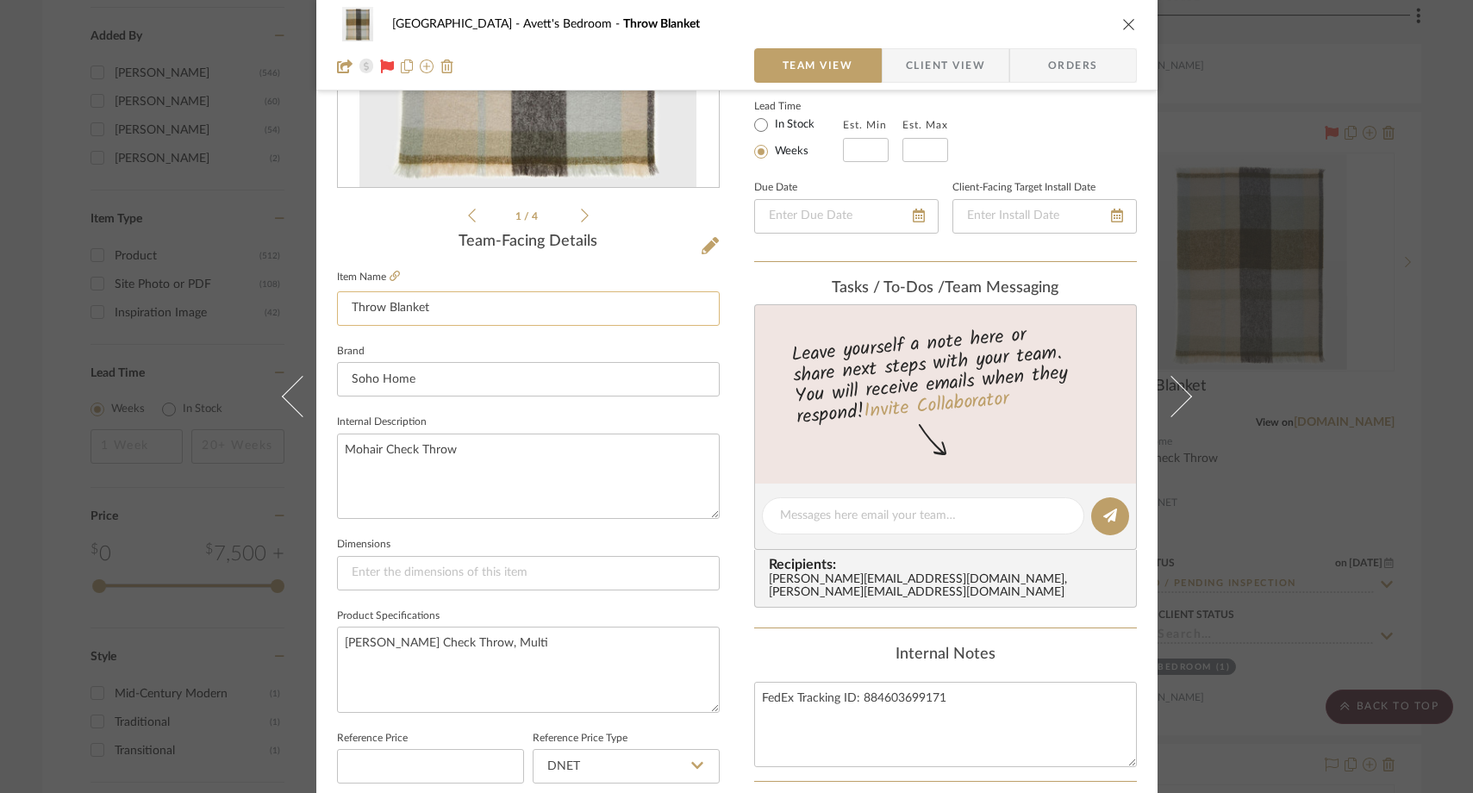
scroll to position [314, 0]
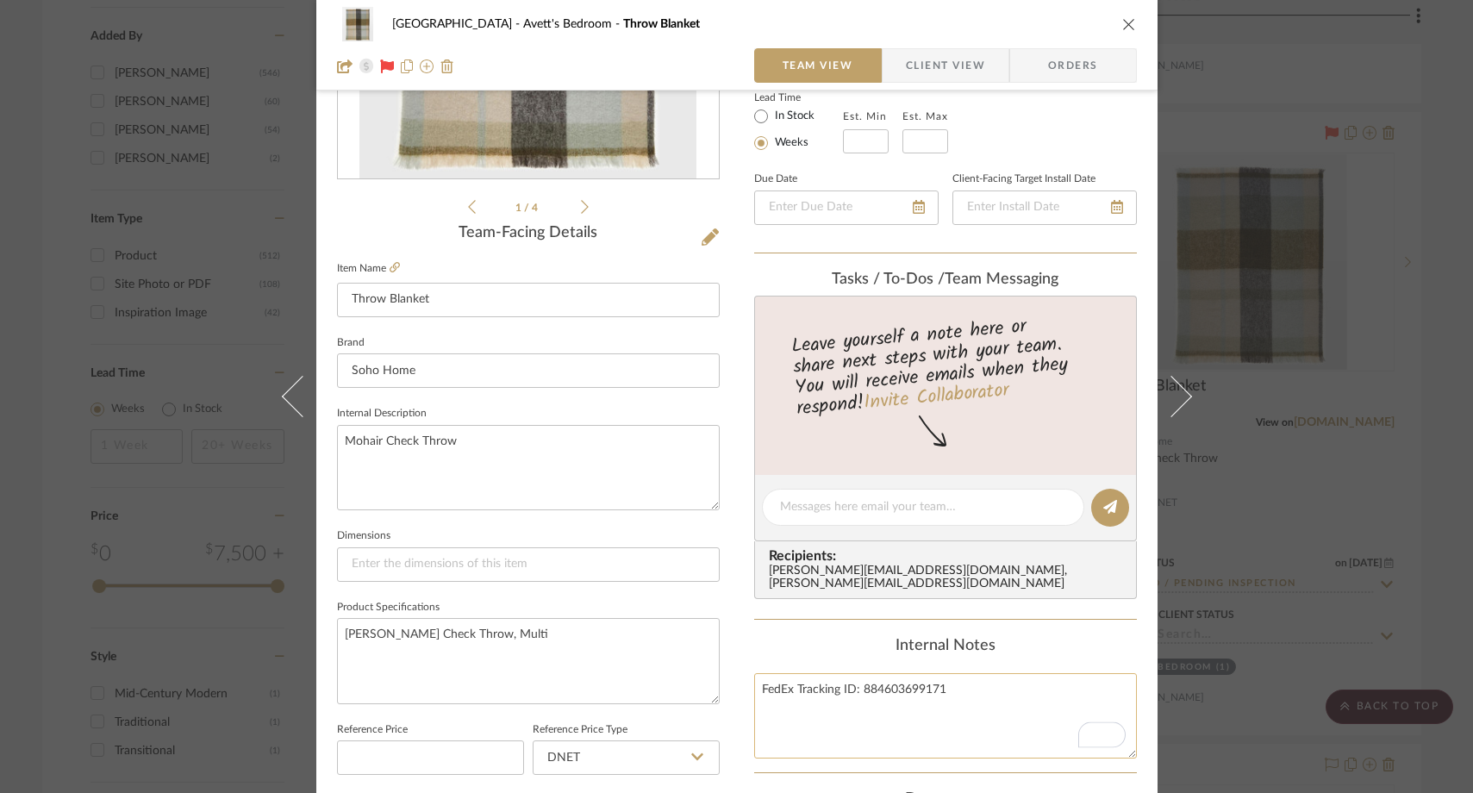
drag, startPoint x: 941, startPoint y: 677, endPoint x: 857, endPoint y: 678, distance: 84.5
click at [857, 678] on textarea "FedEx Tracking ID: 884603699171" at bounding box center [945, 715] width 383 height 85
click at [1122, 30] on icon "close" at bounding box center [1129, 24] width 14 height 14
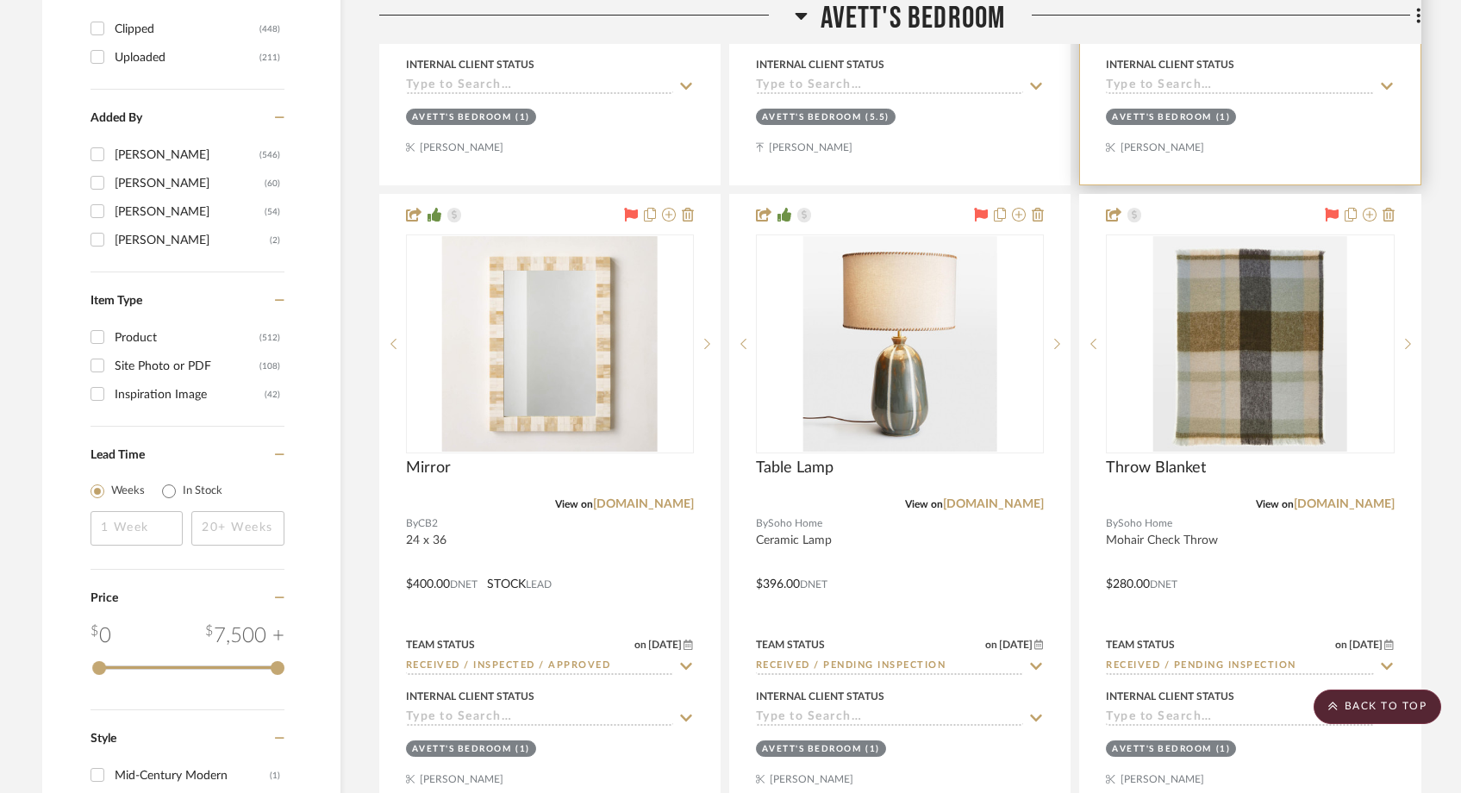
scroll to position [2728, 0]
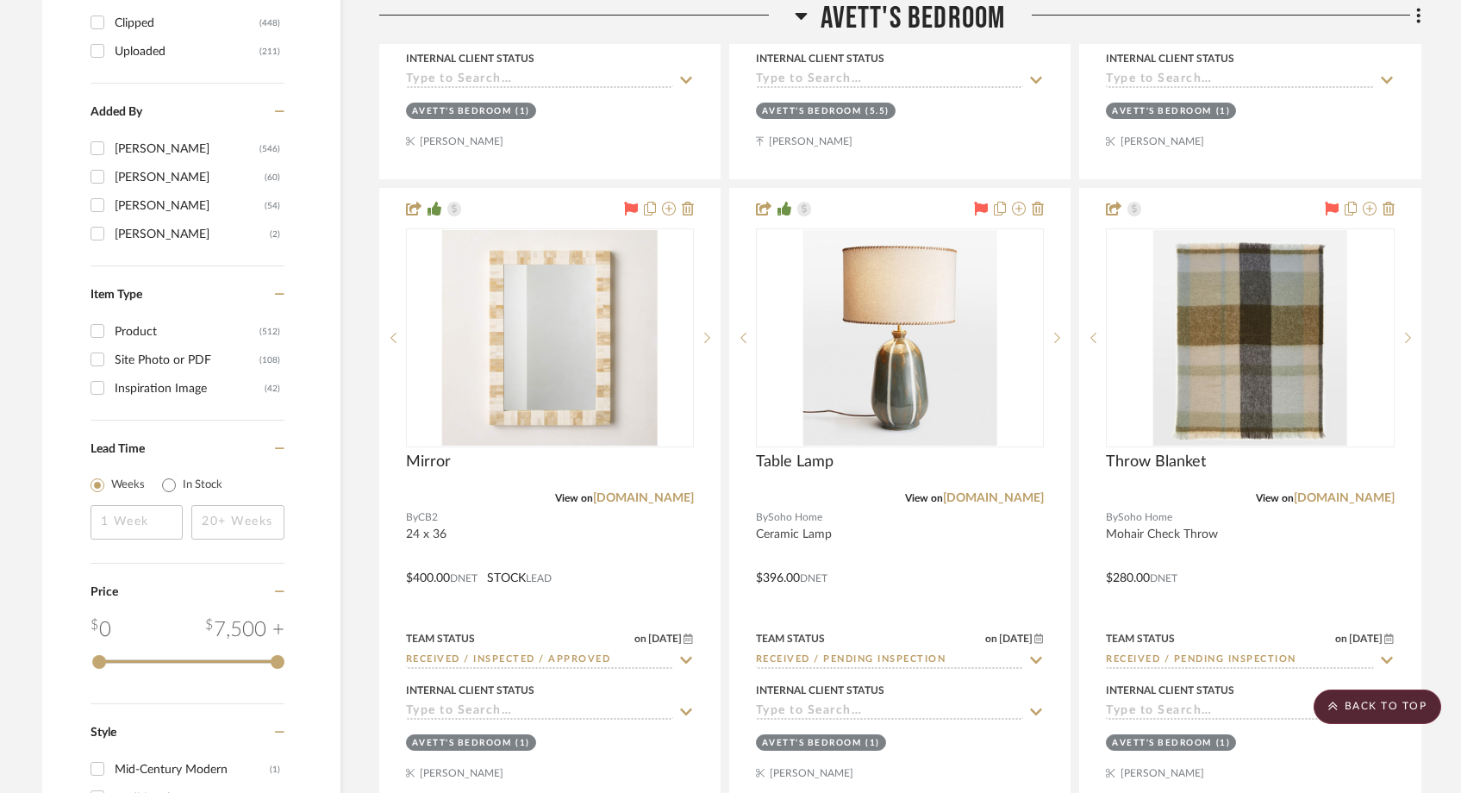
drag, startPoint x: 936, startPoint y: 377, endPoint x: 142, endPoint y: 3, distance: 877.3
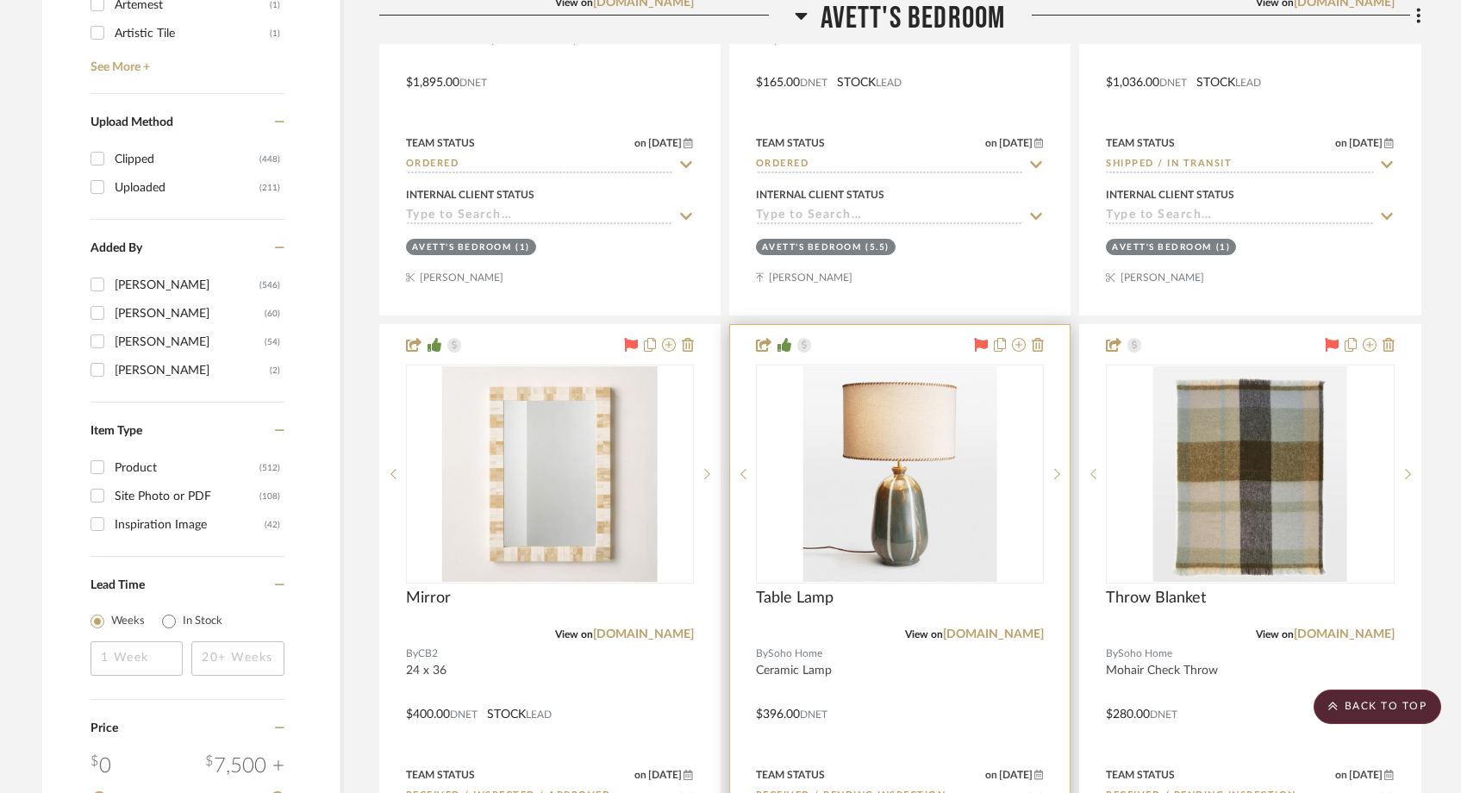
scroll to position [2534, 0]
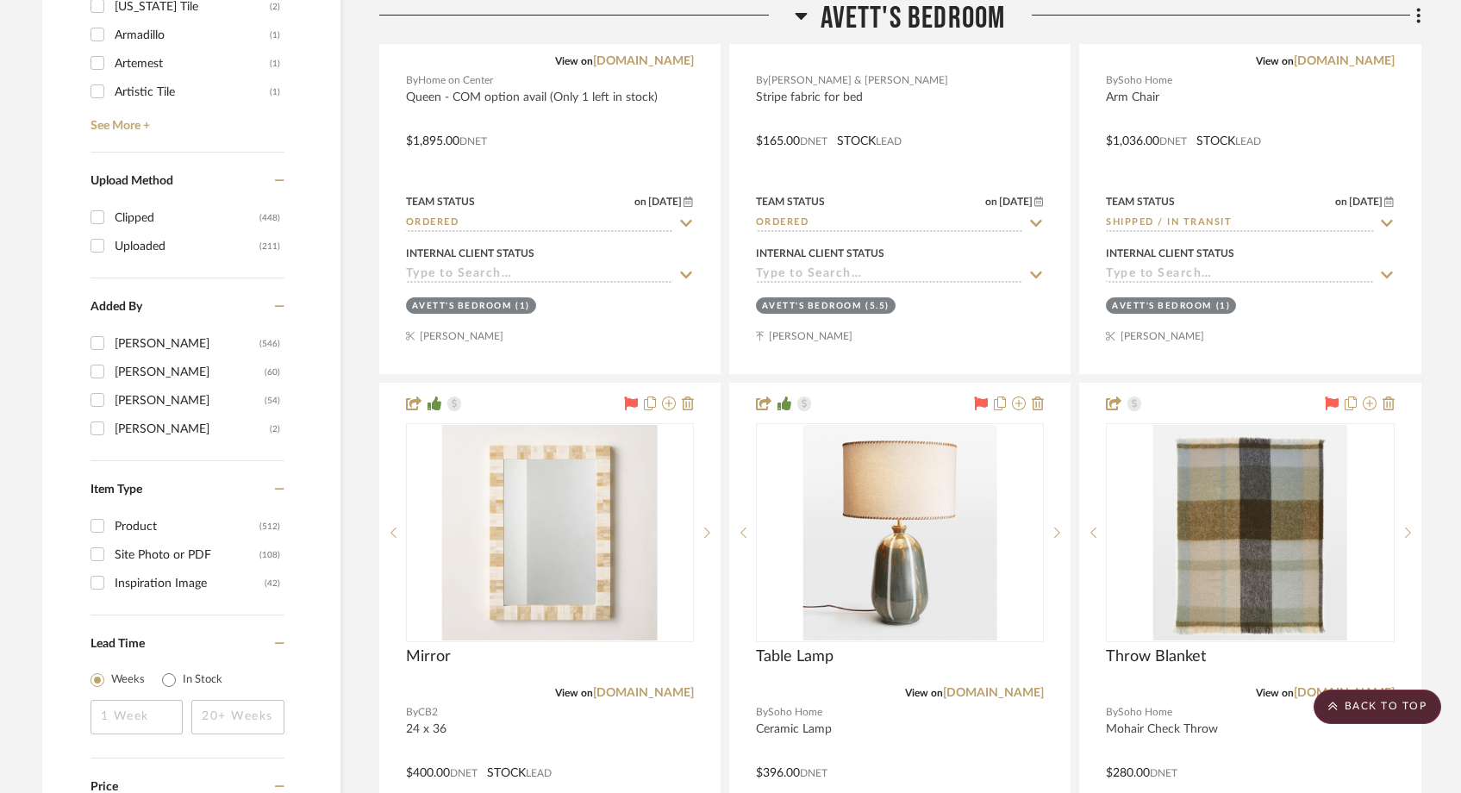
drag, startPoint x: 1260, startPoint y: 546, endPoint x: 182, endPoint y: 9, distance: 1204.3
